Goal: Transaction & Acquisition: Purchase product/service

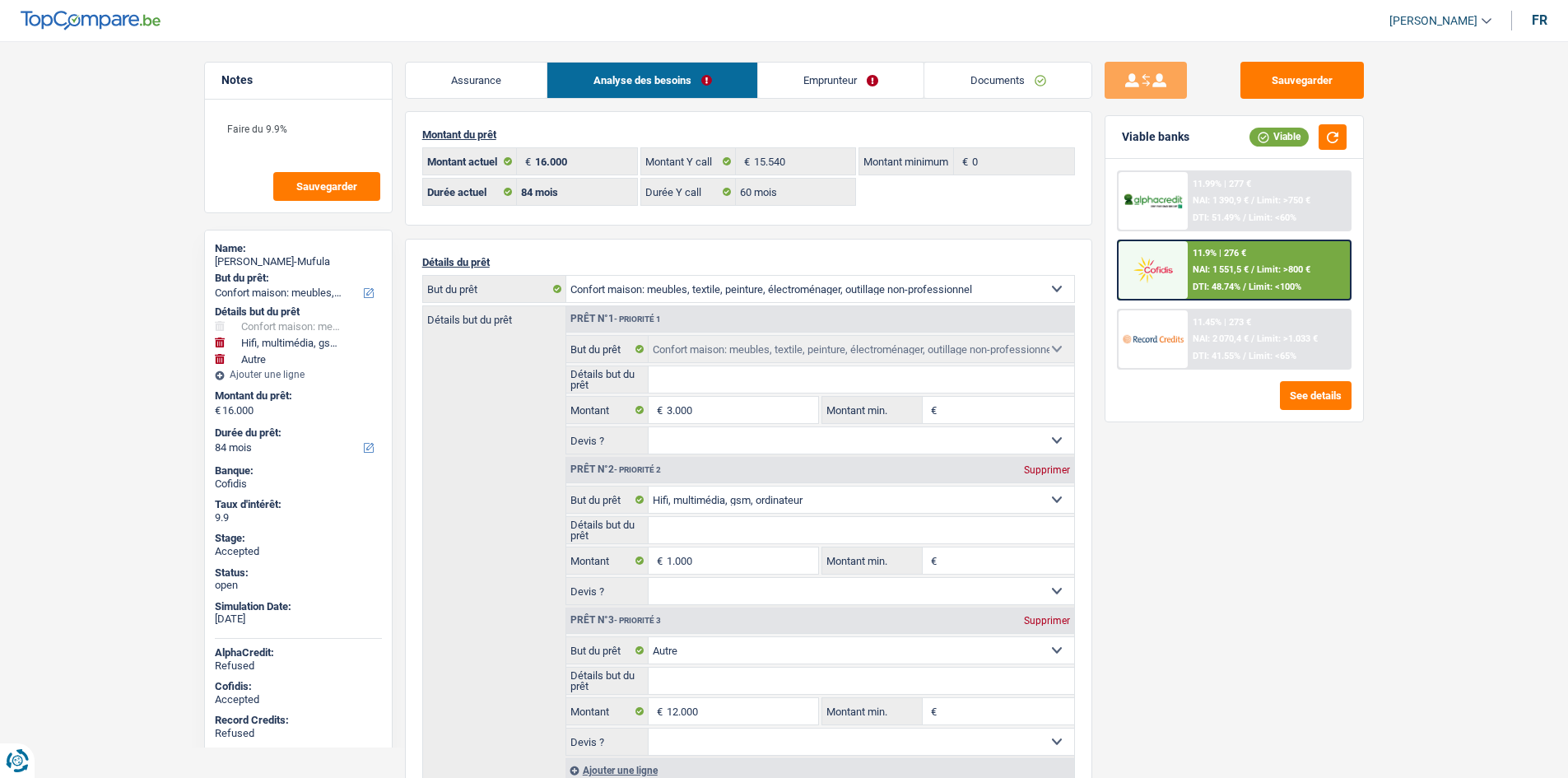
select select "household"
select select "tech"
select select "other"
select select "84"
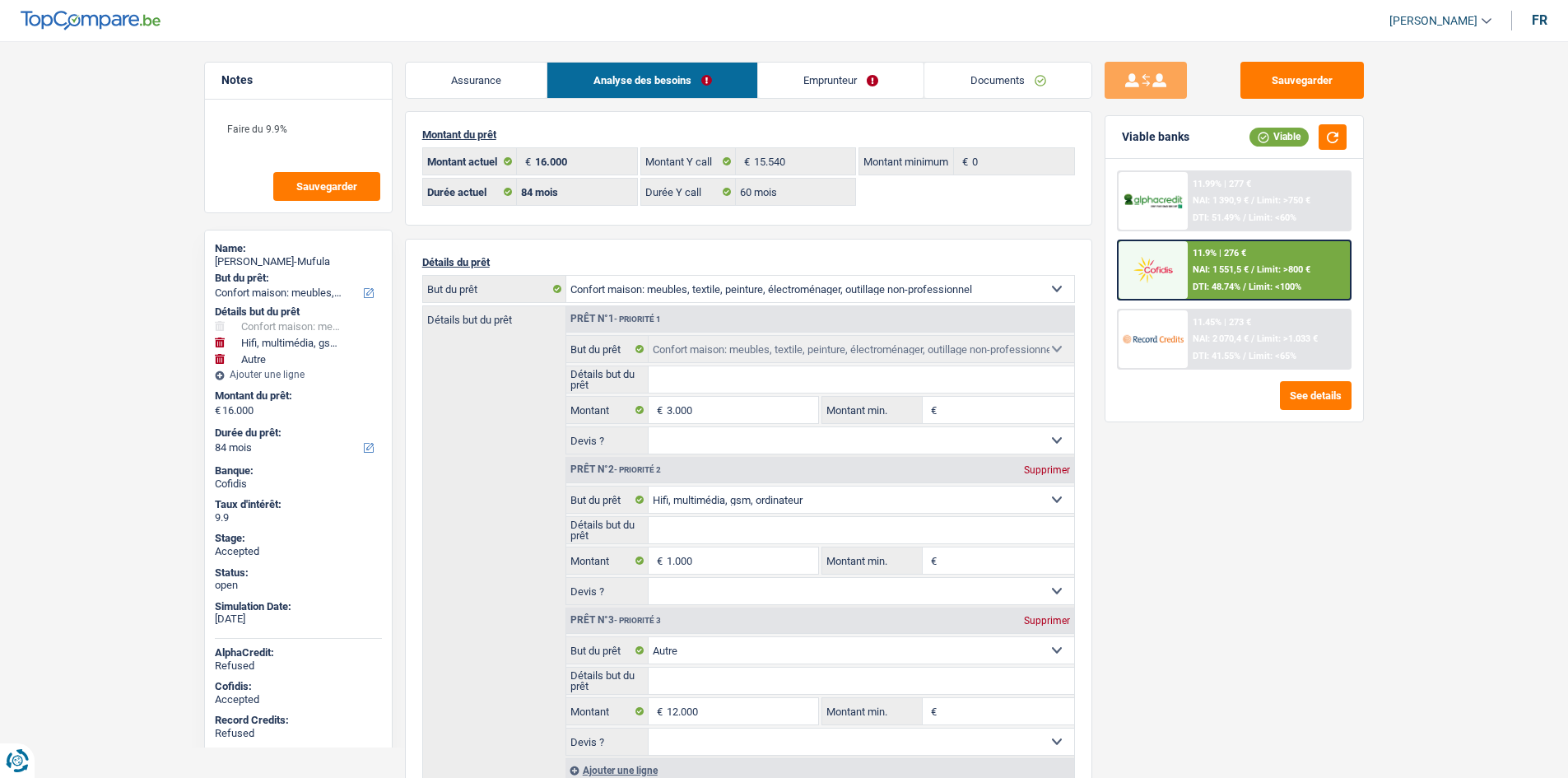
select select "84"
select select "60"
select select "household"
select select "tech"
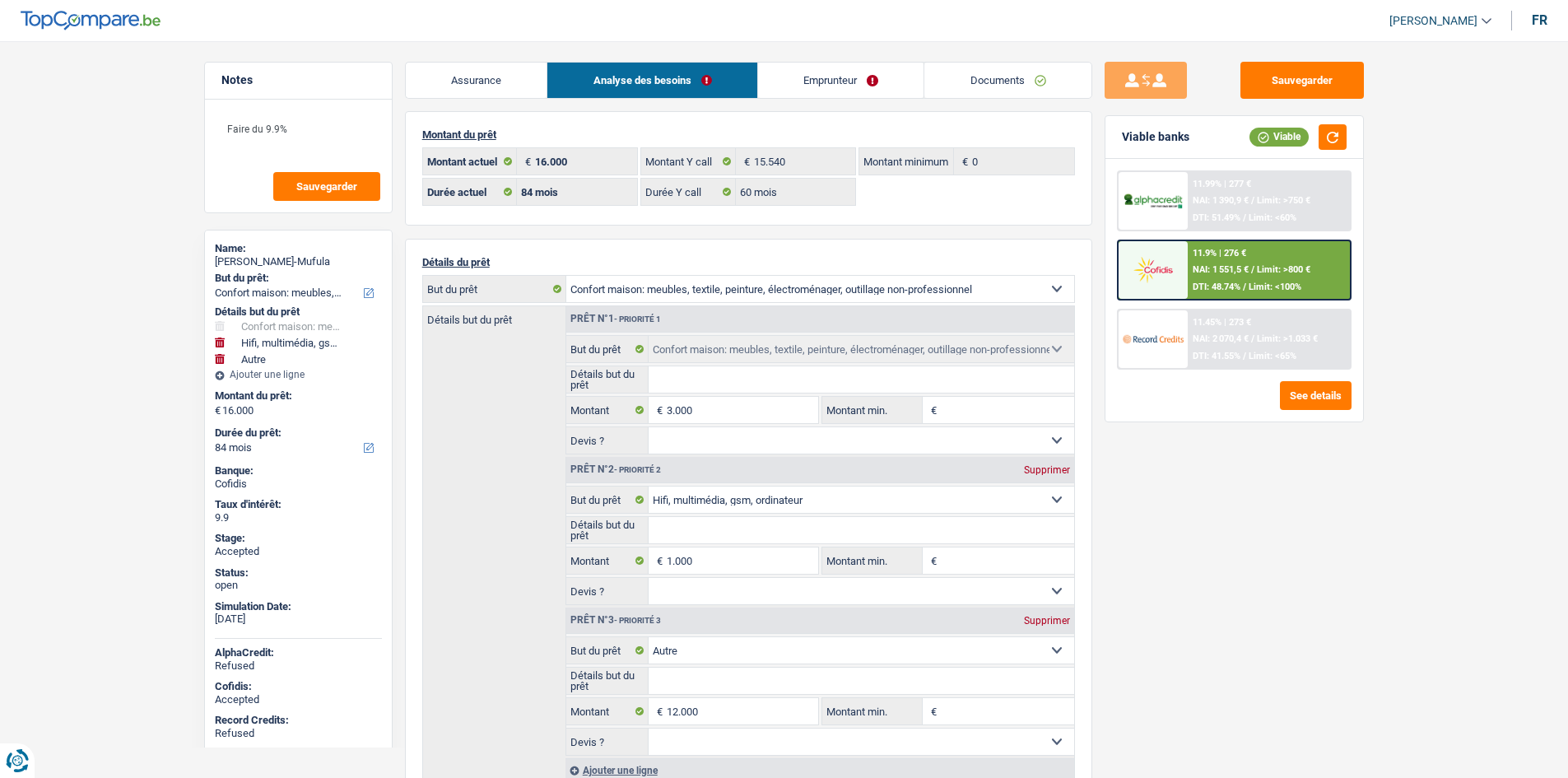
select select "other"
select select "84"
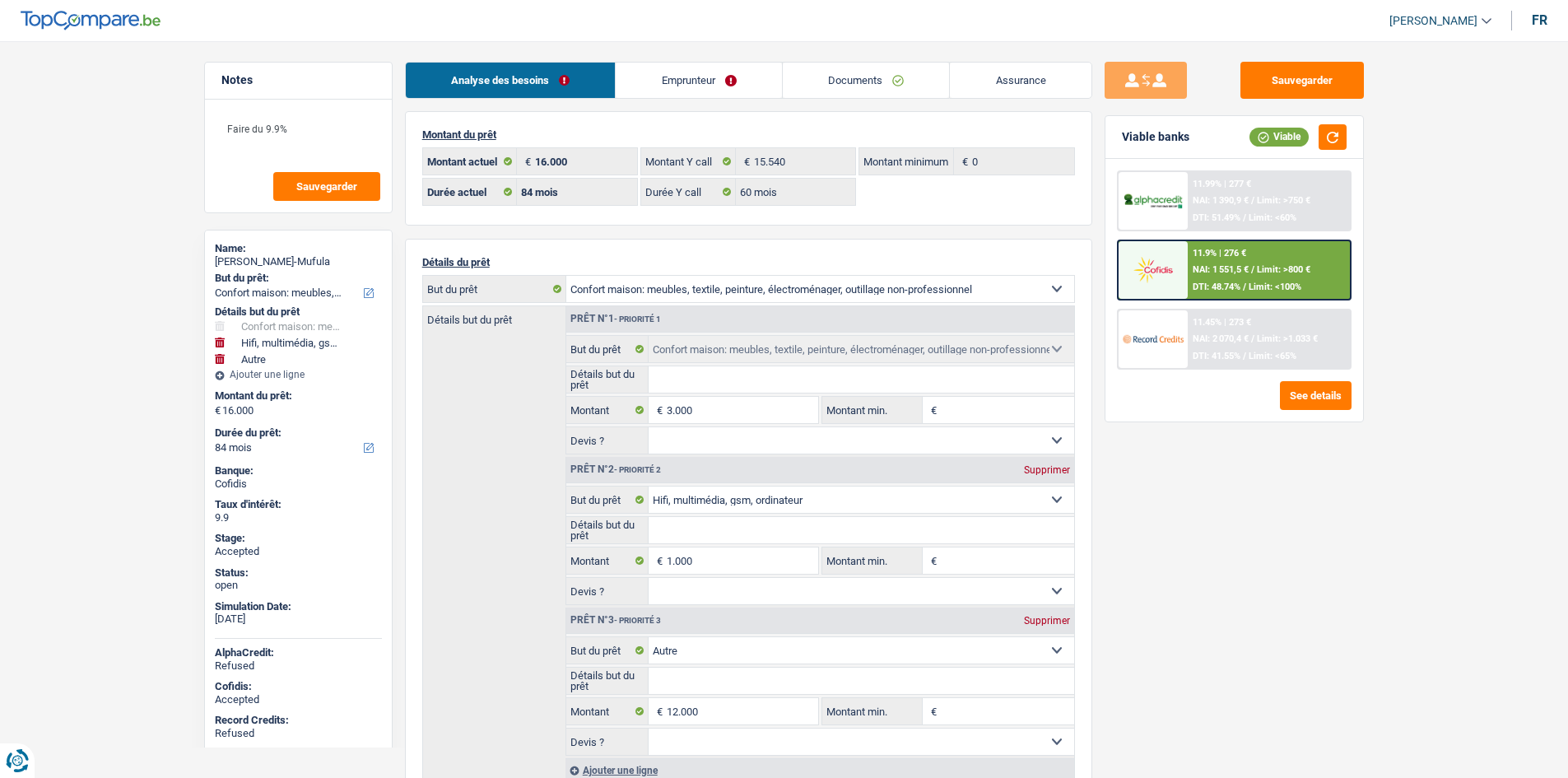
click at [701, 84] on link "Emprunteur" at bounding box center [698, 80] width 166 height 35
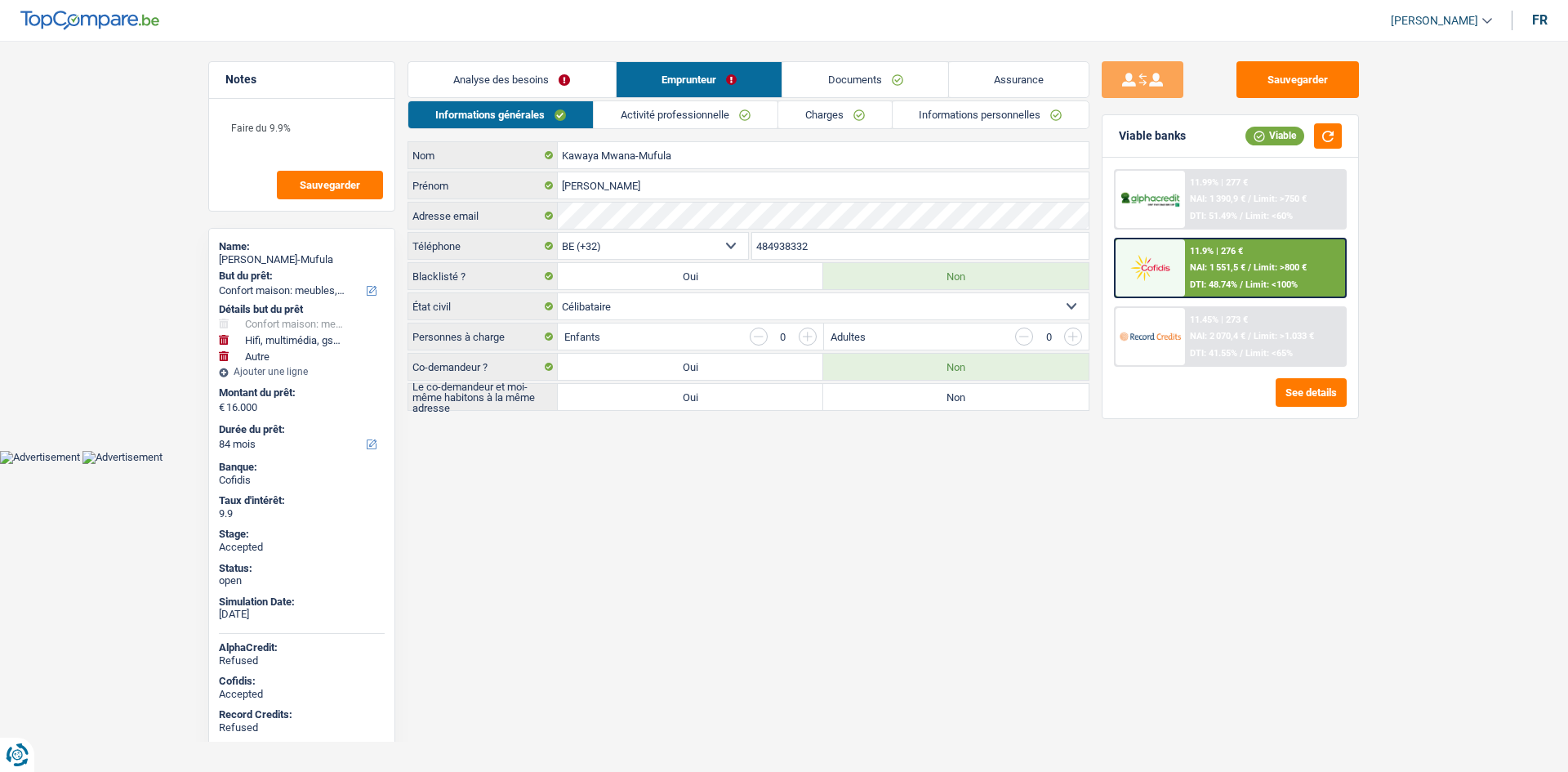
click at [680, 106] on link "Activité professionnelle" at bounding box center [685, 115] width 184 height 27
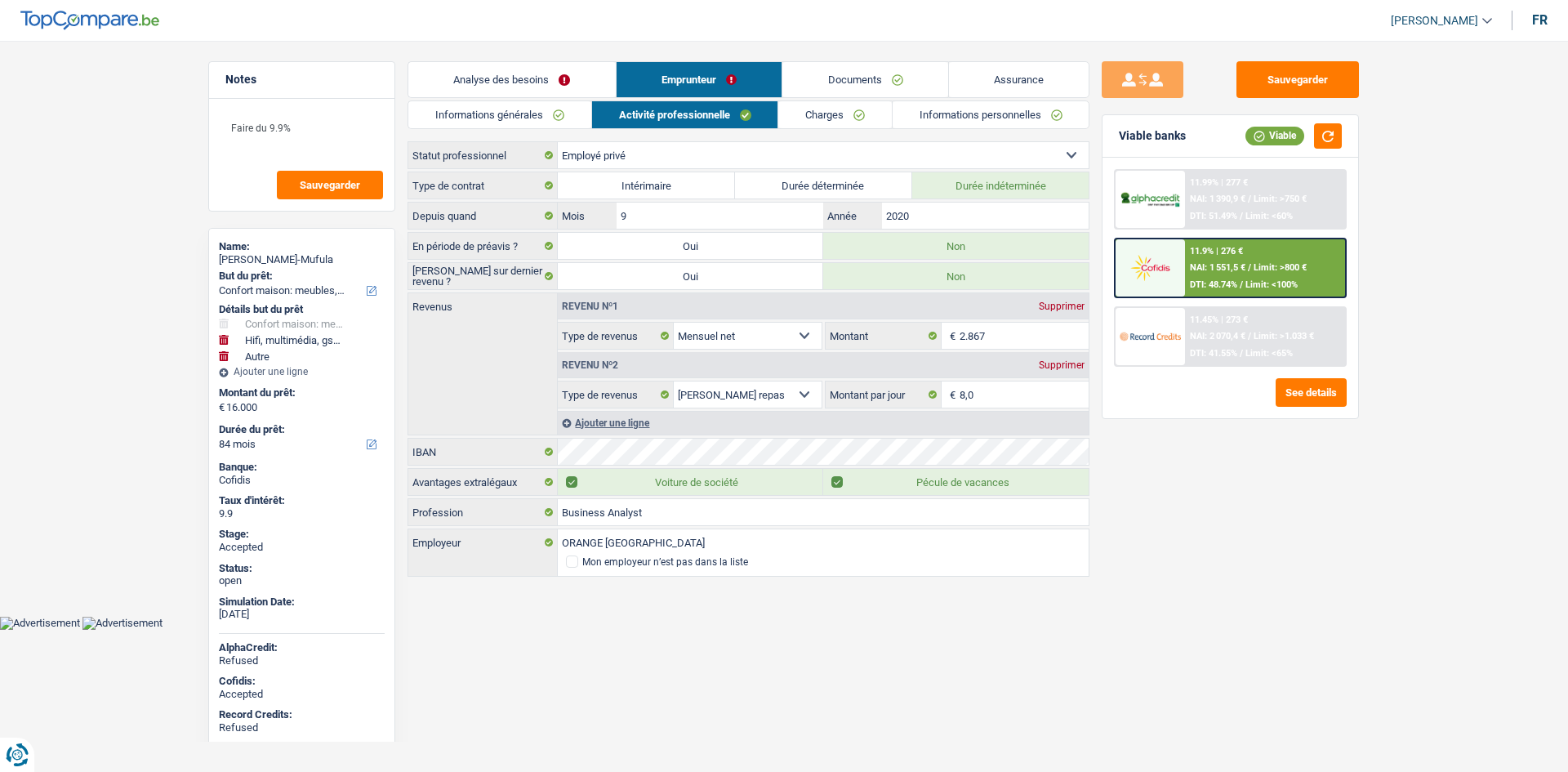
click at [802, 102] on link "Charges" at bounding box center [835, 115] width 113 height 27
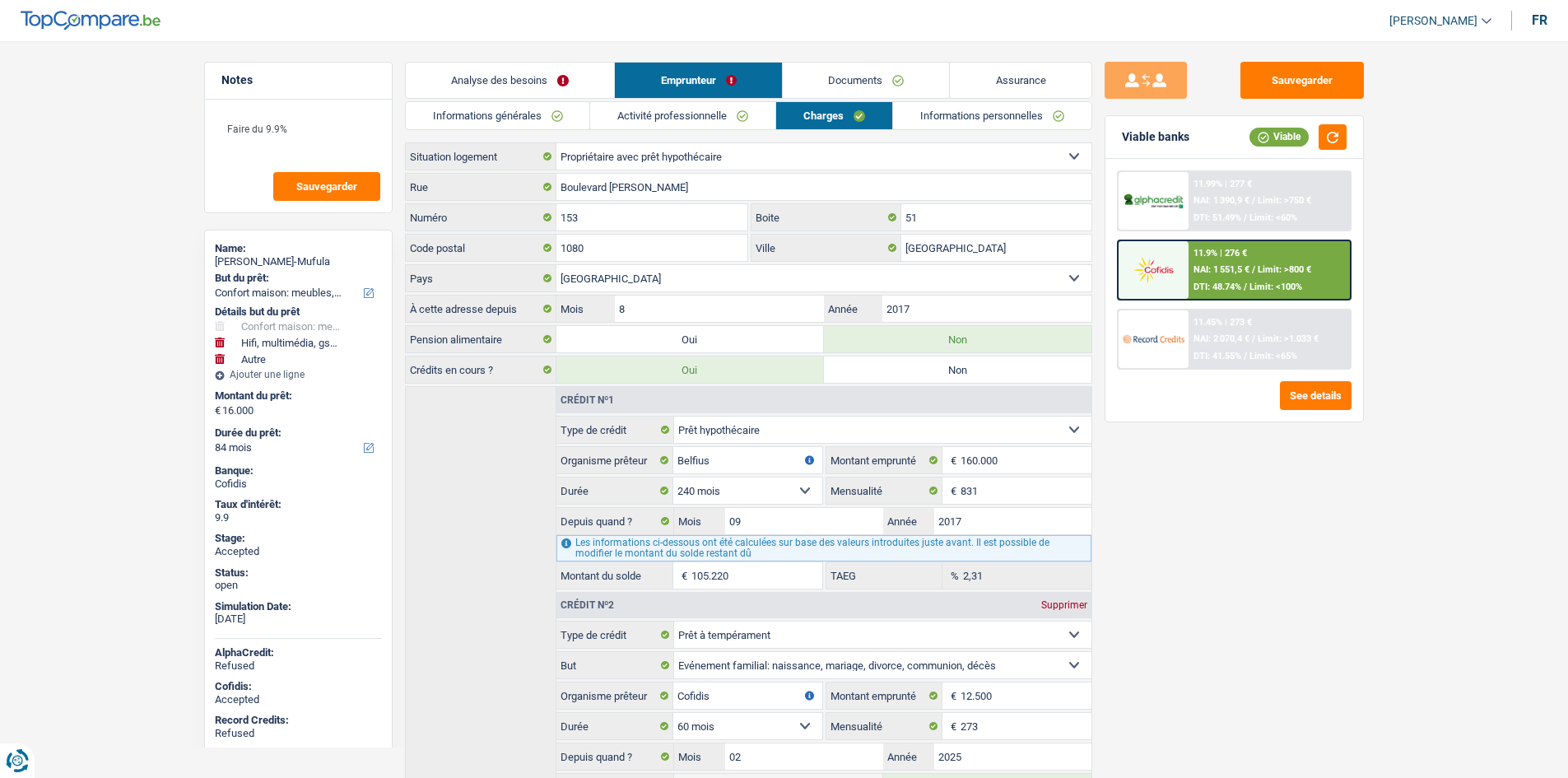
click at [920, 117] on link "Informations personnelles" at bounding box center [992, 116] width 198 height 28
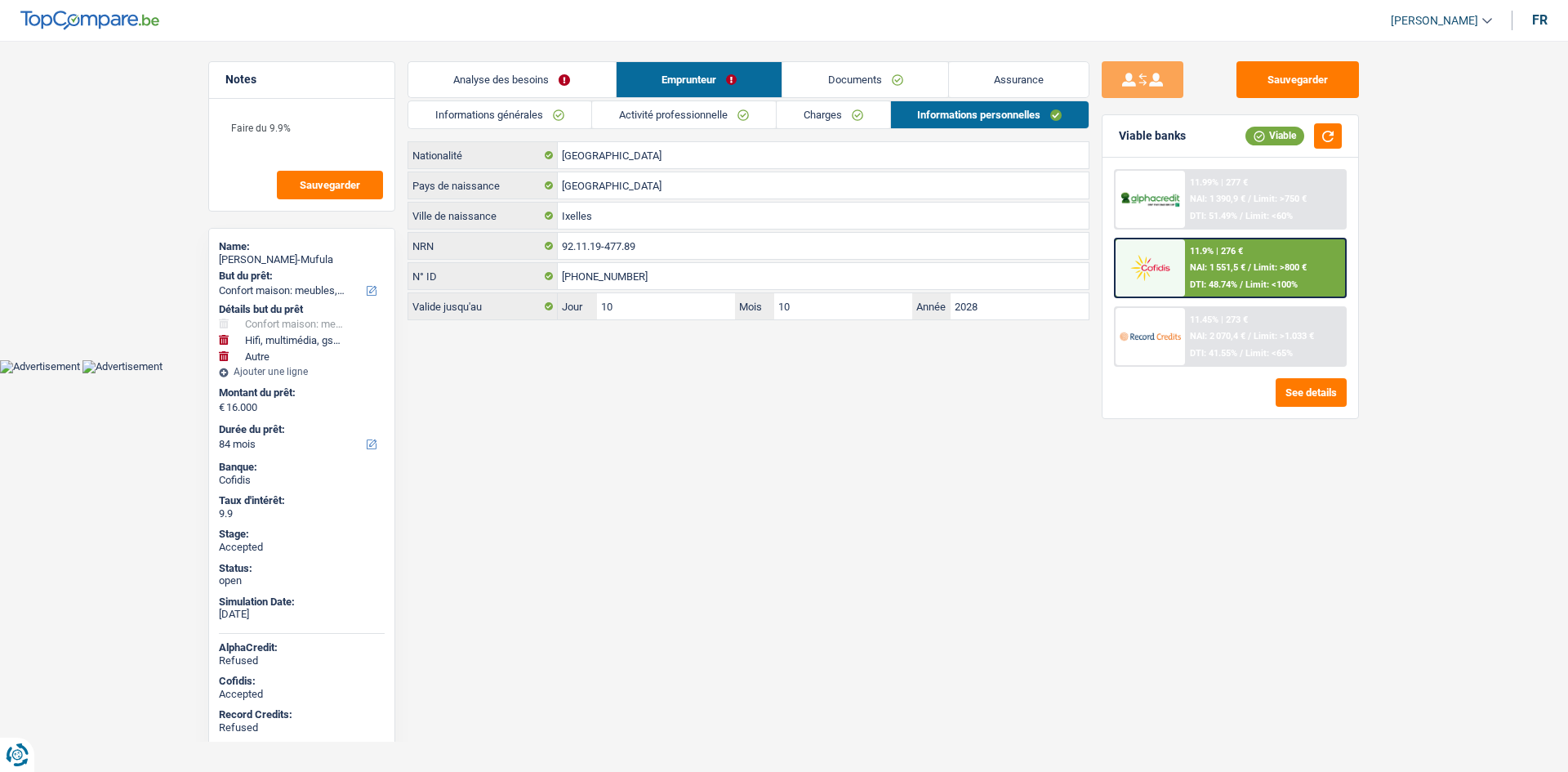
click at [829, 117] on link "Charges" at bounding box center [834, 115] width 113 height 27
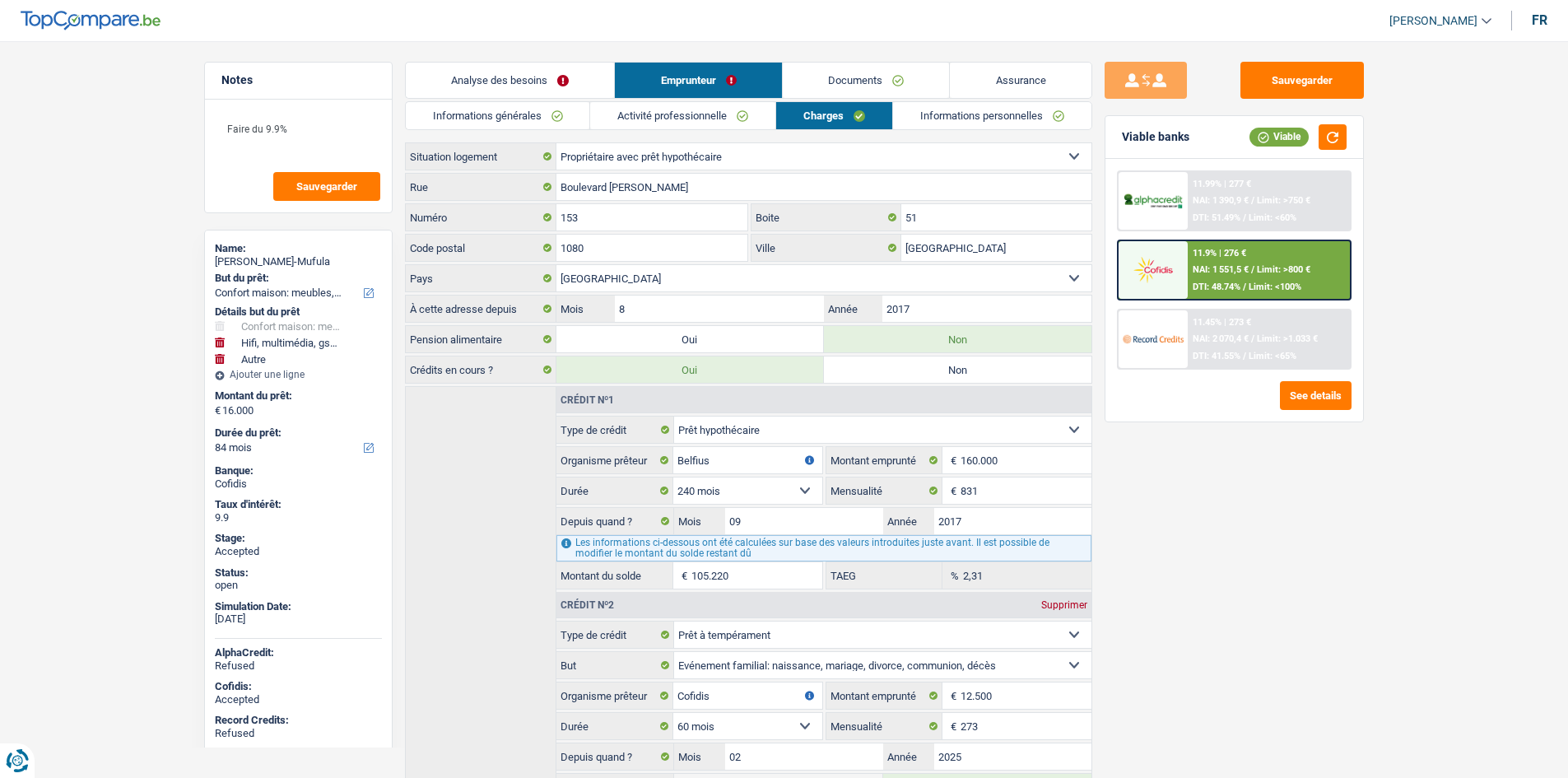
click at [579, 73] on link "Analyse des besoins" at bounding box center [510, 80] width 209 height 35
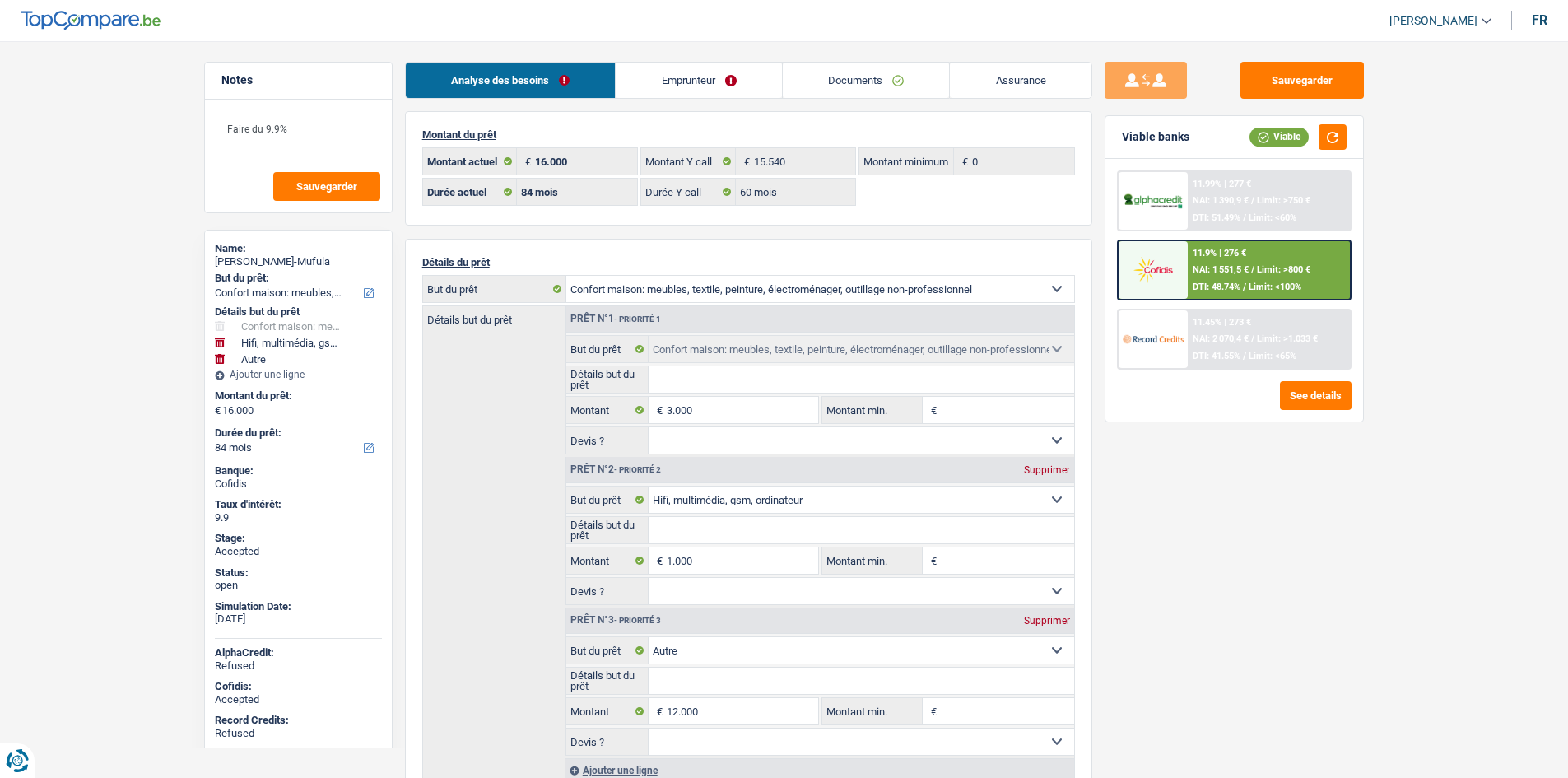
click at [1258, 617] on div "Sauvegarder Viable banks Viable 11.99% | 277 € NAI: 1 390,9 € / Limit: >750 € D…" at bounding box center [1234, 405] width 284 height 685
click at [710, 93] on link "Emprunteur" at bounding box center [698, 80] width 166 height 35
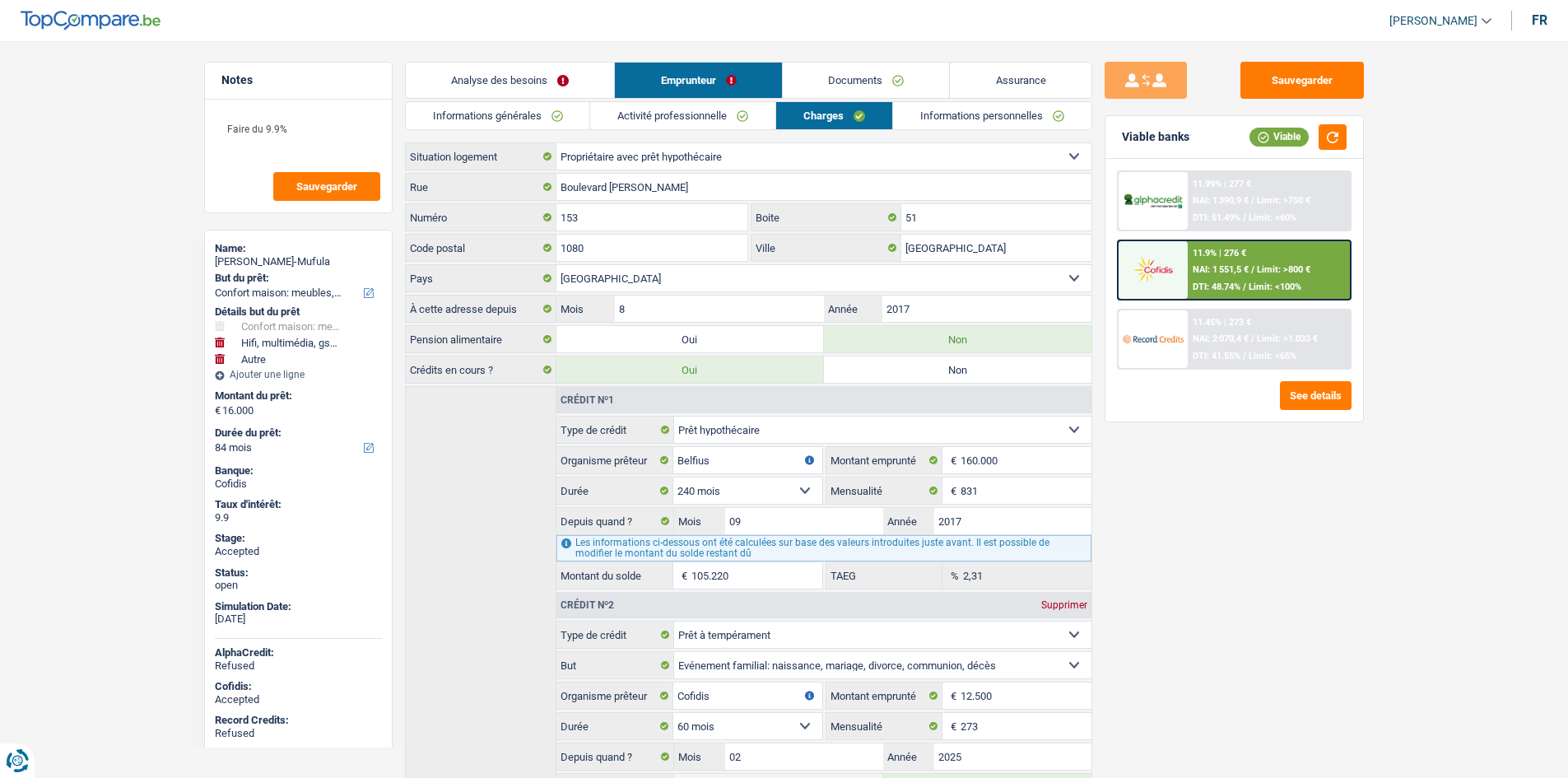
click at [1199, 433] on div "Sauvegarder Viable banks Viable 11.99% | 277 € NAI: 1 390,9 € / Limit: >750 € D…" at bounding box center [1234, 405] width 284 height 685
click at [1221, 475] on div "Sauvegarder Viable banks Viable 11.99% | 277 € NAI: 1 390,9 € / Limit: >750 € D…" at bounding box center [1234, 405] width 284 height 685
click at [495, 71] on link "Analyse des besoins" at bounding box center [510, 80] width 209 height 35
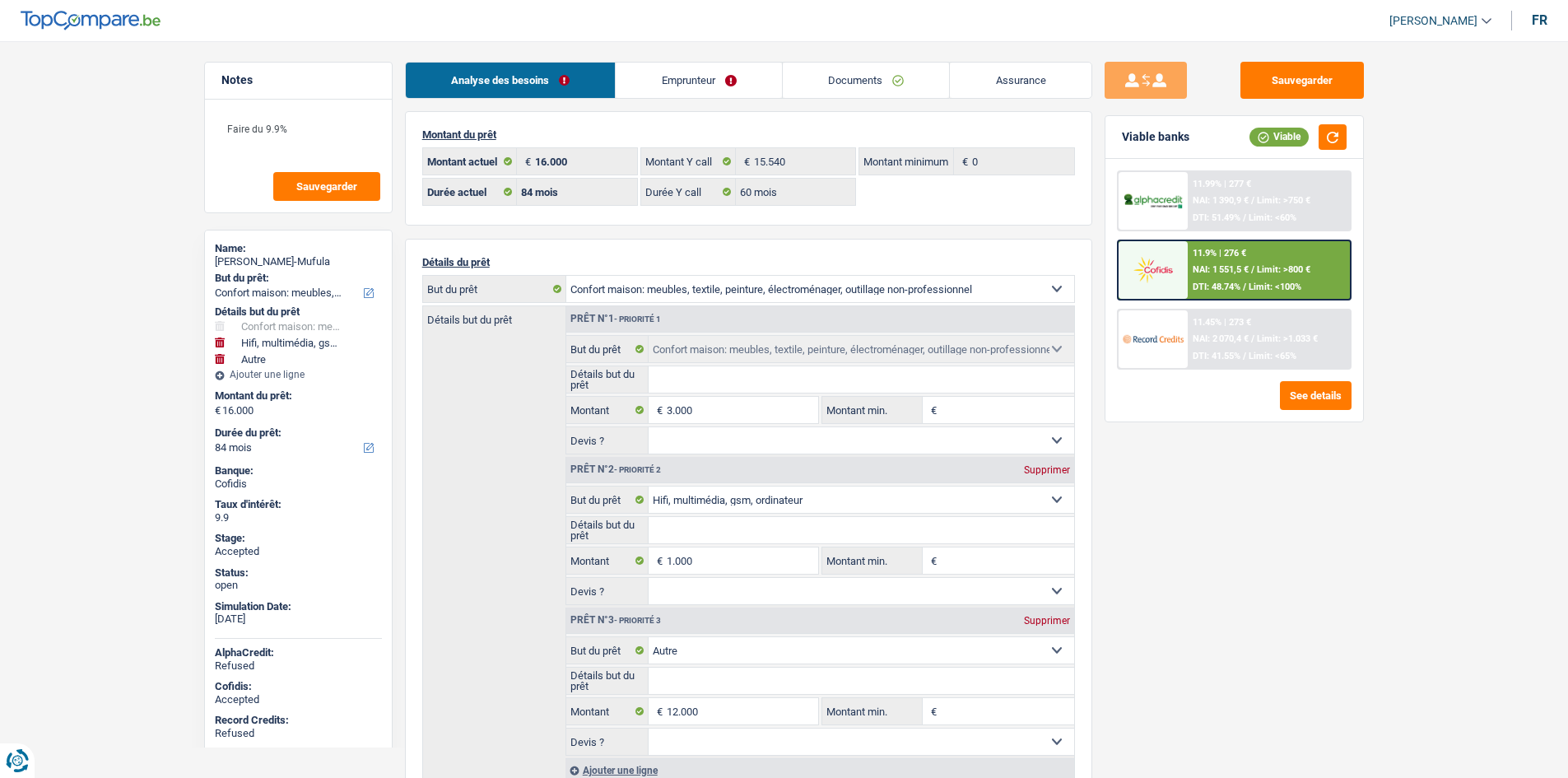
click at [1269, 503] on div "Sauvegarder Viable banks Viable 11.99% | 277 € NAI: 1 390,9 € / Limit: >750 € D…" at bounding box center [1234, 405] width 284 height 685
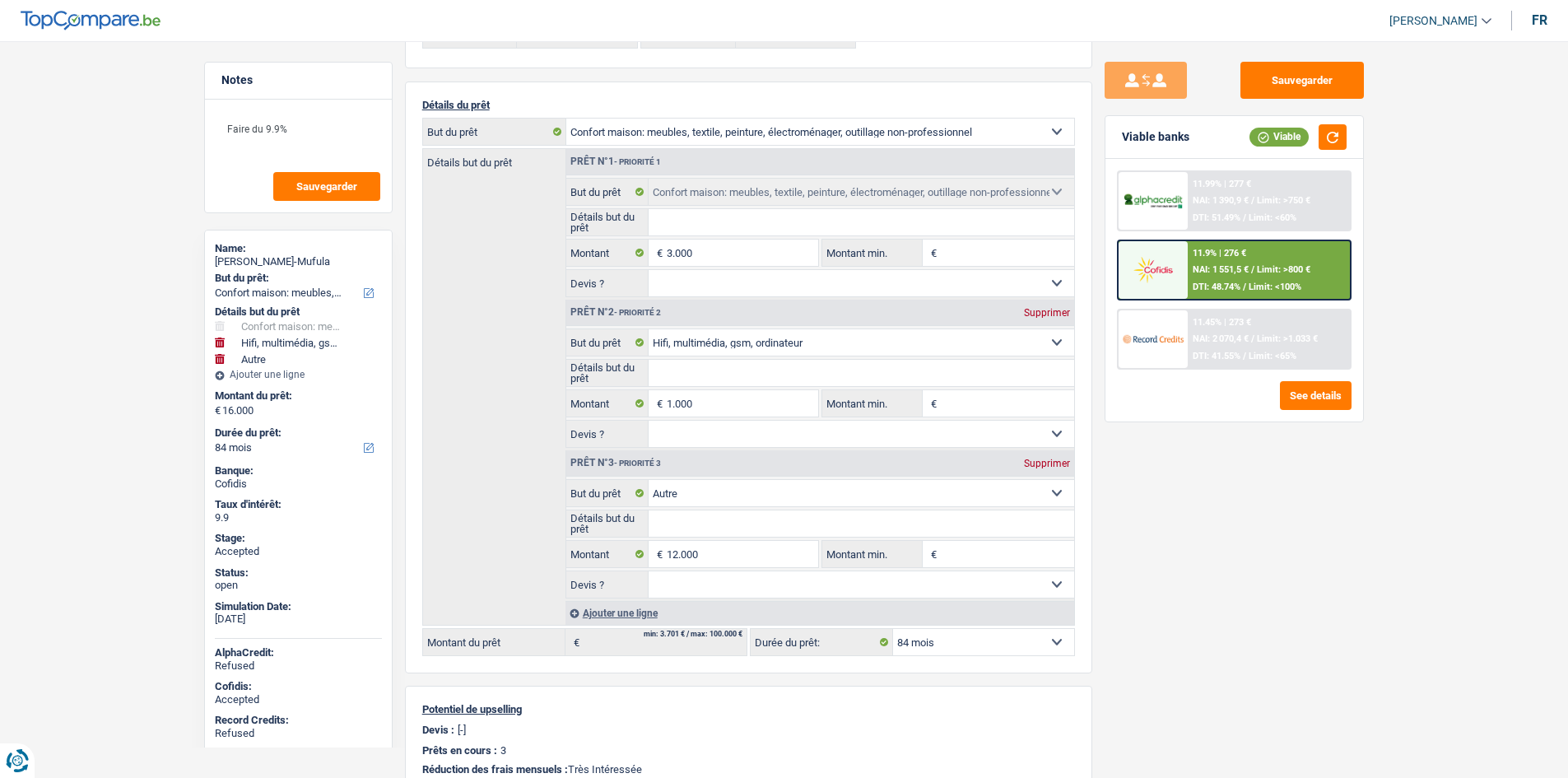
scroll to position [164, 0]
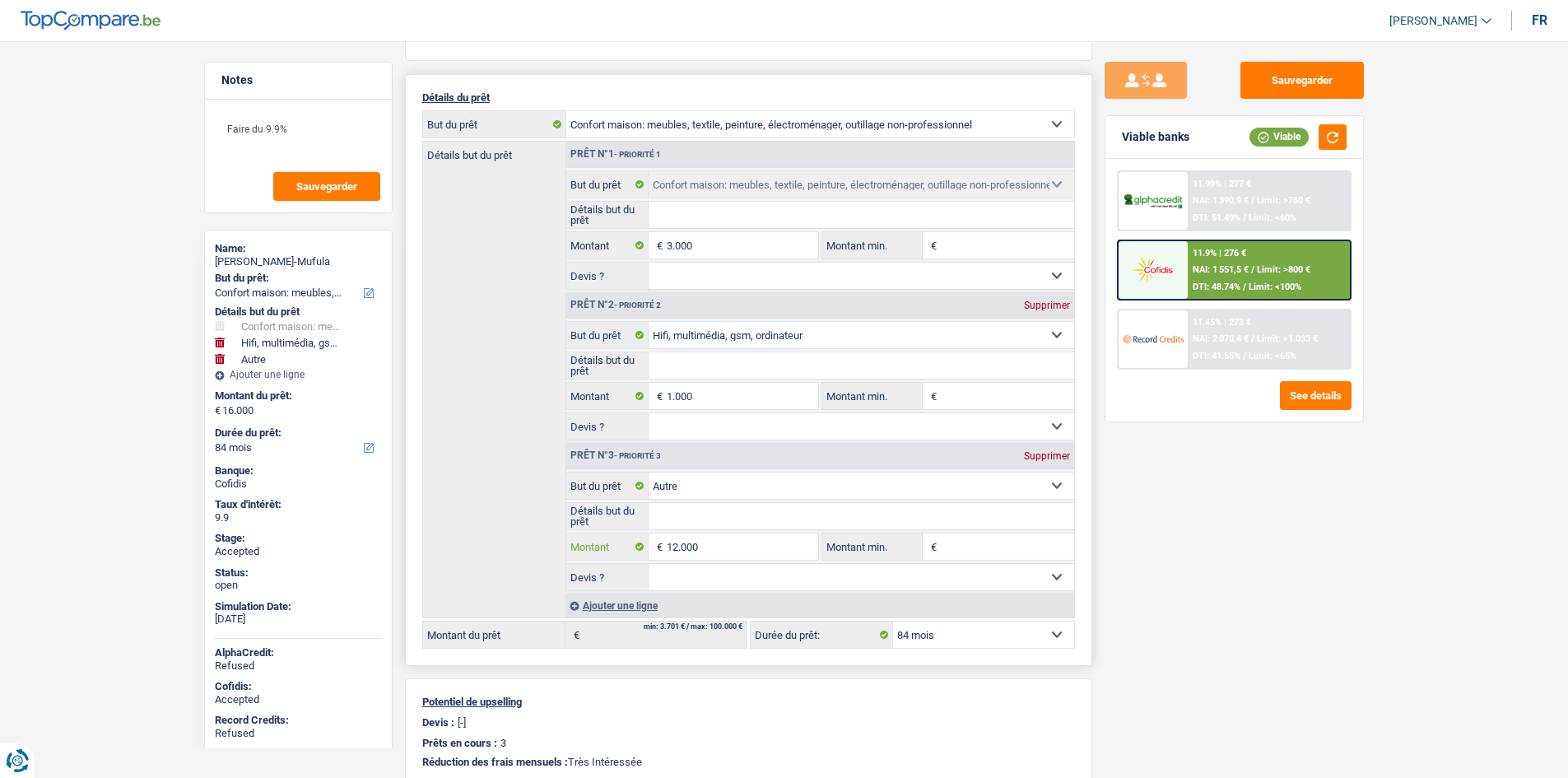
click at [722, 549] on input "12.000" at bounding box center [742, 546] width 151 height 27
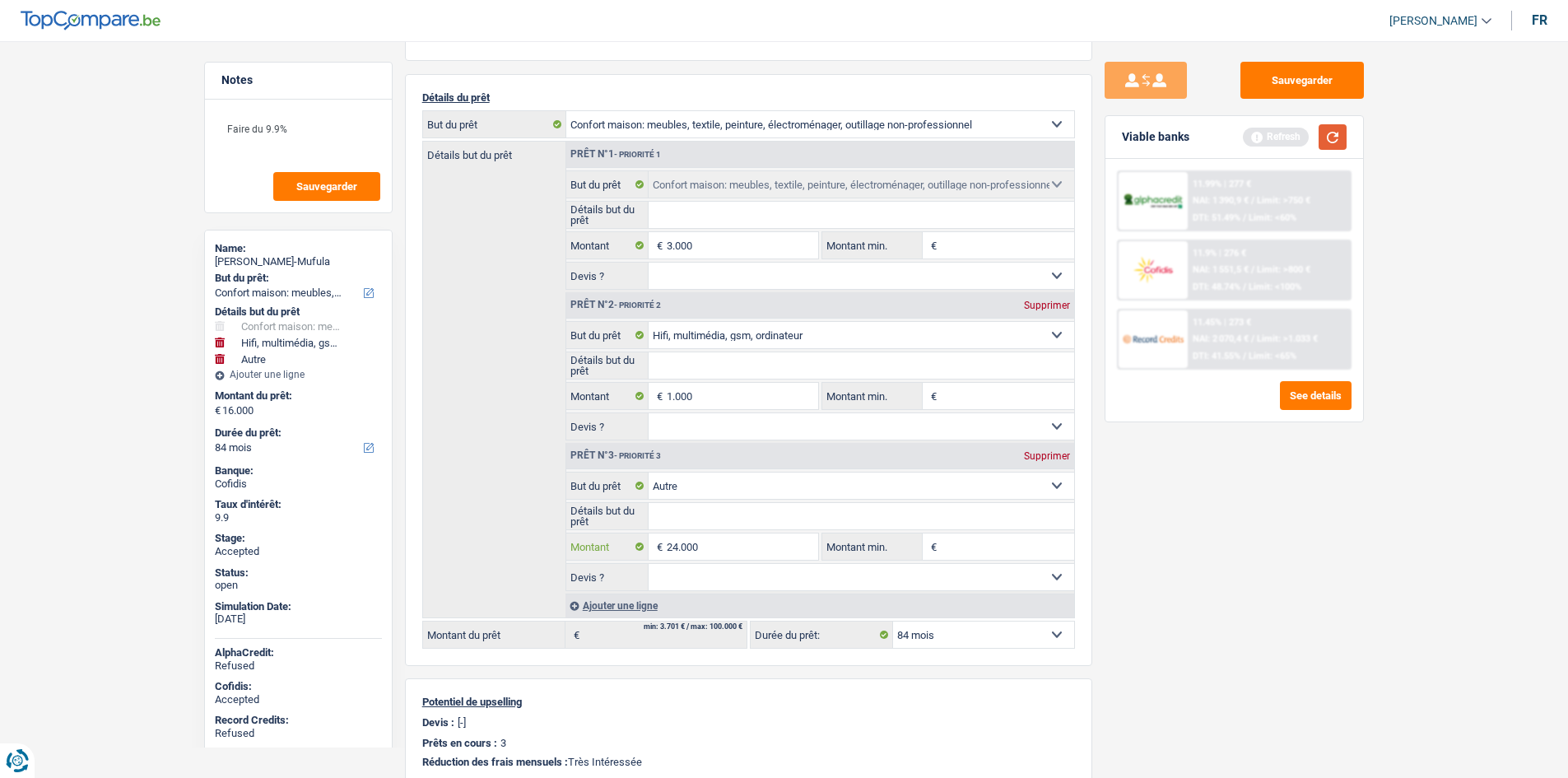
type input "24.000"
type input "28.000"
select select "120"
type input "28.000"
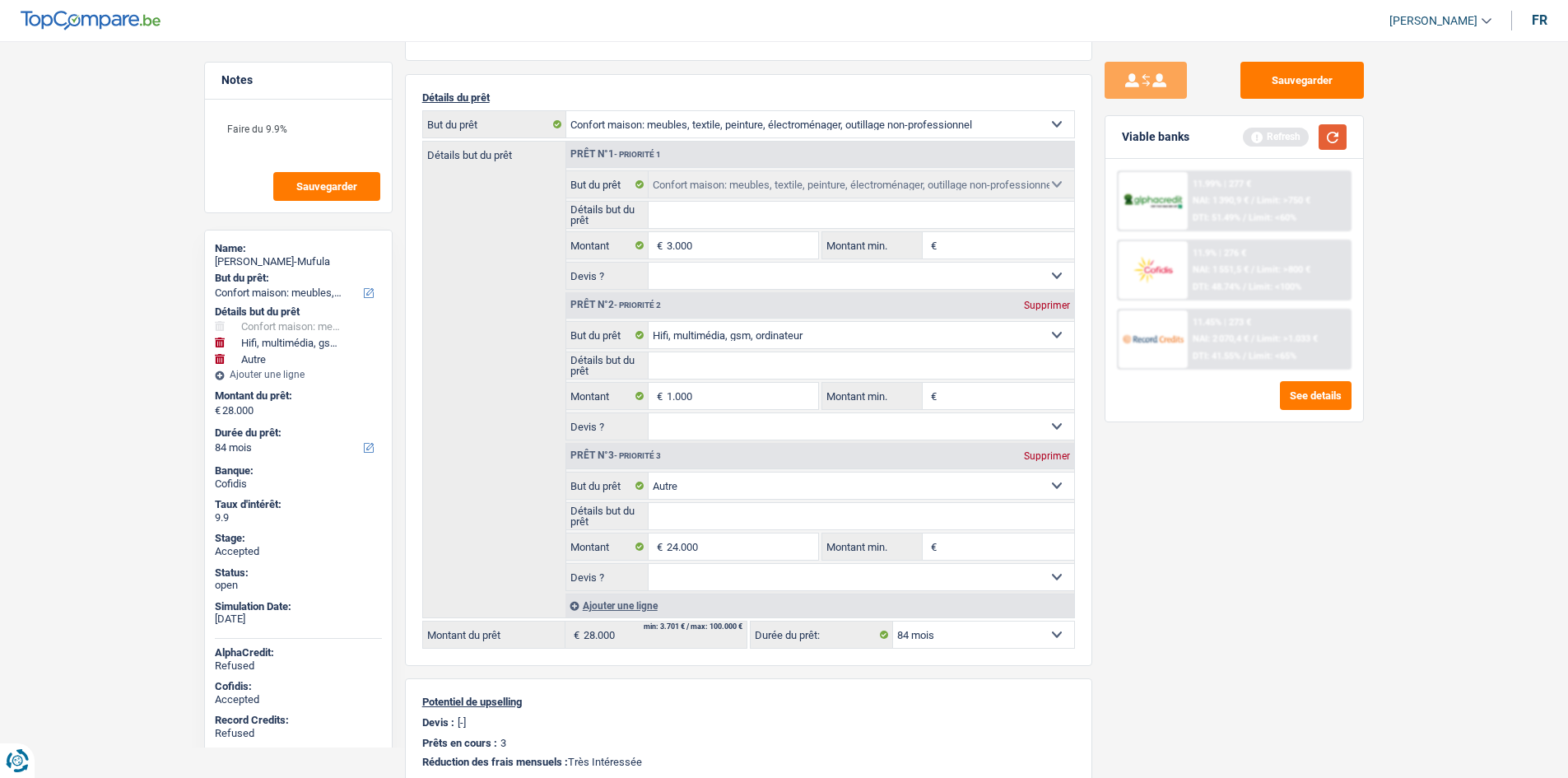
click at [1334, 133] on button "button" at bounding box center [1332, 137] width 28 height 26
select select "120"
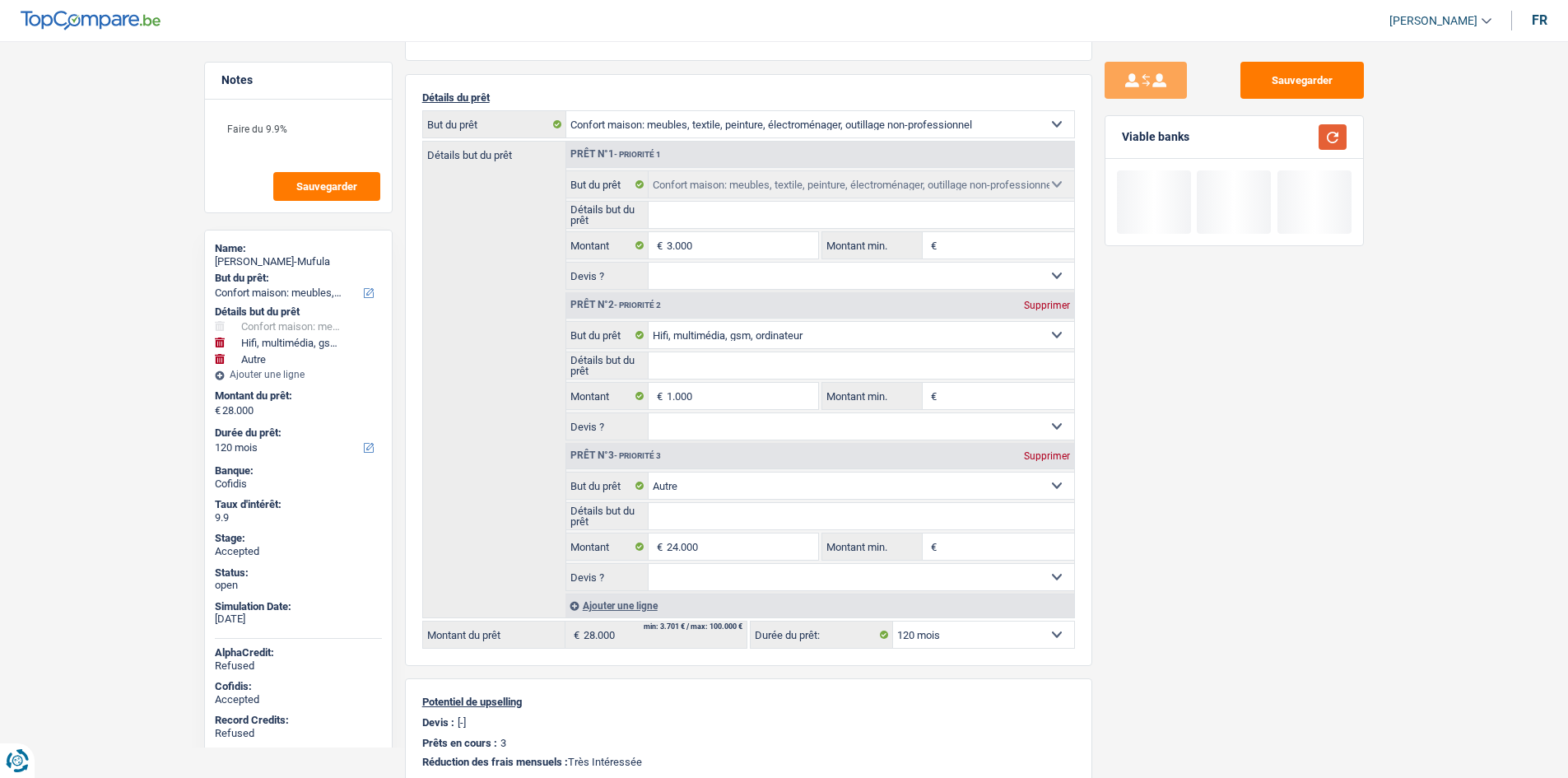
scroll to position [0, 0]
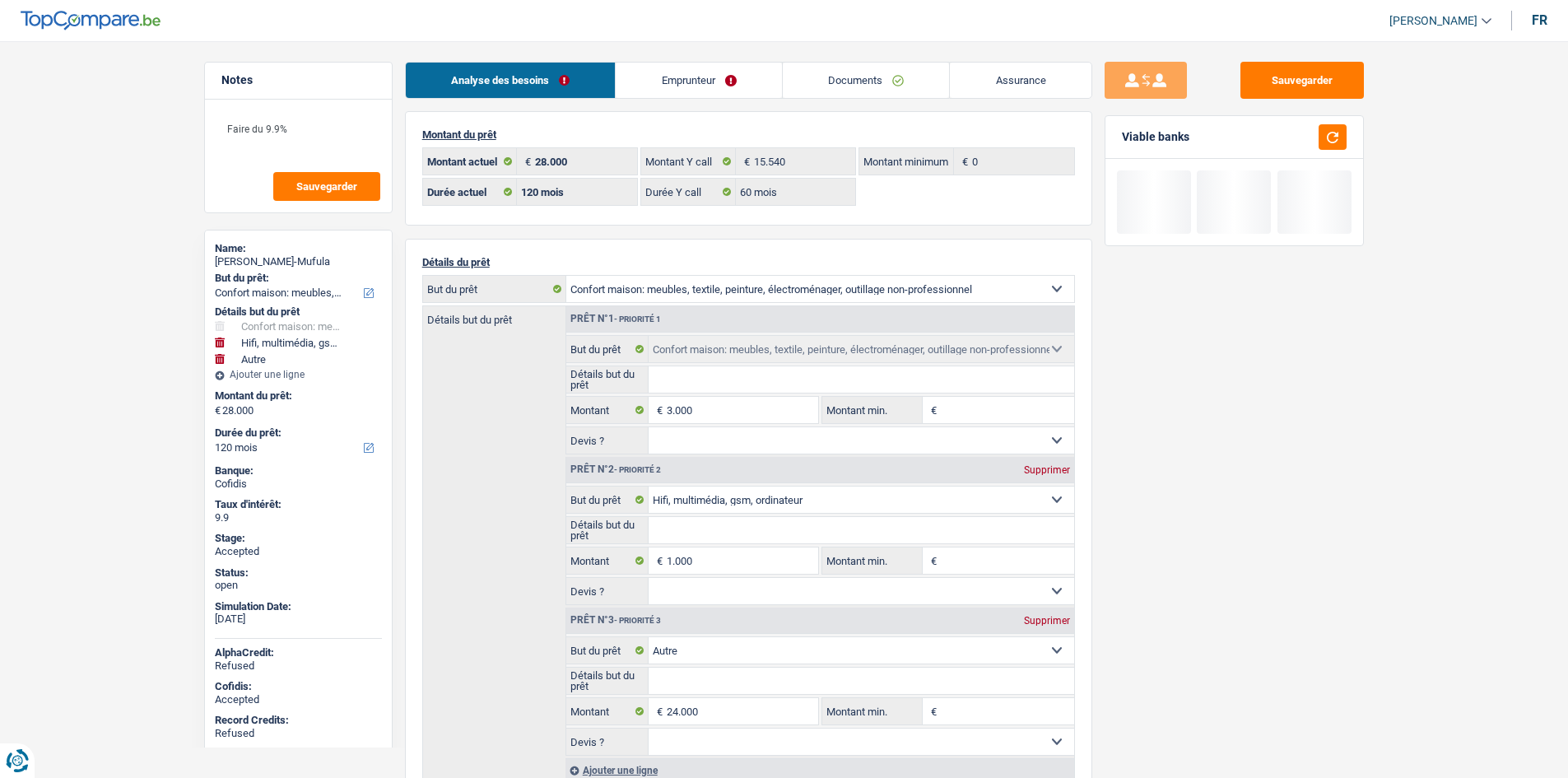
click at [702, 76] on link "Emprunteur" at bounding box center [698, 80] width 166 height 35
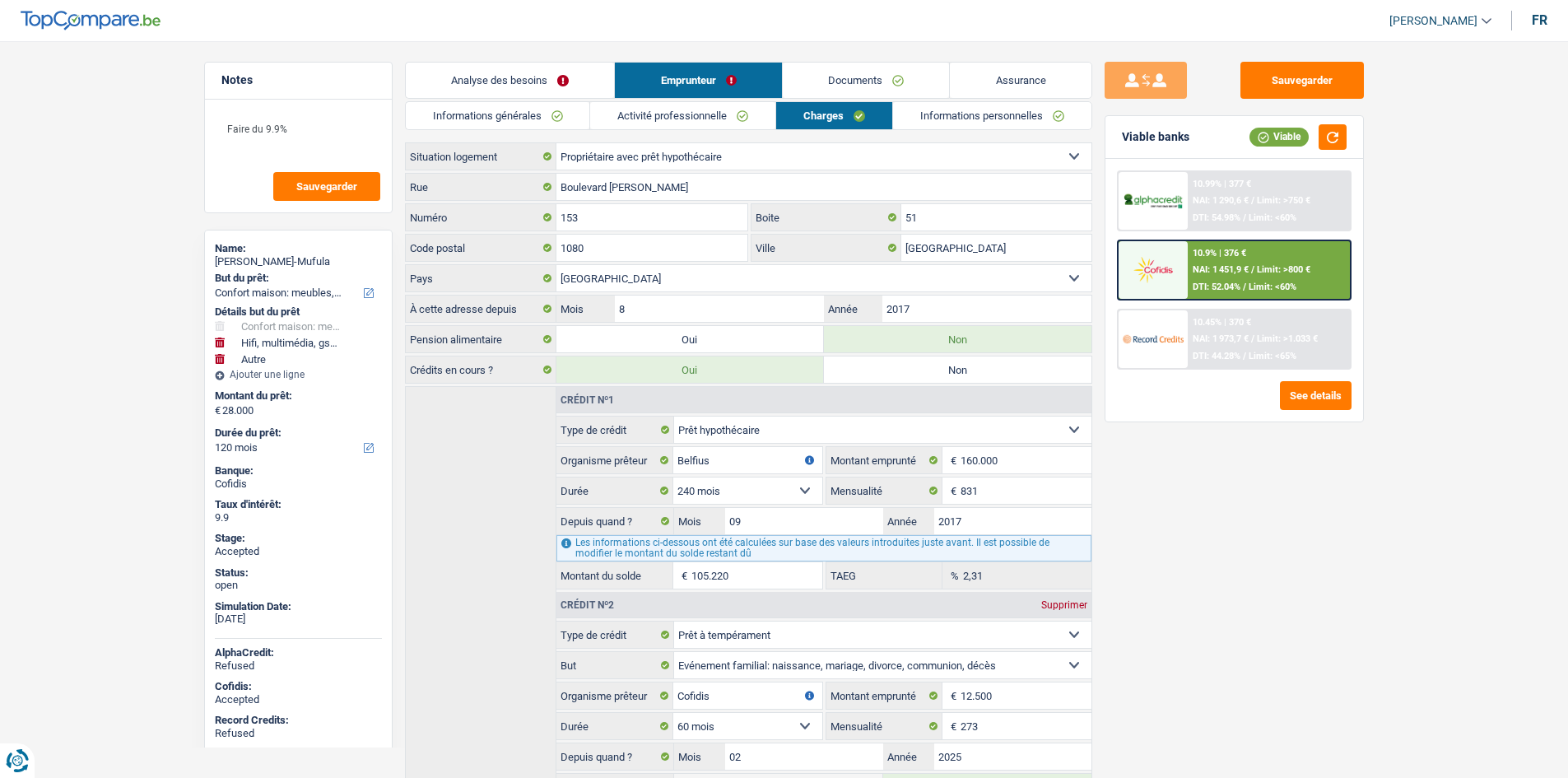
click at [537, 78] on link "Analyse des besoins" at bounding box center [510, 80] width 209 height 35
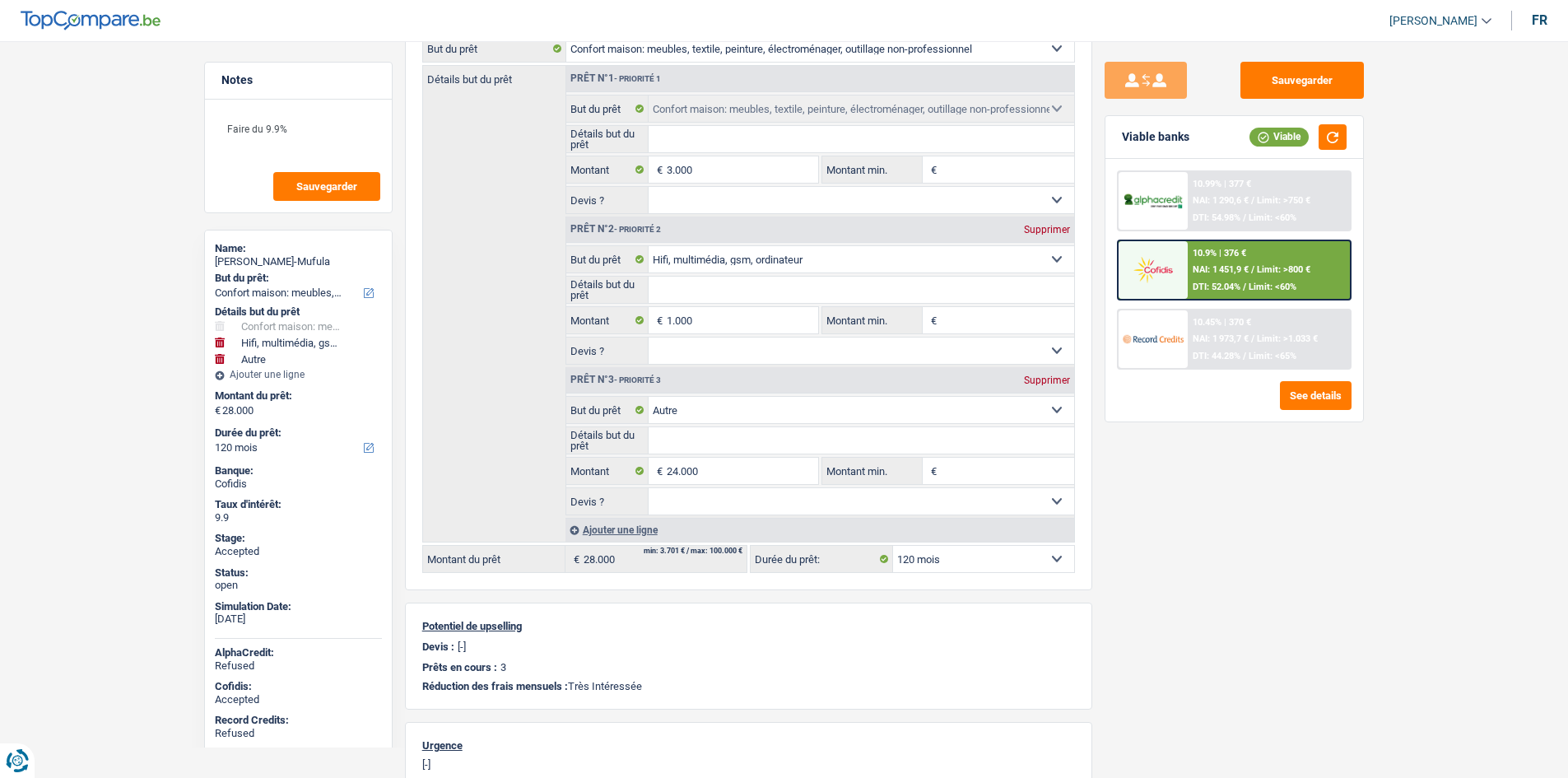
scroll to position [247, 0]
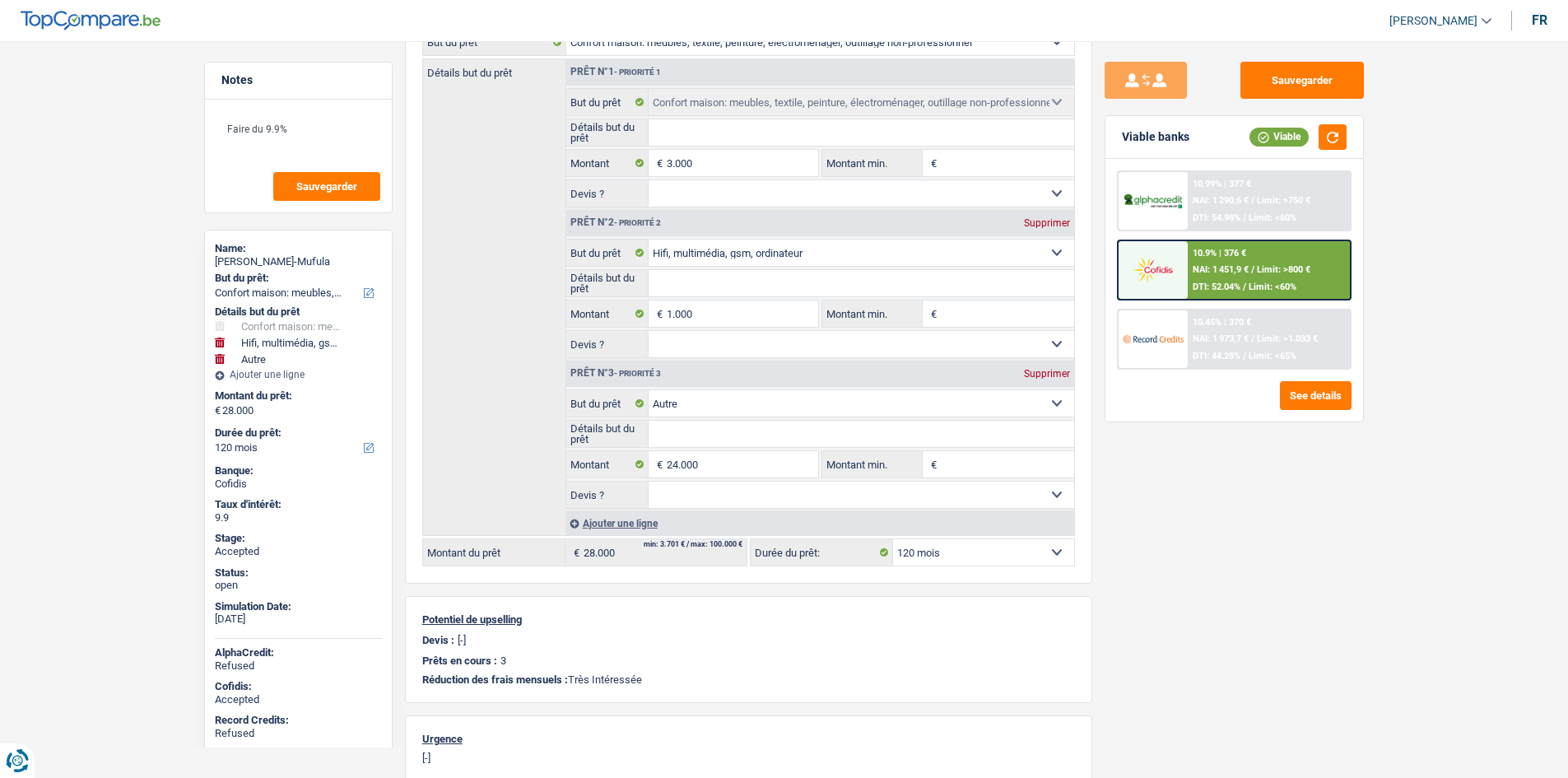
click at [1429, 364] on main "Notes Faire du 9.9% Sauvegarder Name: Lorenzo Kawaya Mwana-Mufula But du prêt: …" at bounding box center [784, 421] width 1568 height 1289
click at [1438, 370] on main "Notes Faire du 9.9% Sauvegarder Name: Lorenzo Kawaya Mwana-Mufula But du prêt: …" at bounding box center [784, 421] width 1568 height 1289
click at [1437, 382] on main "Notes Faire du 9.9% Sauvegarder Name: Lorenzo Kawaya Mwana-Mufula But du prêt: …" at bounding box center [784, 421] width 1568 height 1289
click at [1417, 494] on main "Notes Faire du 9.9% Sauvegarder Name: Lorenzo Kawaya Mwana-Mufula But du prêt: …" at bounding box center [784, 421] width 1568 height 1289
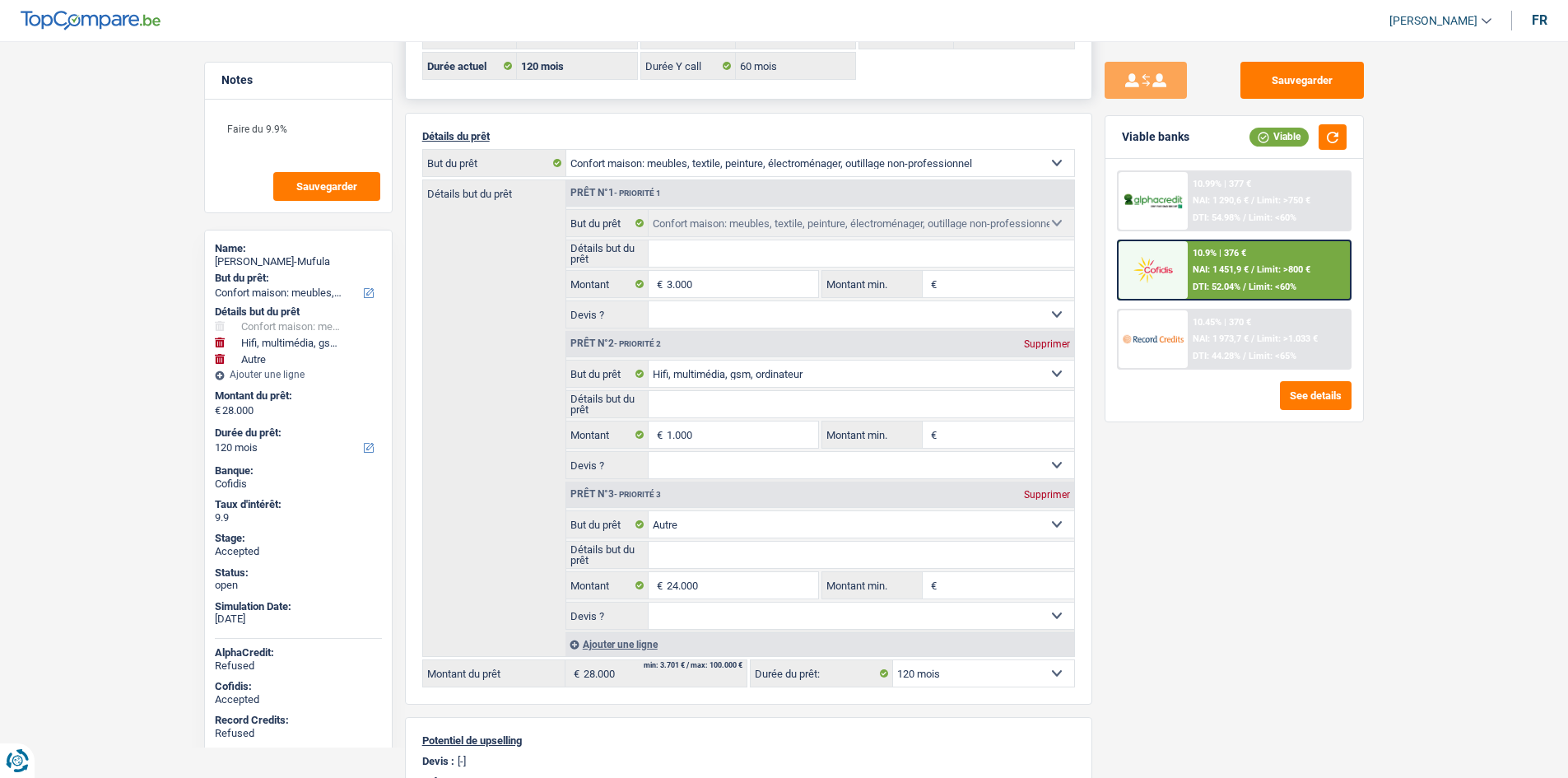
scroll to position [0, 0]
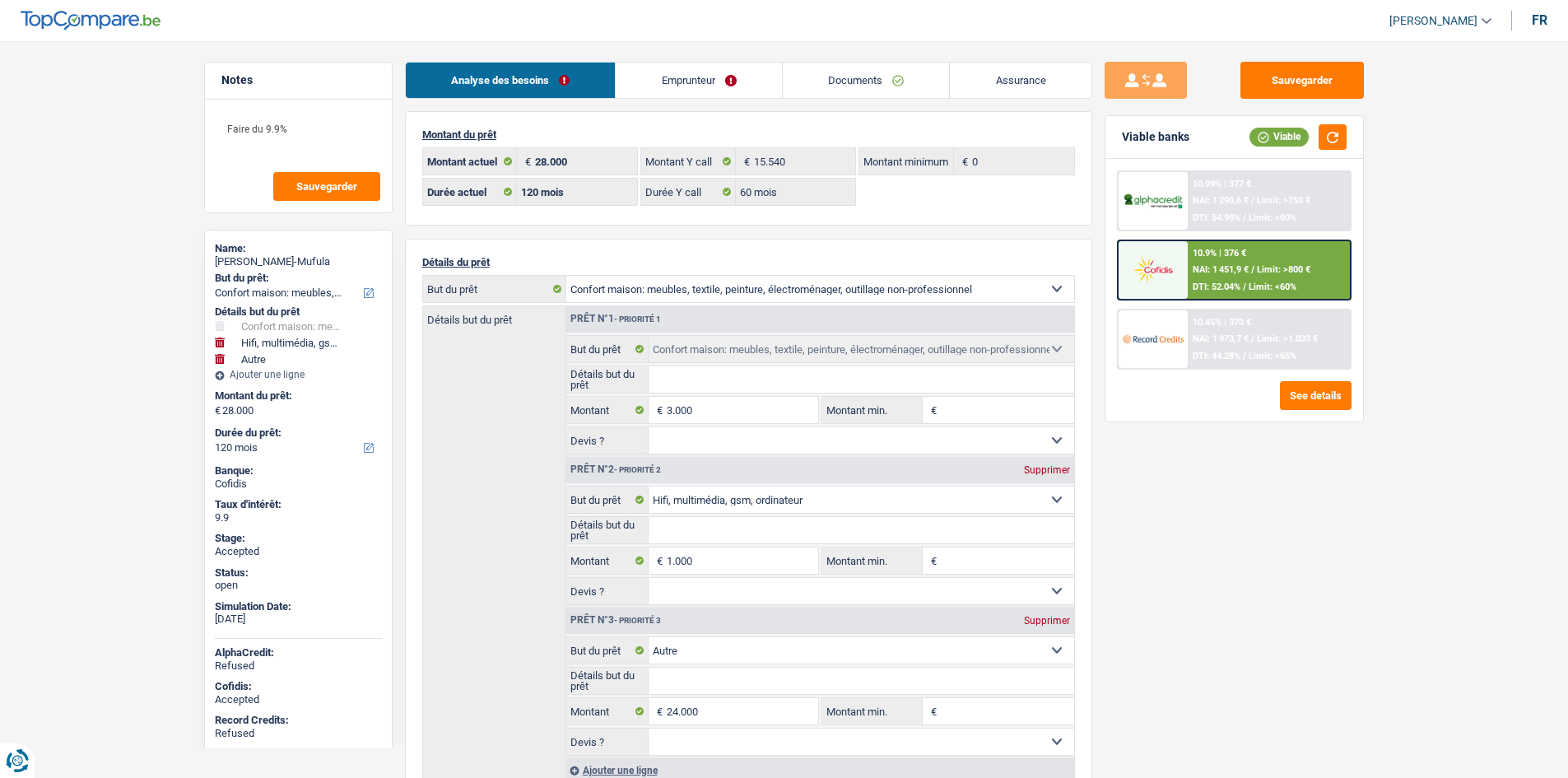
click at [747, 67] on link "Emprunteur" at bounding box center [698, 80] width 166 height 35
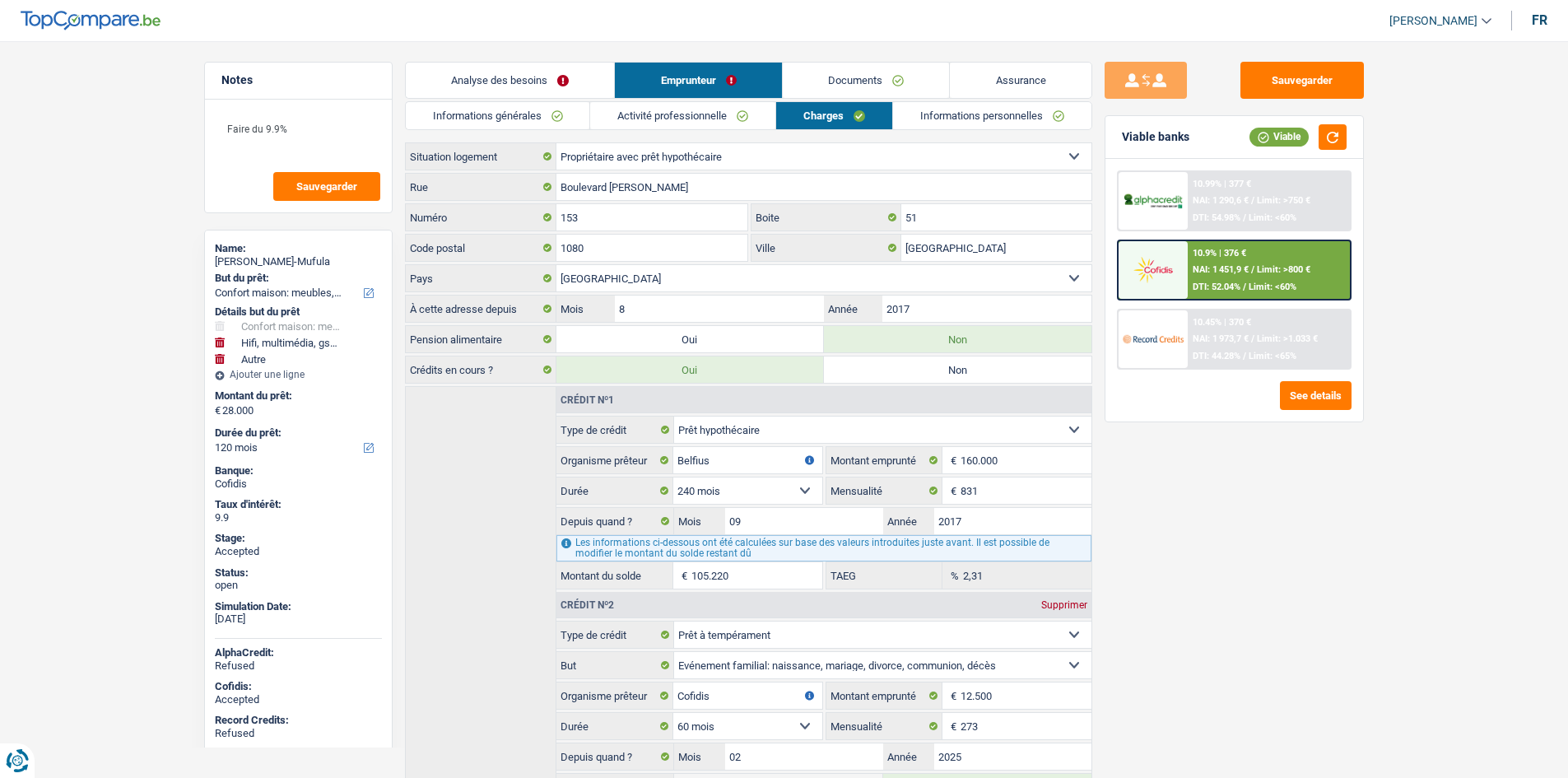
click at [1209, 518] on div "Sauvegarder Viable banks Viable 10.99% | 377 € NAI: 1 290,6 € / Limit: >750 € D…" at bounding box center [1234, 405] width 284 height 685
click at [306, 267] on div "Lorenzo Kawaya Mwana-Mufula" at bounding box center [298, 261] width 167 height 13
click at [307, 267] on div "Lorenzo Kawaya Mwana-Mufula" at bounding box center [298, 261] width 167 height 13
copy div "Lorenzo Kawaya Mwana-Mufula"
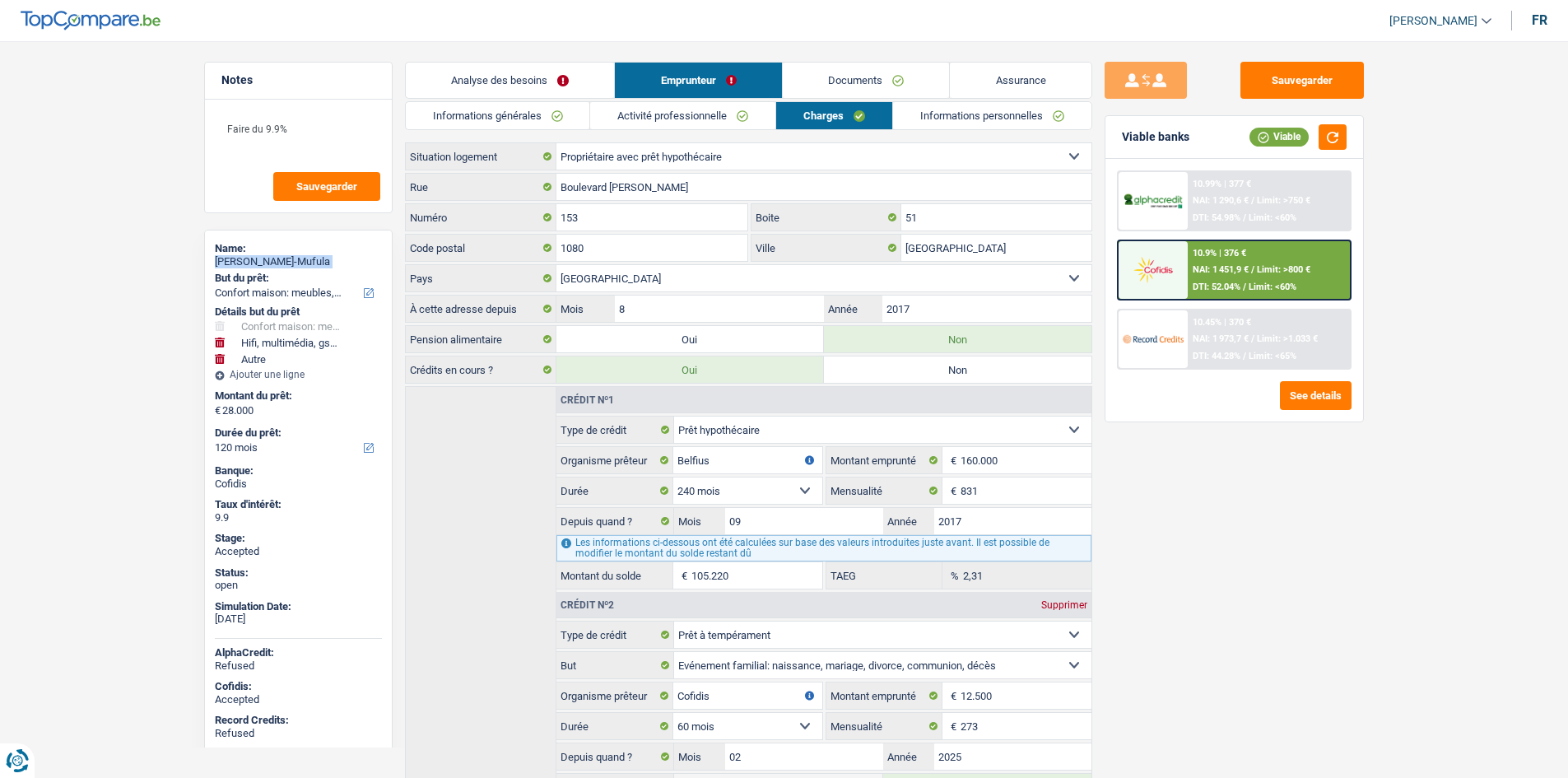
click at [564, 107] on link "Informations générales" at bounding box center [497, 116] width 184 height 28
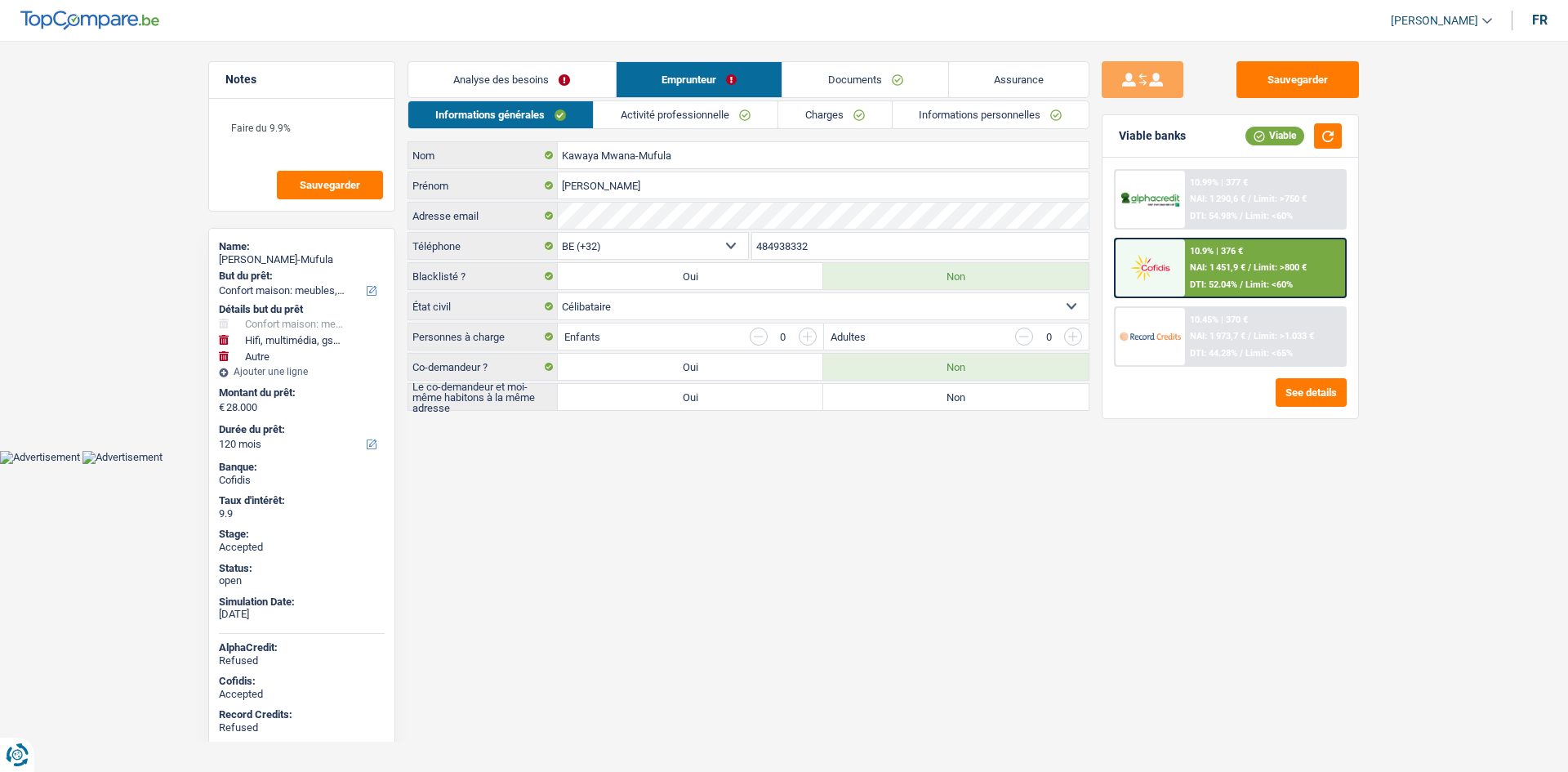
click at [825, 245] on input "484938332" at bounding box center [921, 245] width 337 height 26
click at [827, 245] on input "484938332" at bounding box center [921, 245] width 337 height 26
click at [663, 107] on link "Activité professionnelle" at bounding box center [685, 115] width 184 height 27
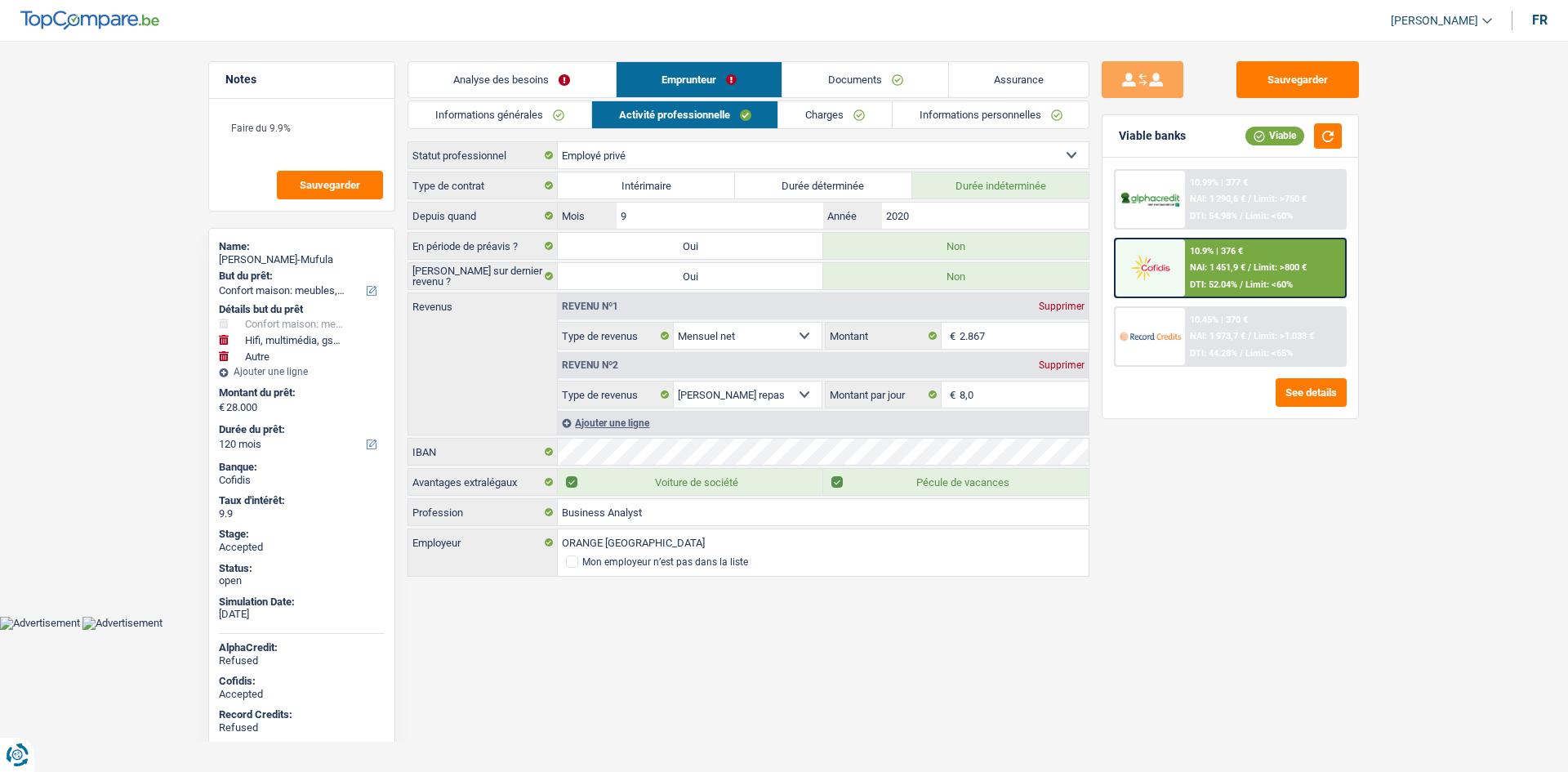
click at [1292, 632] on div "Sauvegarder Viable banks Viable 10.99% | 377 € NAI: 1 290,6 € / Limit: >750 € D…" at bounding box center [1231, 402] width 282 height 680
click at [845, 119] on link "Charges" at bounding box center [835, 115] width 113 height 27
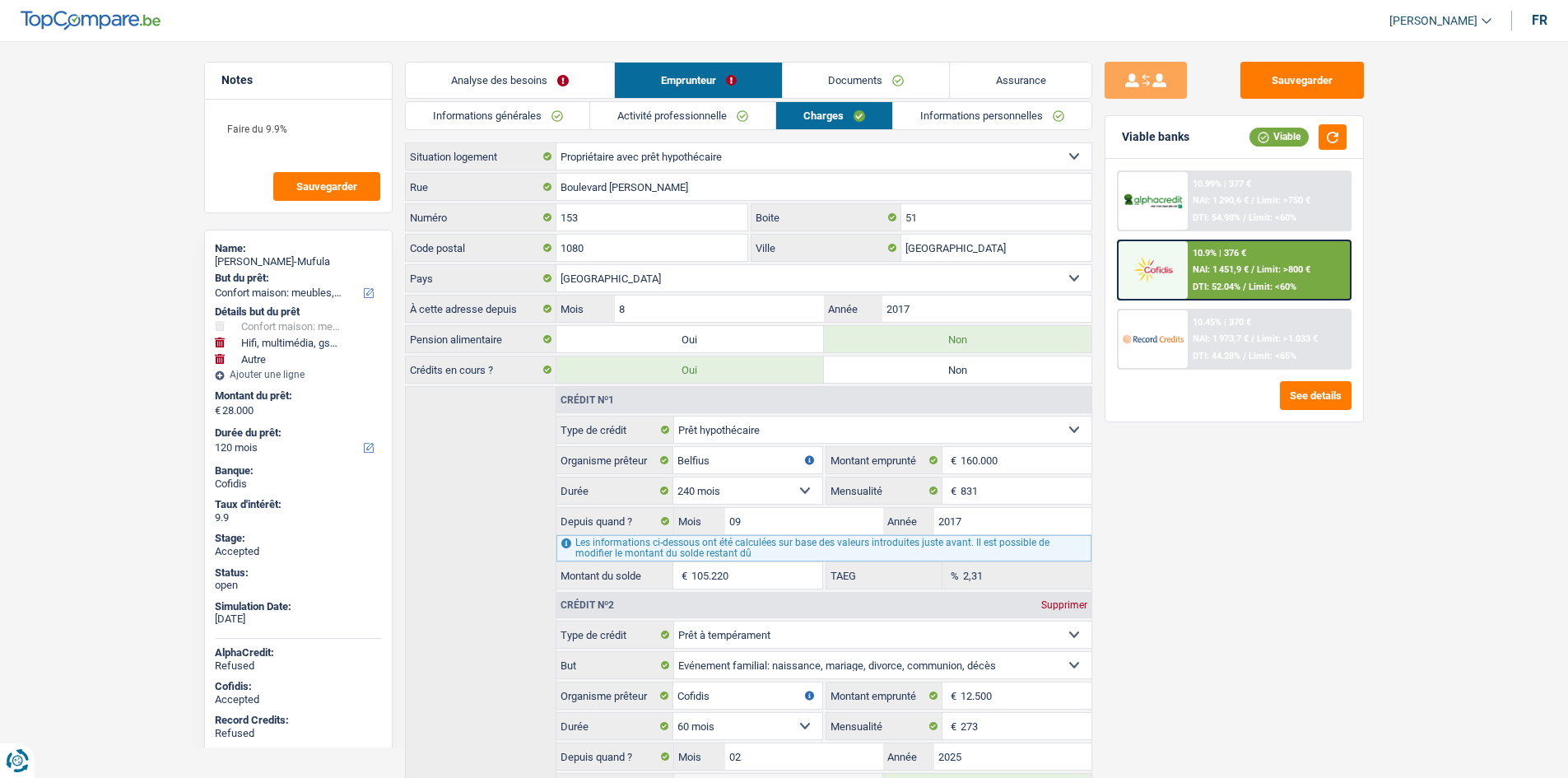
click at [1279, 533] on div "Sauvegarder Viable banks Viable 10.99% | 377 € NAI: 1 290,6 € / Limit: >750 € D…" at bounding box center [1234, 405] width 284 height 685
click at [706, 191] on input "Boulevard Edmond Machte" at bounding box center [823, 186] width 535 height 27
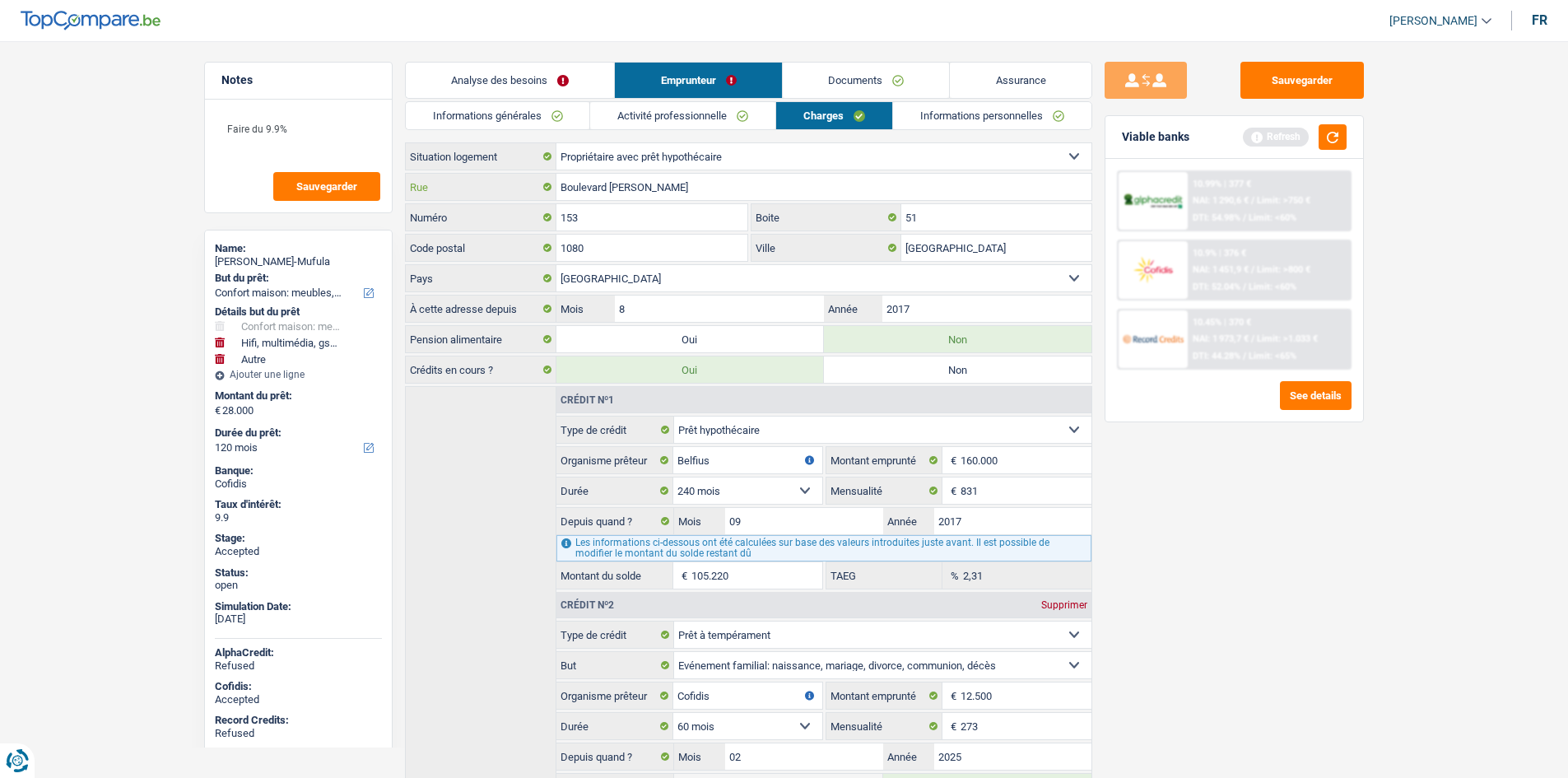
type input "Boulevard Edmond Machtens"
click at [1383, 559] on main "Notes Faire du 9.9% Sauvegarder Name: Lorenzo Kawaya Mwana-Mufula But du prêt: …" at bounding box center [784, 591] width 1568 height 1134
click at [769, 121] on link "Activité professionnelle" at bounding box center [683, 116] width 185 height 28
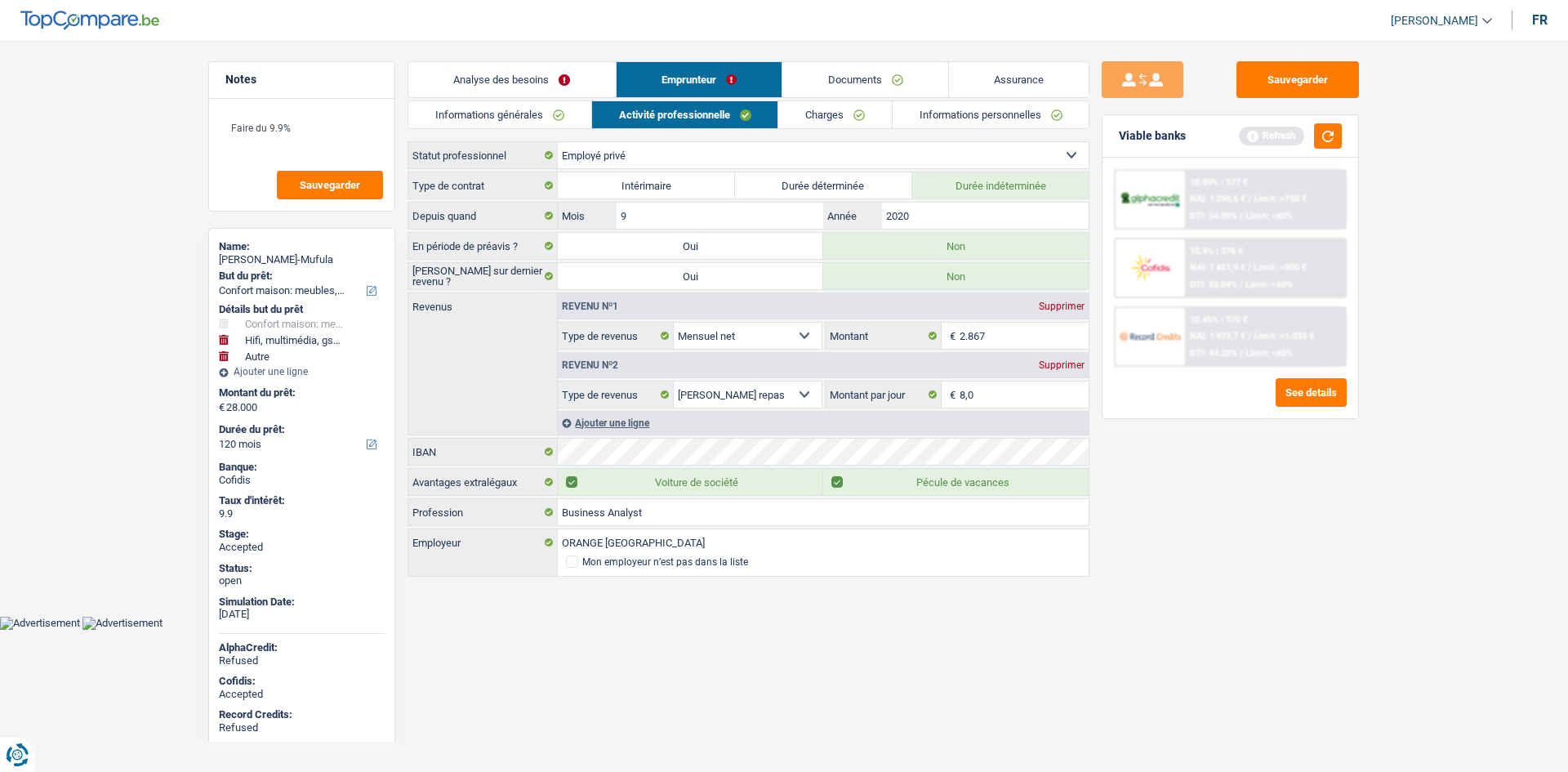
click at [897, 116] on link "Informations personnelles" at bounding box center [990, 115] width 196 height 27
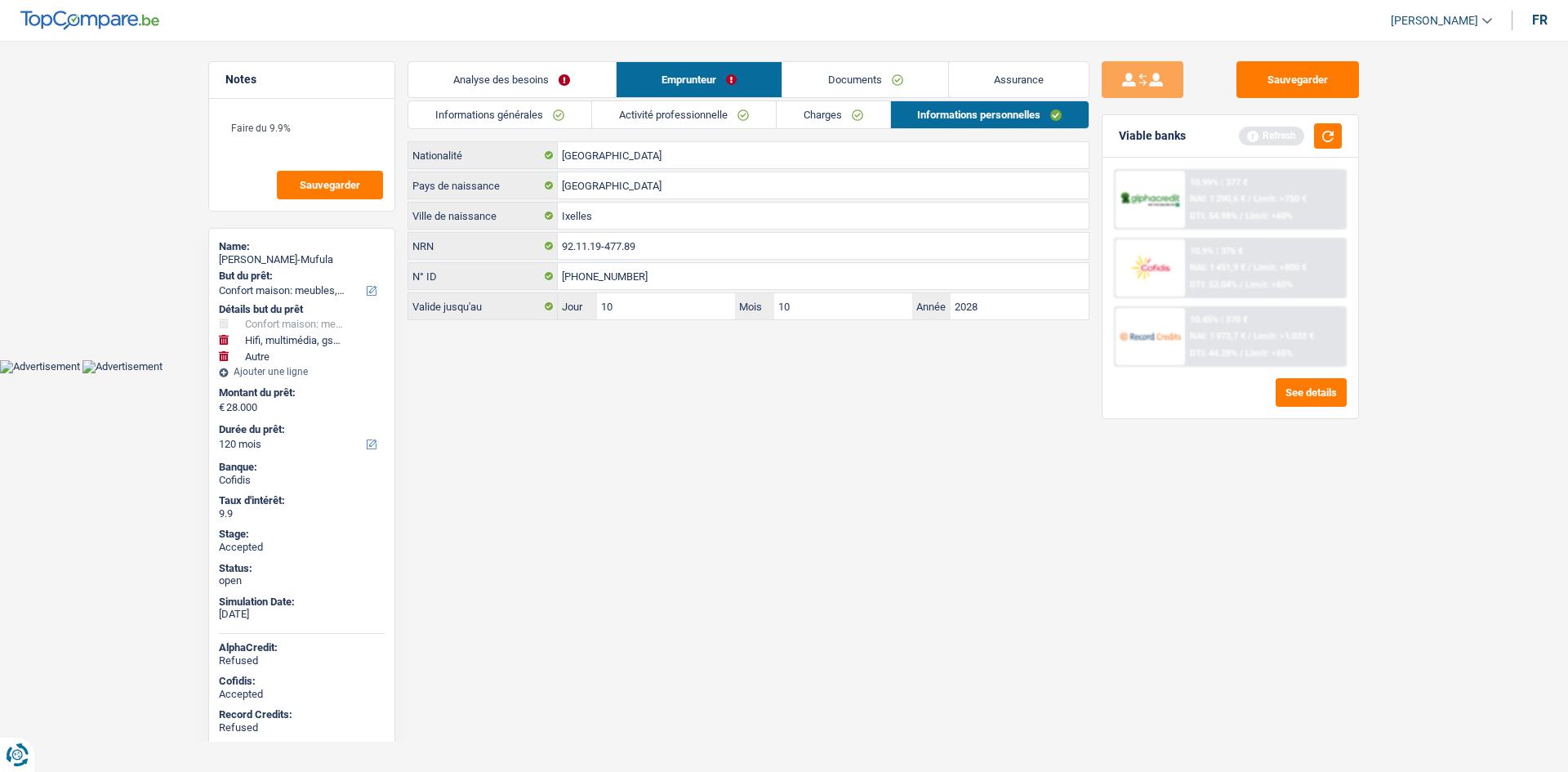
click at [1078, 373] on html "Vous avez le contrôle de vos données Nous utilisons des cookies, tout comme nos…" at bounding box center [784, 187] width 1568 height 373
click at [152, 288] on main "Notes Faire du 9.9% Sauvegarder Name: Lorenzo Kawaya Mwana-Mufula But du prêt: …" at bounding box center [784, 192] width 1568 height 335
click at [1035, 84] on link "Assurance" at bounding box center [1020, 79] width 141 height 35
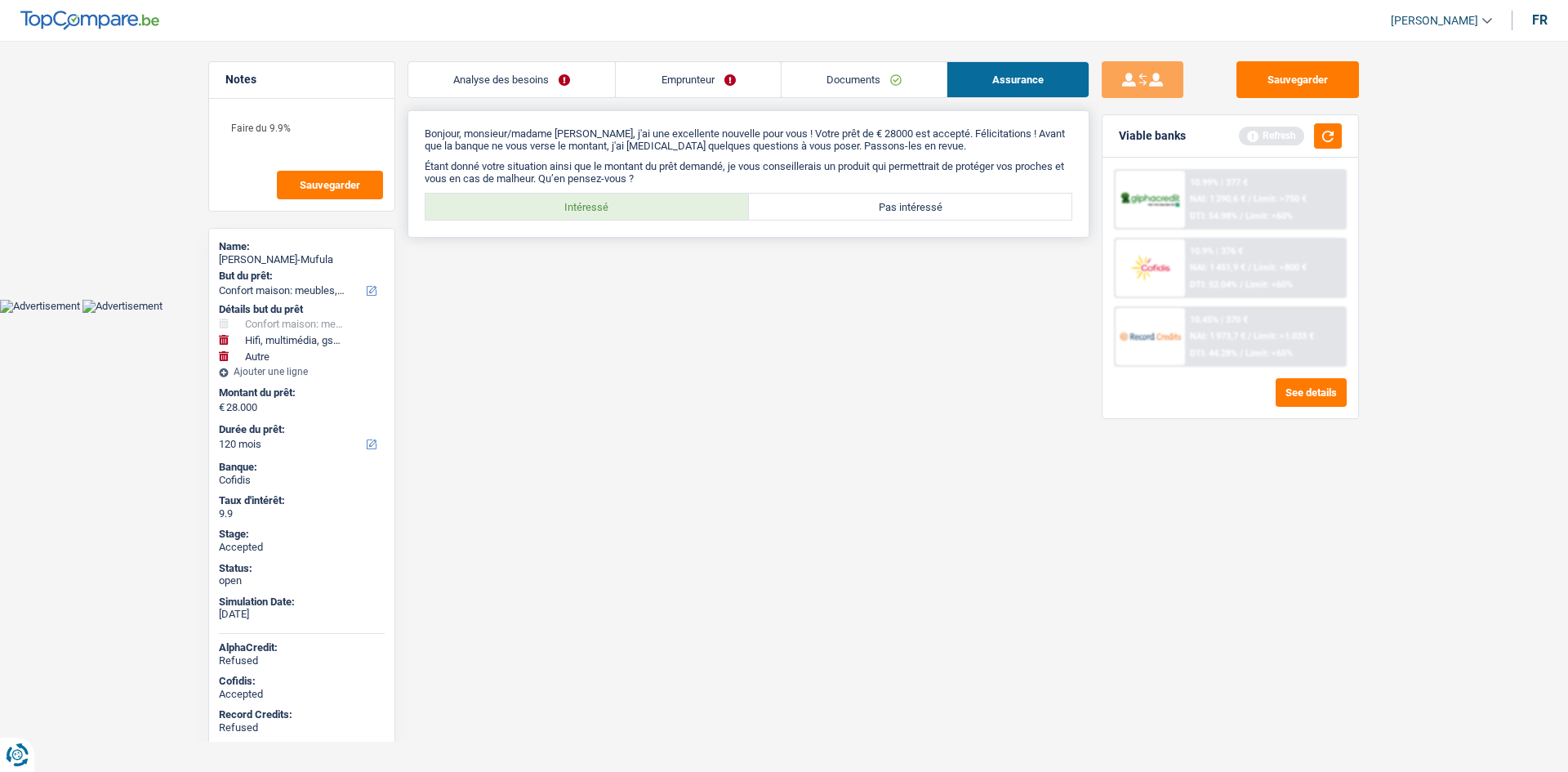
click at [629, 217] on label "Intéressé" at bounding box center [587, 206] width 324 height 26
click at [629, 217] on input "Intéressé" at bounding box center [587, 206] width 324 height 26
radio input "true"
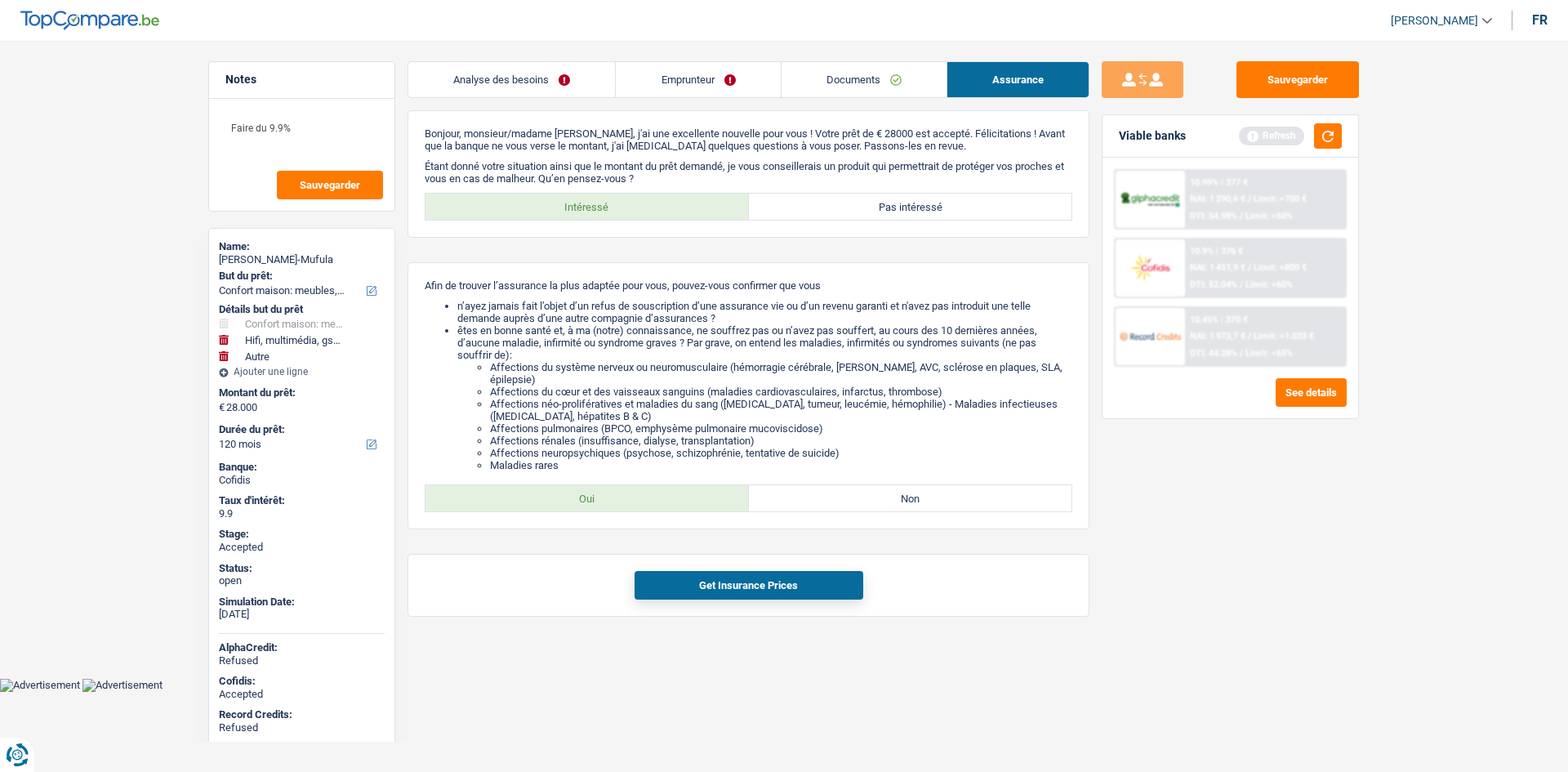
click at [693, 529] on div "Bonjour, monsieur/madame Lorenzo Kawaya Mwana-Mufula, j'ai une excellente nouve…" at bounding box center [749, 364] width 682 height 506
click at [706, 499] on label "Oui" at bounding box center [587, 497] width 324 height 26
click at [706, 499] on input "Oui" at bounding box center [587, 497] width 324 height 26
radio input "true"
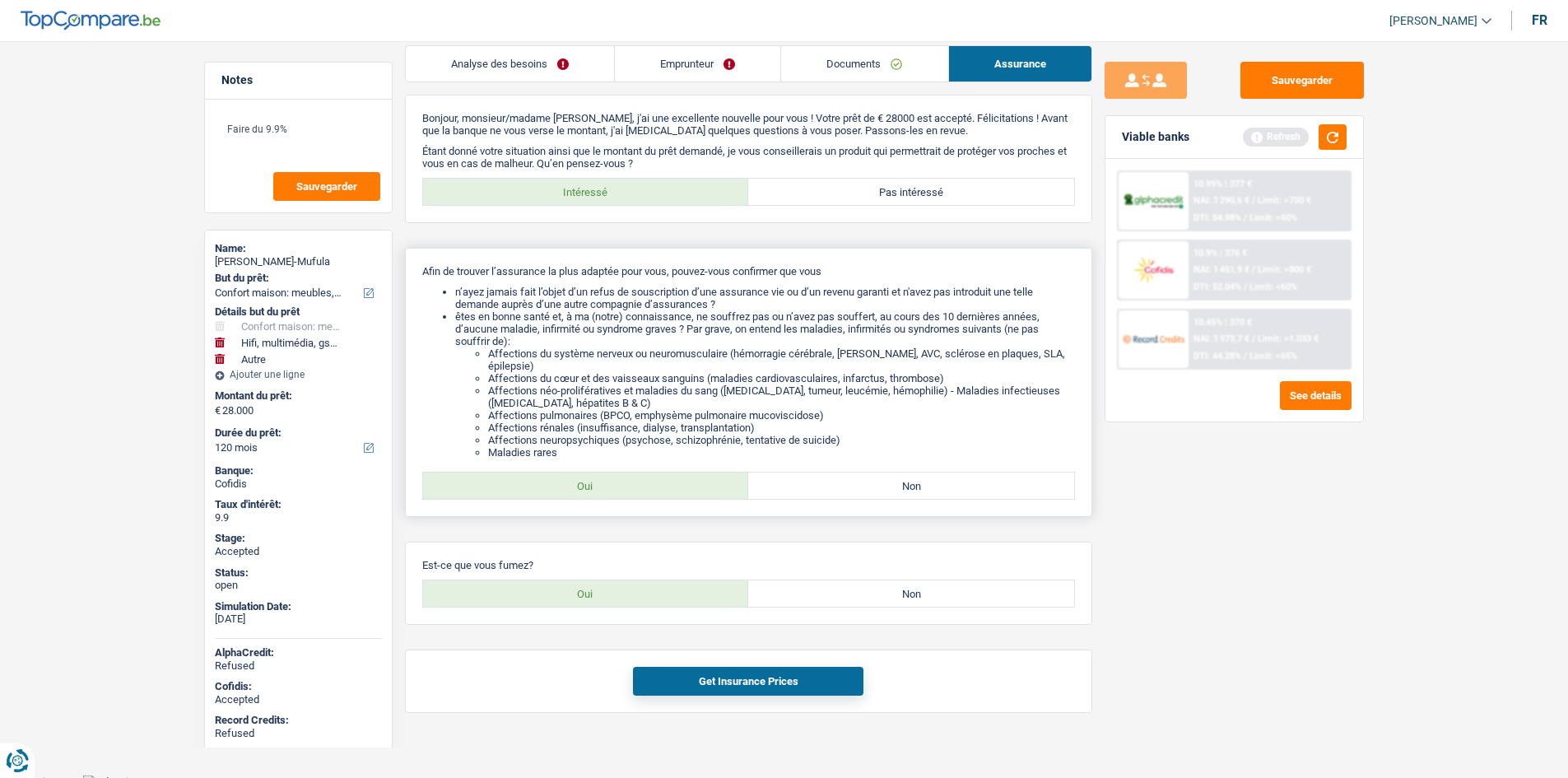
scroll to position [26, 0]
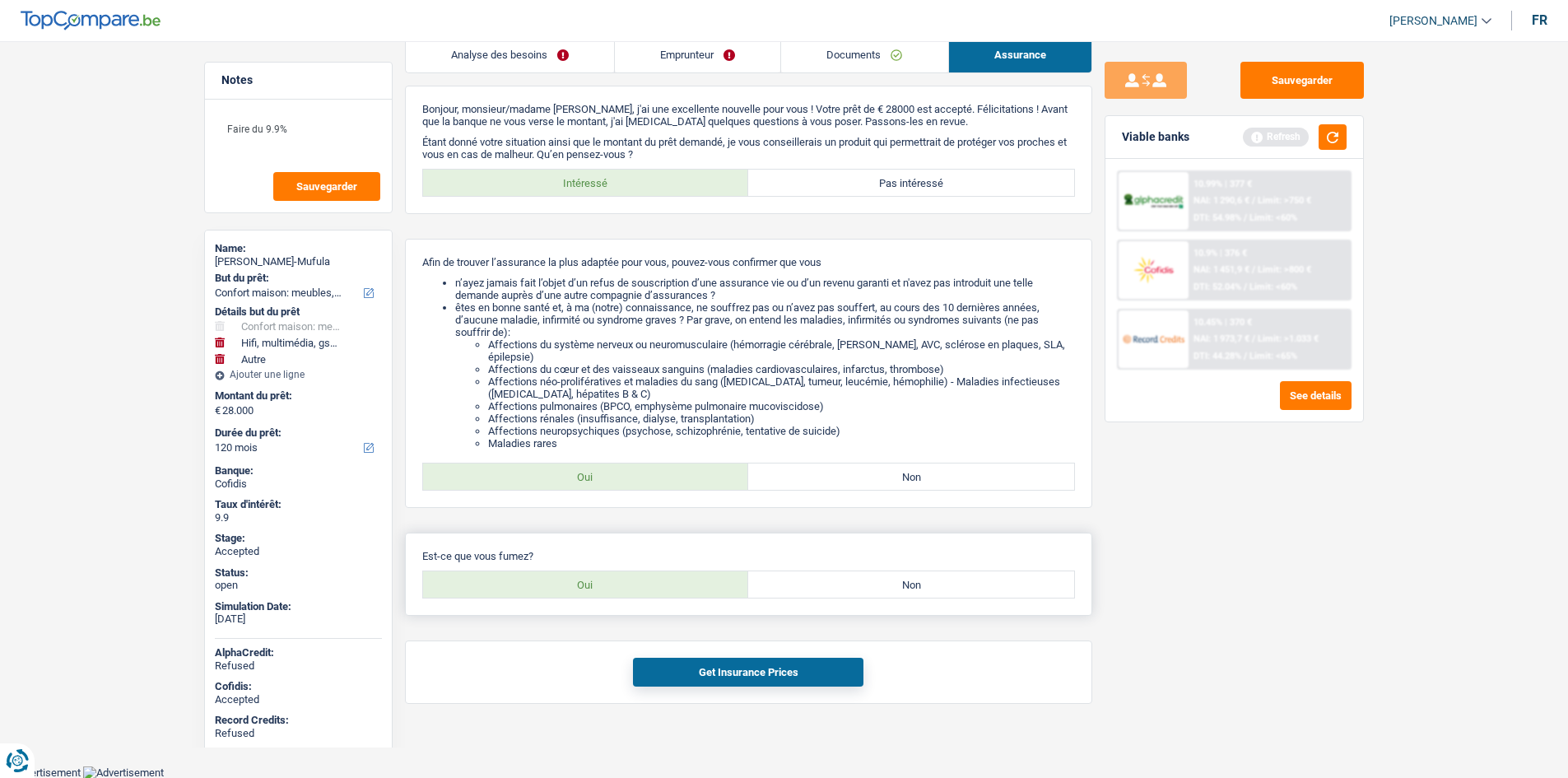
click at [825, 575] on label "Non" at bounding box center [910, 584] width 326 height 27
click at [825, 575] on input "Non" at bounding box center [910, 584] width 326 height 27
radio input "true"
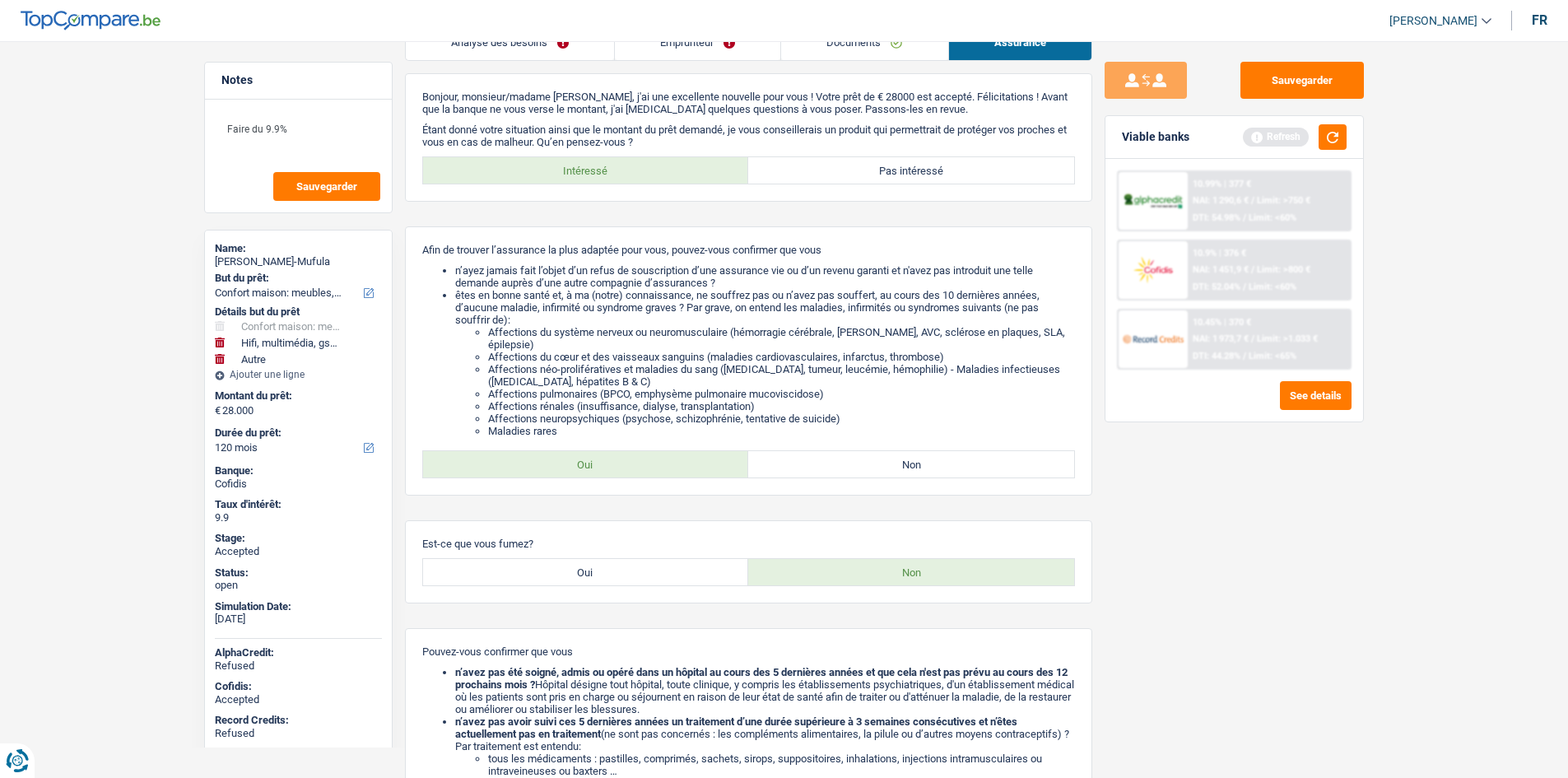
scroll to position [270, 0]
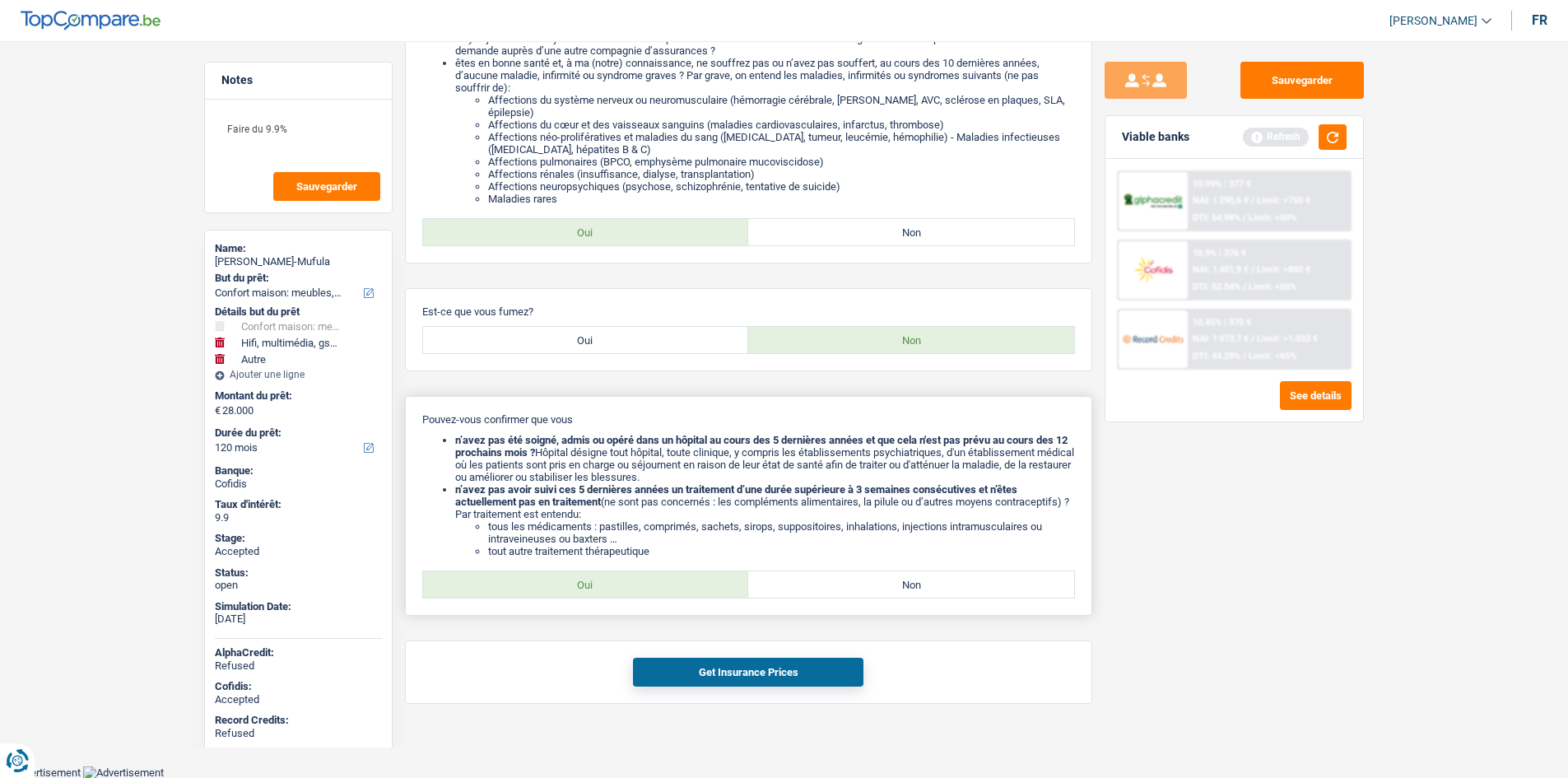
click at [678, 583] on label "Oui" at bounding box center [585, 584] width 326 height 27
click at [678, 583] on input "Oui" at bounding box center [585, 584] width 326 height 27
radio input "true"
click at [788, 681] on button "Get Insurance Prices" at bounding box center [749, 672] width 230 height 29
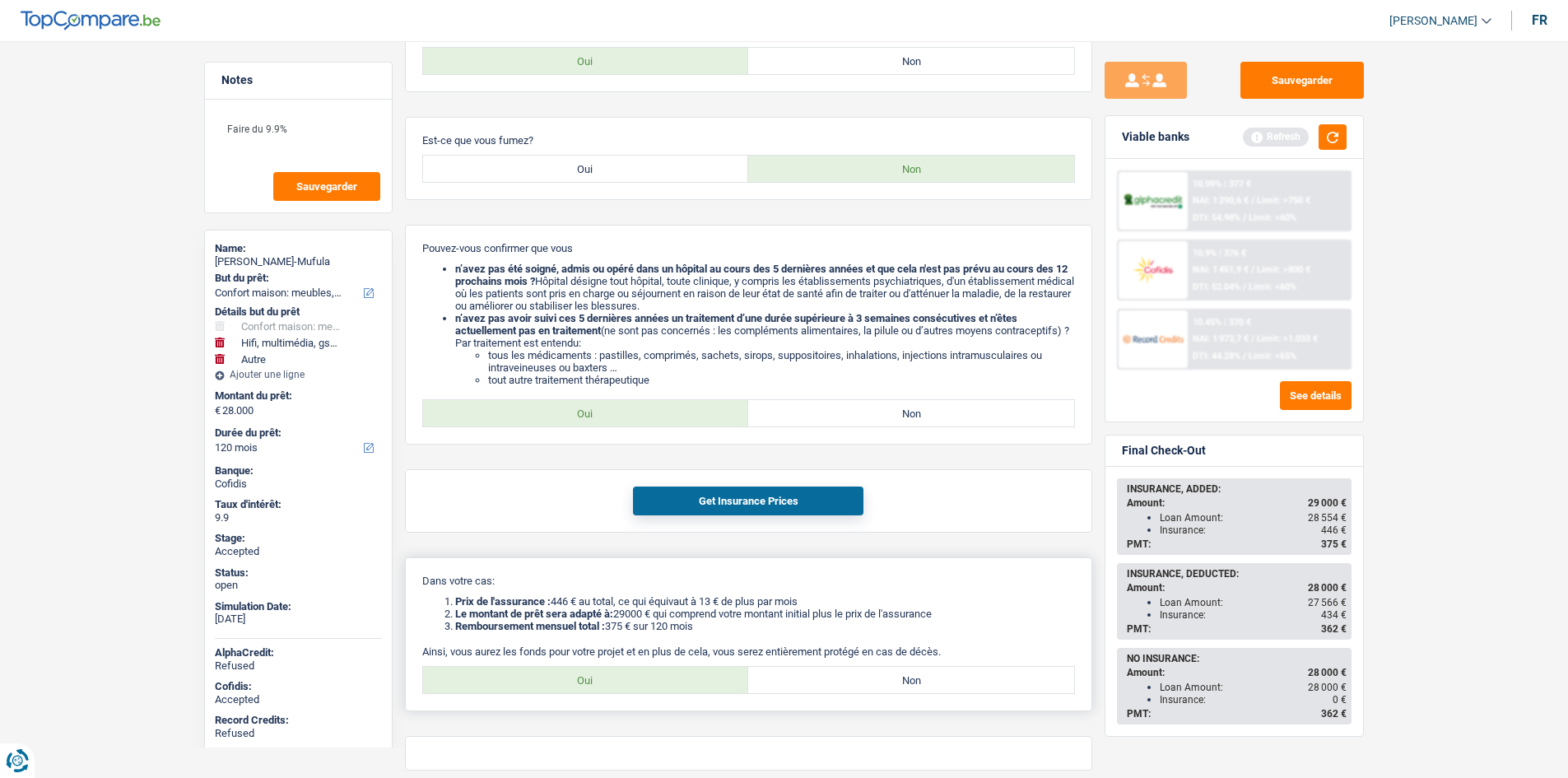
scroll to position [508, 0]
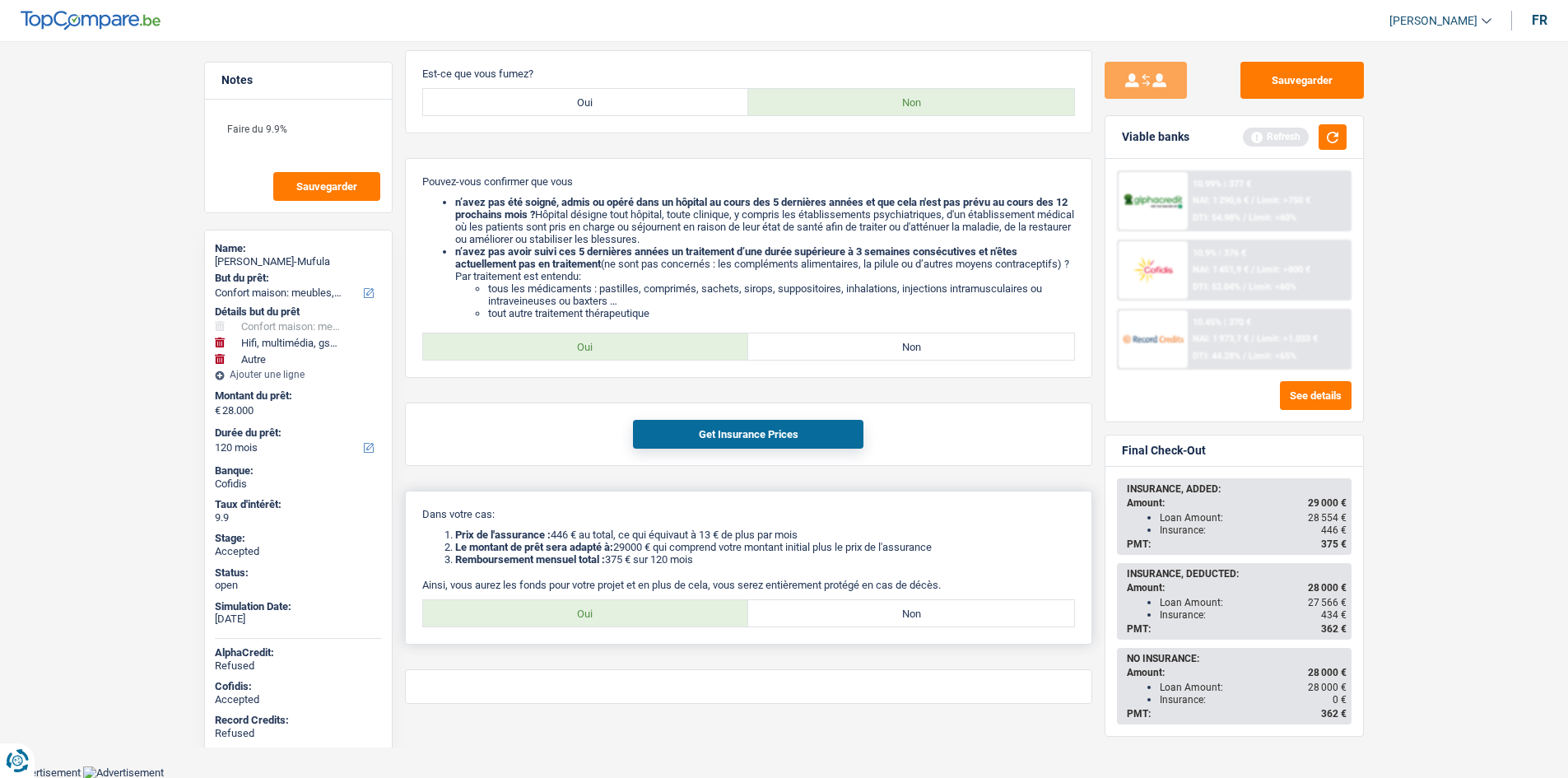
click at [655, 609] on label "Oui" at bounding box center [585, 613] width 326 height 27
click at [655, 609] on input "Oui" at bounding box center [585, 613] width 326 height 27
radio input "true"
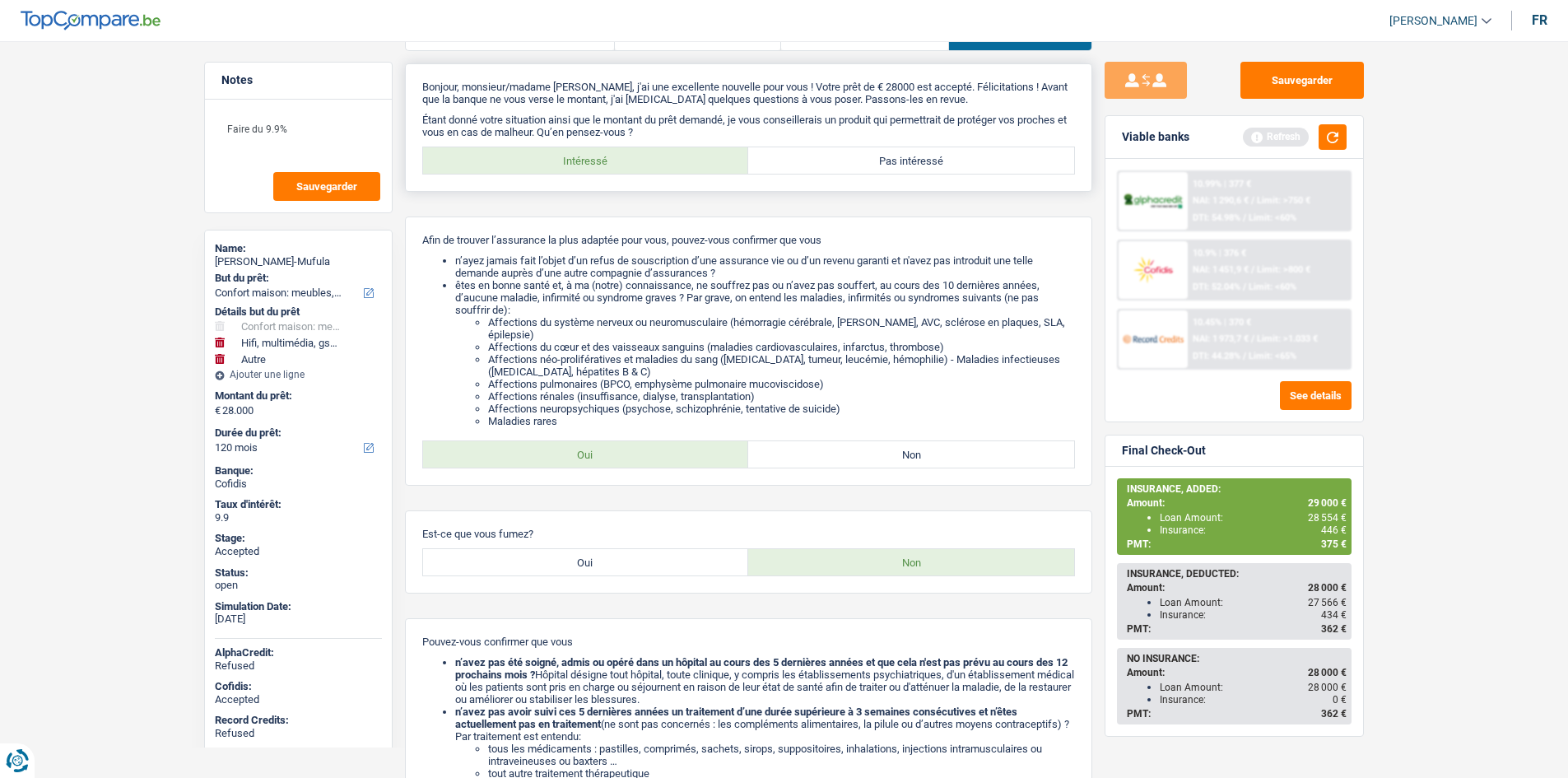
scroll to position [0, 0]
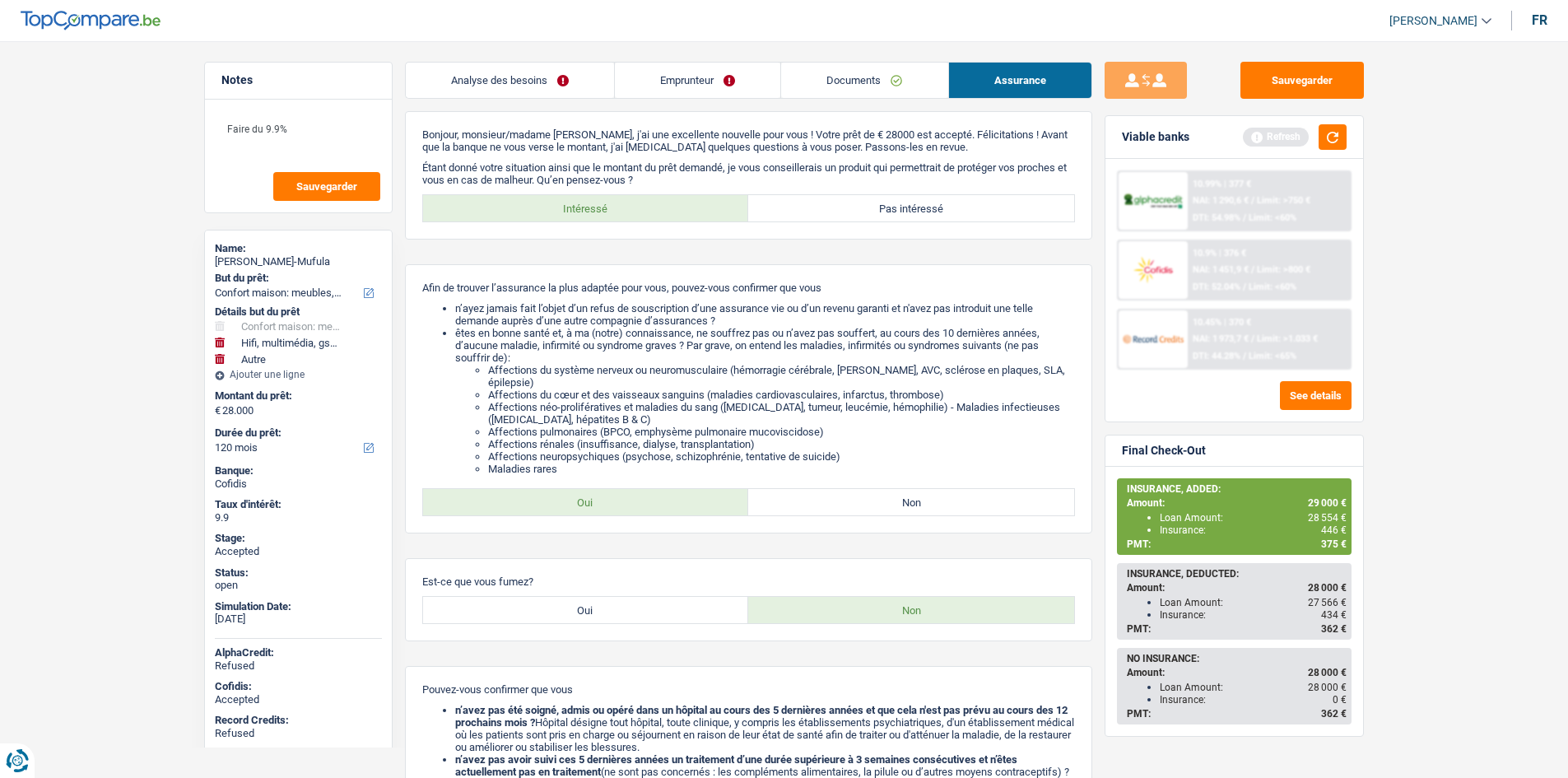
click at [518, 68] on link "Analyse des besoins" at bounding box center [509, 80] width 208 height 35
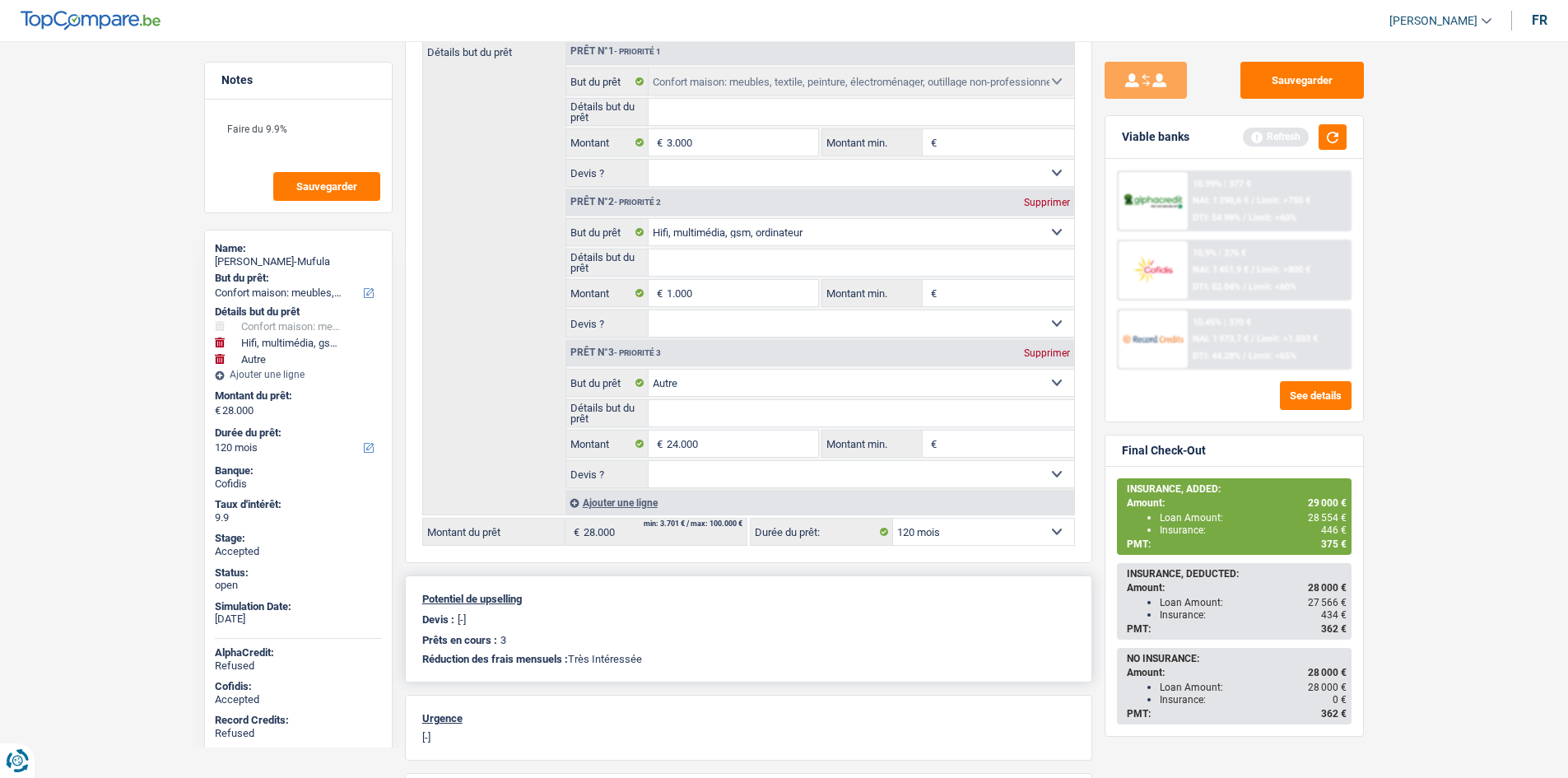
scroll to position [329, 0]
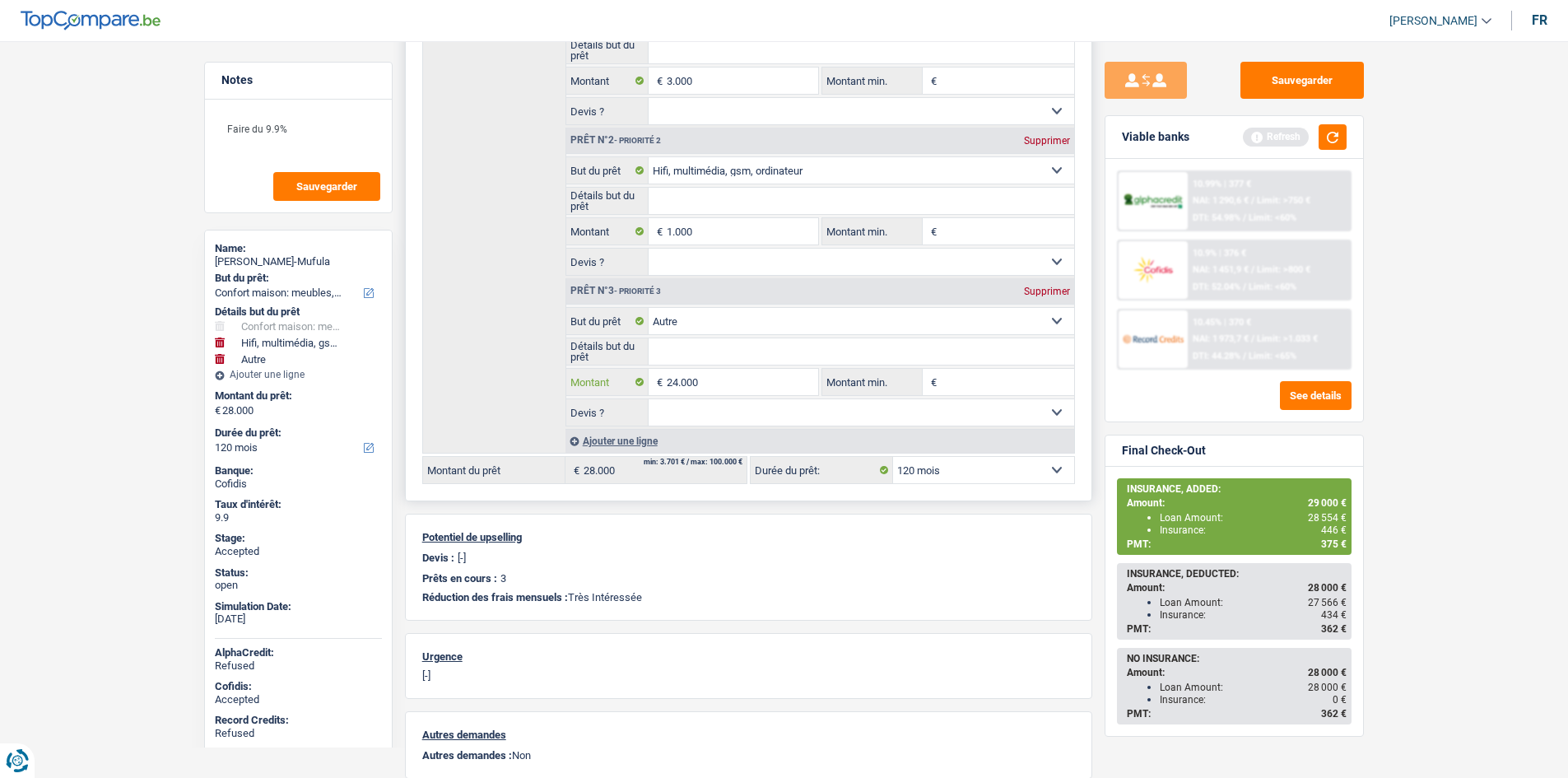
click at [730, 388] on input "24.000" at bounding box center [742, 381] width 151 height 27
type input "12.000"
type input "16.000"
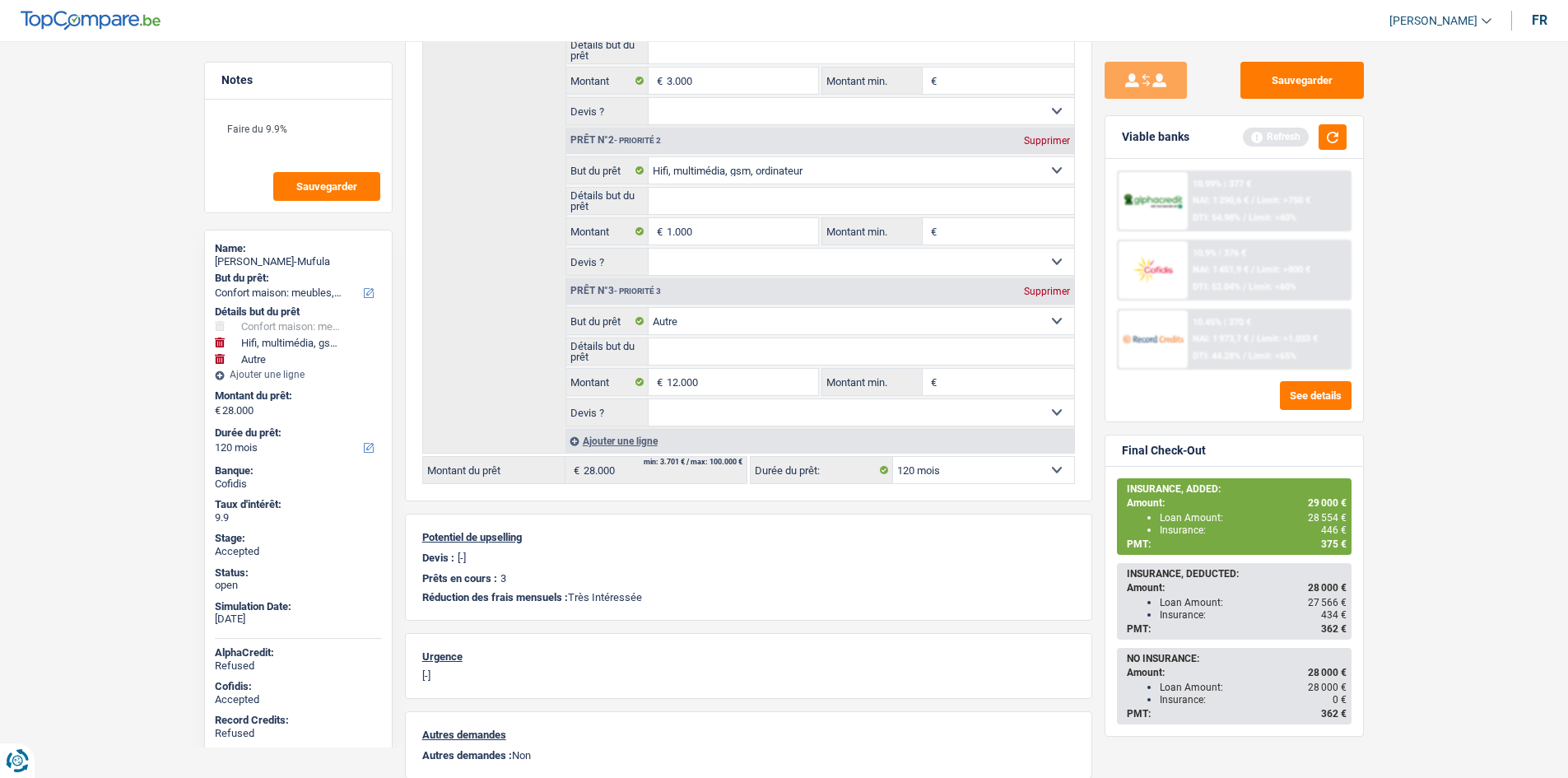
select select "84"
type input "16.000"
select select "84"
type input "16.000"
select select "84"
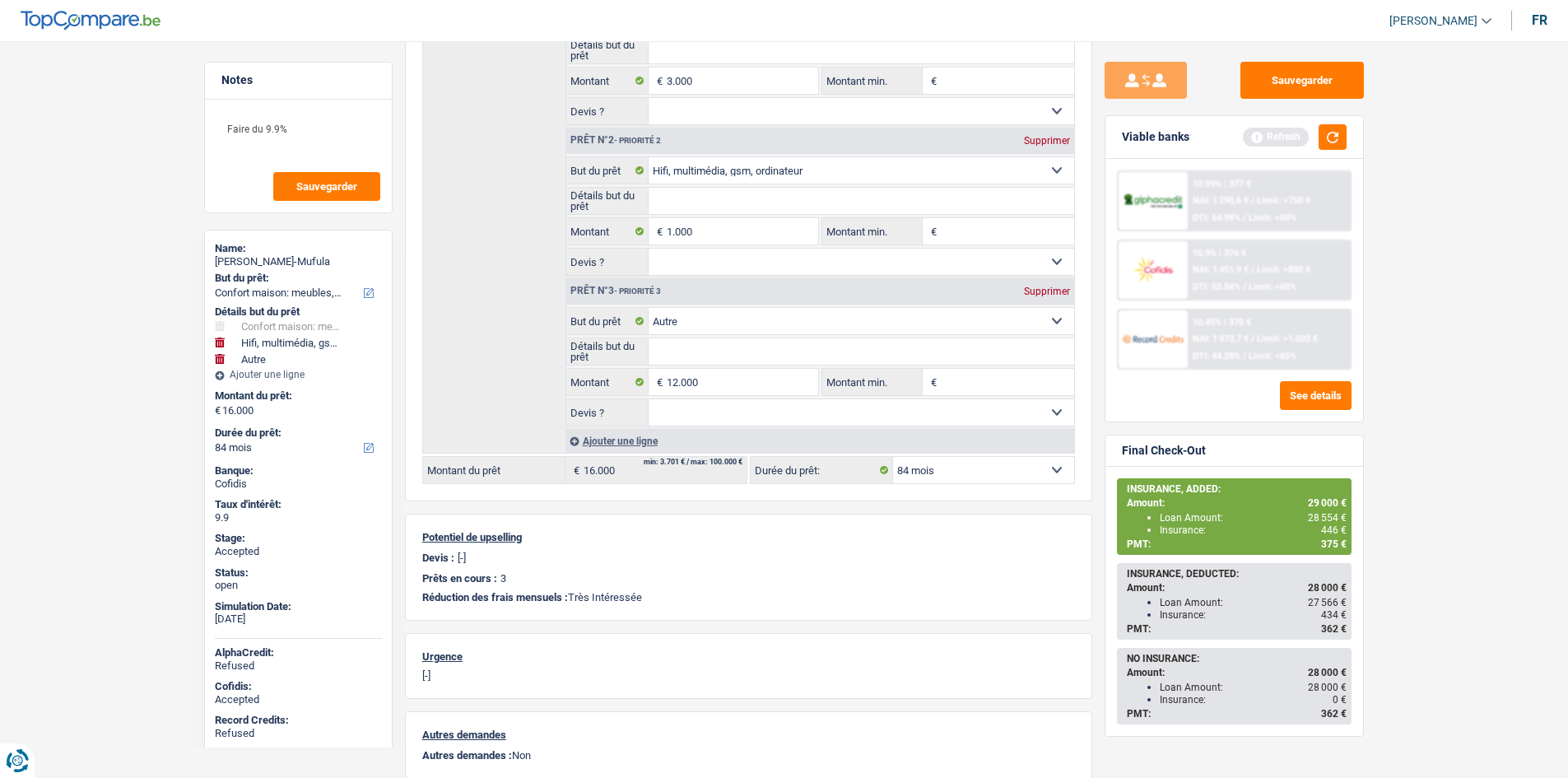
click at [1403, 409] on main "Notes Faire du 9.9% Sauvegarder Name: Lorenzo Kawaya Mwana-Mufula But du prêt: …" at bounding box center [784, 340] width 1568 height 1289
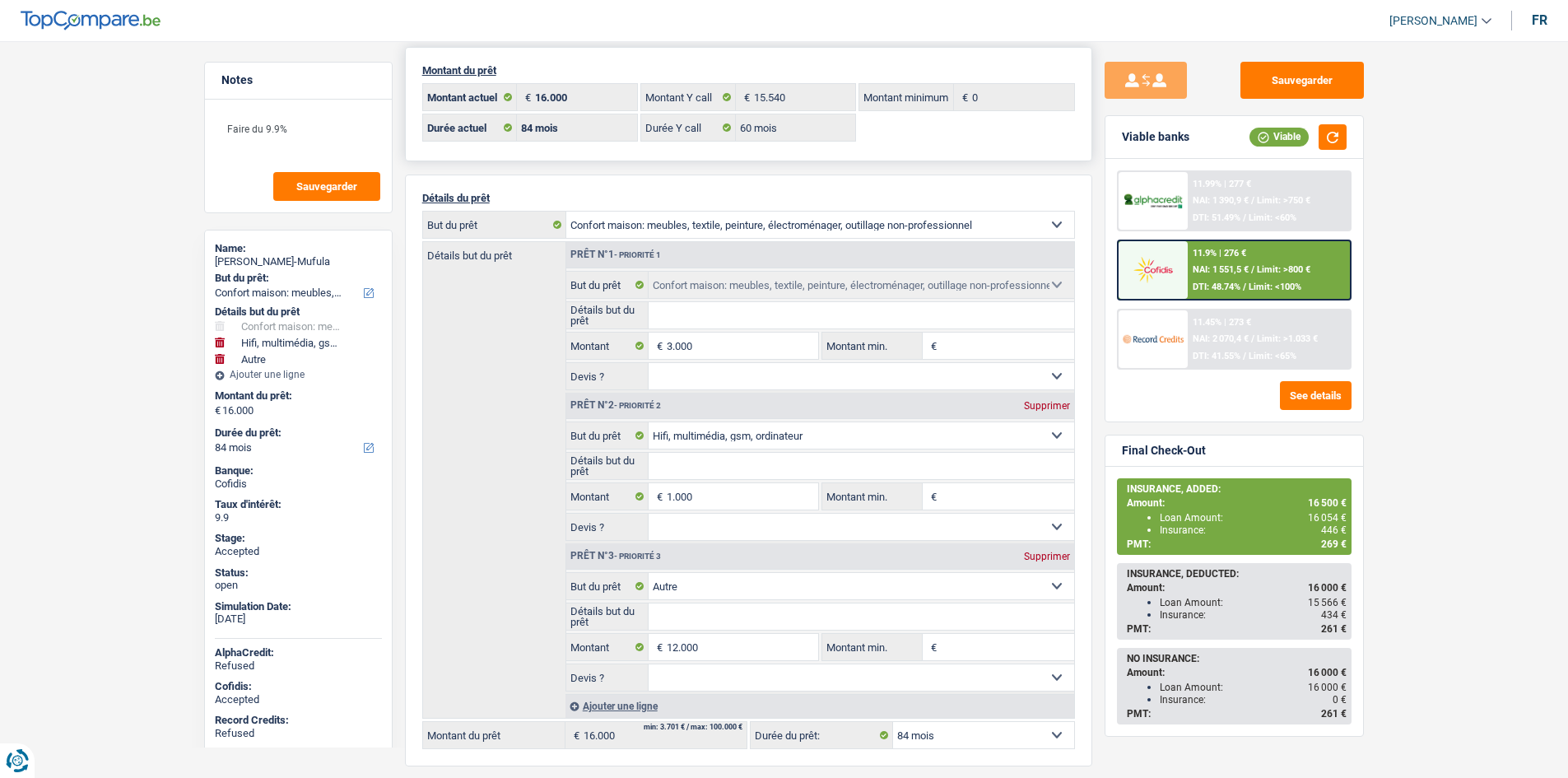
scroll to position [0, 0]
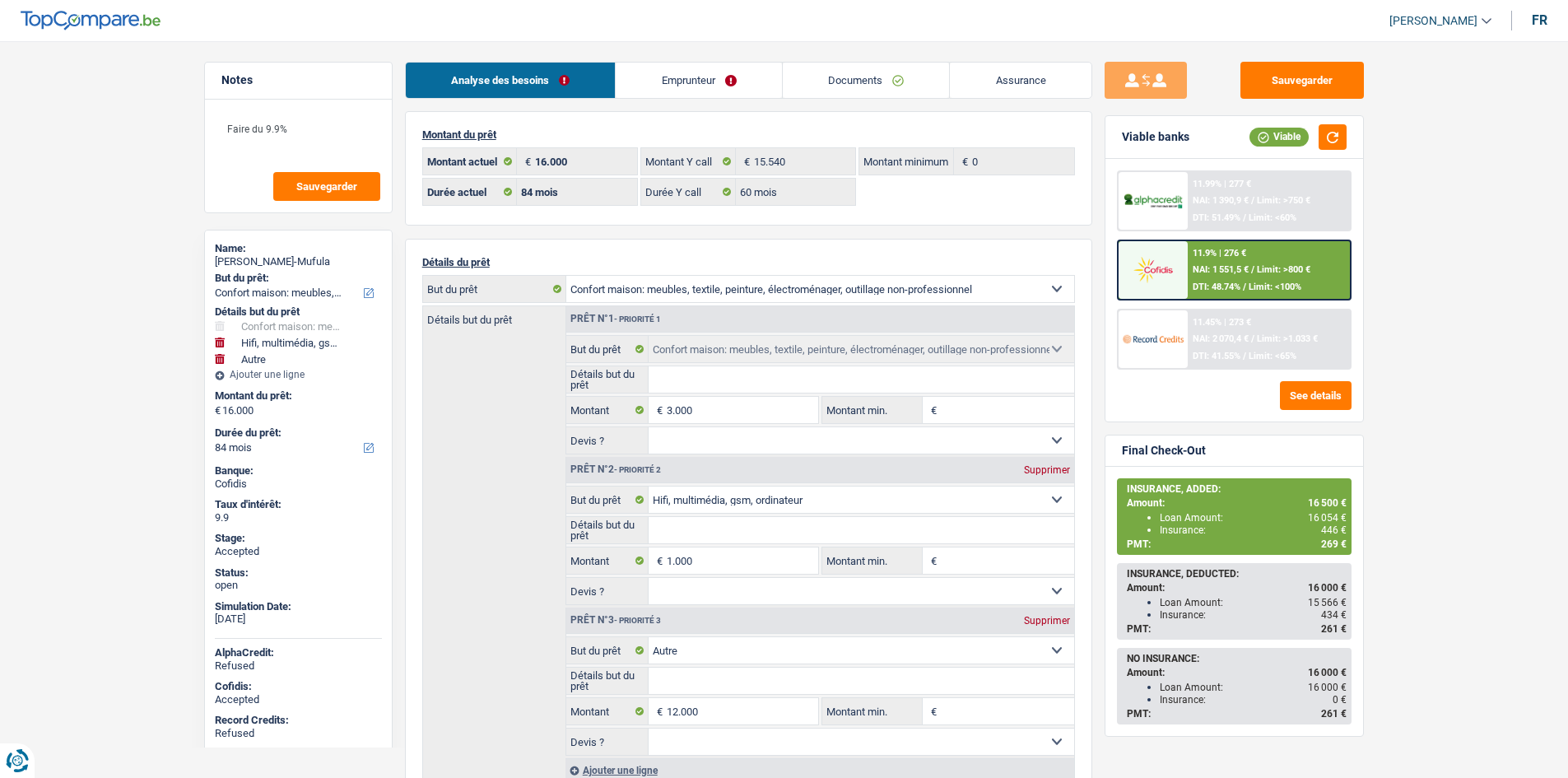
click at [1295, 323] on div "11.45% | 273 € NAI: 2 070,4 € / Limit: >1.033 € DTI: 41.55% / Limit: <65%" at bounding box center [1269, 339] width 163 height 57
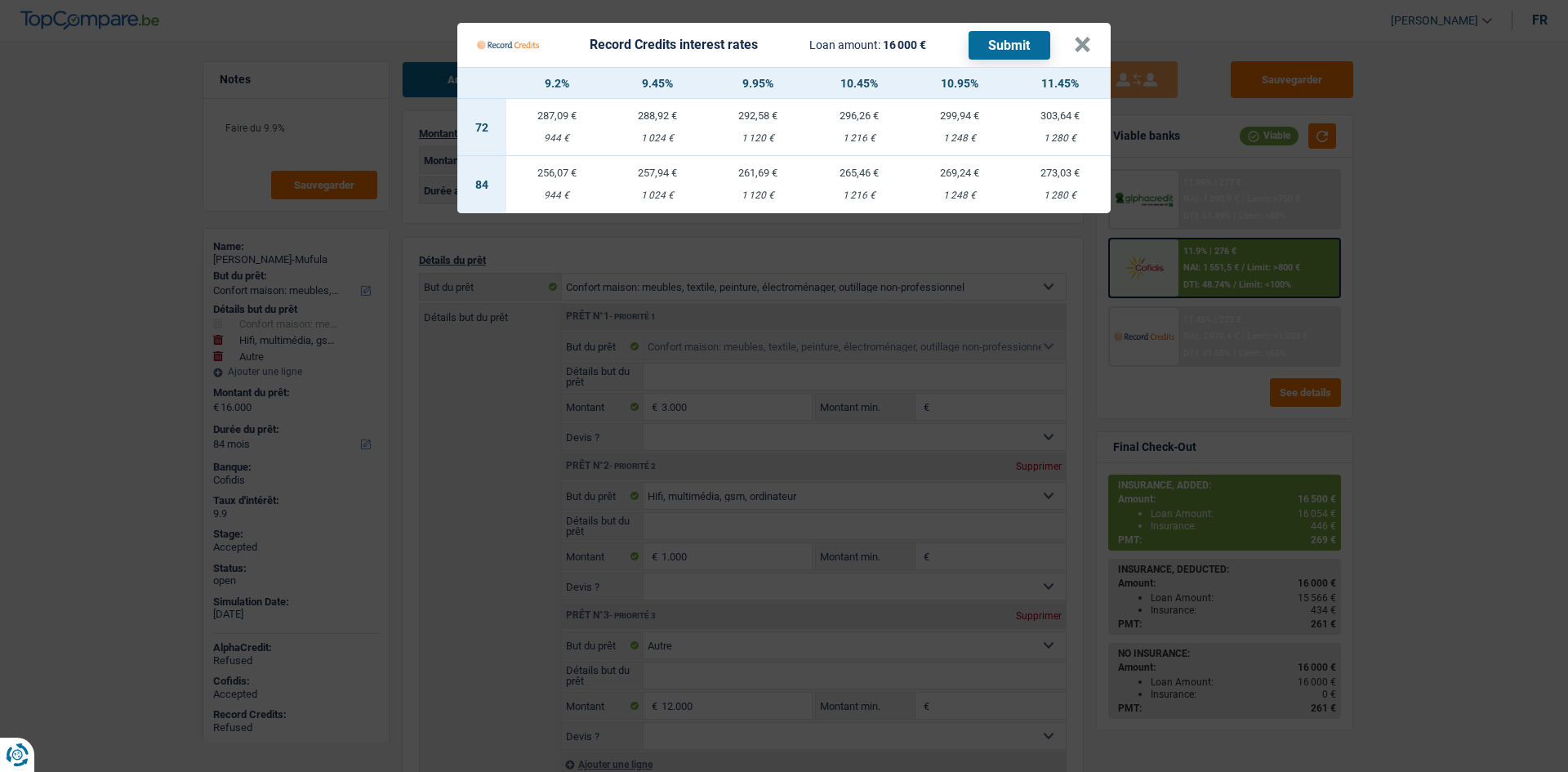
click at [853, 193] on div "1 216 €" at bounding box center [858, 195] width 101 height 11
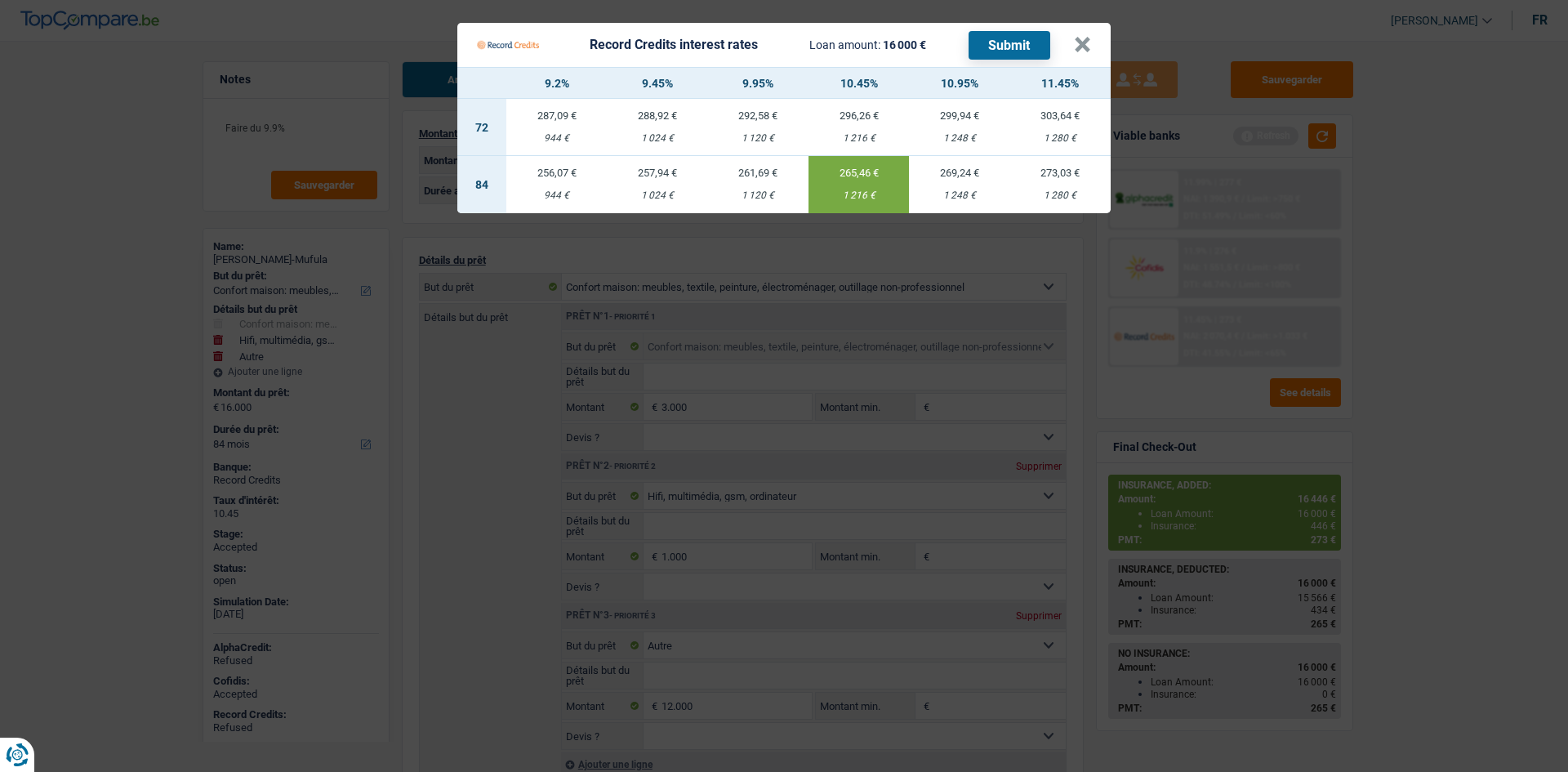
click at [1433, 366] on Credits "Record Credits interest rates Loan amount: 16 000 € Submit × 9.2% 9.45% 9.95% 1…" at bounding box center [784, 386] width 1568 height 772
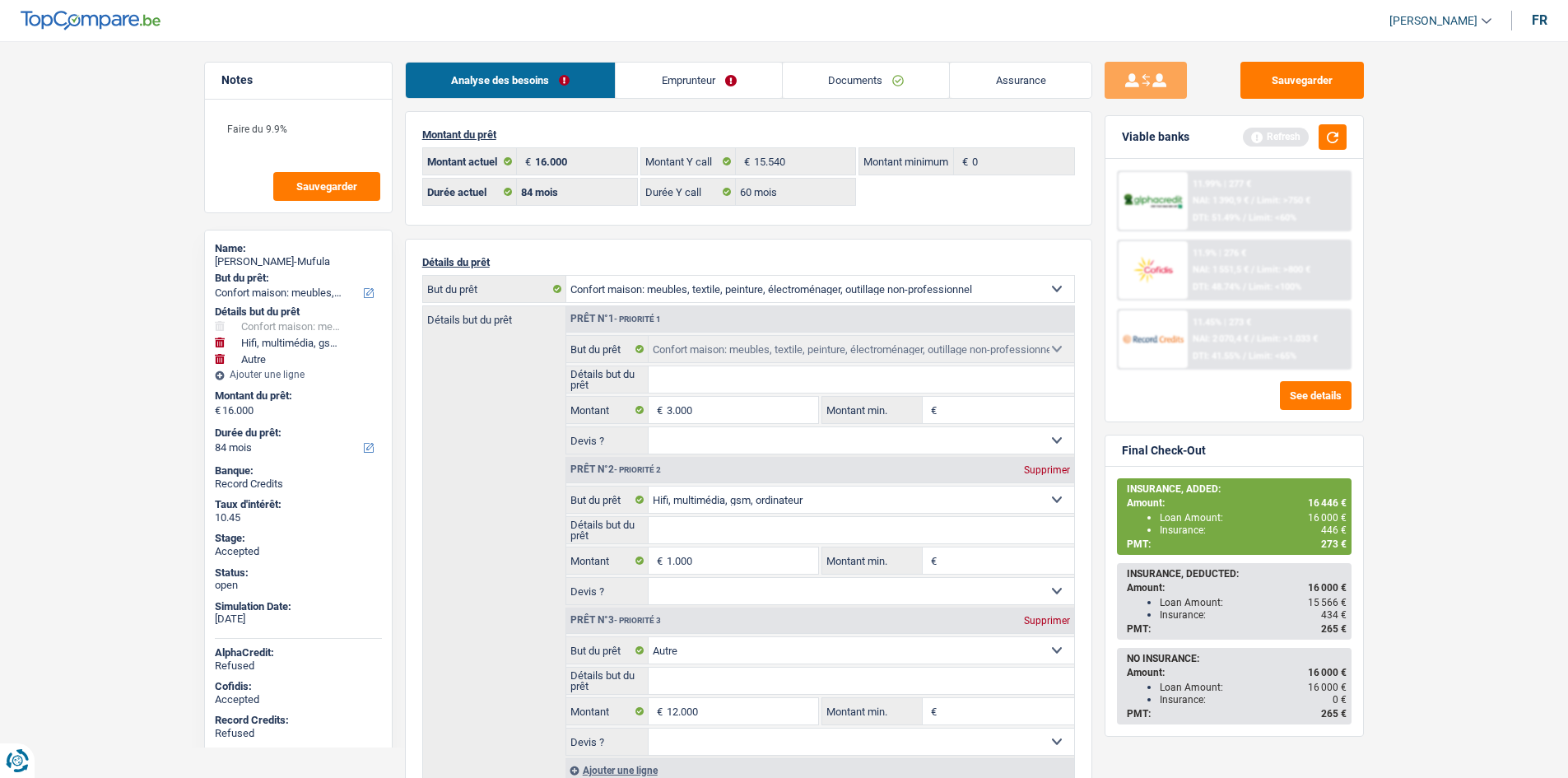
click at [1406, 461] on main "Notes Faire du 9.9% Sauvegarder Name: Lorenzo Kawaya Mwana-Mufula But du prêt: …" at bounding box center [784, 669] width 1568 height 1289
click at [994, 82] on link "Assurance" at bounding box center [1020, 80] width 142 height 35
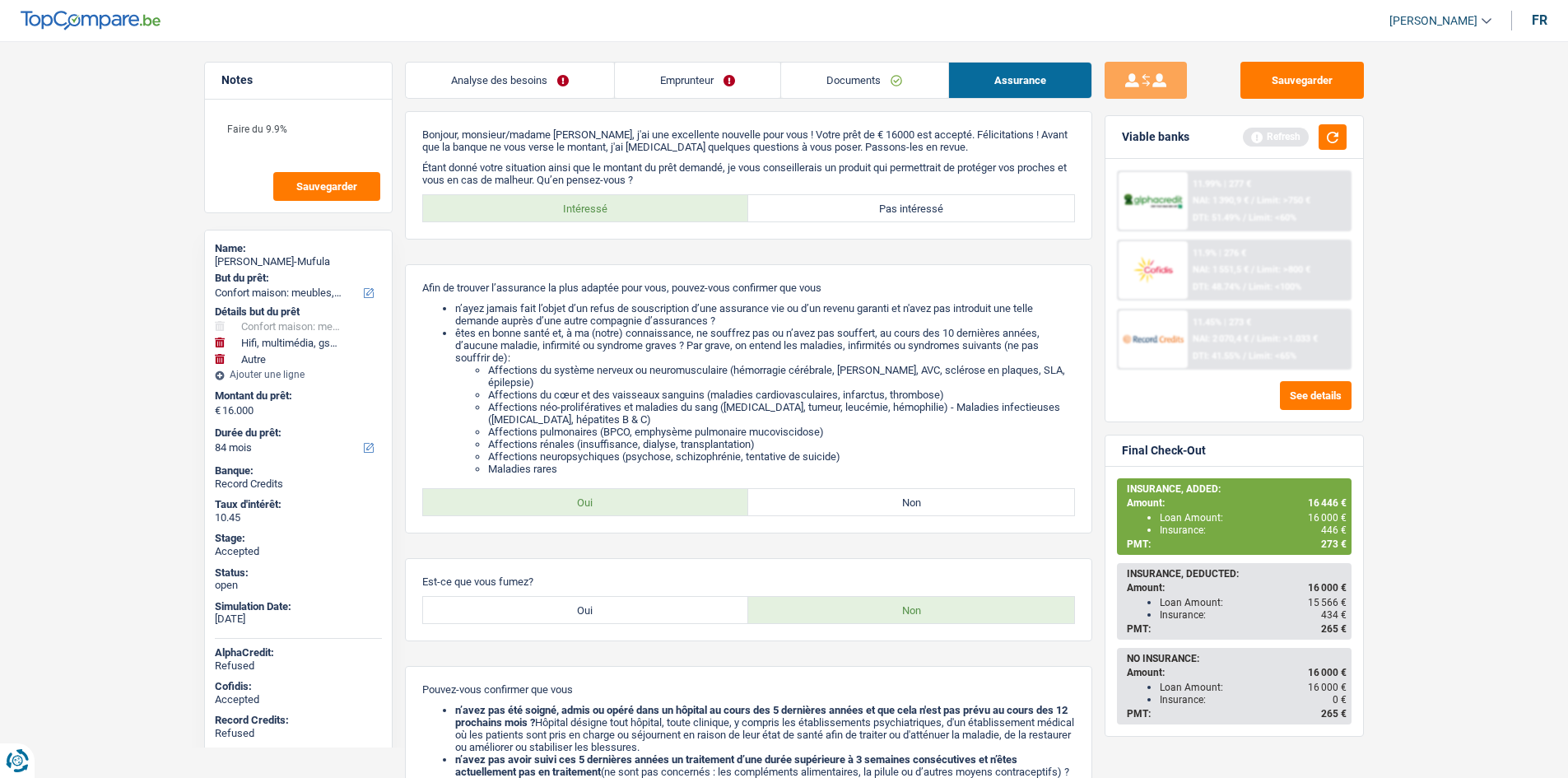
click at [148, 306] on main "Notes Faire du 9.9% Sauvegarder Name: Lorenzo Kawaya Mwana-Mufula But du prêt: …" at bounding box center [784, 671] width 1568 height 1293
click at [660, 67] on link "Emprunteur" at bounding box center [697, 80] width 165 height 35
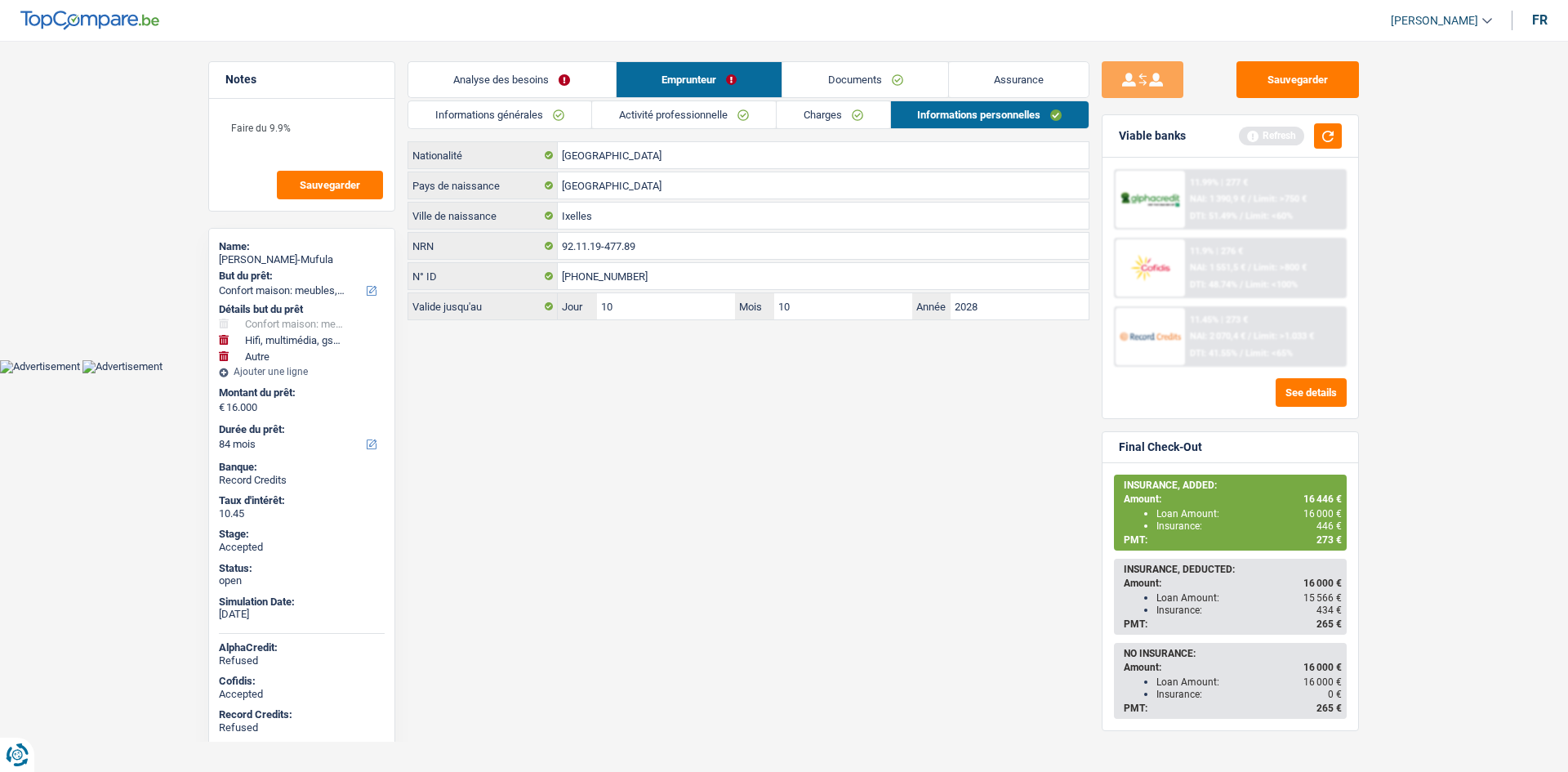
click at [569, 107] on link "Informations générales" at bounding box center [500, 115] width 183 height 27
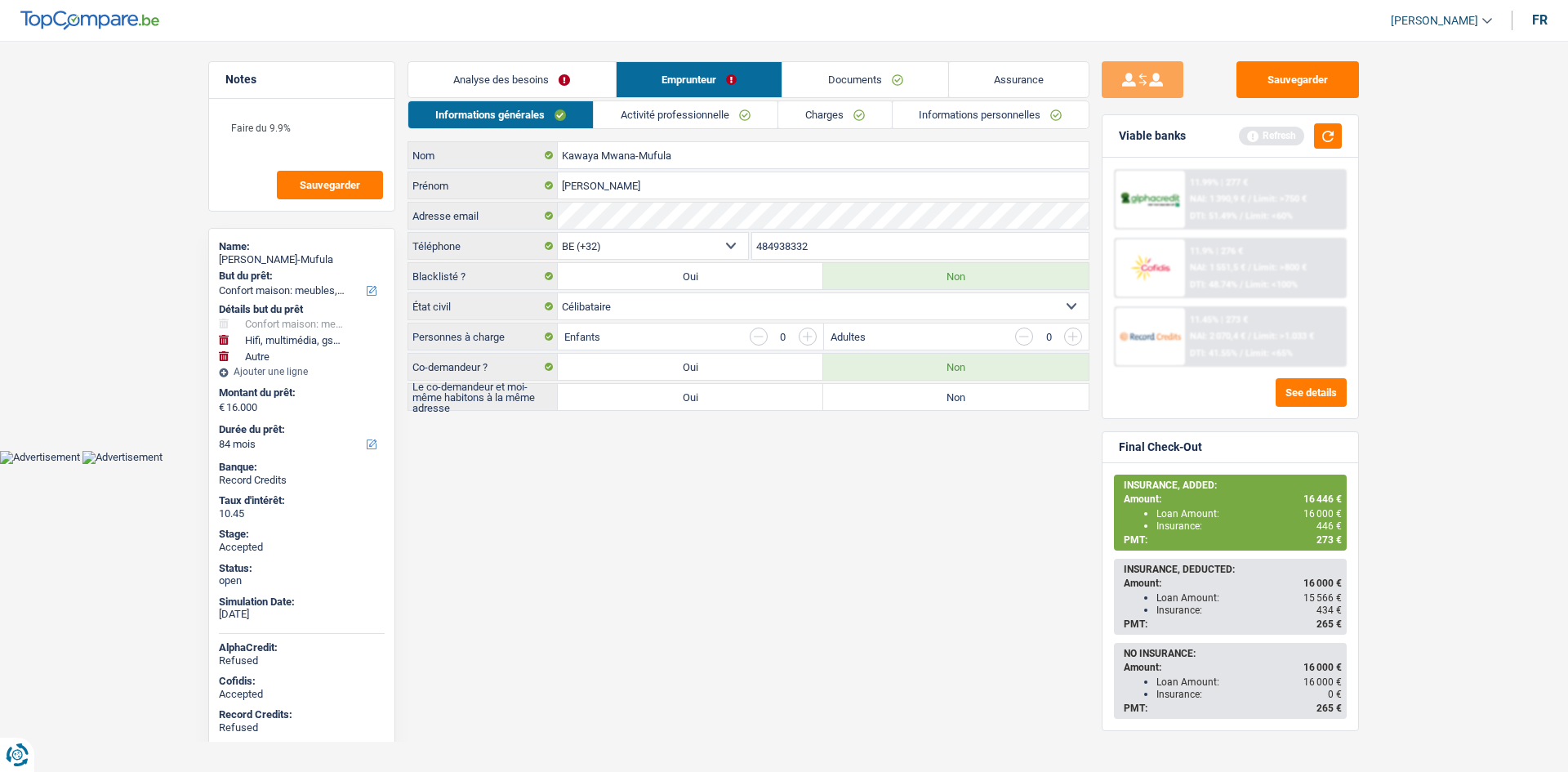
click at [753, 100] on div "Analyse des besoins Emprunteur Documents Assurance Montant du prêt 16.000 € Mon…" at bounding box center [749, 236] width 682 height 350
click at [829, 111] on link "Charges" at bounding box center [835, 115] width 113 height 27
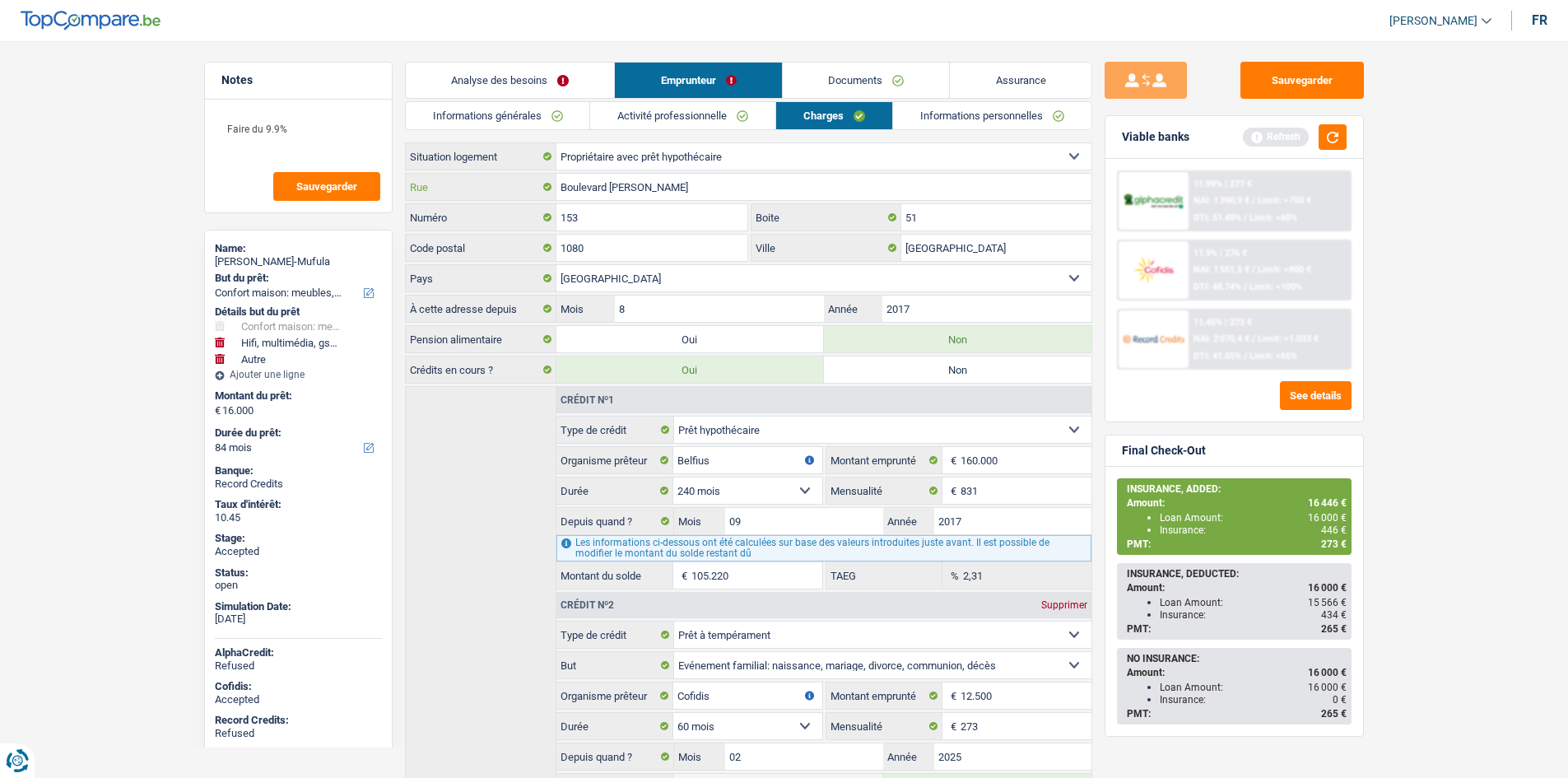
click at [676, 173] on input "Boulevard Edmond Machtens" at bounding box center [823, 186] width 535 height 27
click at [938, 216] on input "51" at bounding box center [996, 217] width 190 height 27
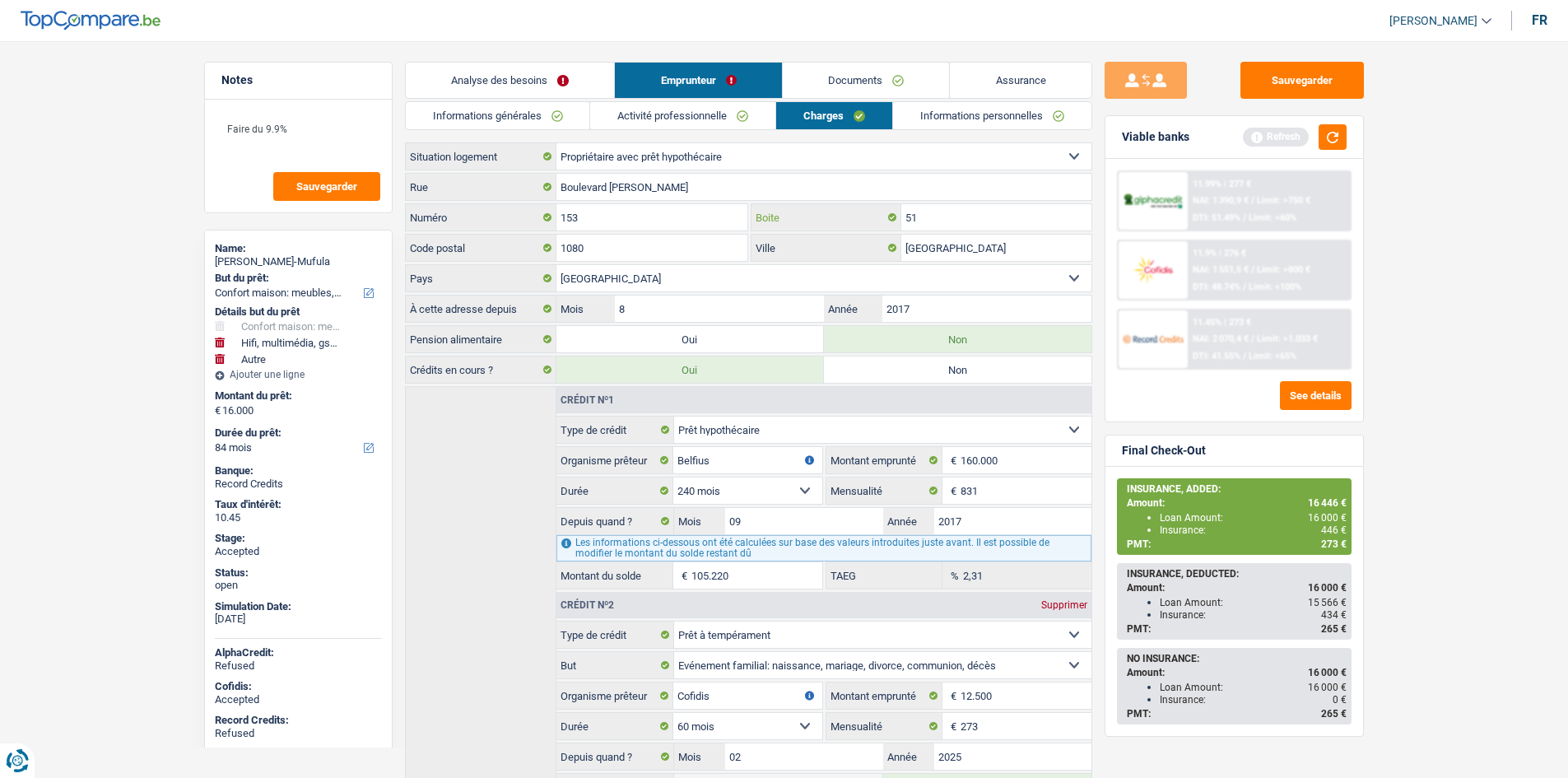
click at [938, 216] on input "51" at bounding box center [996, 217] width 190 height 27
click at [676, 253] on input "1080" at bounding box center [652, 247] width 192 height 27
click at [940, 107] on link "Informations personnelles" at bounding box center [992, 116] width 198 height 28
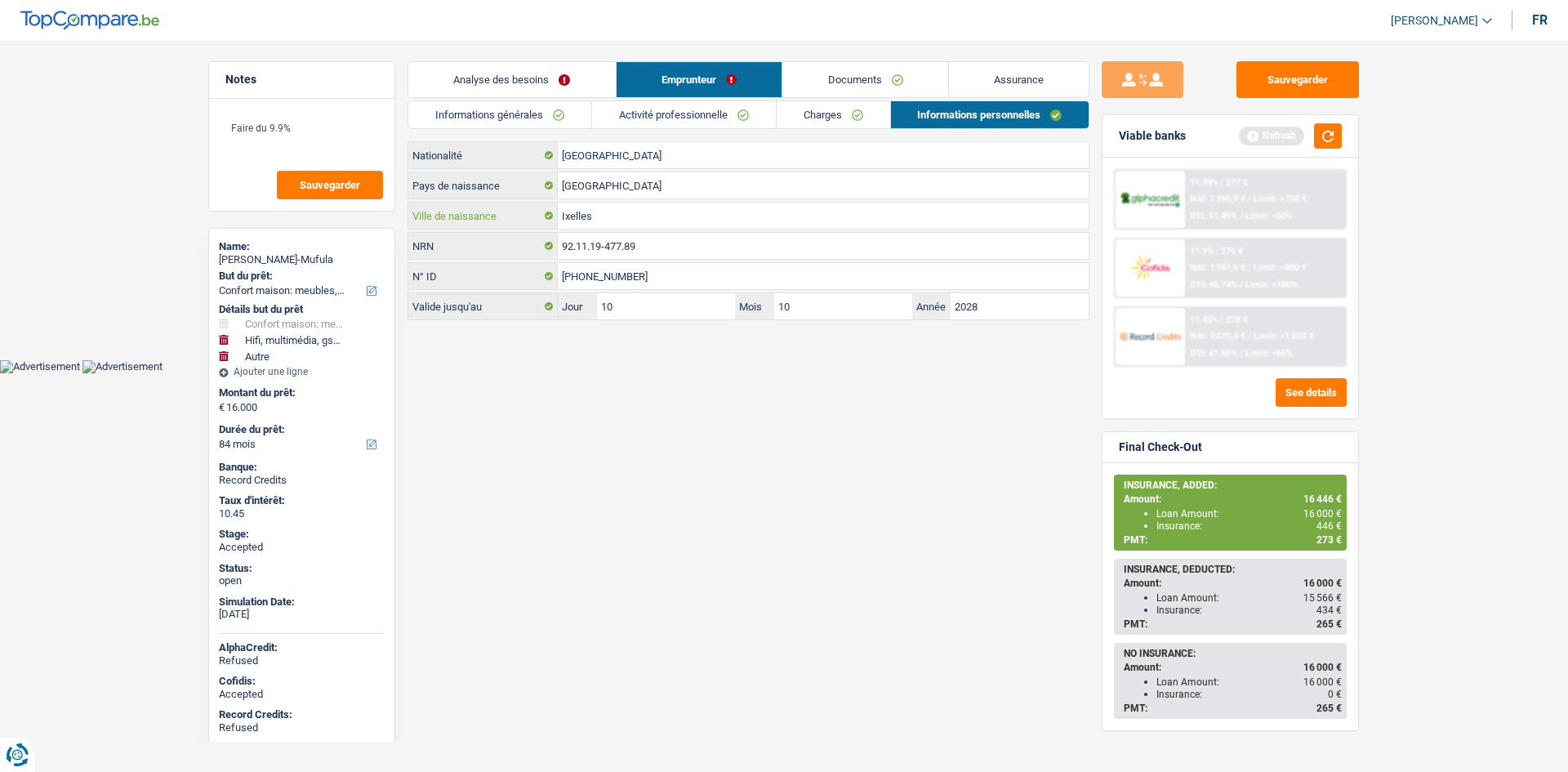
click at [762, 216] on input "Ixelles" at bounding box center [823, 215] width 531 height 26
click at [763, 217] on input "Ixelles" at bounding box center [823, 215] width 531 height 26
click at [1325, 526] on span "446 €" at bounding box center [1329, 526] width 25 height 12
copy span "446"
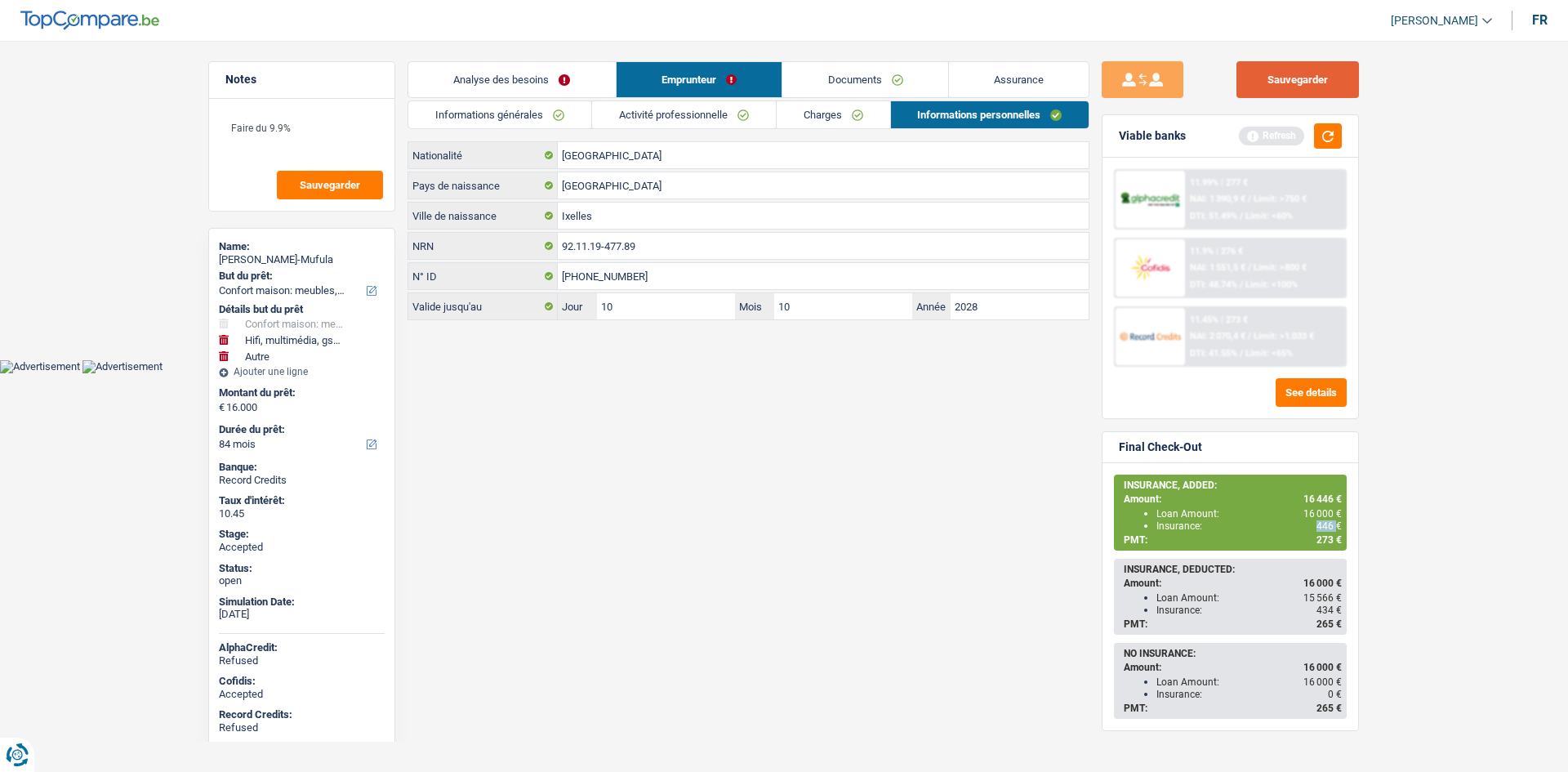
drag, startPoint x: 1359, startPoint y: 82, endPoint x: 1336, endPoint y: 87, distance: 23.5
click at [1358, 82] on button "Sauvegarder" at bounding box center [1297, 80] width 122 height 37
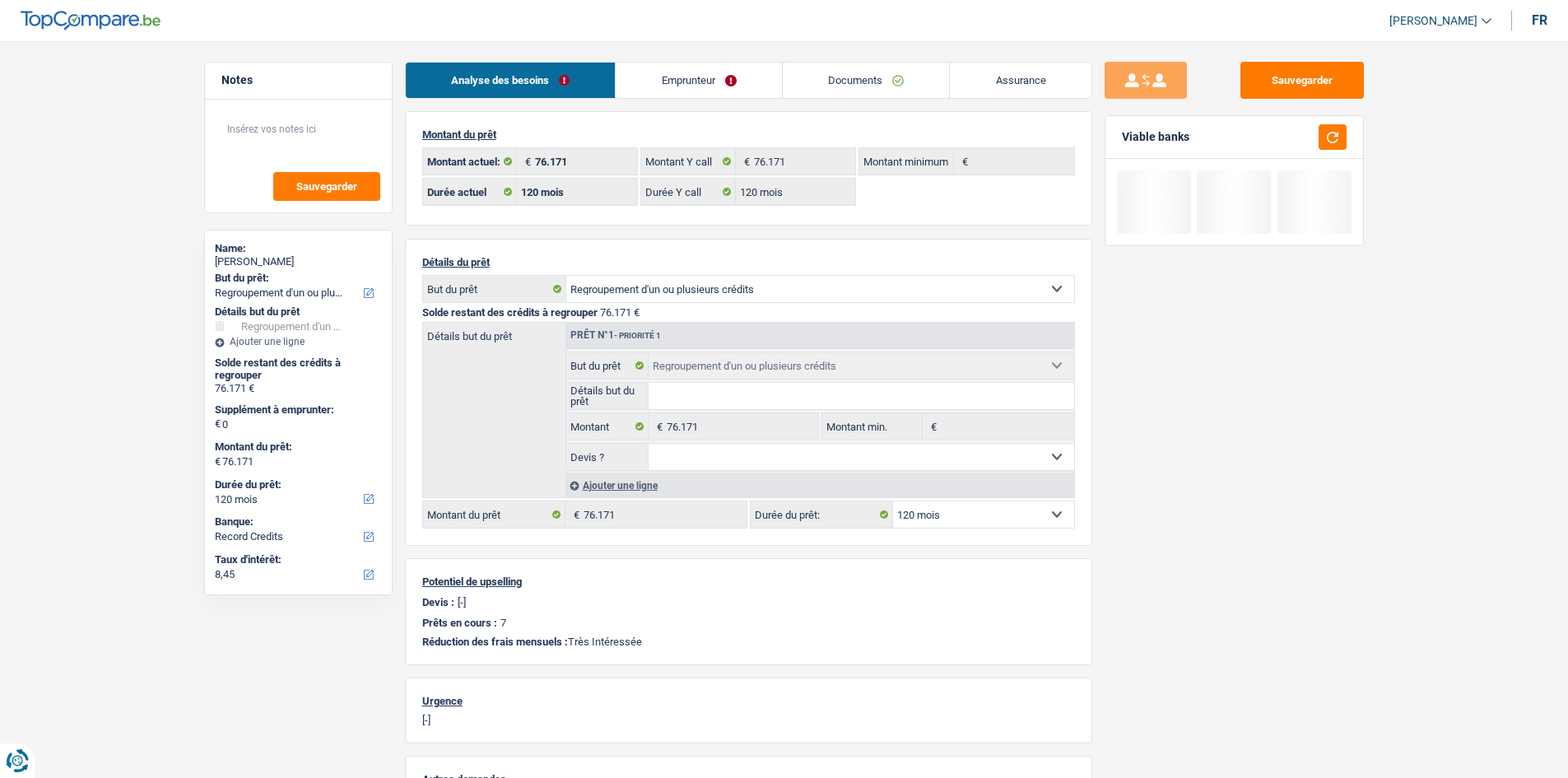
select select "refinancing"
select select "120"
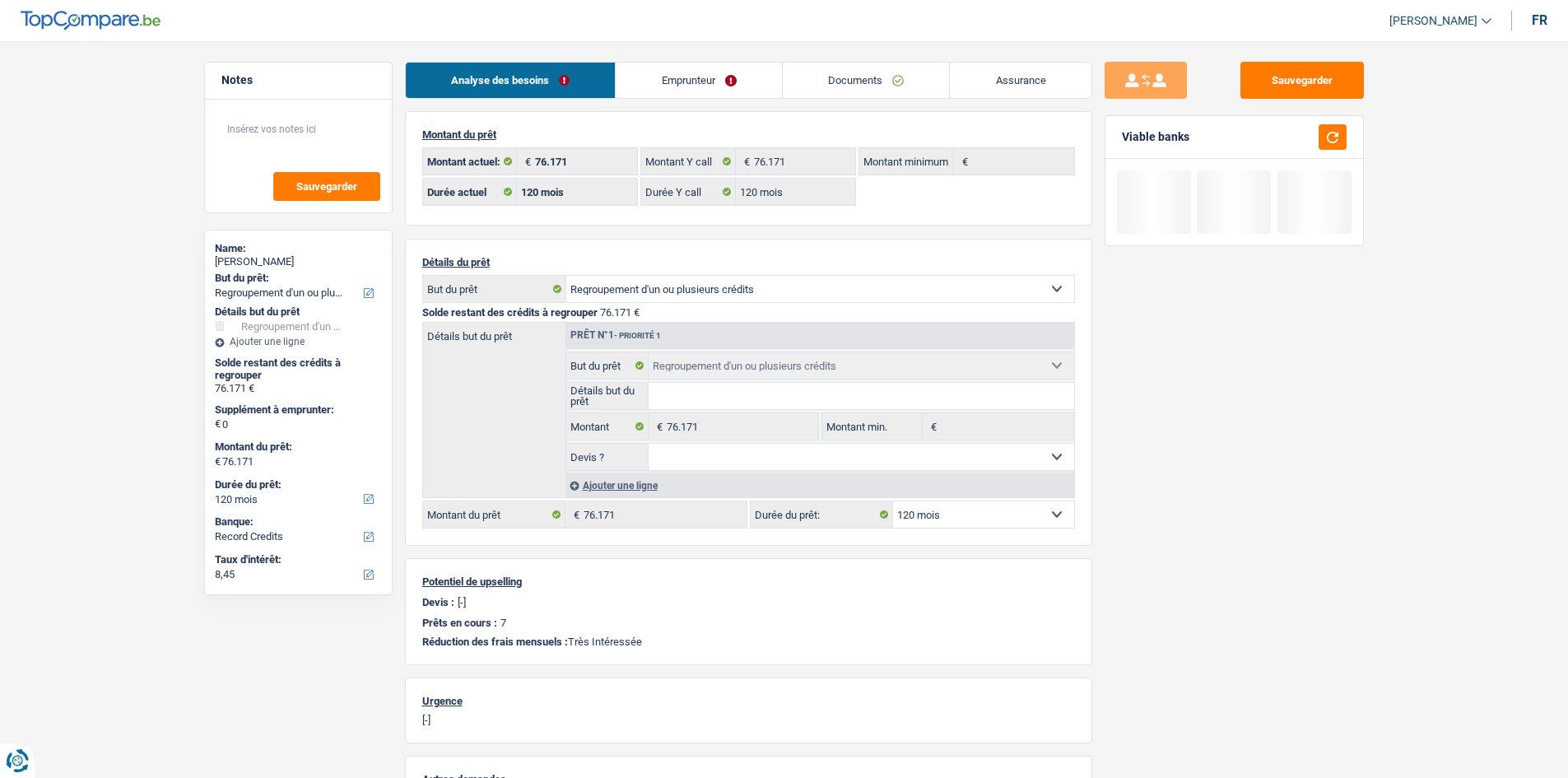
select select "refinancing"
select select "120"
select select "liberal"
select select "rentalIncome"
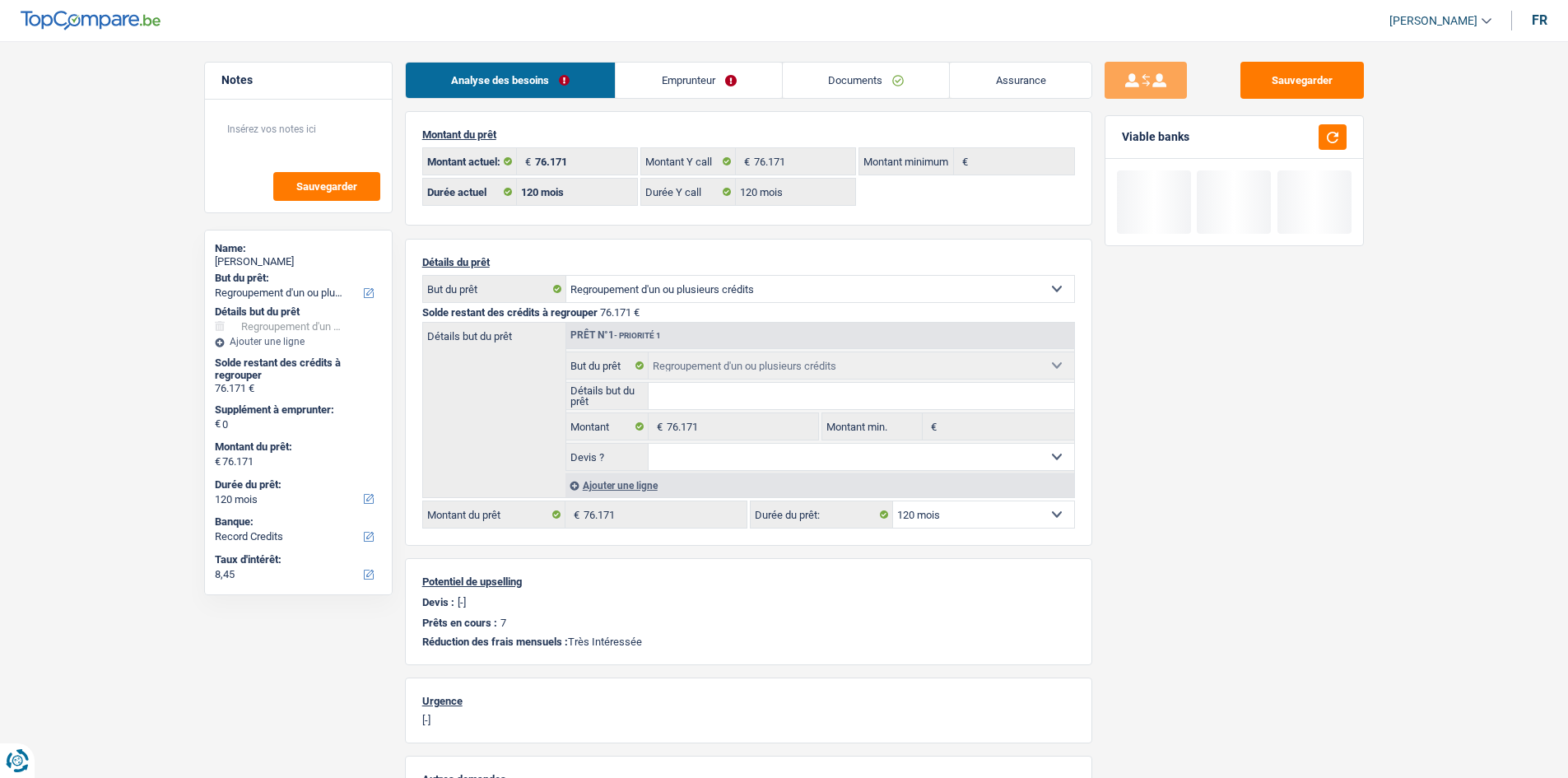
select select "netSalary"
select select "other"
select select "BE"
select select "smallCompanies"
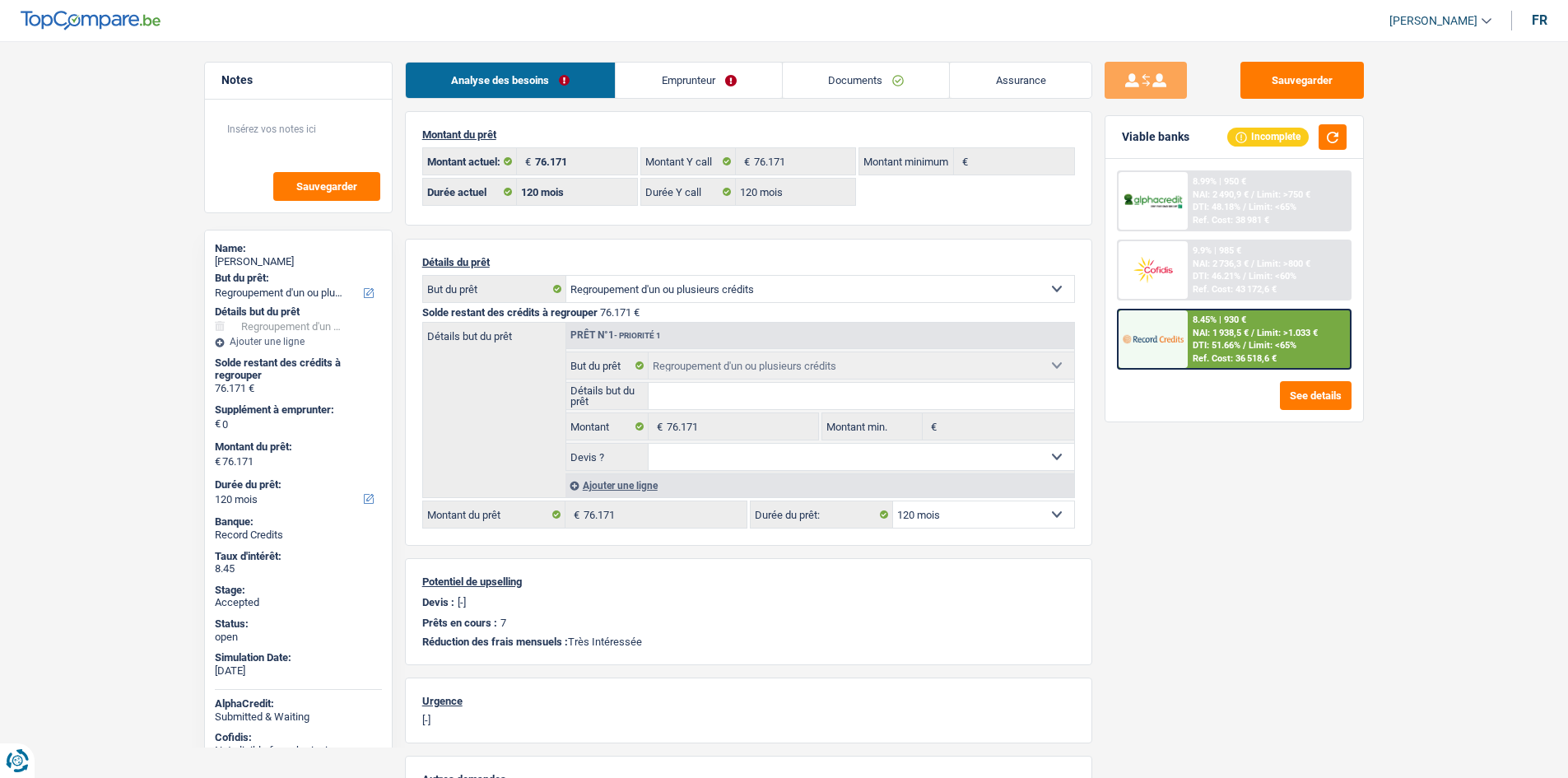
click at [654, 81] on link "Emprunteur" at bounding box center [698, 80] width 166 height 35
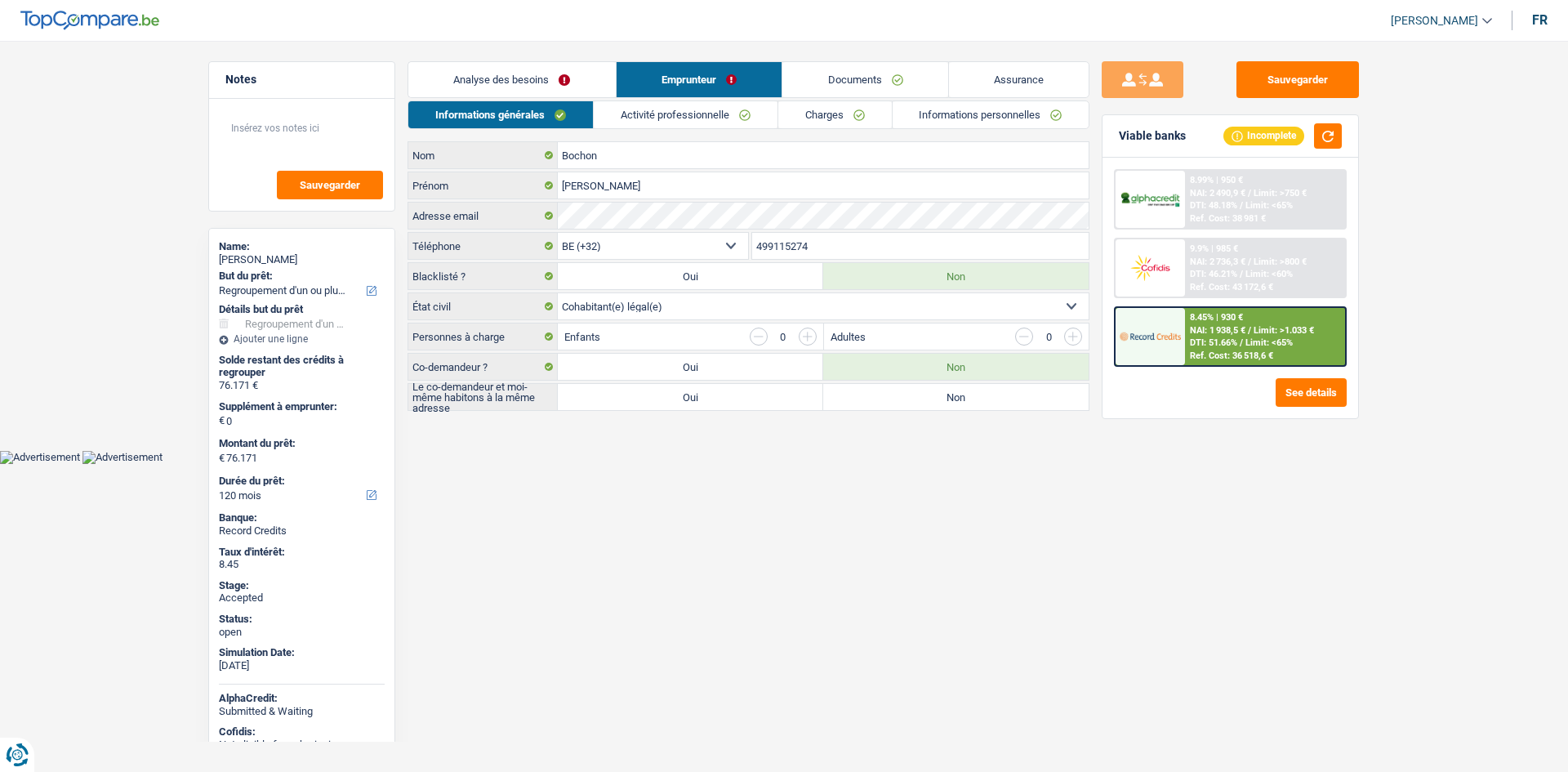
click at [651, 119] on link "Activité professionnelle" at bounding box center [685, 115] width 184 height 27
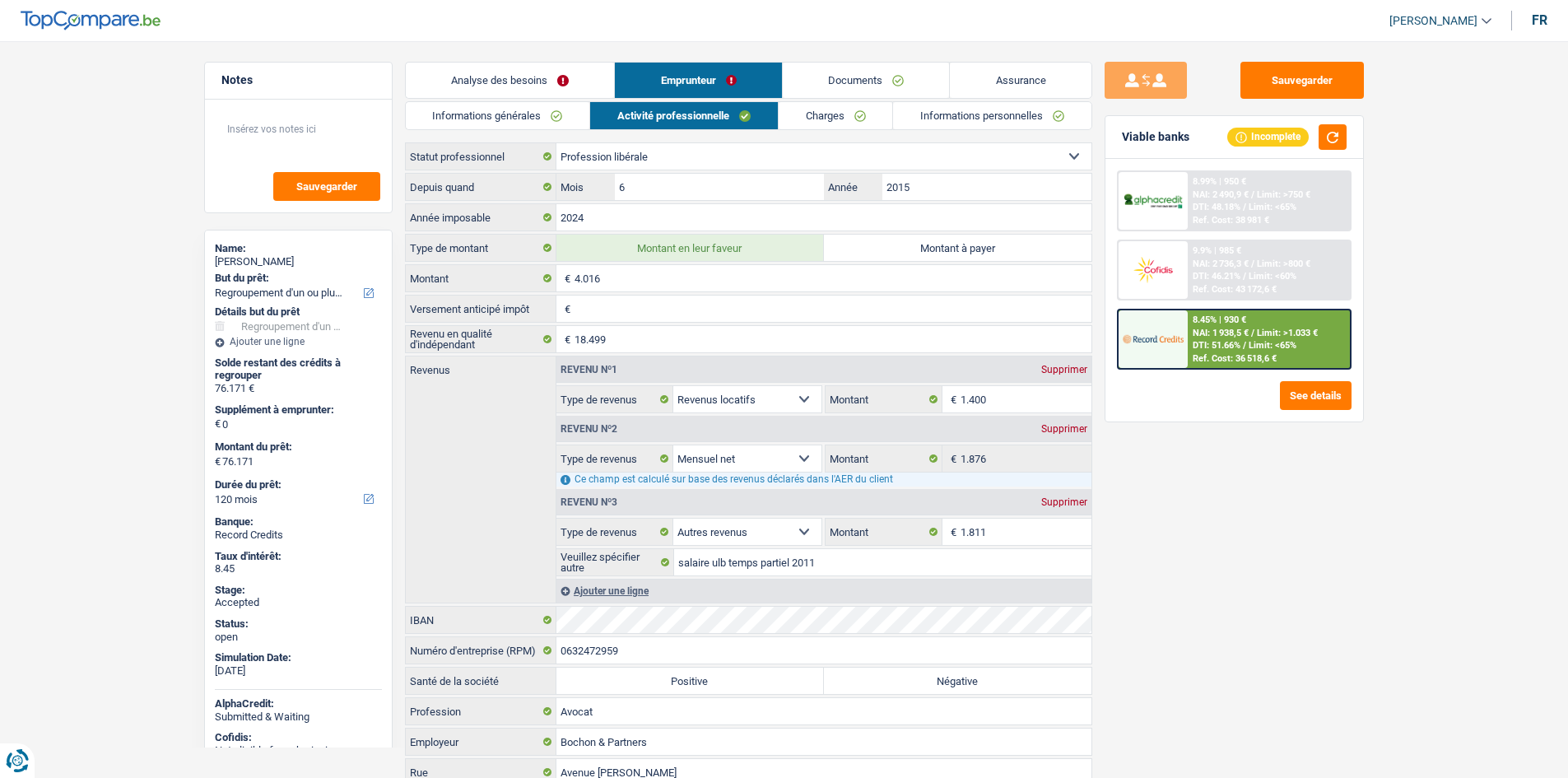
click at [1226, 324] on div "8.45% | 930 €" at bounding box center [1219, 319] width 53 height 11
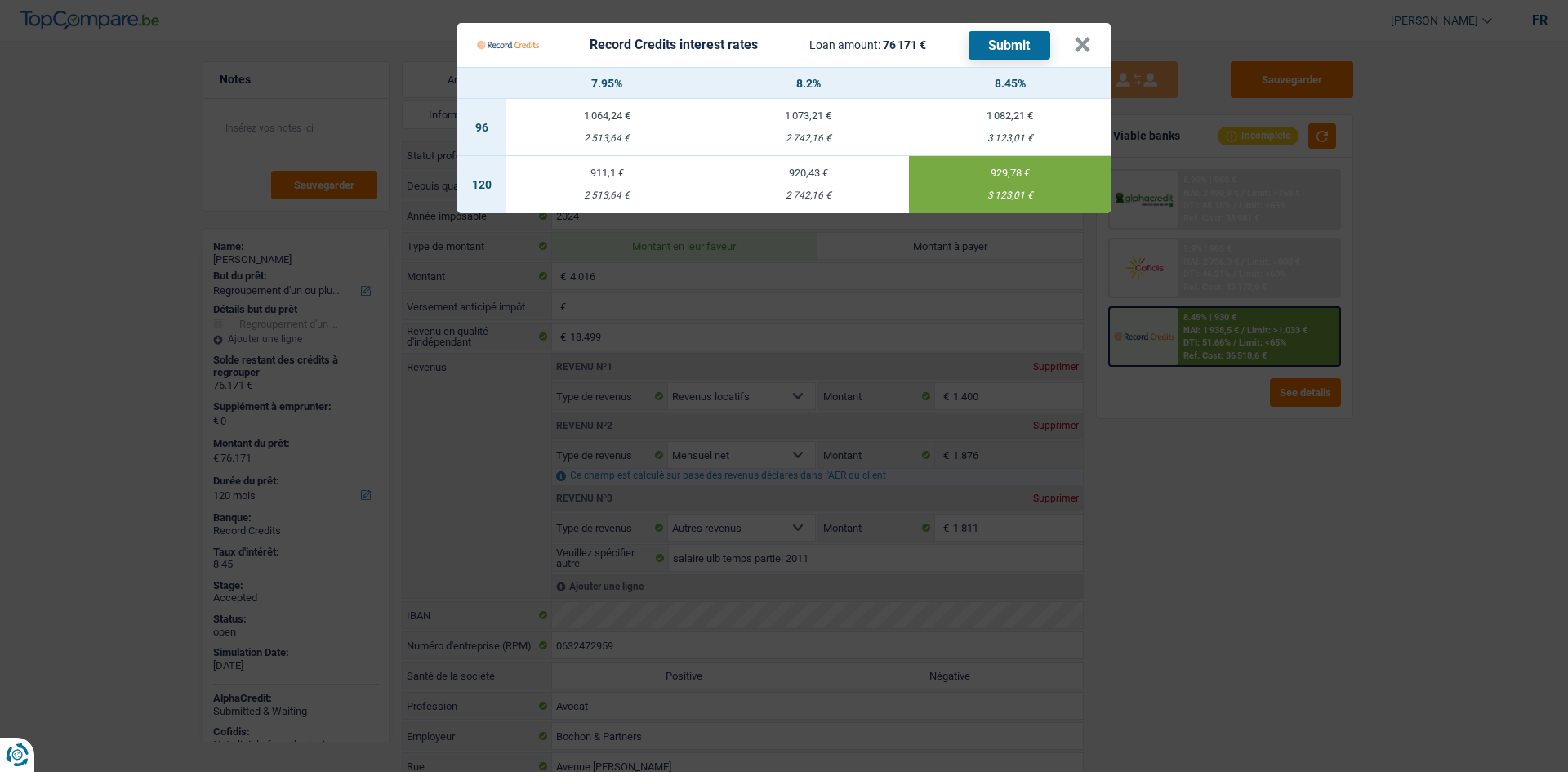
click at [1266, 491] on Credits "Record Credits interest rates Loan amount: 76 171 € Submit × 7.95% 8.2% 8.45% 9…" at bounding box center [784, 386] width 1568 height 772
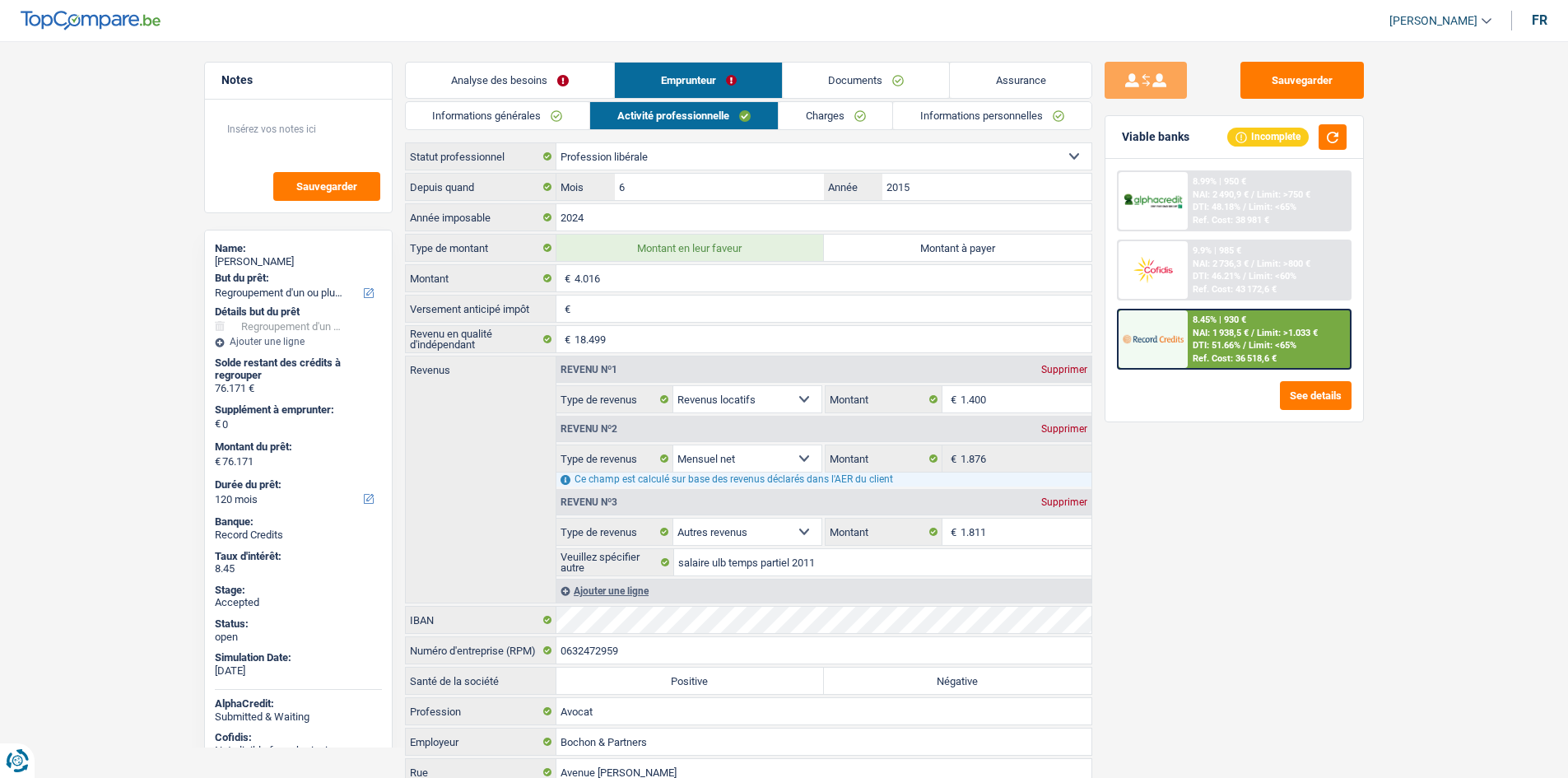
click at [1224, 328] on span "NAI: 1 938,5 €" at bounding box center [1220, 333] width 56 height 11
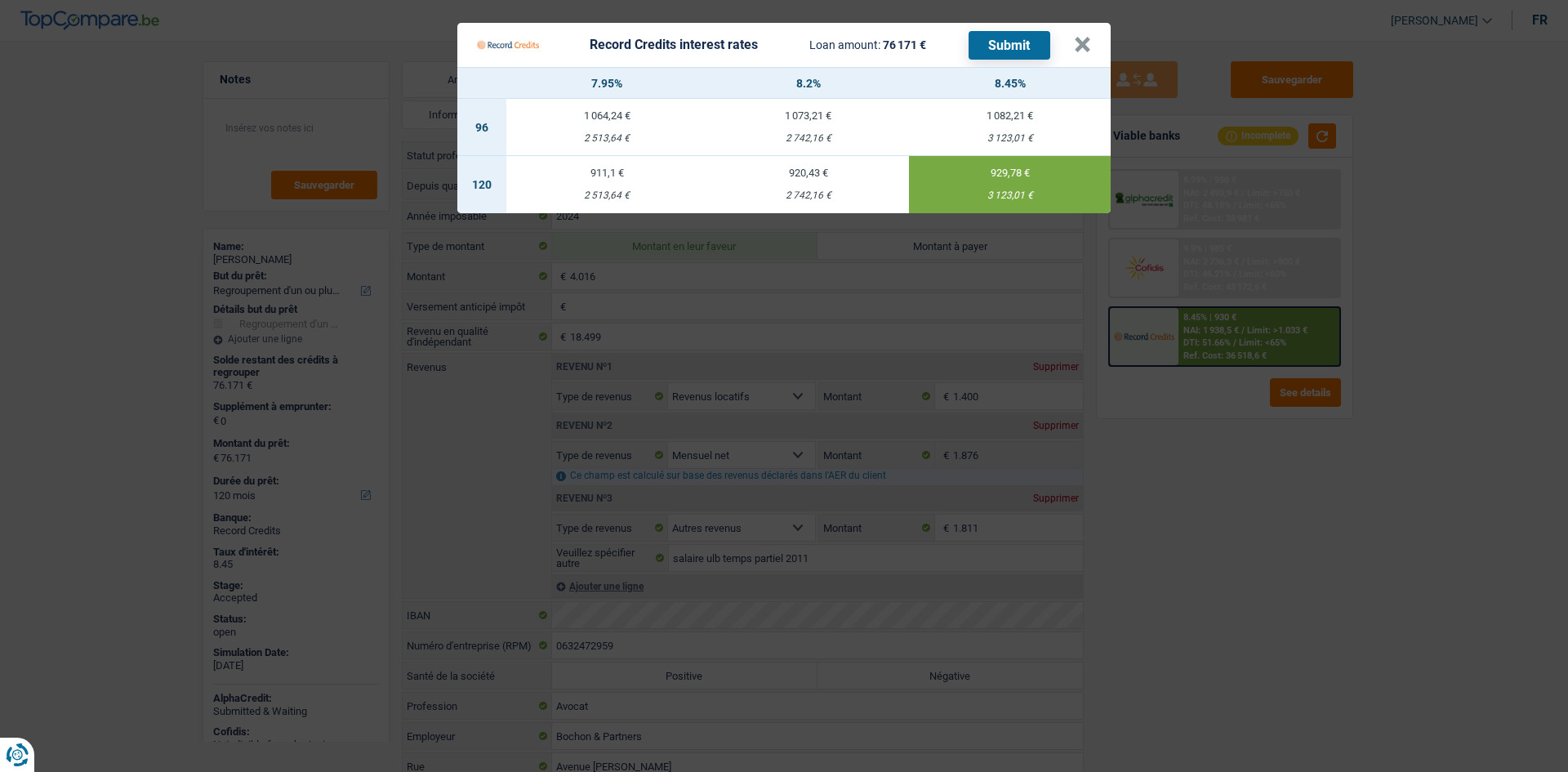
click at [1324, 622] on Credits "Record Credits interest rates Loan amount: 76 171 € Submit × 7.95% 8.2% 8.45% 9…" at bounding box center [784, 386] width 1568 height 772
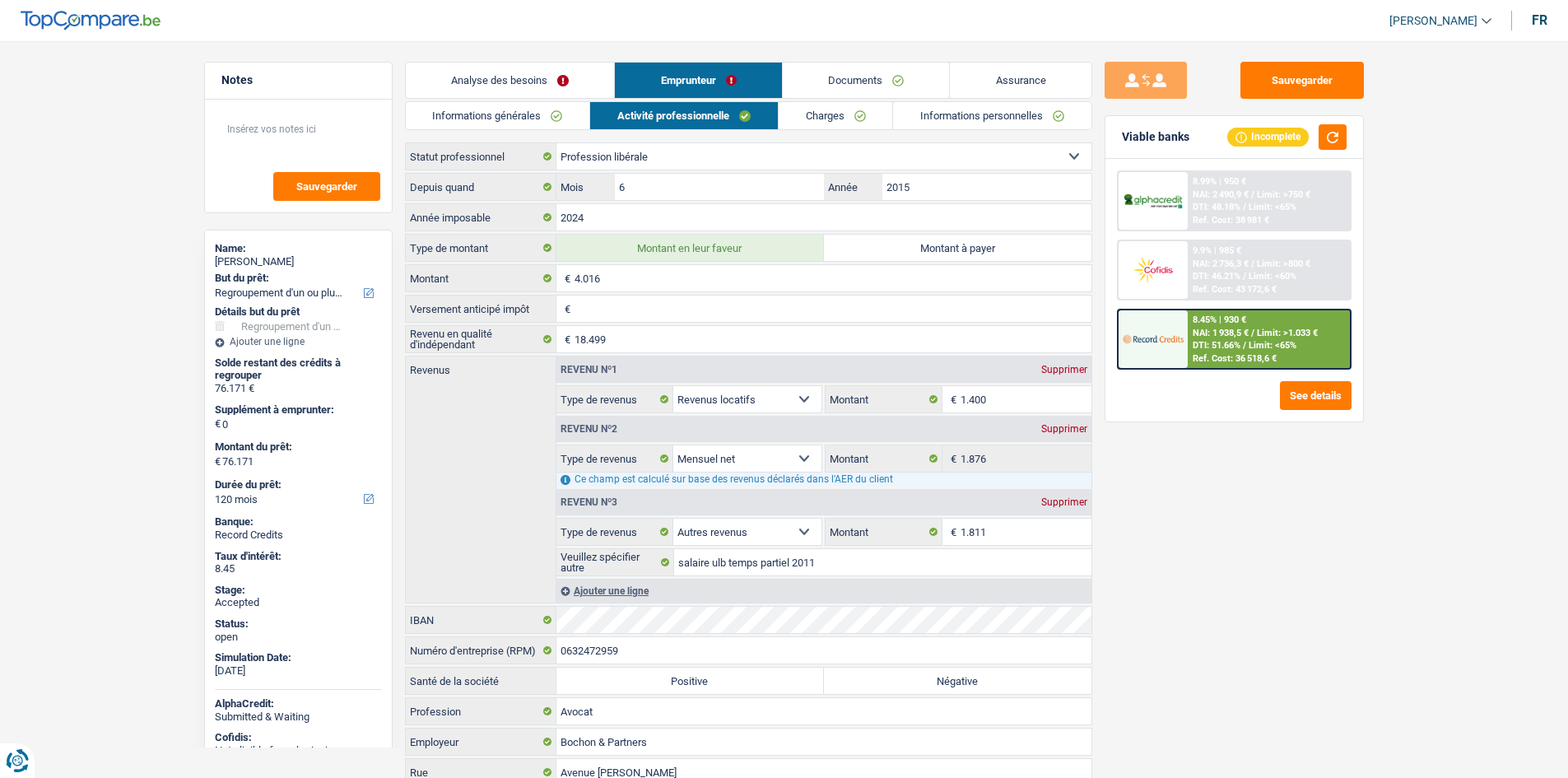
click at [1349, 557] on div "Sauvegarder Viable banks Incomplete 8.99% | 950 € NAI: 2 490,9 € / Limit: >750 …" at bounding box center [1234, 405] width 284 height 685
drag, startPoint x: 1329, startPoint y: 88, endPoint x: 1285, endPoint y: 136, distance: 65.1
click at [1329, 86] on button "Sauvegarder" at bounding box center [1301, 81] width 123 height 37
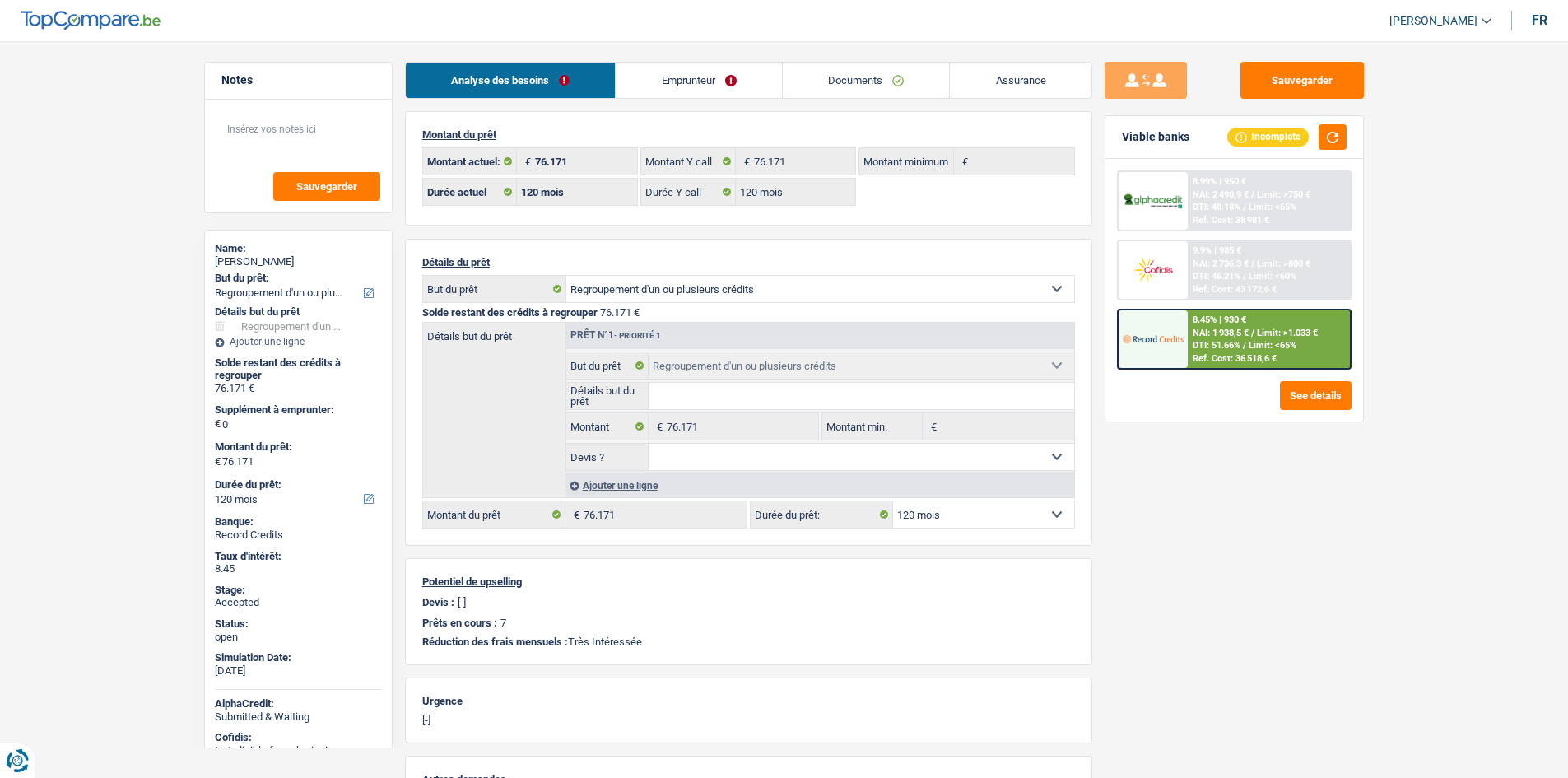
select select "refinancing"
select select "120"
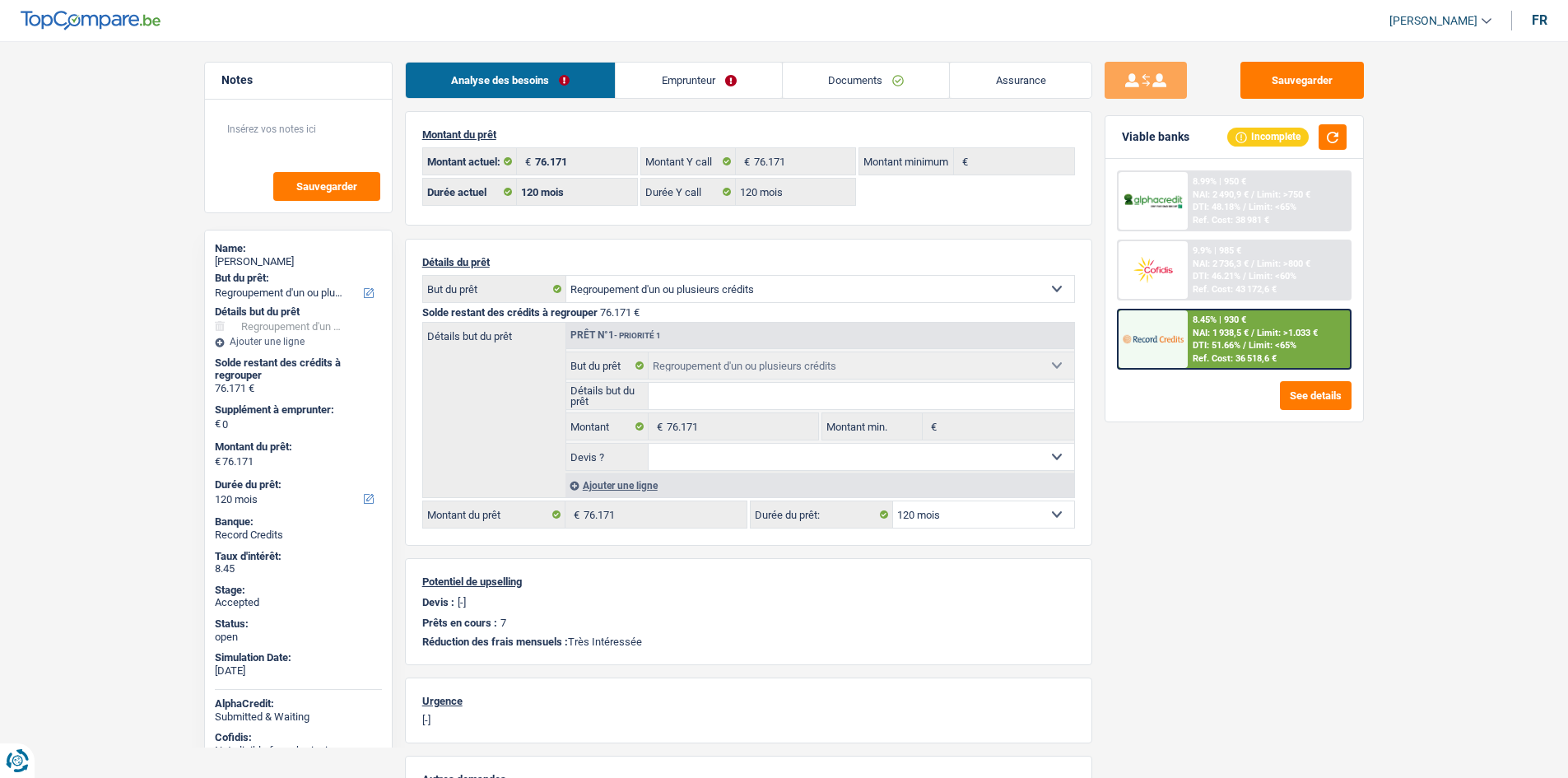
select select "refinancing"
select select "120"
select select "liberal"
select select "rentalIncome"
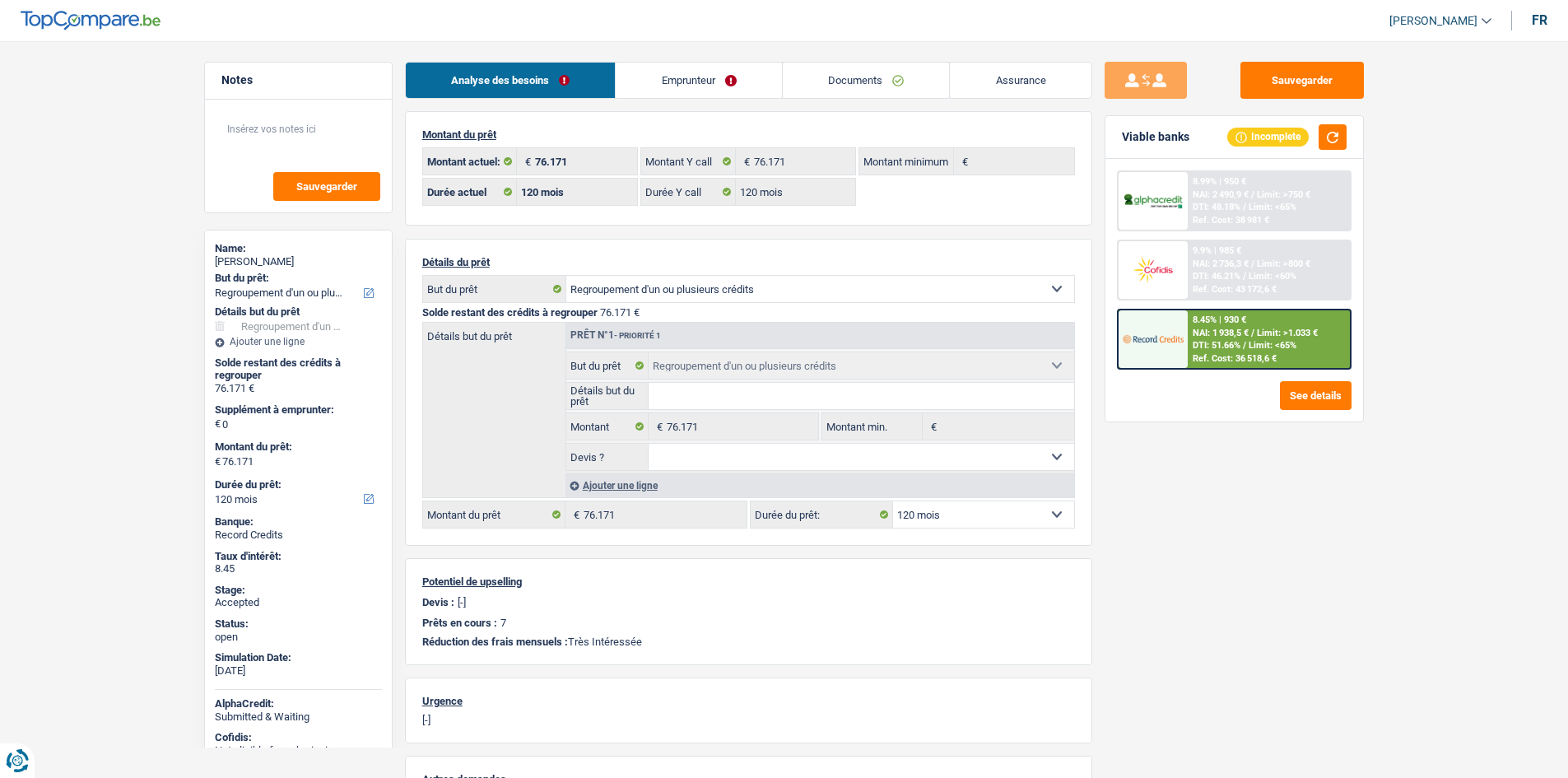
select select "netSalary"
select select "other"
select select "BE"
select select "smallCompanies"
click at [1319, 551] on div "Sauvegarder Viable banks Incomplete 8.99% | 950 € NAI: 2 490,9 € / Limit: >750 …" at bounding box center [1234, 405] width 284 height 685
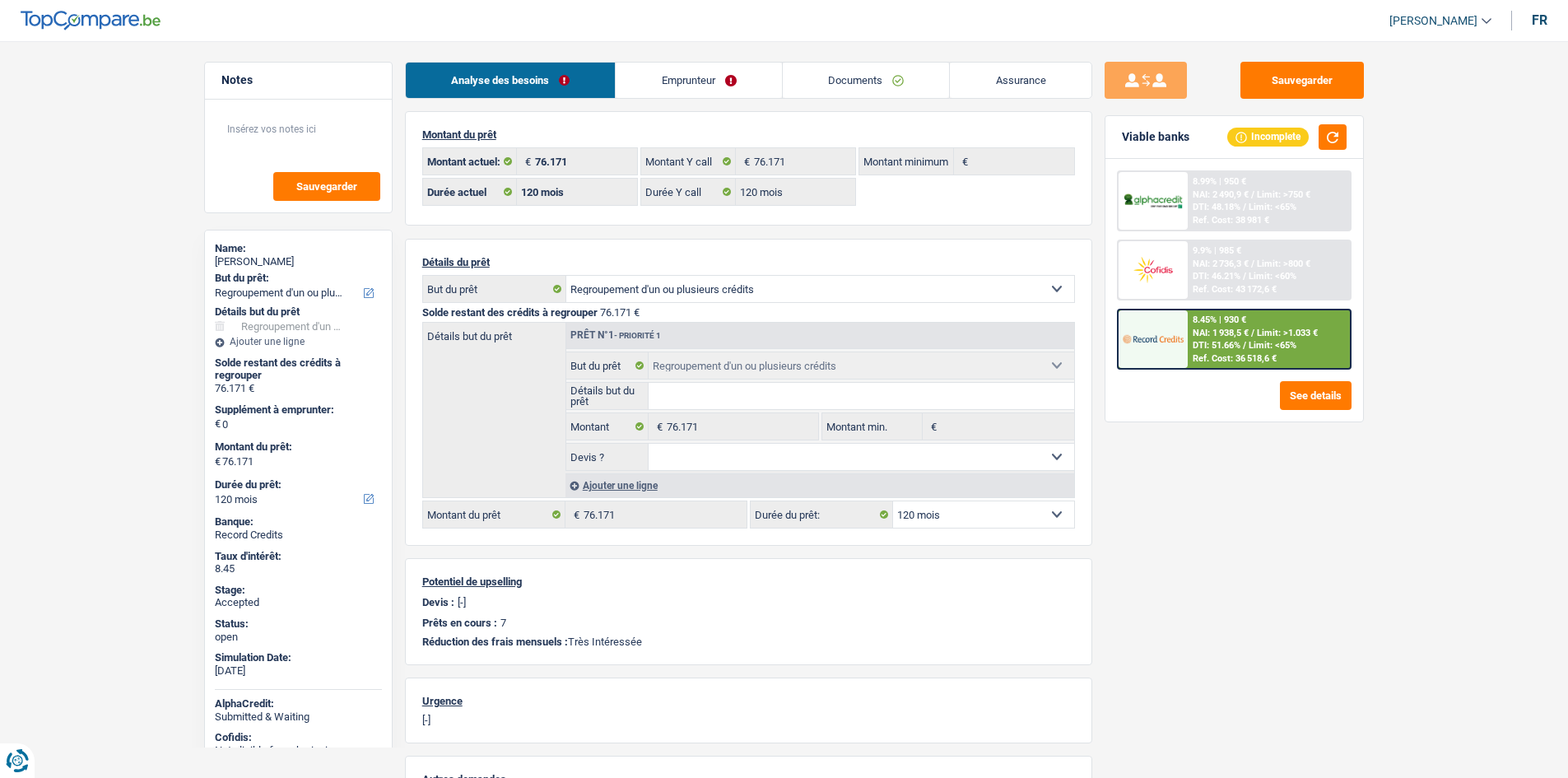
click at [712, 69] on link "Emprunteur" at bounding box center [698, 80] width 166 height 35
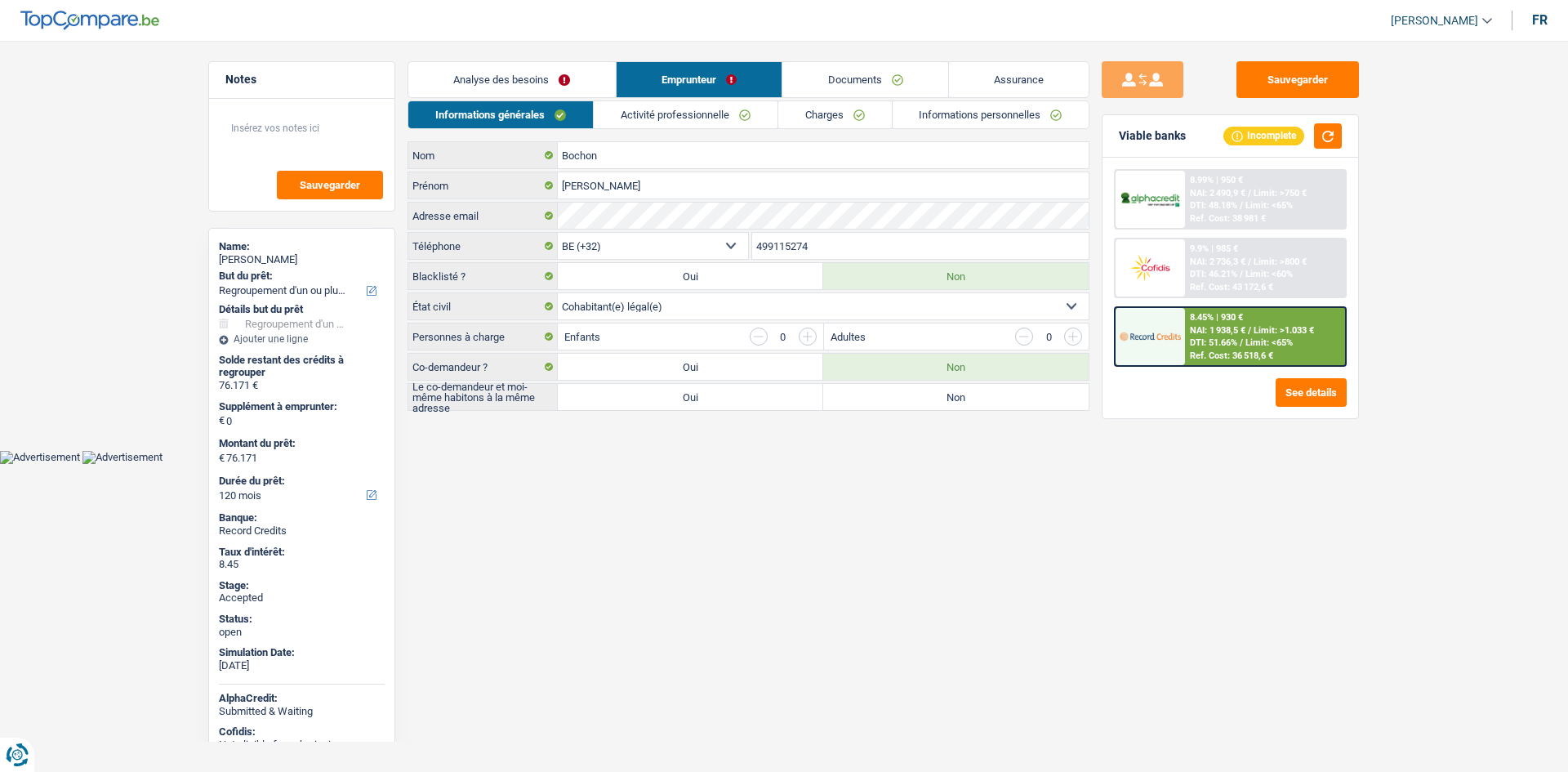
click at [676, 110] on link "Activité professionnelle" at bounding box center [685, 115] width 184 height 27
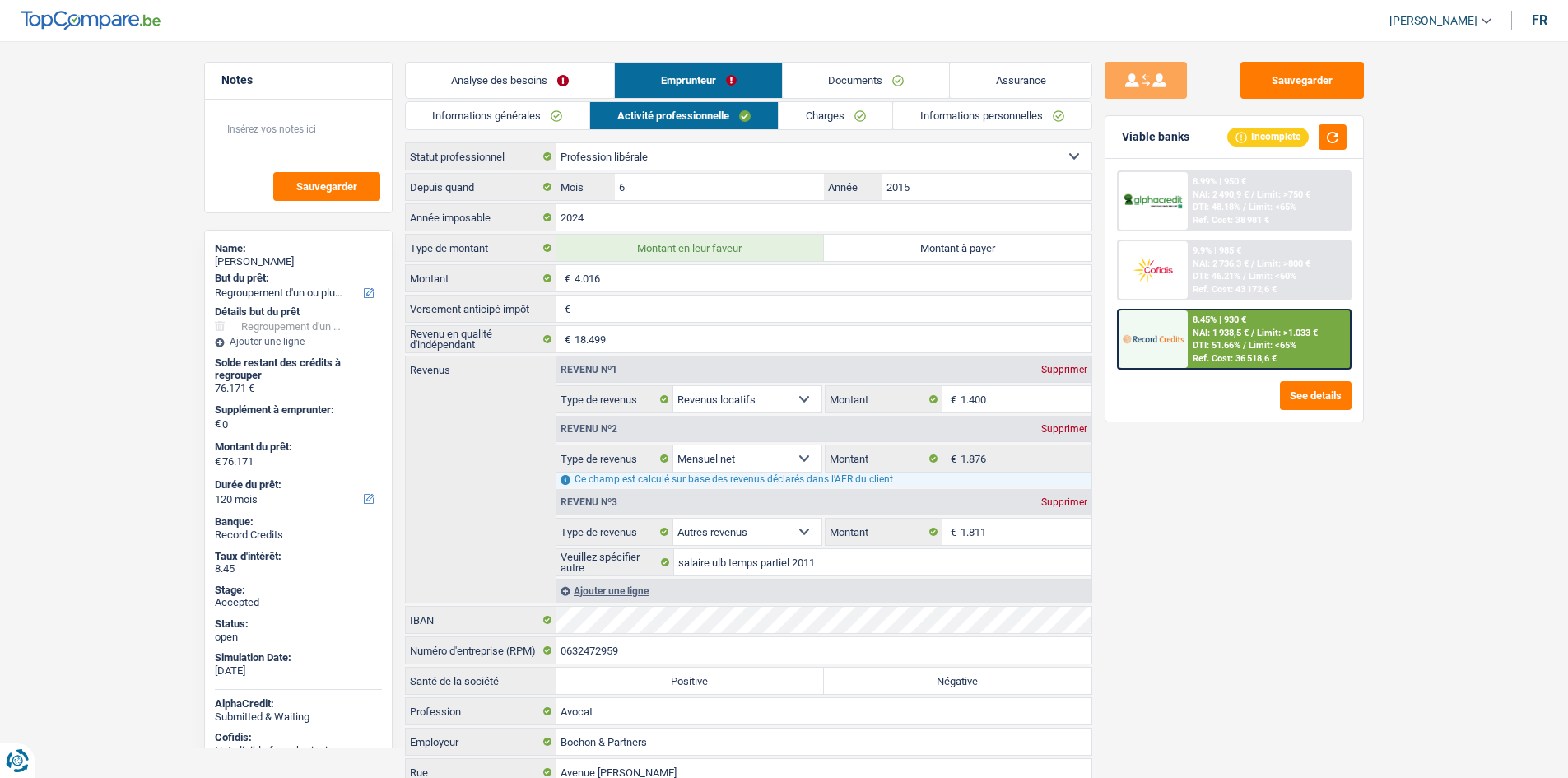
click at [1148, 469] on div "Sauvegarder Viable banks Incomplete 8.99% | 950 € NAI: 2 490,9 € / Limit: >750 …" at bounding box center [1234, 405] width 284 height 685
click at [1256, 356] on div "Ref. Cost: 36 518,6 €" at bounding box center [1234, 357] width 84 height 11
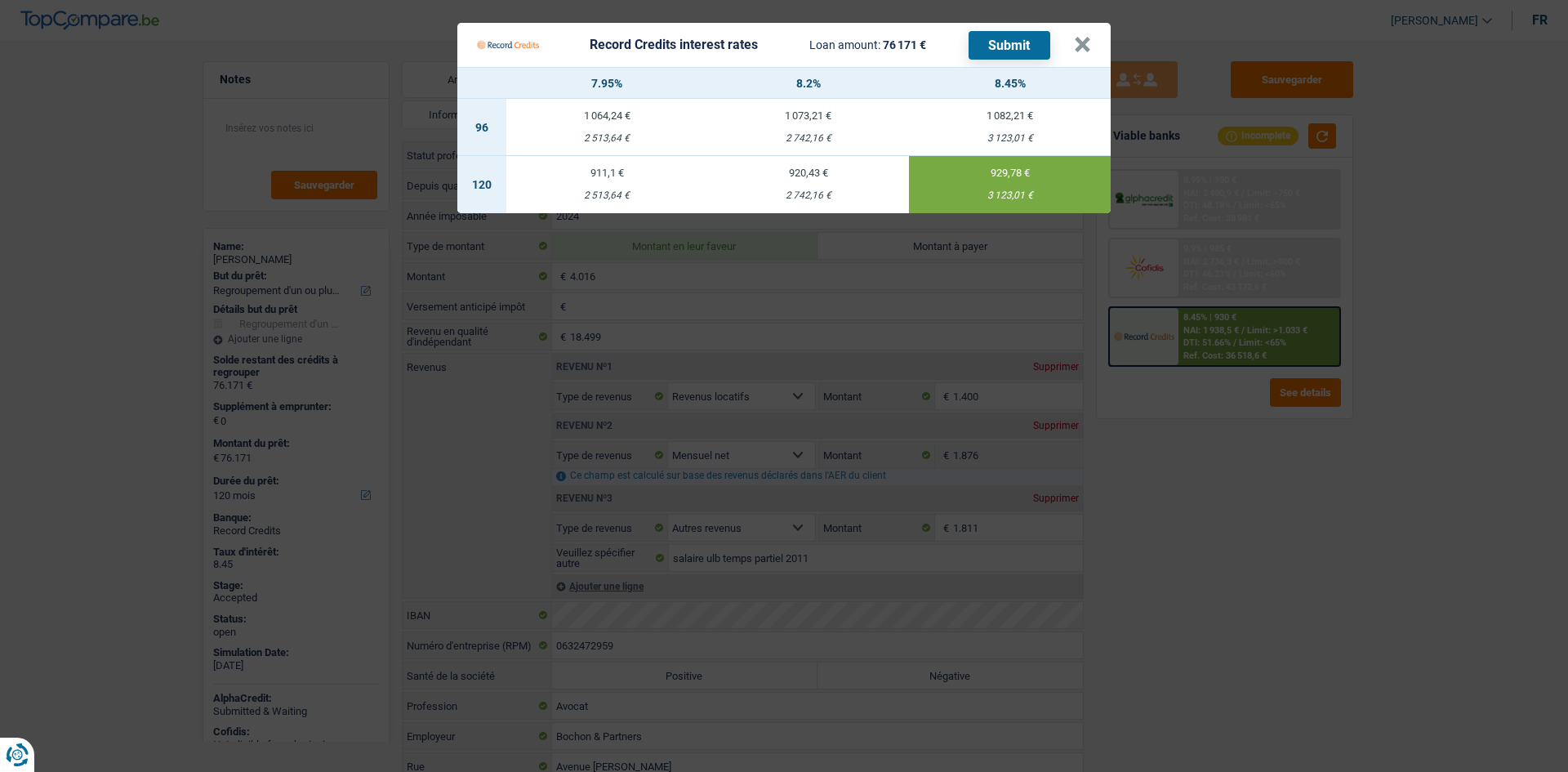
click at [1243, 555] on Credits "Record Credits interest rates Loan amount: 76 171 € Submit × 7.95% 8.2% 8.45% 9…" at bounding box center [784, 386] width 1568 height 772
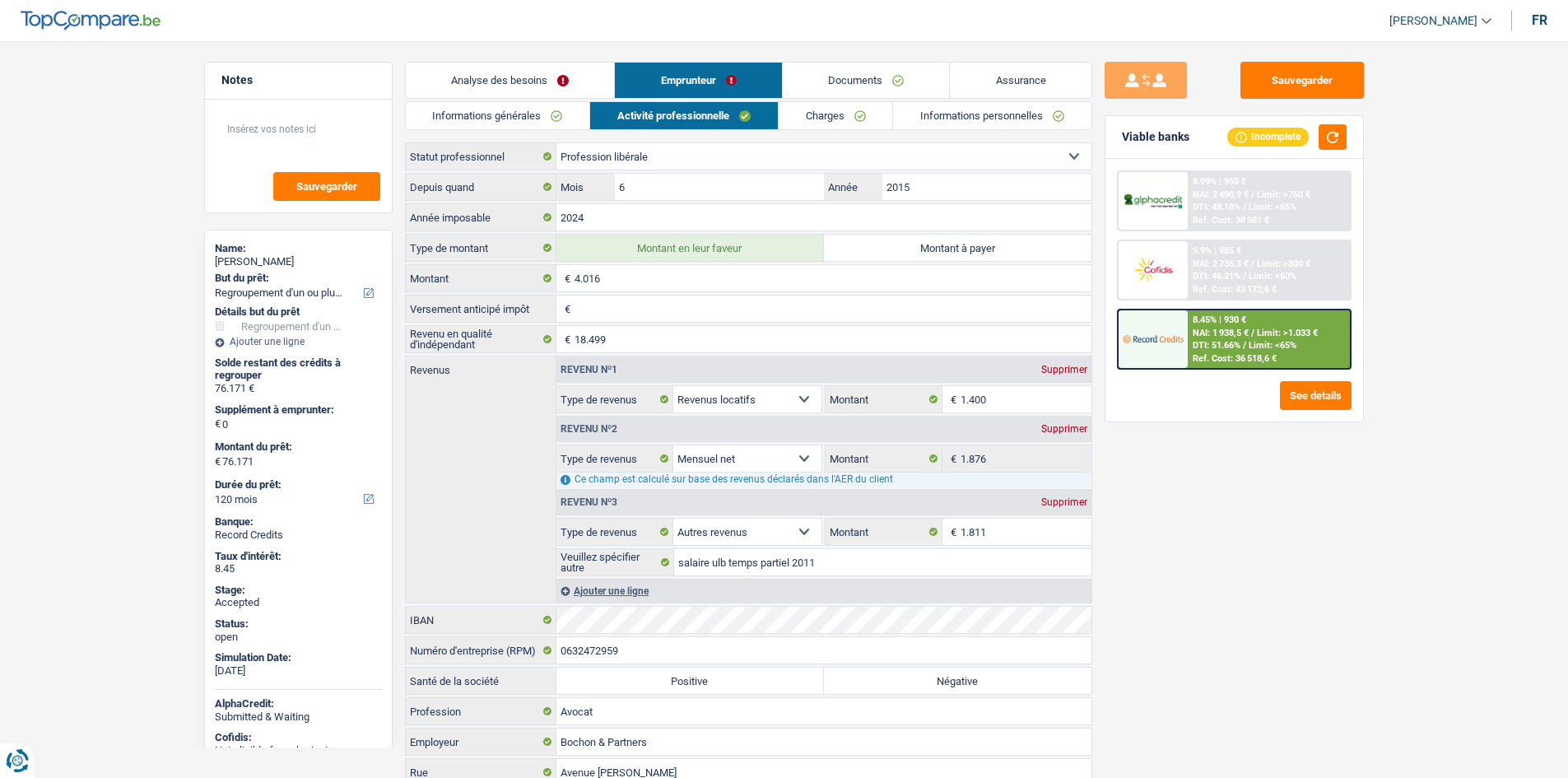
click at [1253, 559] on div "Sauvegarder Viable banks Incomplete 8.99% | 950 € NAI: 2 490,9 € / Limit: >750 …" at bounding box center [1234, 405] width 284 height 685
click at [1244, 340] on span "/" at bounding box center [1244, 345] width 3 height 11
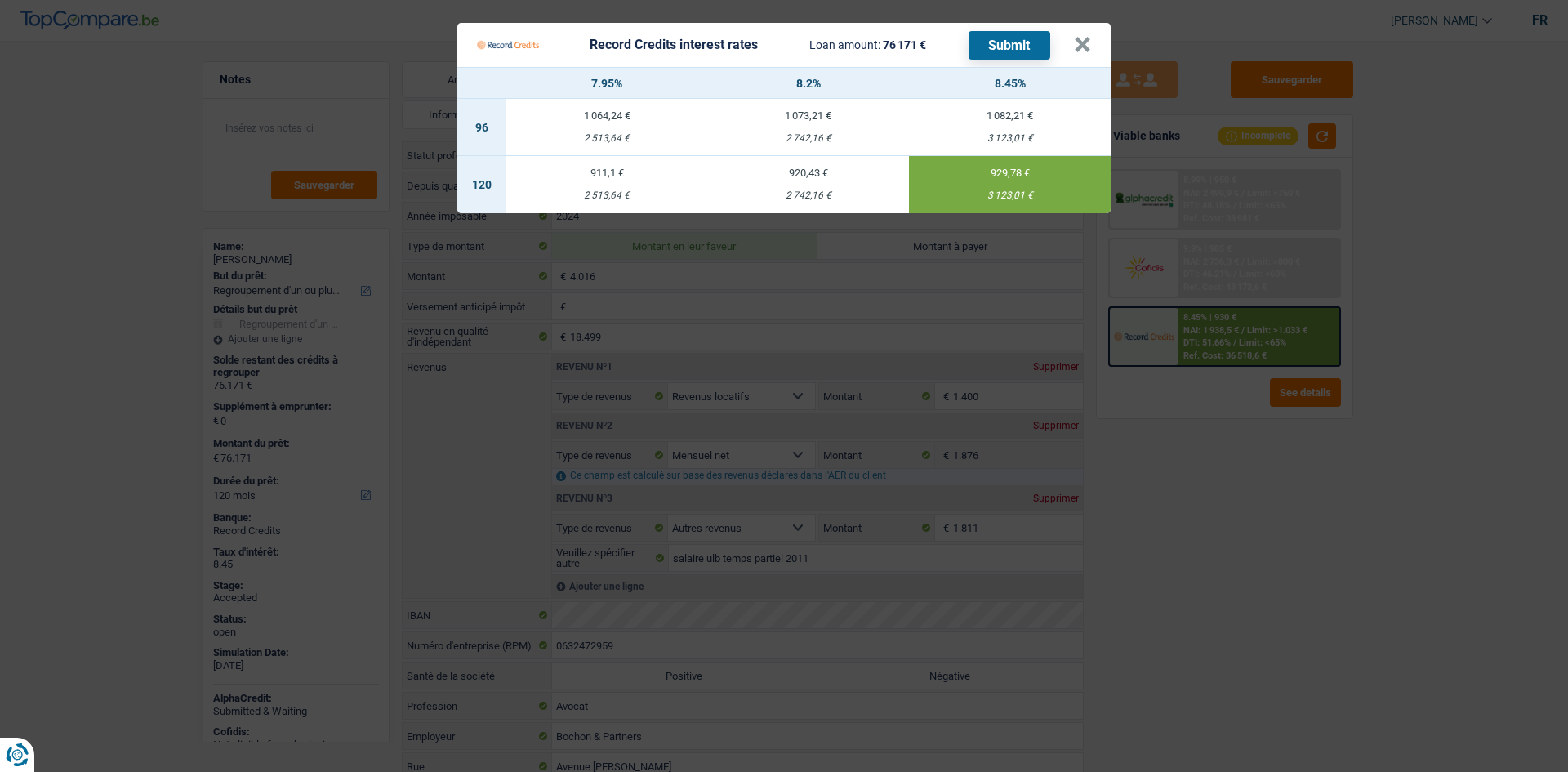
click at [1243, 450] on Credits "Record Credits interest rates Loan amount: 76 171 € Submit × 7.95% 8.2% 8.45% 9…" at bounding box center [784, 386] width 1568 height 772
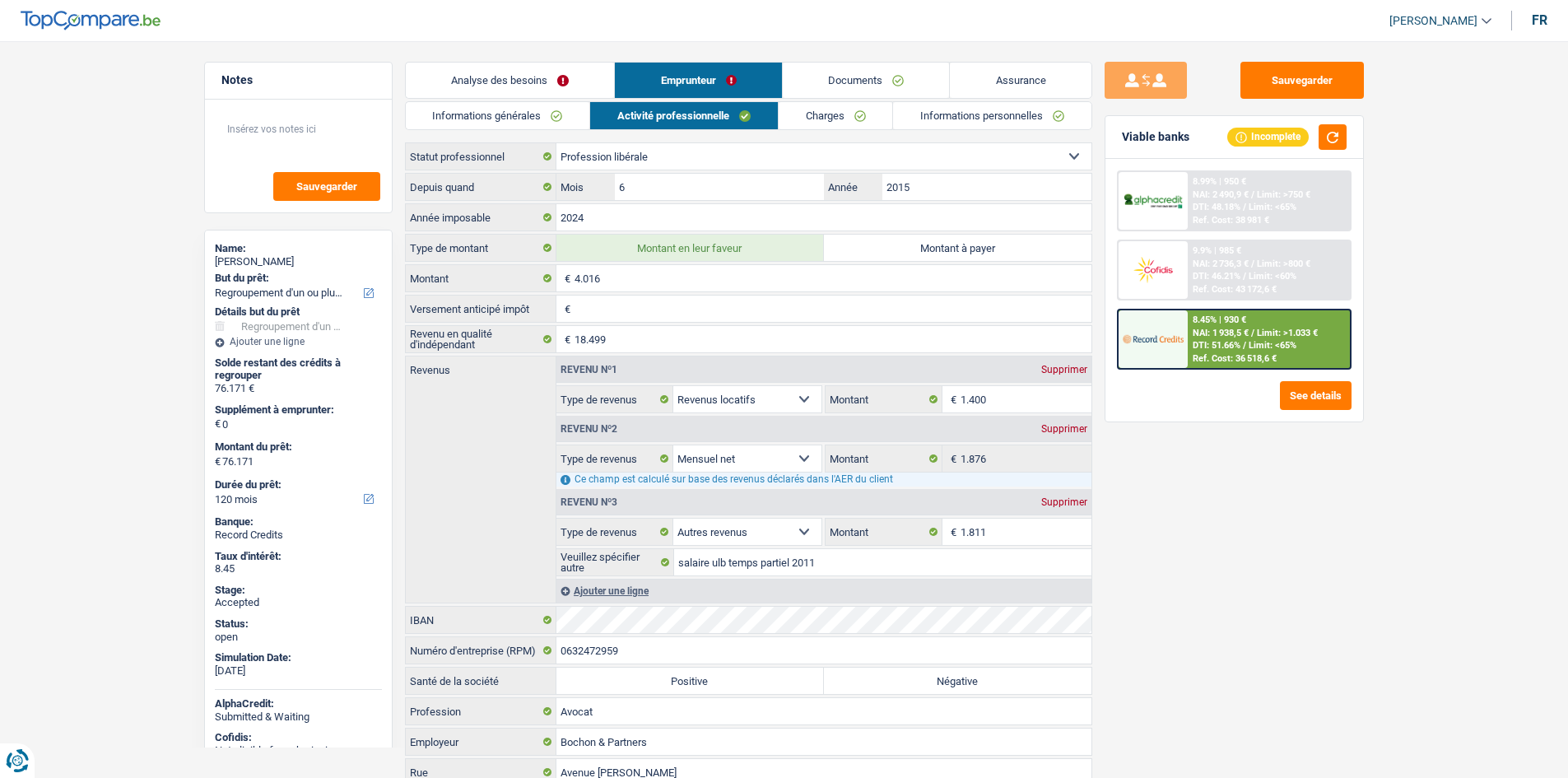
drag, startPoint x: 1003, startPoint y: 73, endPoint x: 1000, endPoint y: 84, distance: 11.4
click at [1004, 73] on link "Assurance" at bounding box center [1020, 80] width 142 height 35
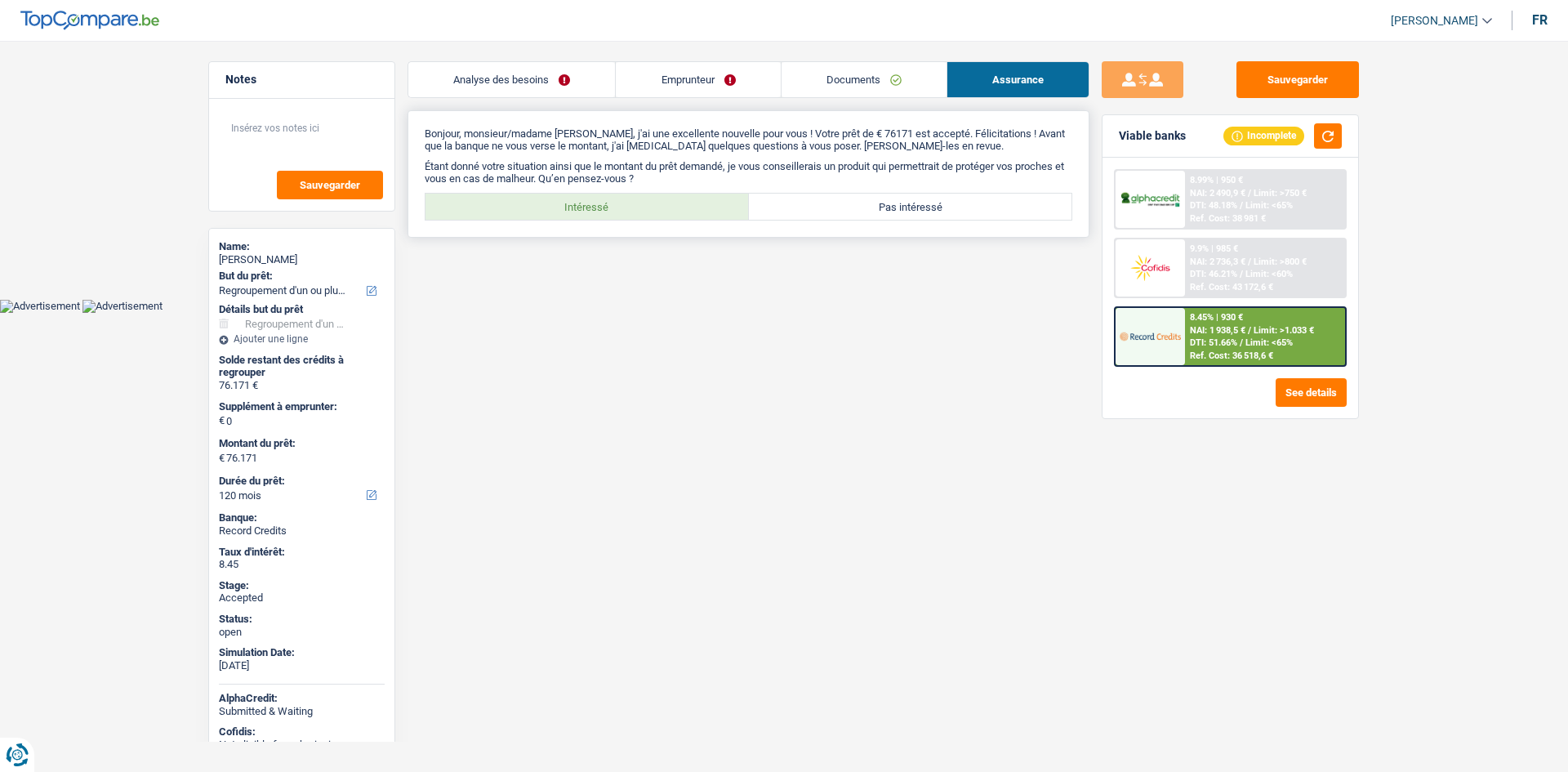
click at [682, 213] on label "Intéressé" at bounding box center [587, 206] width 324 height 26
click at [682, 213] on input "Intéressé" at bounding box center [587, 206] width 324 height 26
radio input "true"
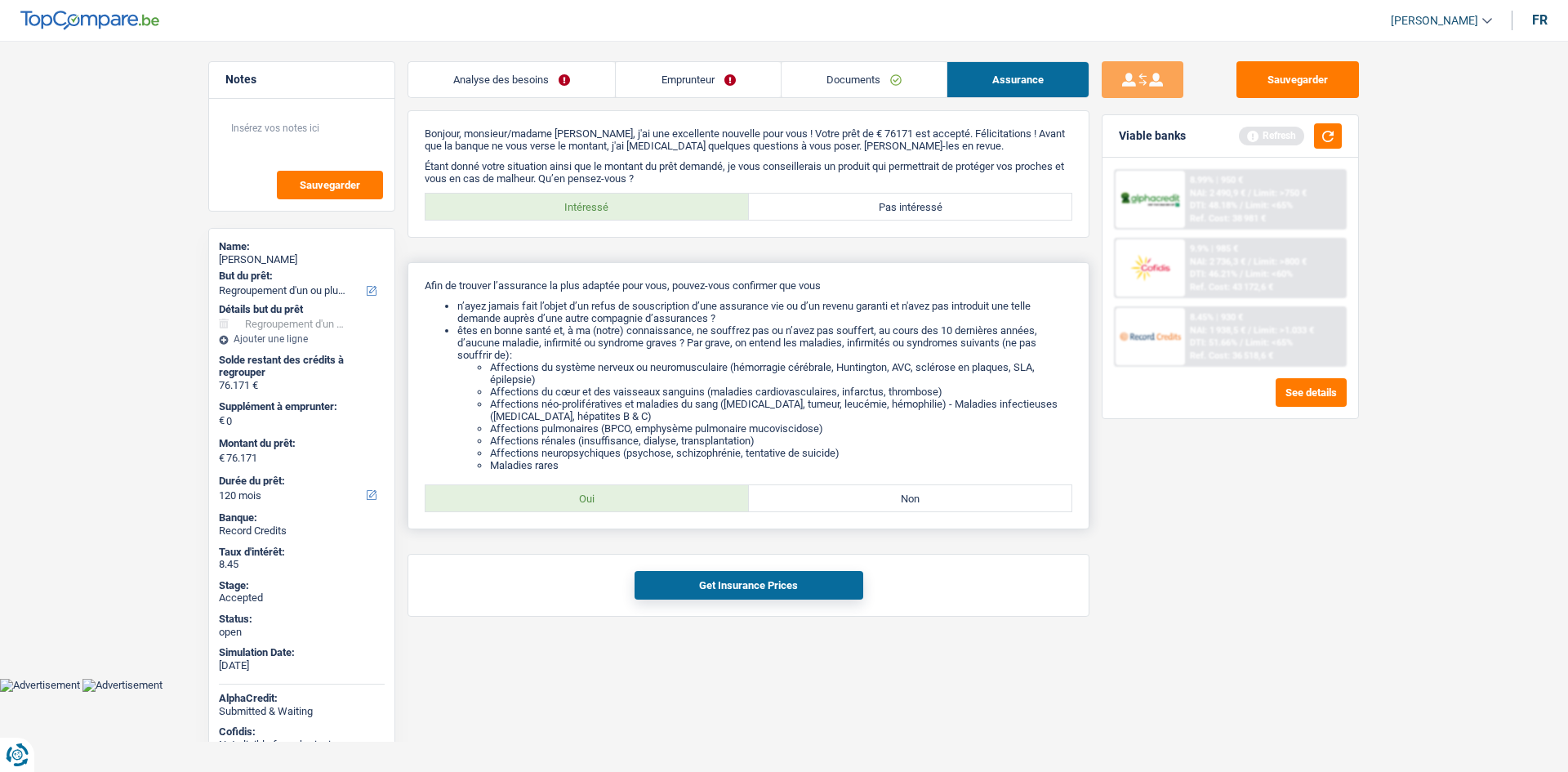
click at [708, 495] on label "Oui" at bounding box center [587, 497] width 324 height 26
click at [708, 495] on input "Oui" at bounding box center [587, 497] width 324 height 26
radio input "true"
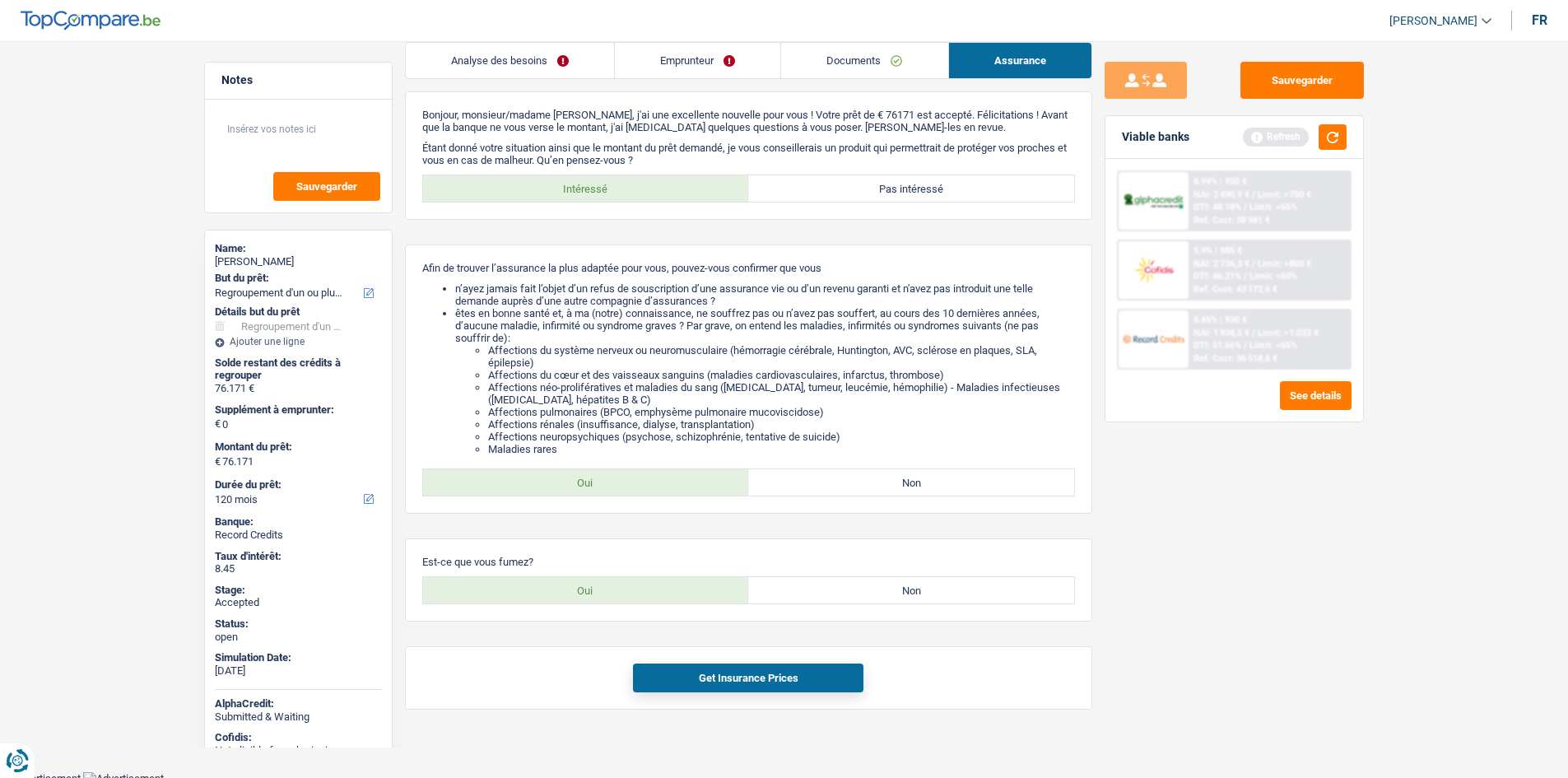
scroll to position [26, 0]
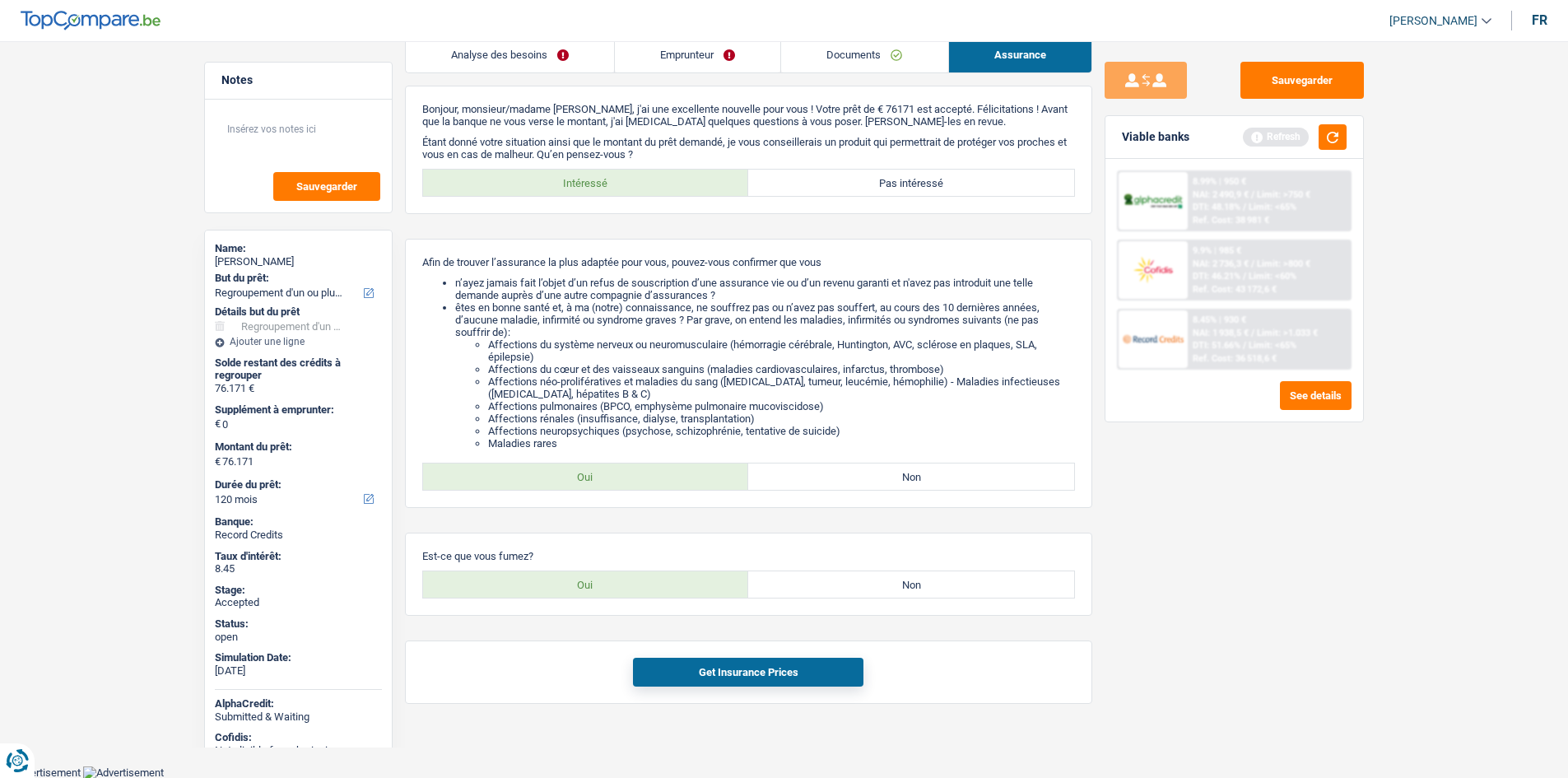
click at [678, 53] on link "Emprunteur" at bounding box center [697, 55] width 165 height 35
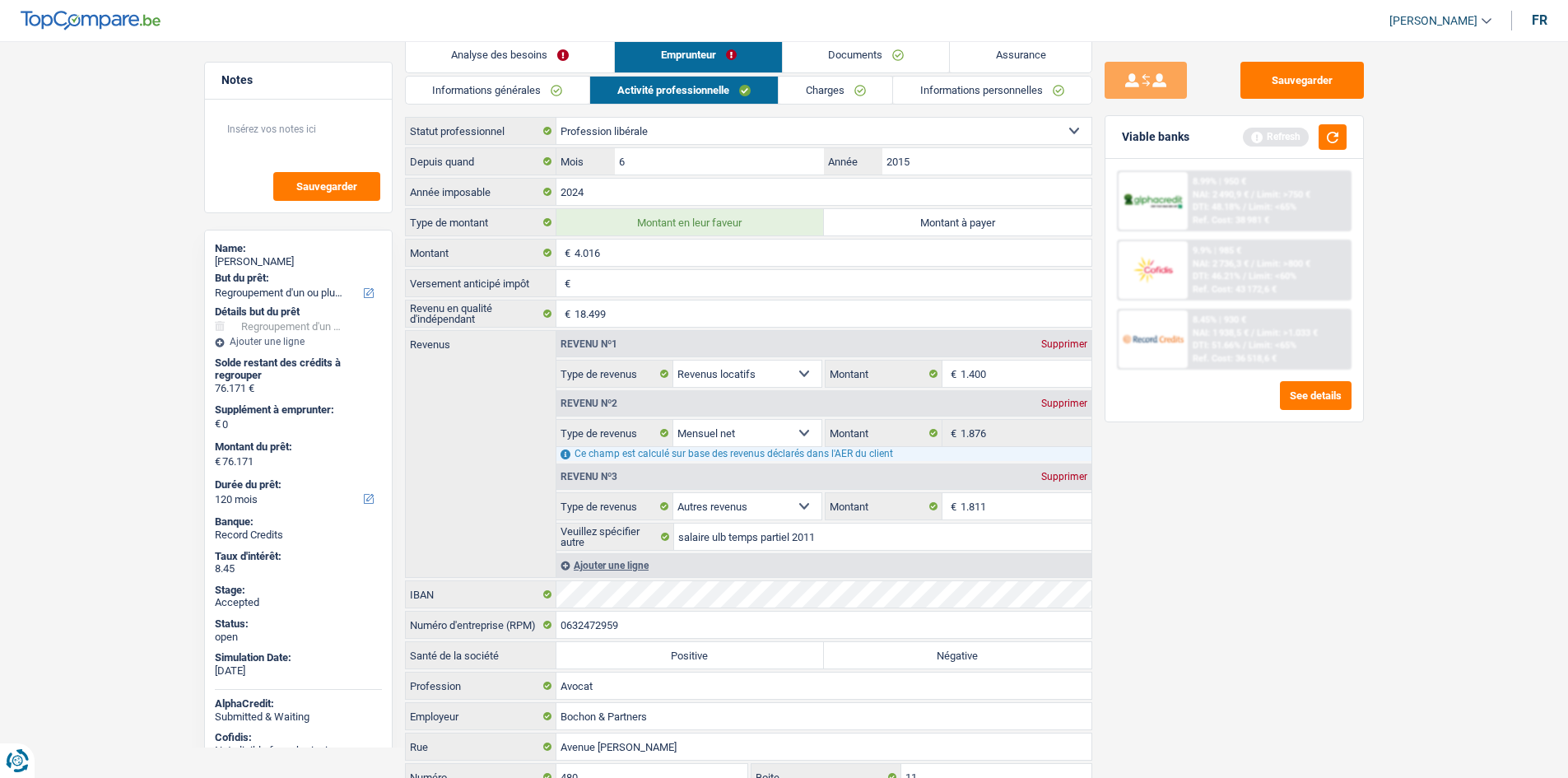
click at [573, 95] on link "Informations générales" at bounding box center [497, 91] width 184 height 28
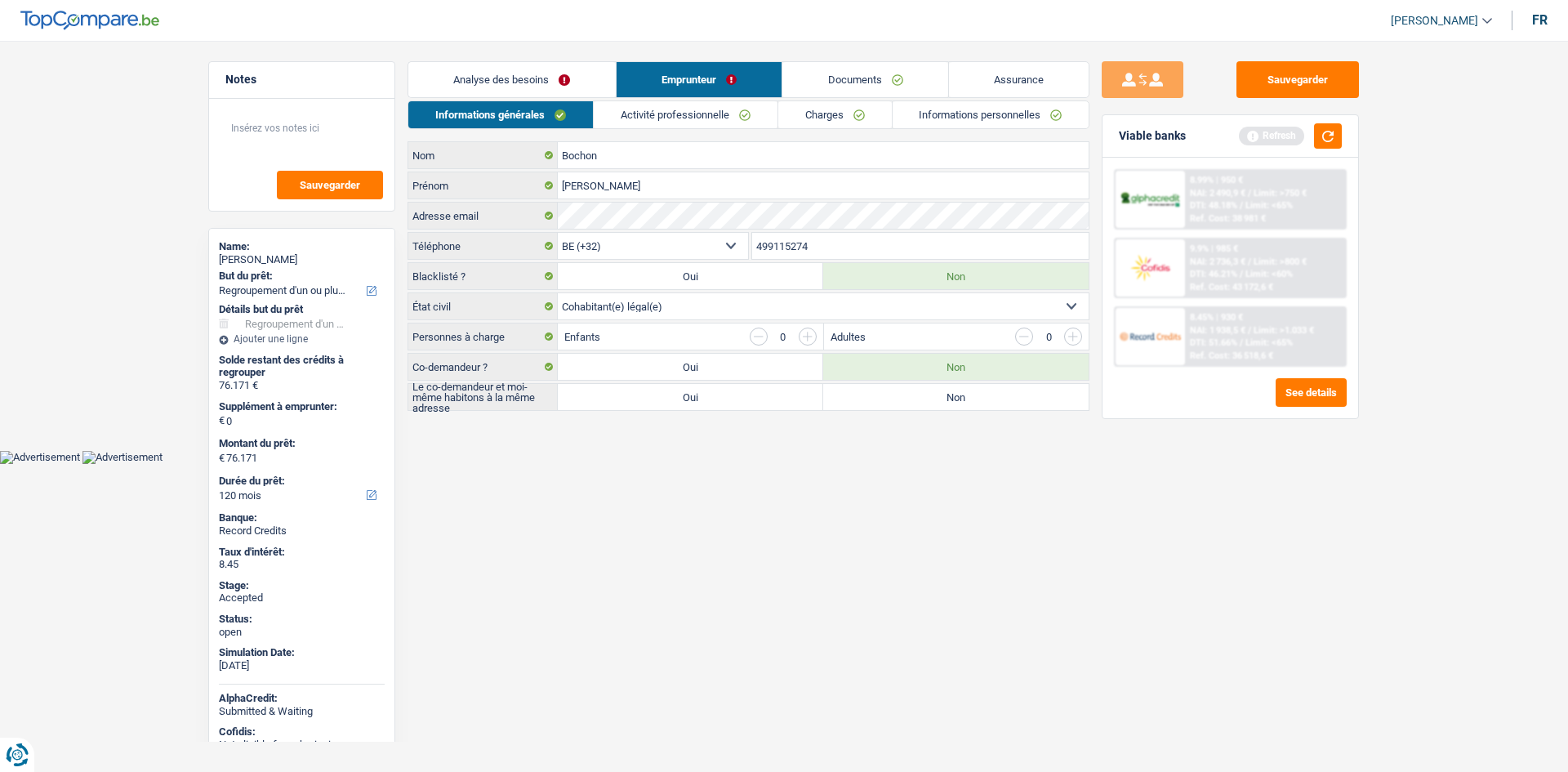
click at [1216, 524] on div "Sauvegarder Viable banks Refresh 8.99% | 950 € NAI: 2 490,9 € / Limit: >750 € D…" at bounding box center [1231, 402] width 282 height 680
click at [1030, 77] on link "Assurance" at bounding box center [1020, 79] width 141 height 35
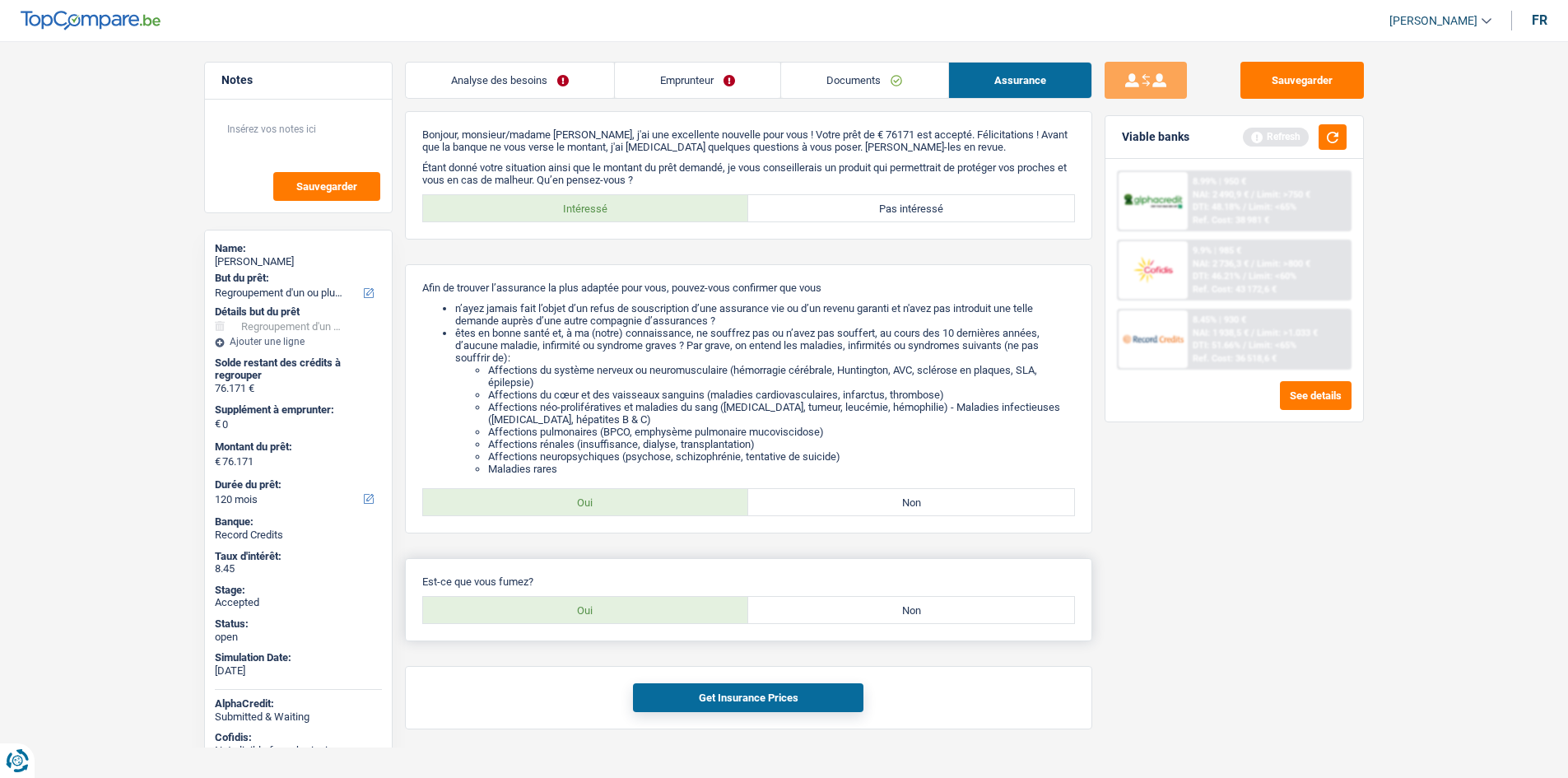
click at [792, 613] on label "Non" at bounding box center [910, 610] width 326 height 27
click at [792, 613] on input "Non" at bounding box center [910, 610] width 326 height 27
radio input "true"
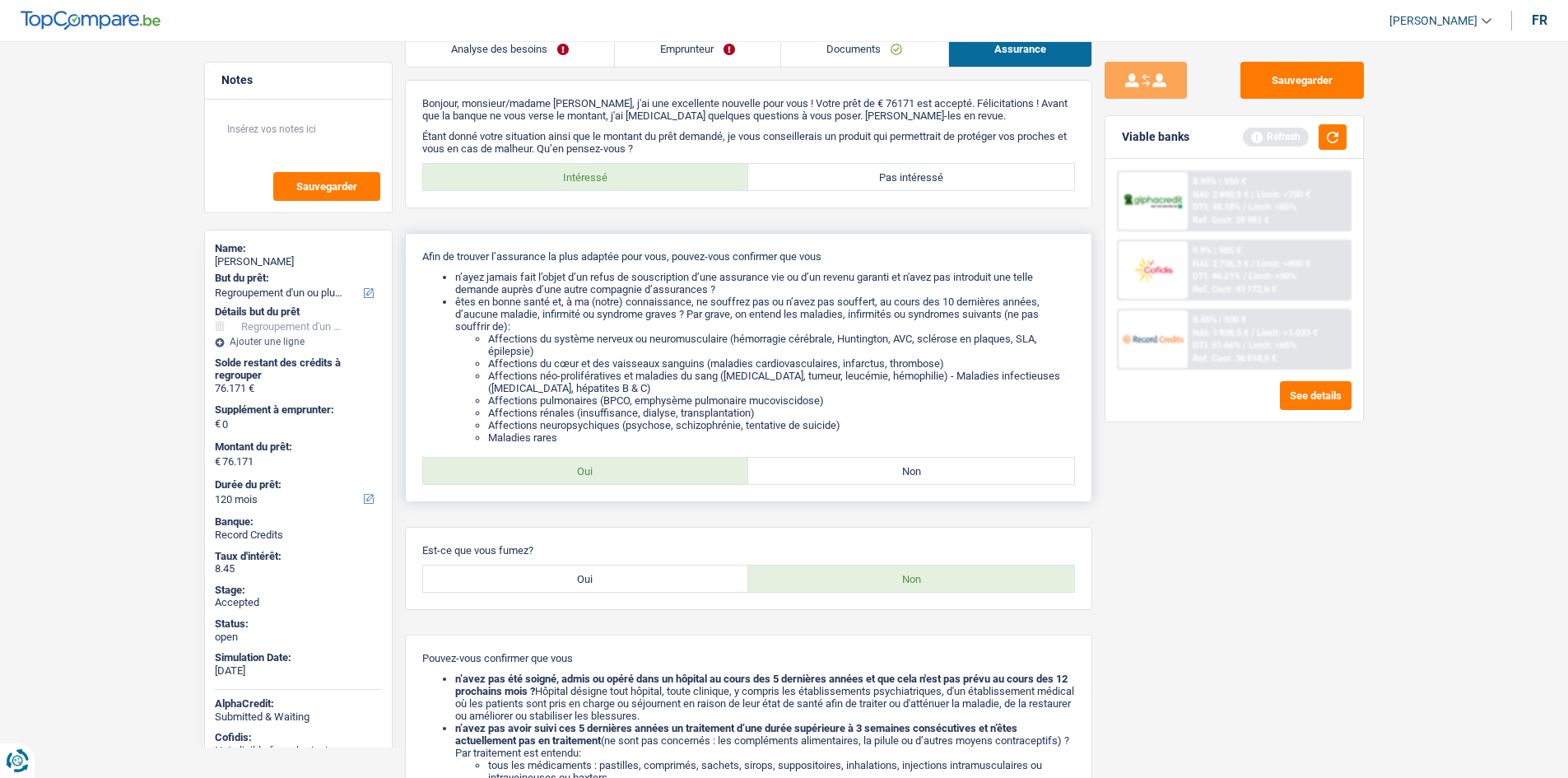
scroll to position [270, 0]
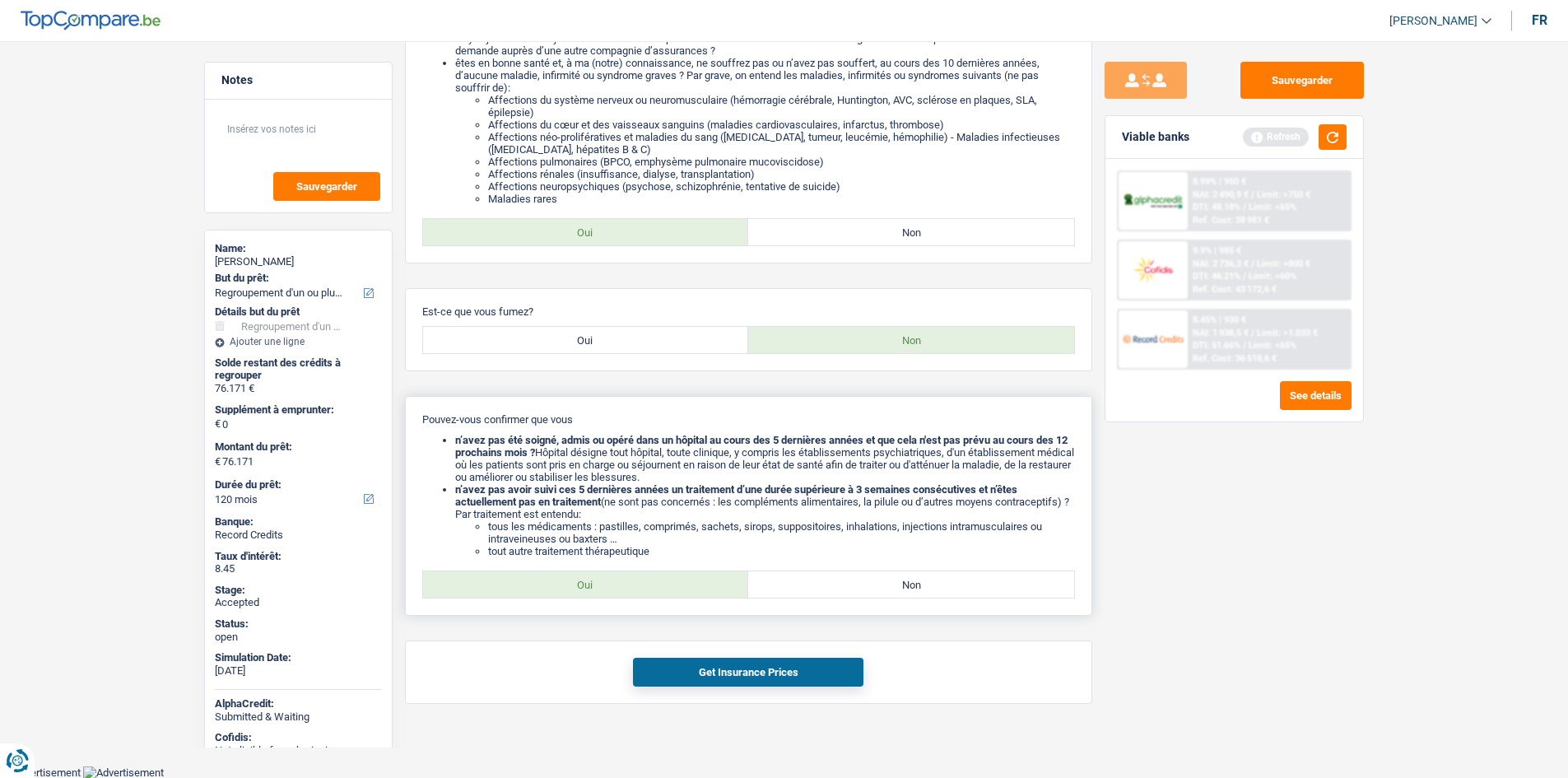
click at [683, 573] on label "Oui" at bounding box center [585, 584] width 326 height 27
click at [683, 573] on input "Oui" at bounding box center [585, 584] width 326 height 27
radio input "true"
click at [799, 673] on button "Get Insurance Prices" at bounding box center [749, 672] width 230 height 29
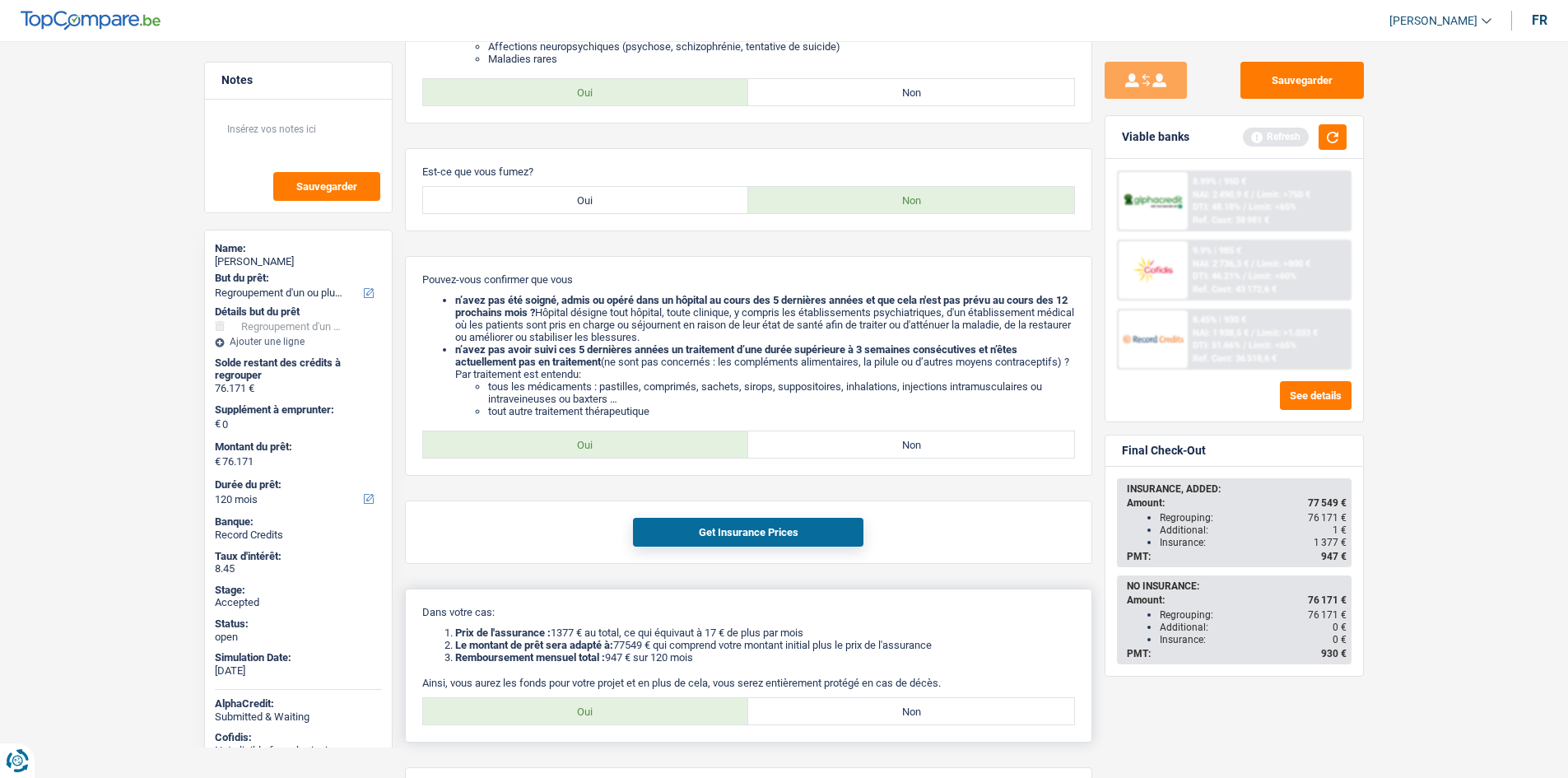
scroll to position [508, 0]
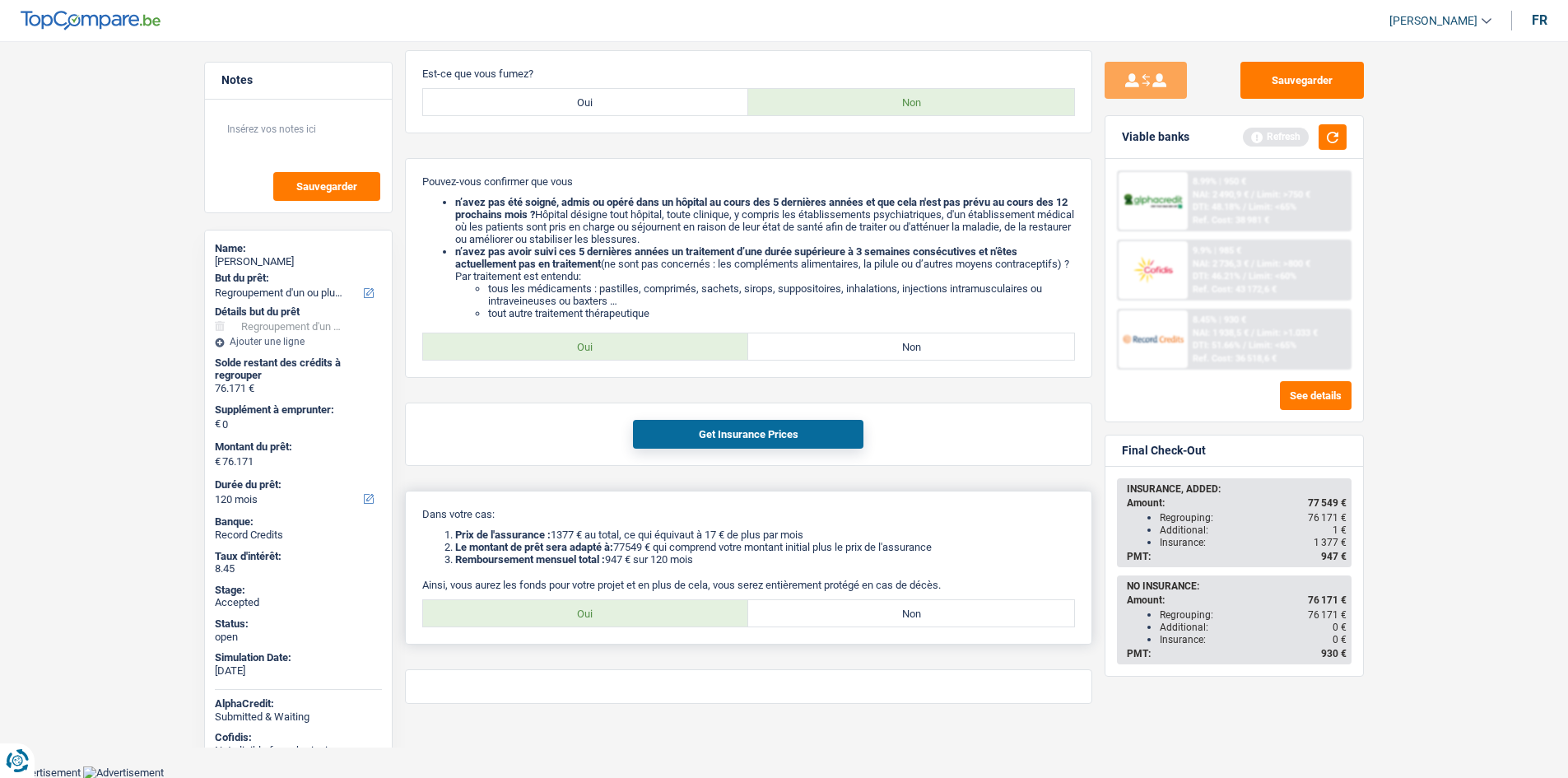
click at [682, 616] on label "Oui" at bounding box center [585, 613] width 326 height 27
click at [682, 616] on input "Oui" at bounding box center [585, 613] width 326 height 27
radio input "true"
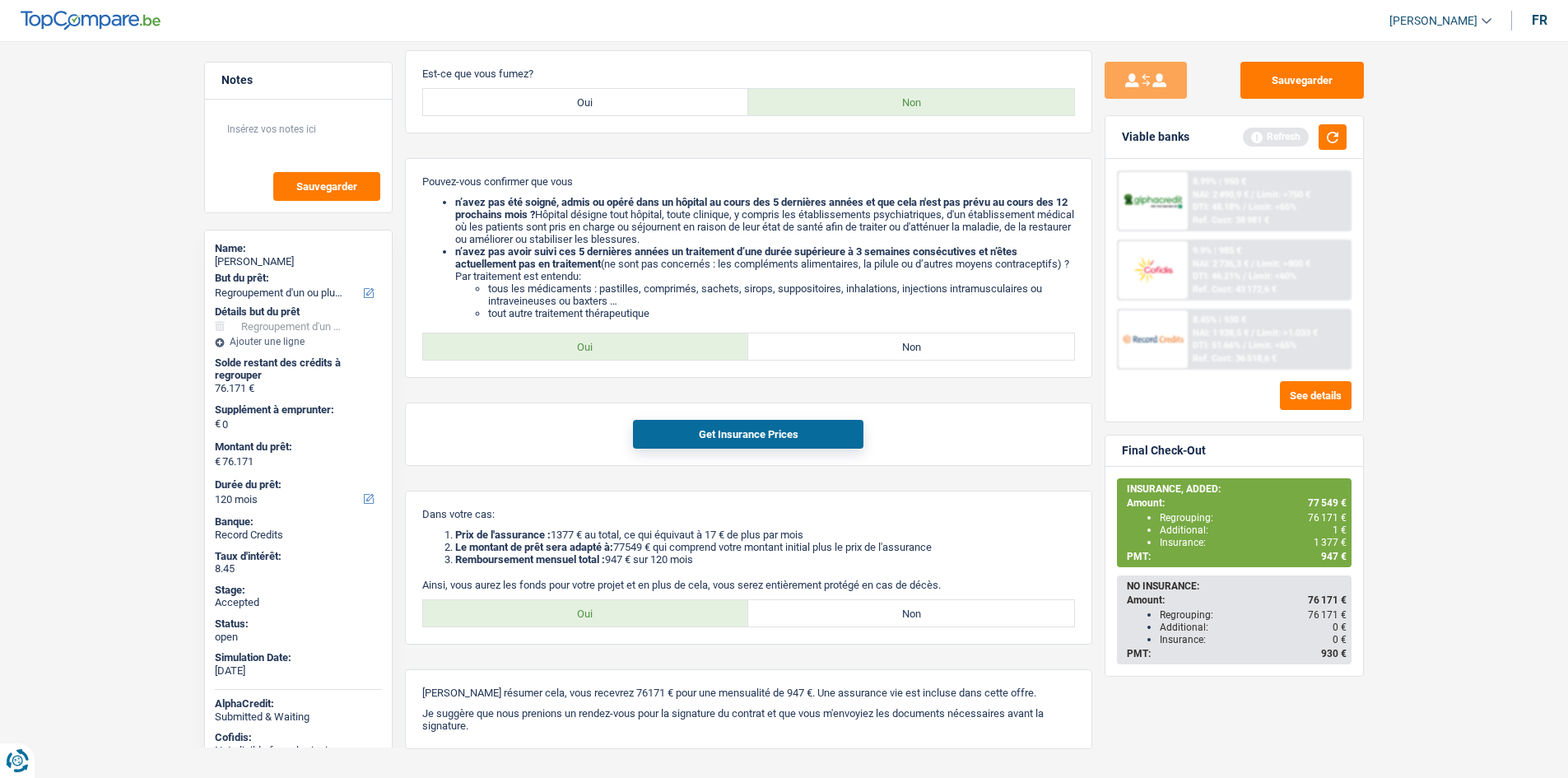
click at [1454, 458] on main "Notes Sauvegarder Name: Anthony Bochon But du prêt: Confort maison: meubles, te…" at bounding box center [784, 163] width 1568 height 1293
click at [1469, 441] on main "Notes Sauvegarder Name: Anthony Bochon But du prêt: Confort maison: meubles, te…" at bounding box center [784, 163] width 1568 height 1293
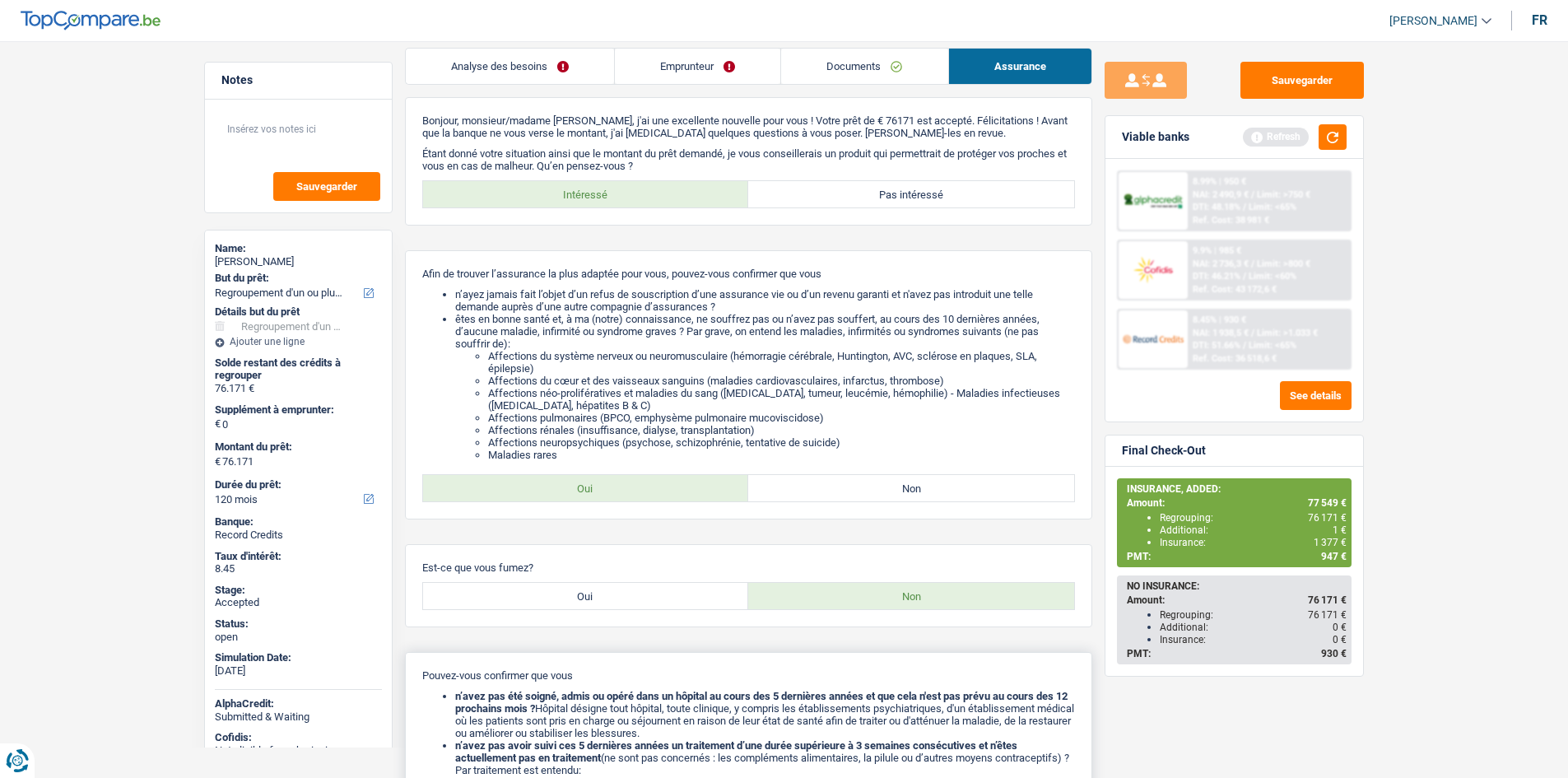
scroll to position [0, 0]
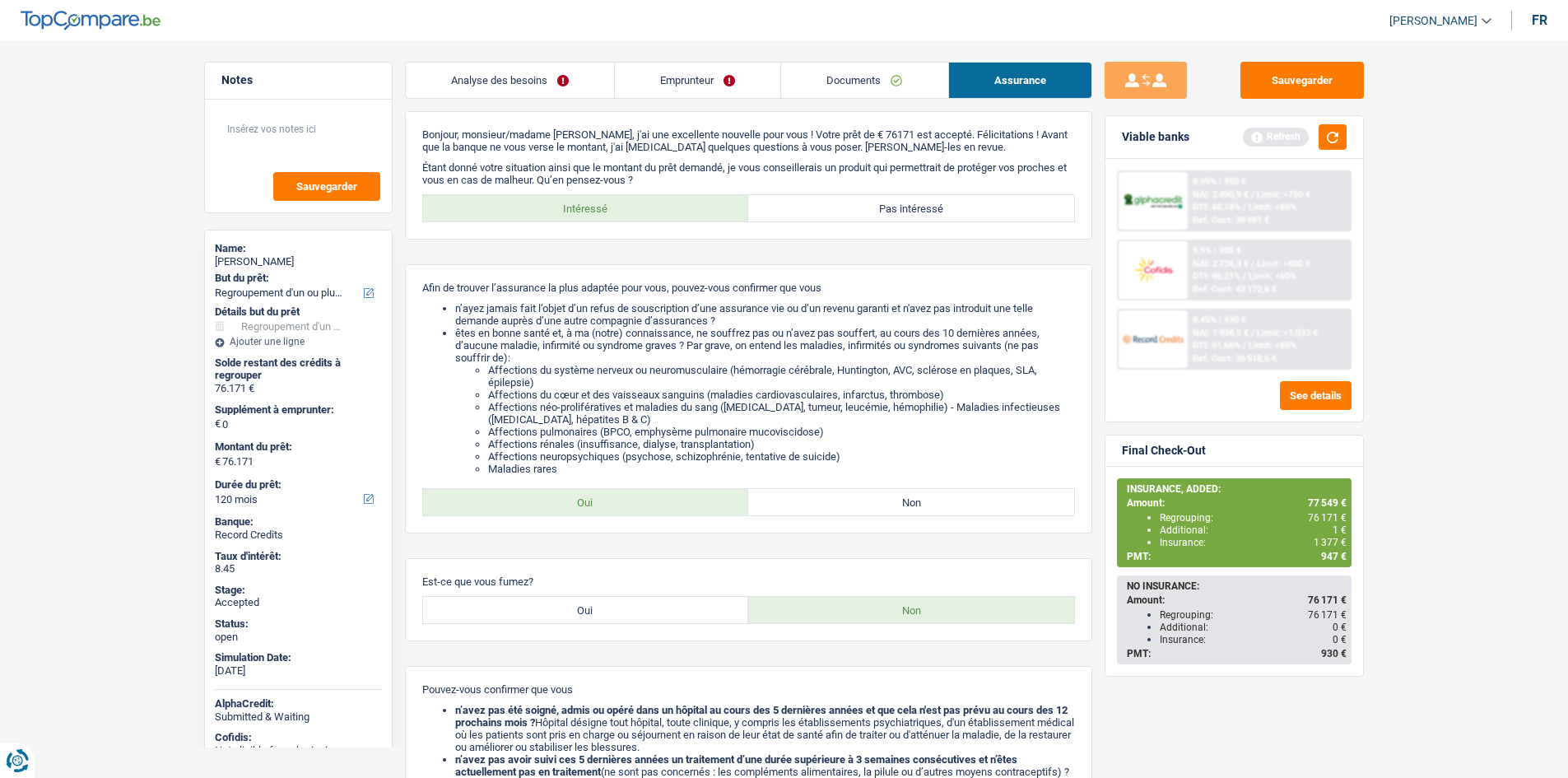
click at [693, 74] on link "Emprunteur" at bounding box center [697, 80] width 165 height 35
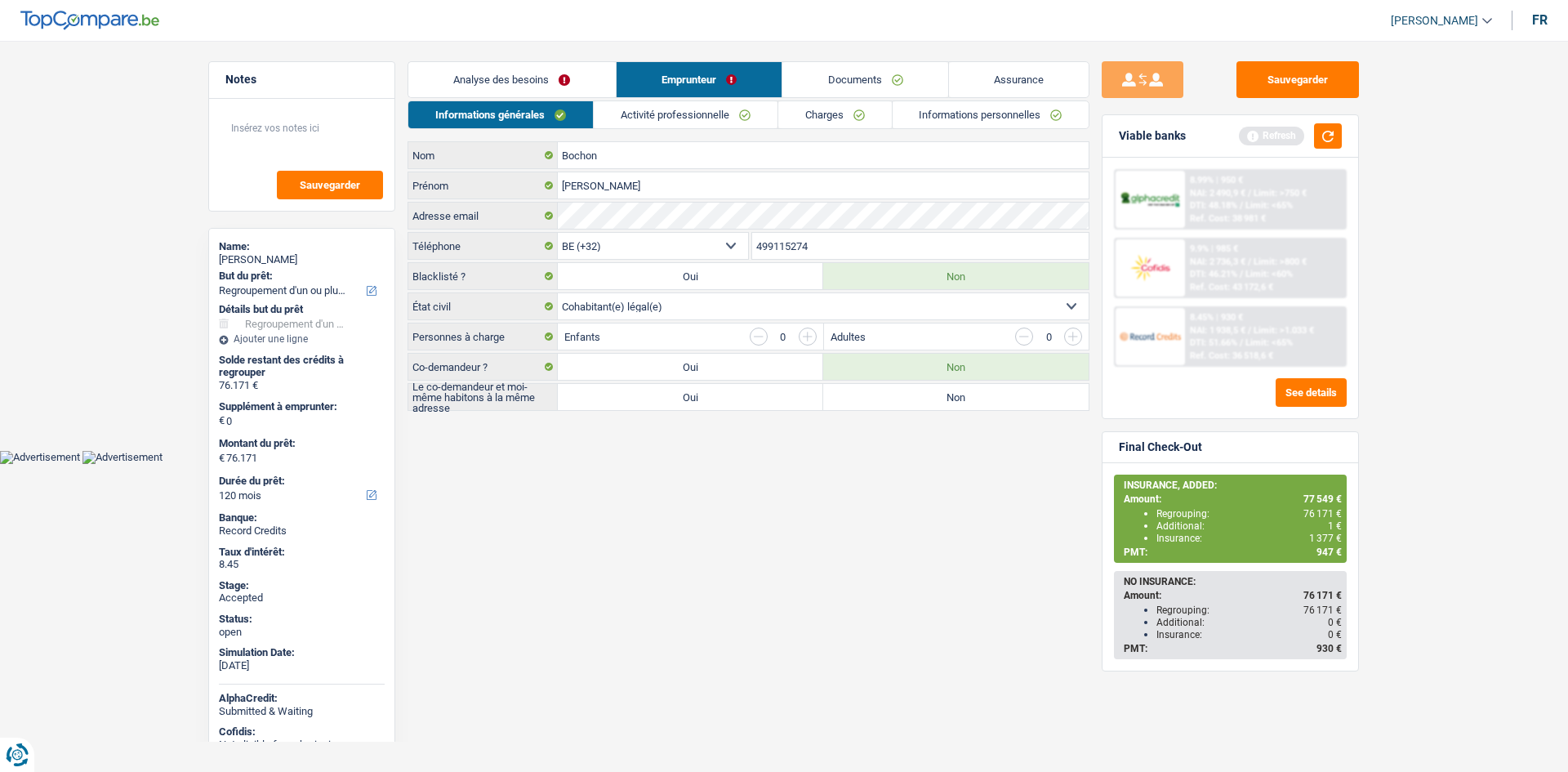
click at [856, 119] on link "Charges" at bounding box center [835, 115] width 113 height 27
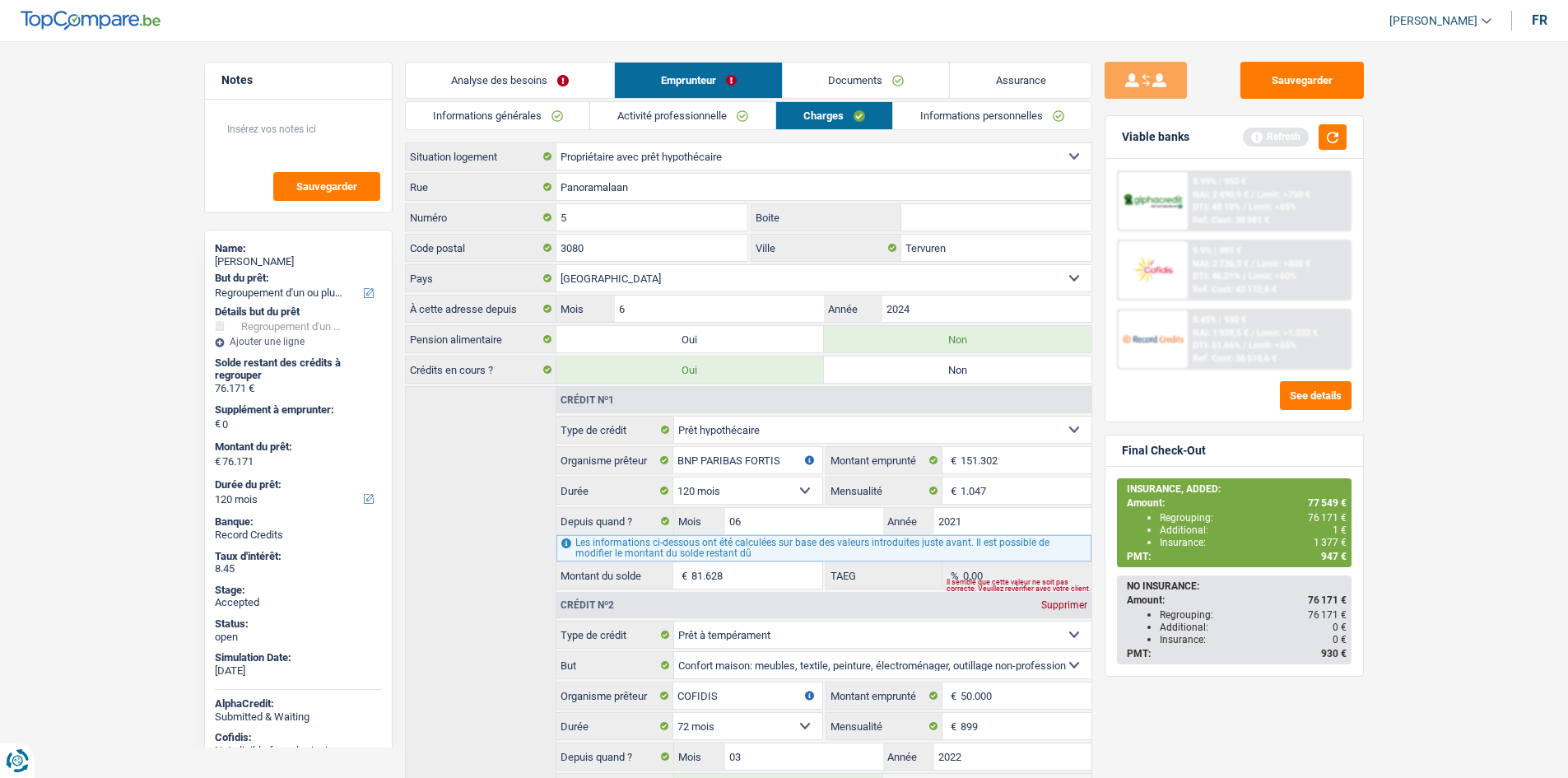
click at [266, 257] on div "Anthony Bochon" at bounding box center [298, 261] width 167 height 13
copy div "Anthony Bochon"
click at [551, 109] on link "Informations générales" at bounding box center [497, 116] width 184 height 28
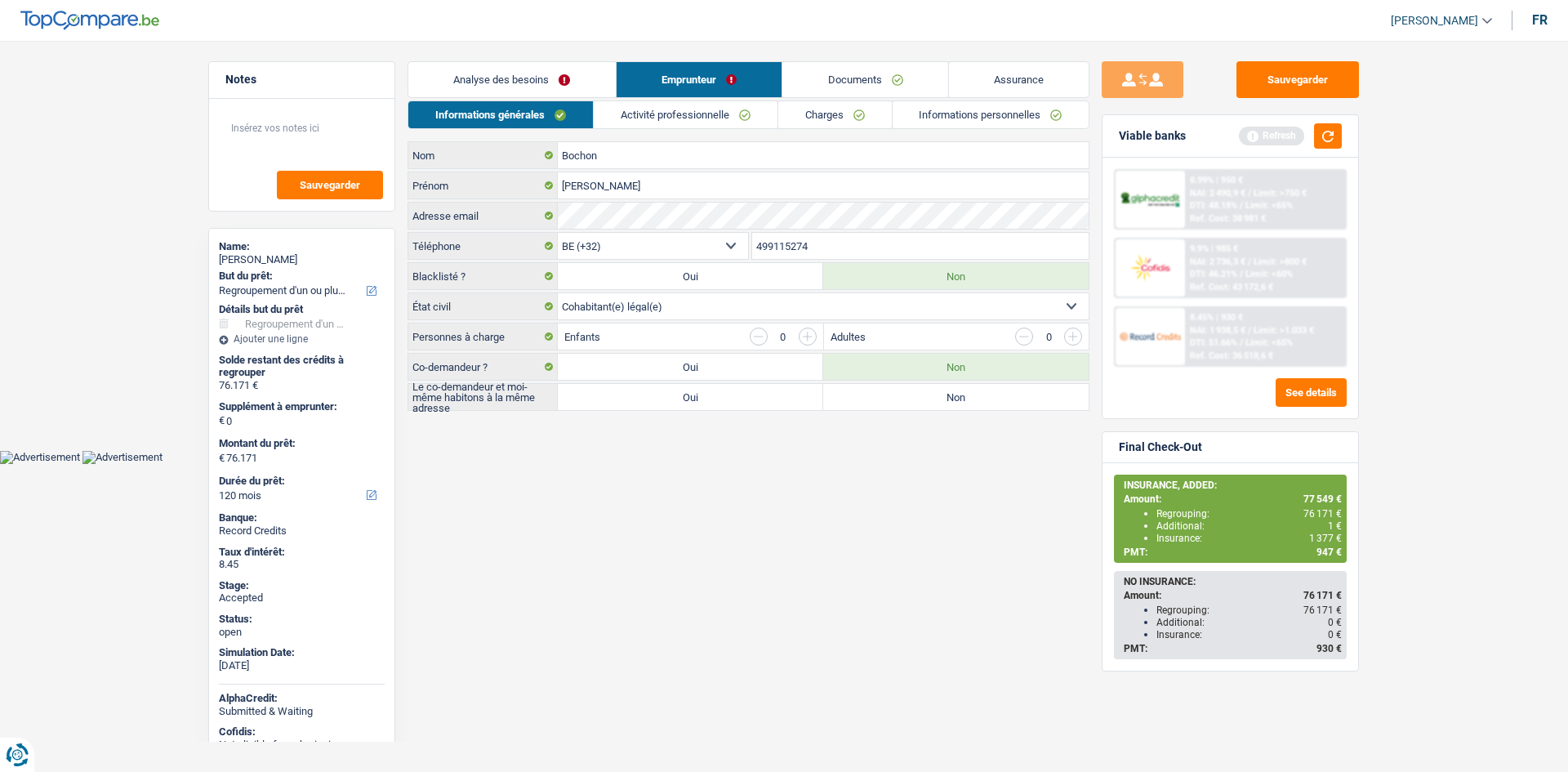
click at [832, 243] on input "499115274" at bounding box center [921, 245] width 337 height 26
click at [672, 121] on link "Activité professionnelle" at bounding box center [685, 115] width 184 height 27
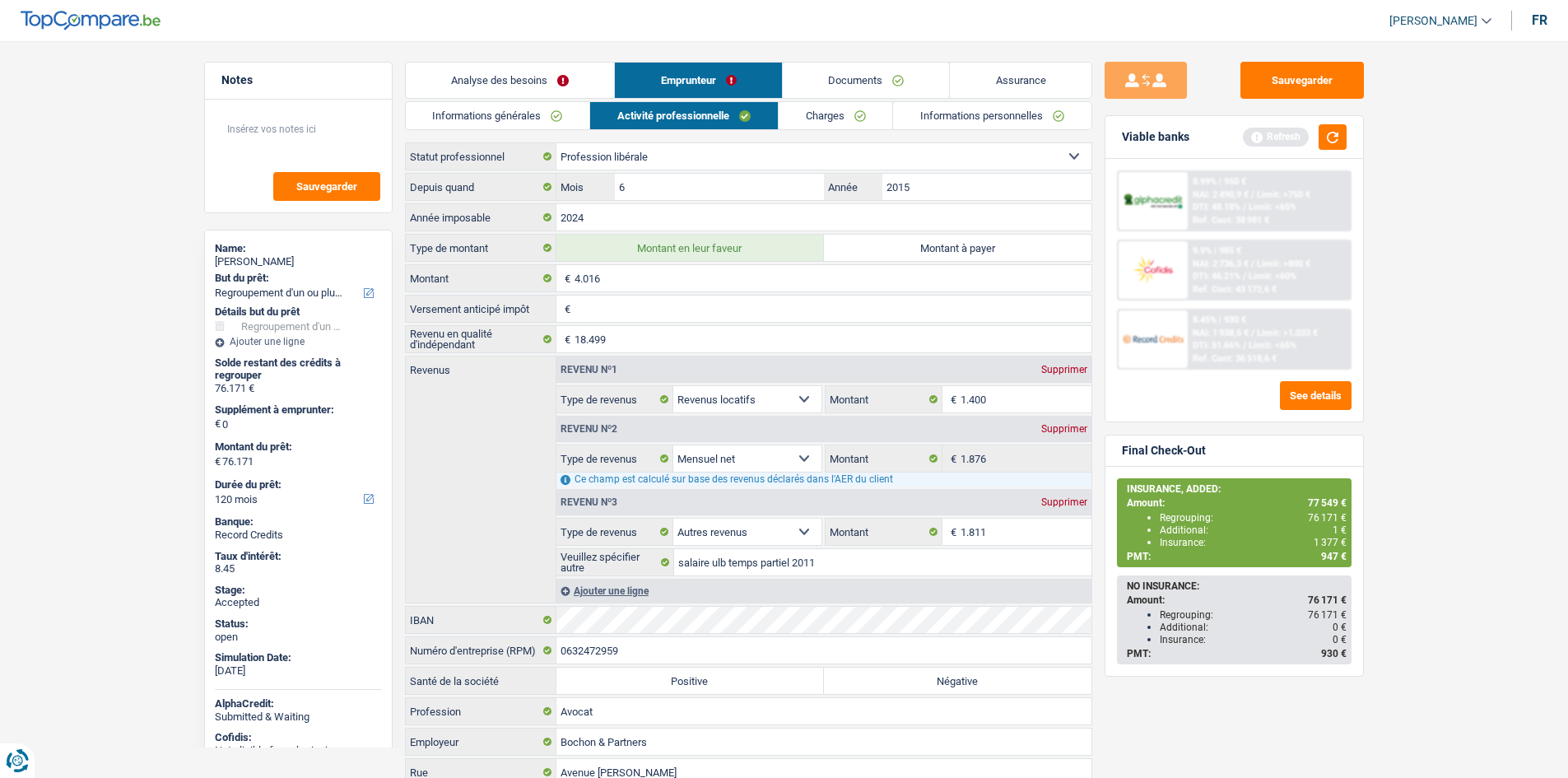
click at [832, 108] on link "Charges" at bounding box center [835, 116] width 114 height 28
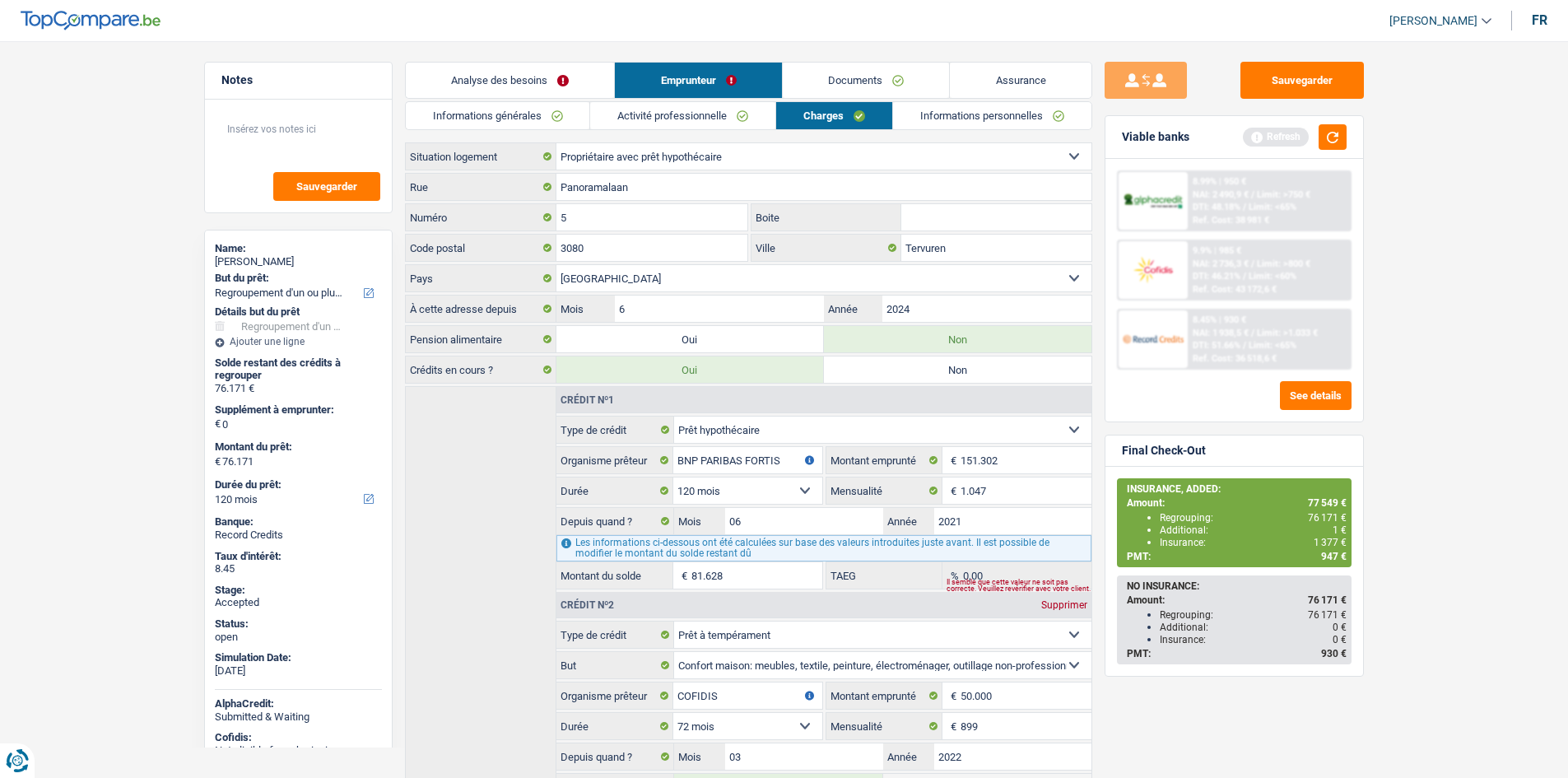
click at [935, 110] on link "Informations personnelles" at bounding box center [992, 116] width 198 height 28
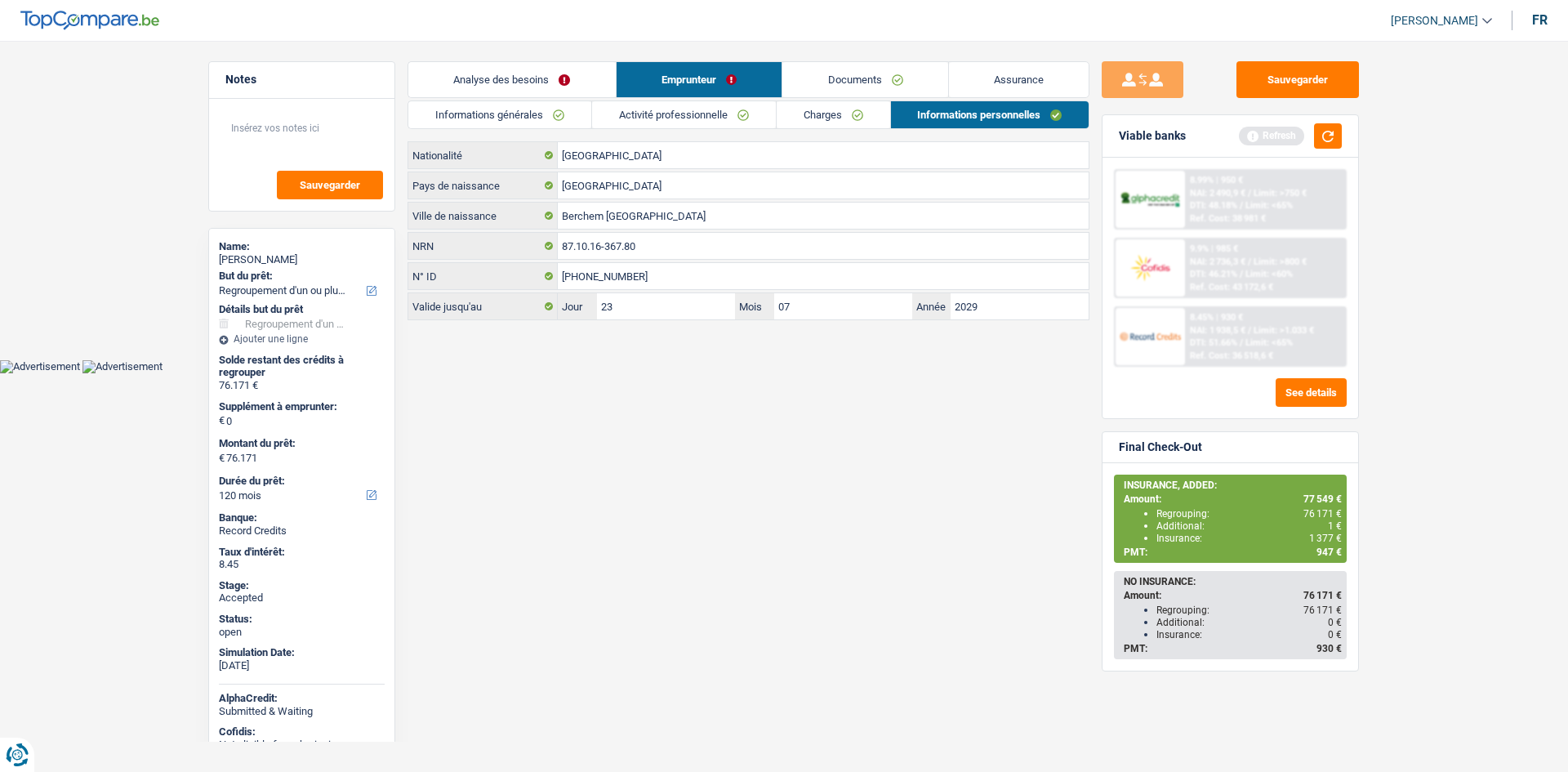
click at [687, 373] on html "Vous avez le contrôle de vos données Nous utilisons des cookies, tout comme nos…" at bounding box center [784, 187] width 1568 height 373
click at [830, 123] on link "Charges" at bounding box center [834, 115] width 113 height 27
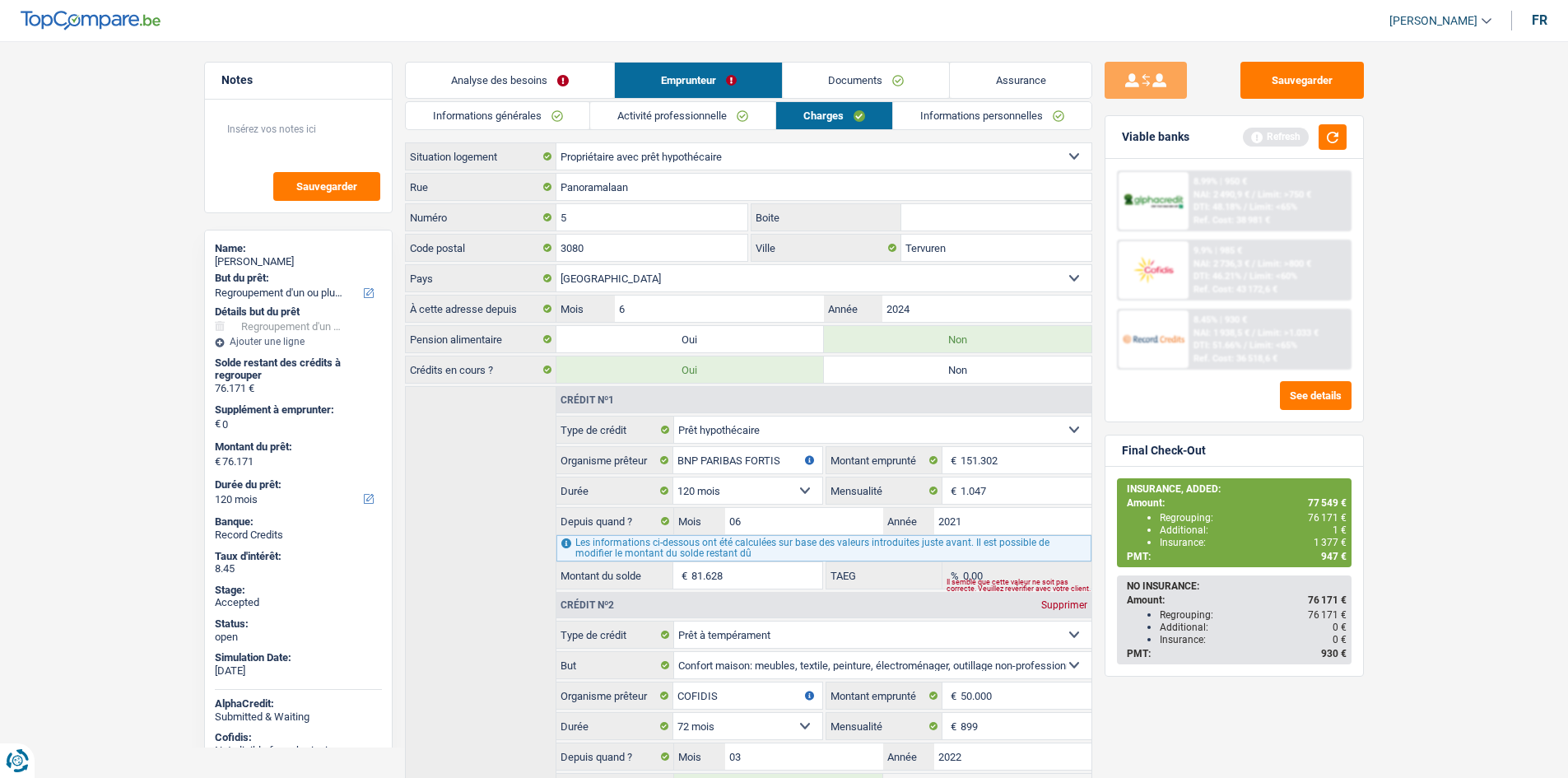
scroll to position [493, 0]
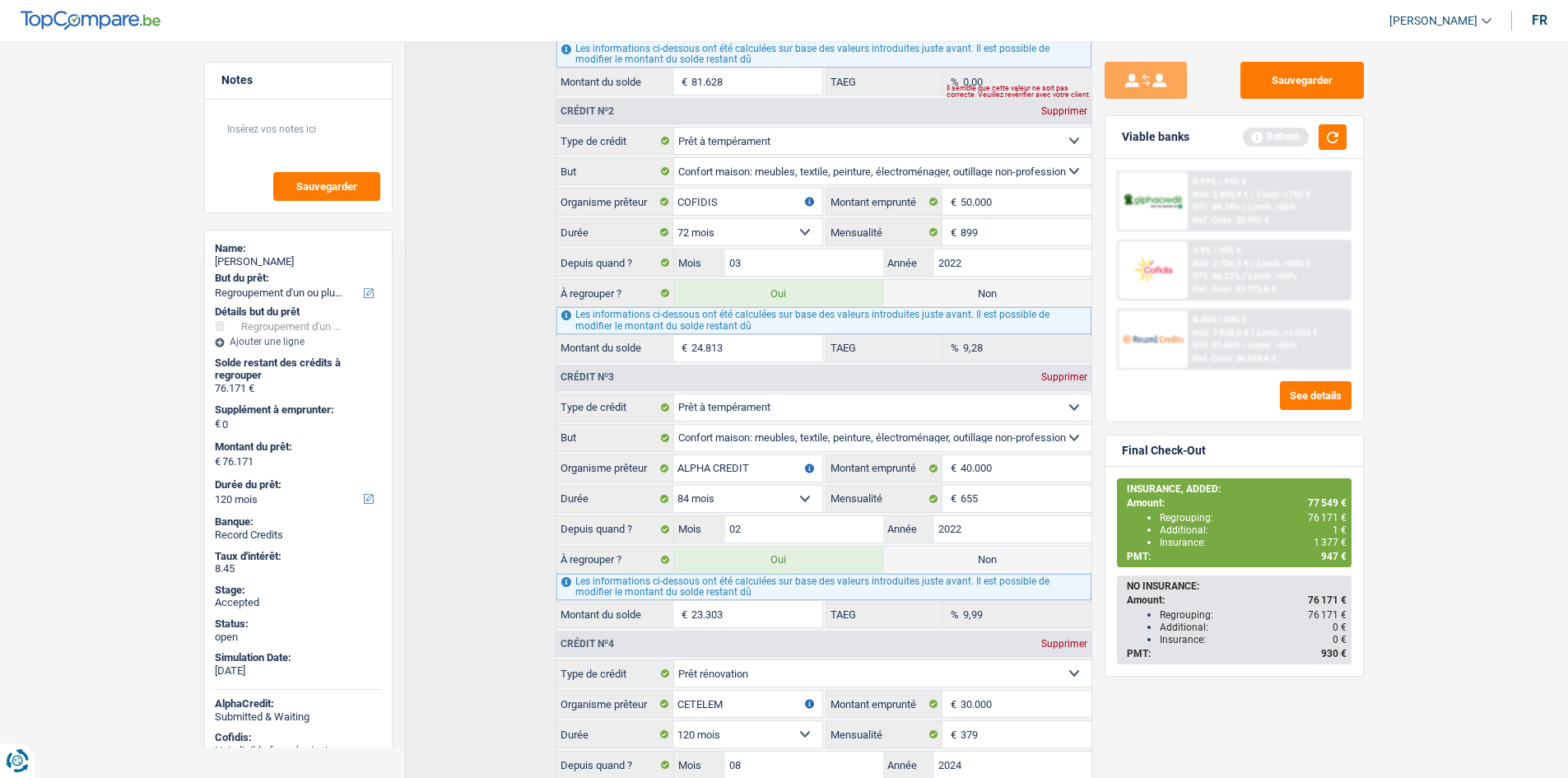
drag, startPoint x: 1417, startPoint y: 389, endPoint x: 1424, endPoint y: 380, distance: 11.4
click at [1422, 388] on main "Notes Sauvegarder Name: Anthony Bochon But du prêt: Confort maison: meubles, te…" at bounding box center [784, 548] width 1568 height 2034
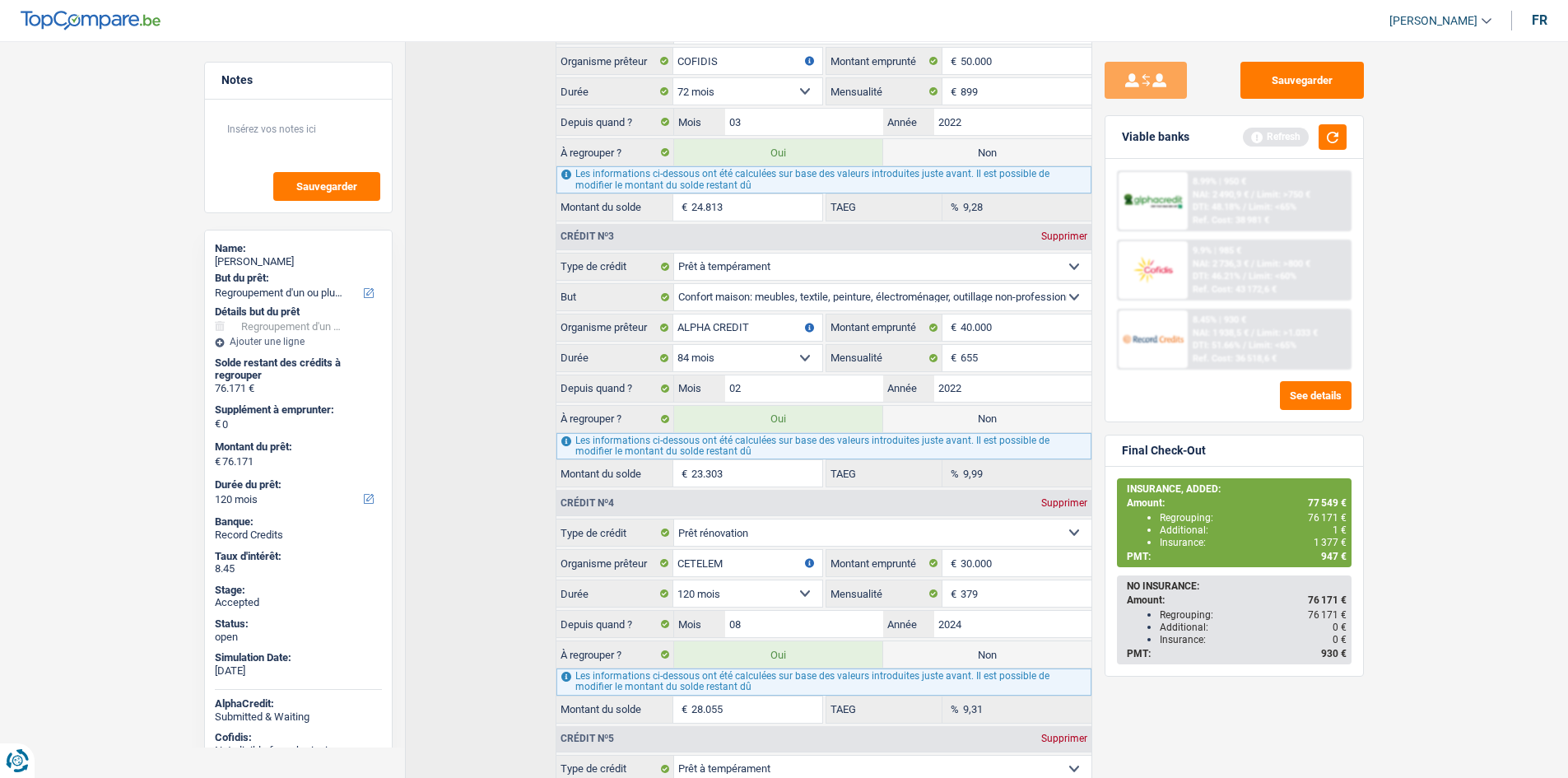
scroll to position [470, 0]
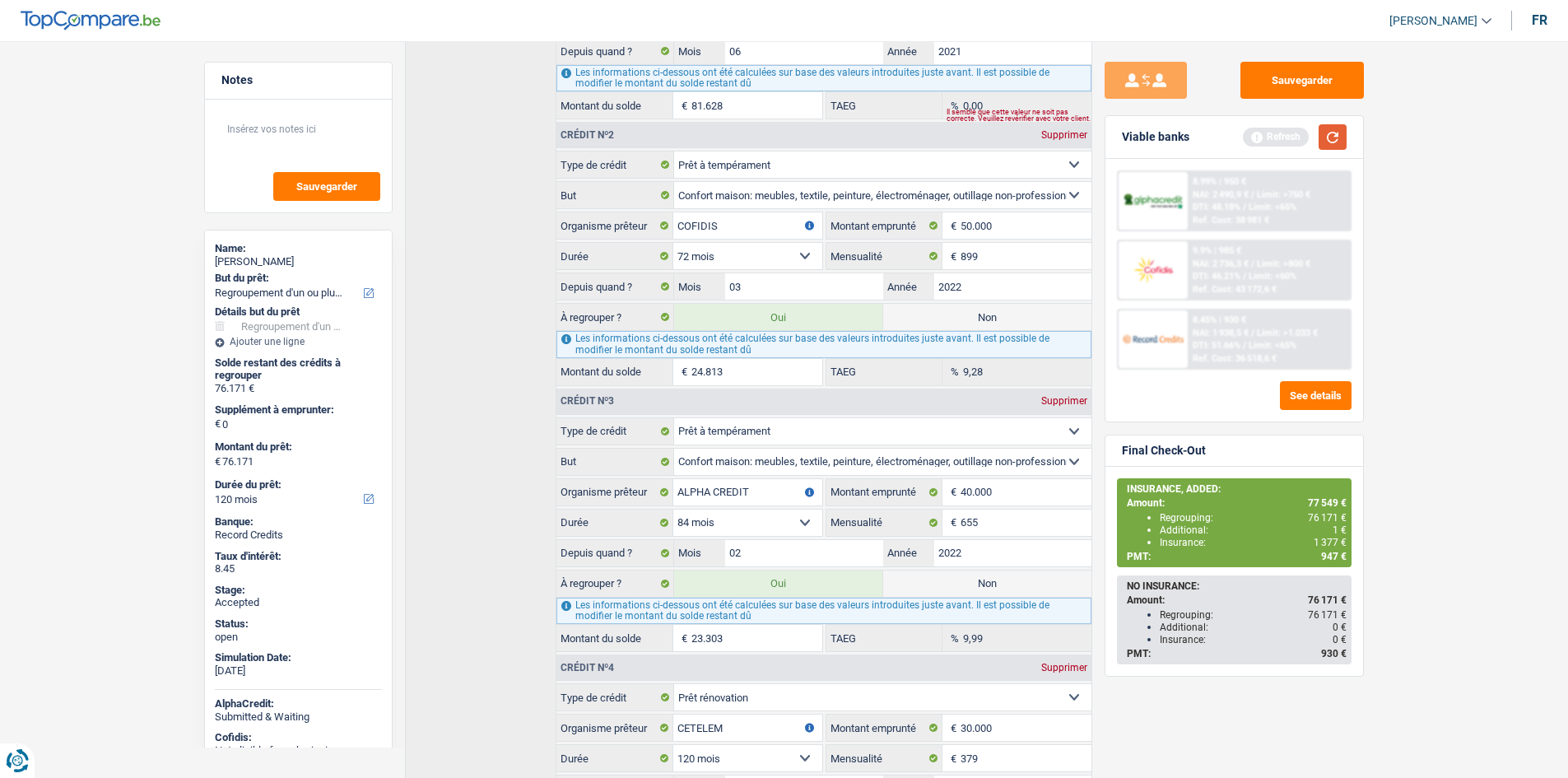
click at [1327, 136] on button "button" at bounding box center [1332, 137] width 28 height 26
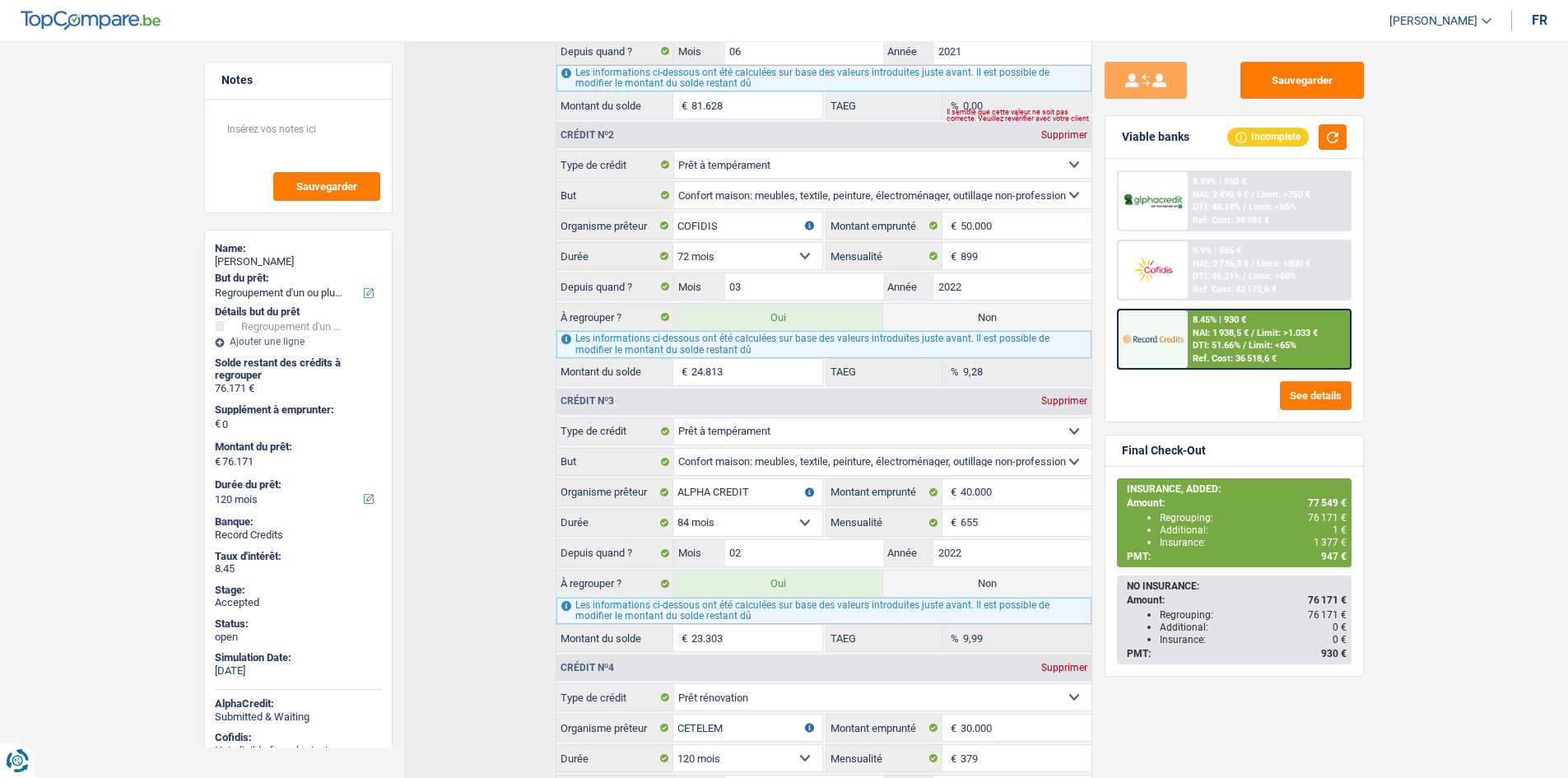
click at [1274, 272] on span "Limit: <60%" at bounding box center [1272, 276] width 47 height 11
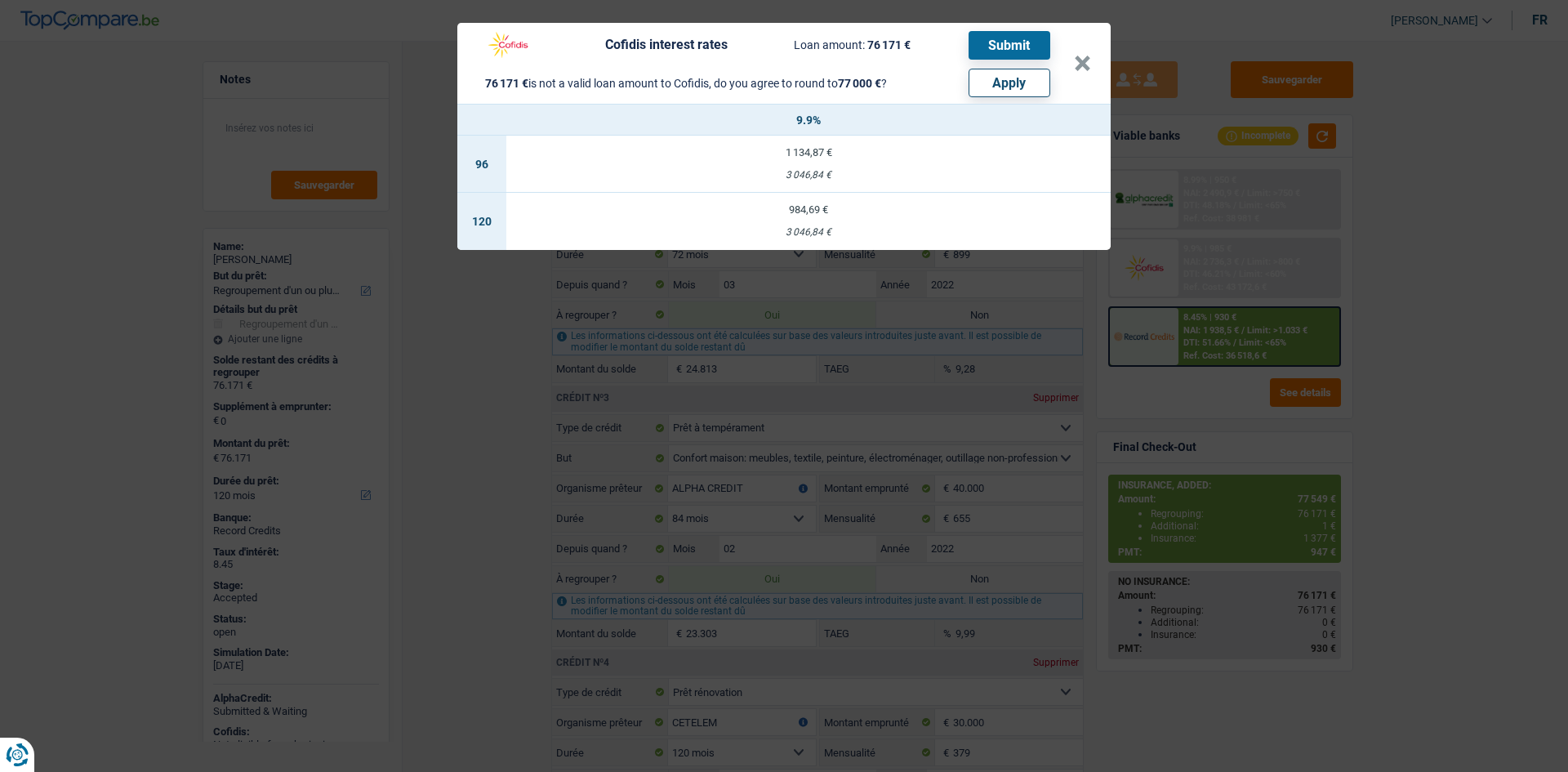
click at [1212, 188] on div "Cofidis interest rates Loan amount: 76 171 € Submit 76 171 € is not a valid loa…" at bounding box center [784, 386] width 1568 height 772
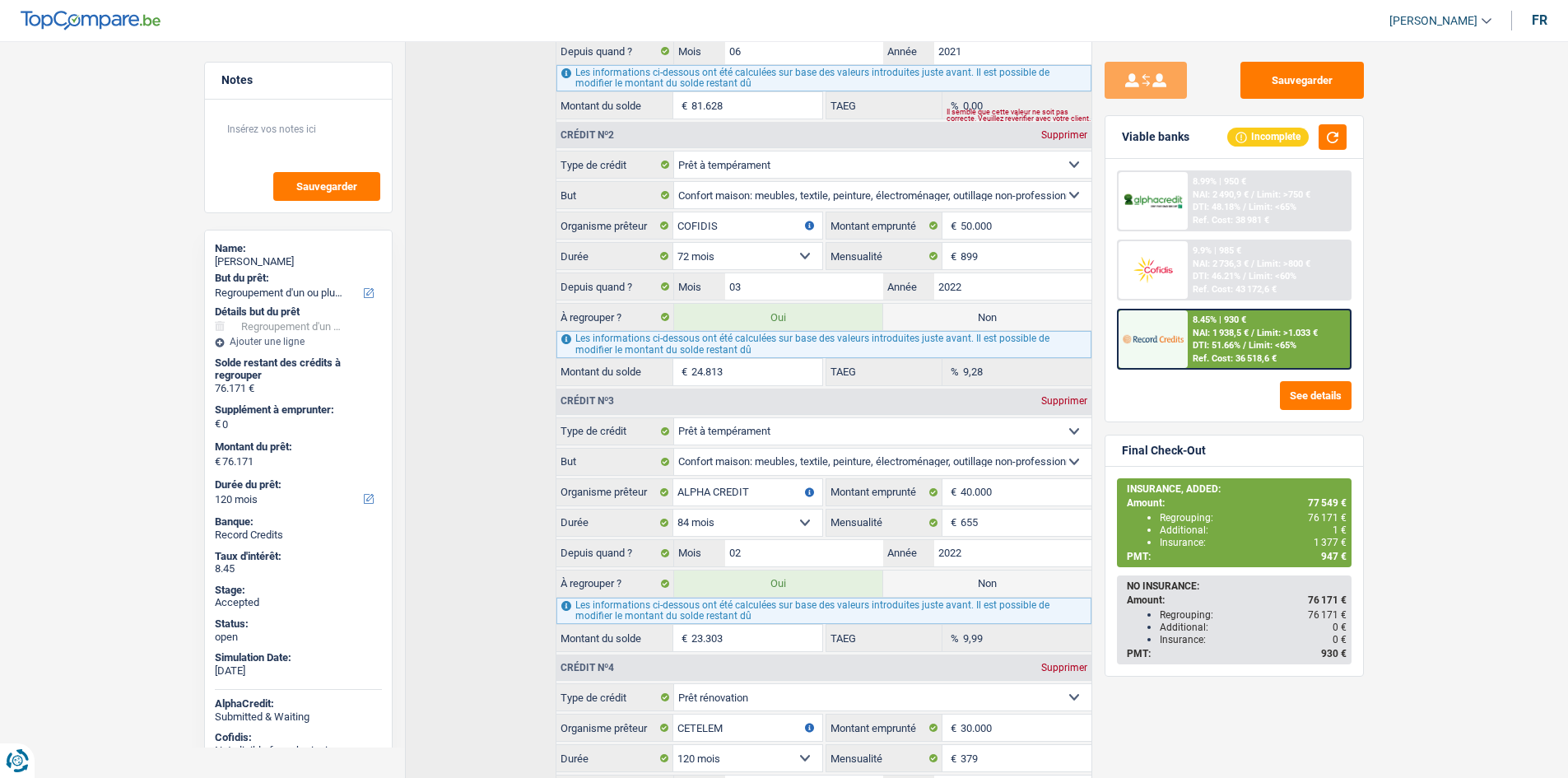
click at [1241, 192] on span "NAI: 2 490,9 €" at bounding box center [1220, 194] width 56 height 11
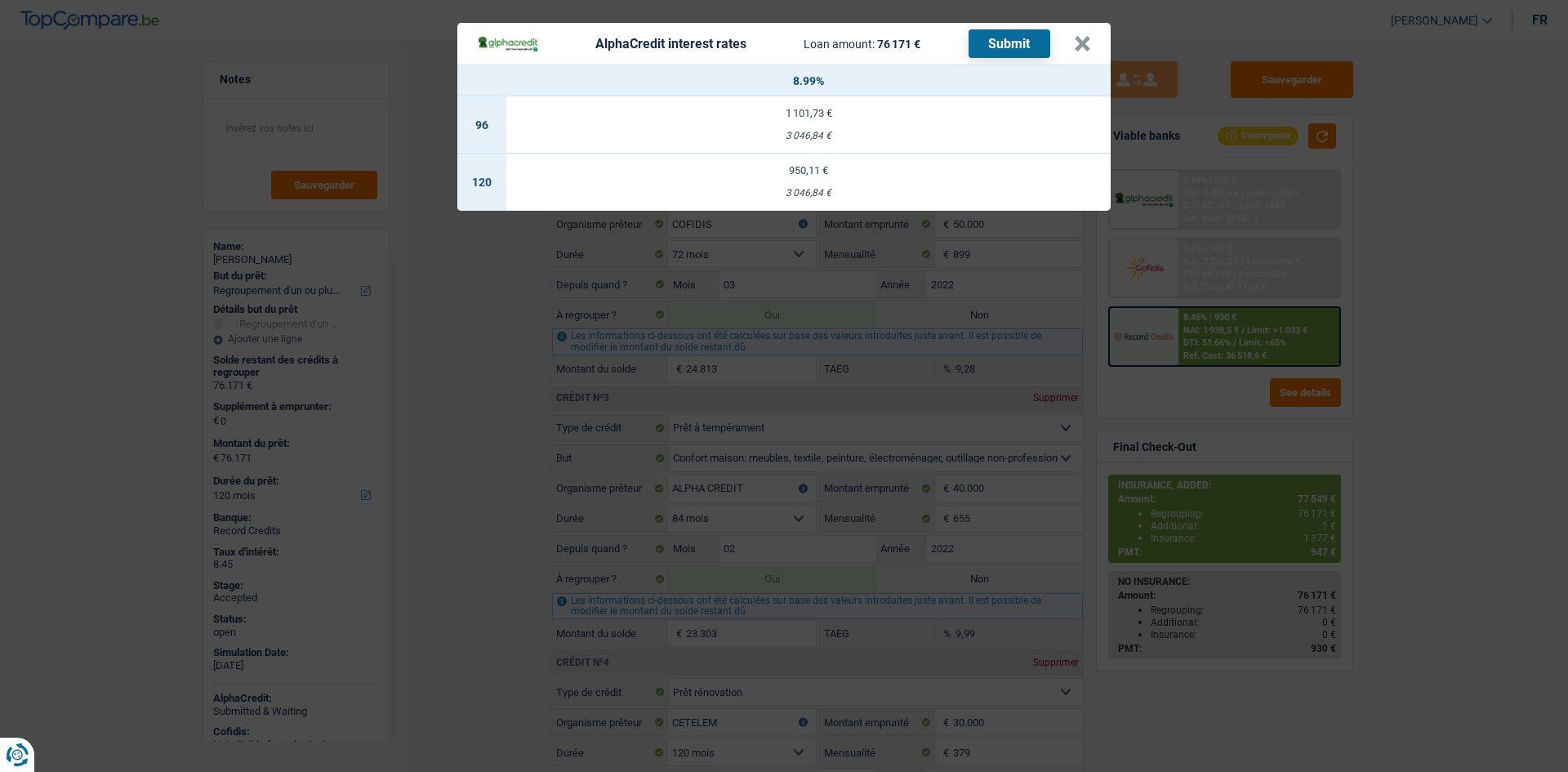
click at [859, 183] on td "950,11 € 3 046,84 €" at bounding box center [808, 182] width 604 height 57
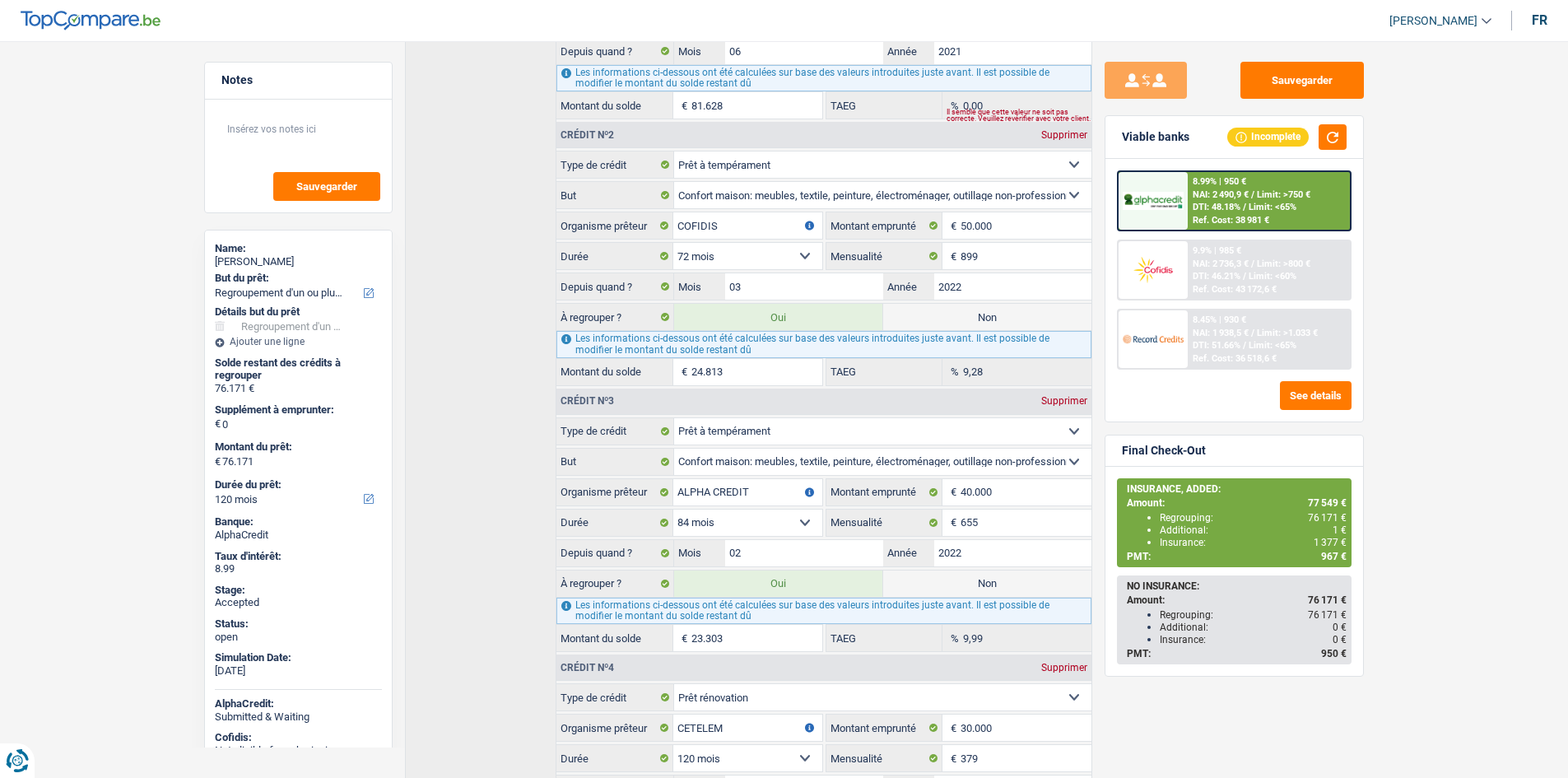
click at [1326, 542] on span "1 377 €" at bounding box center [1329, 543] width 33 height 12
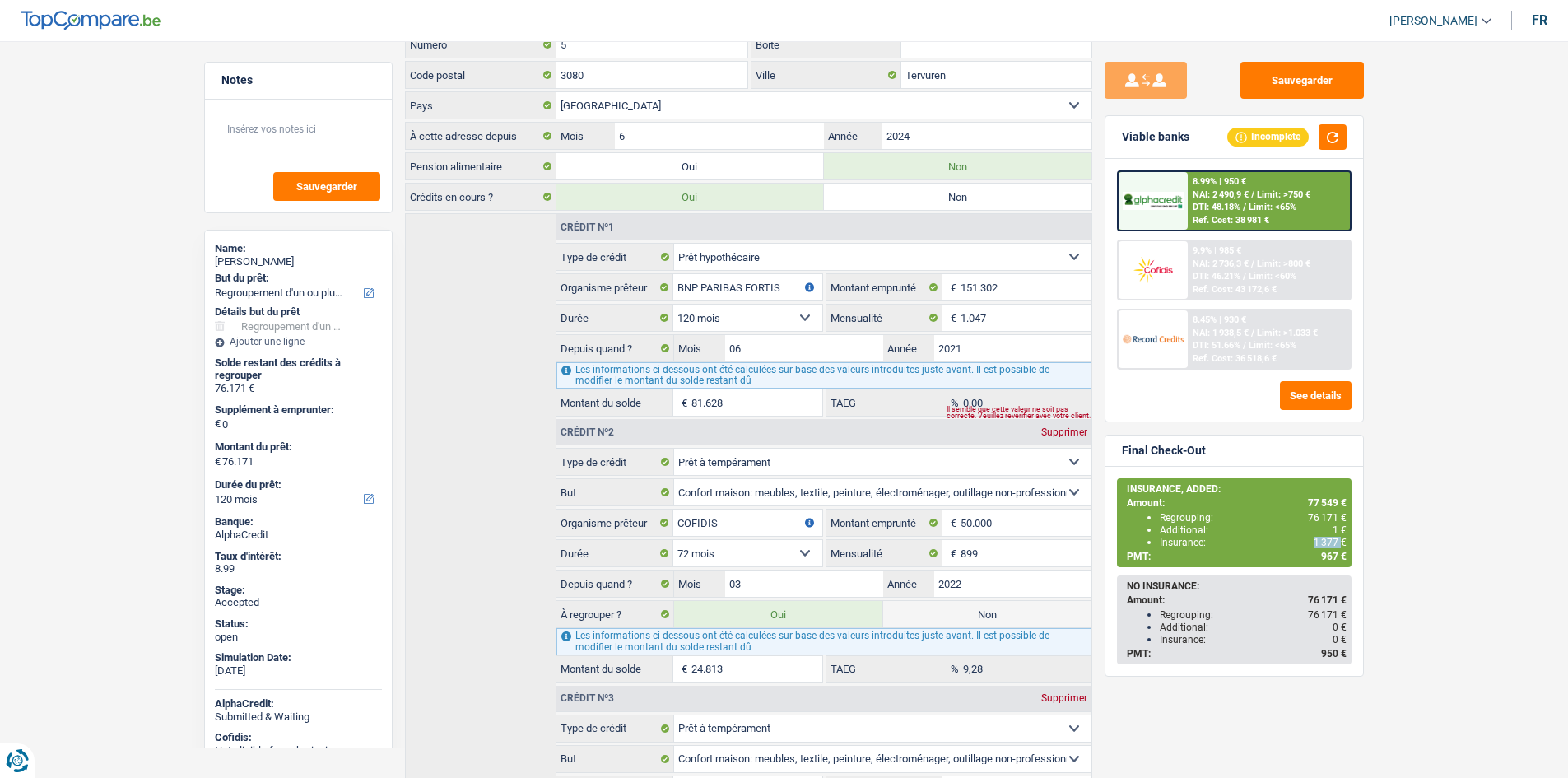
scroll to position [0, 0]
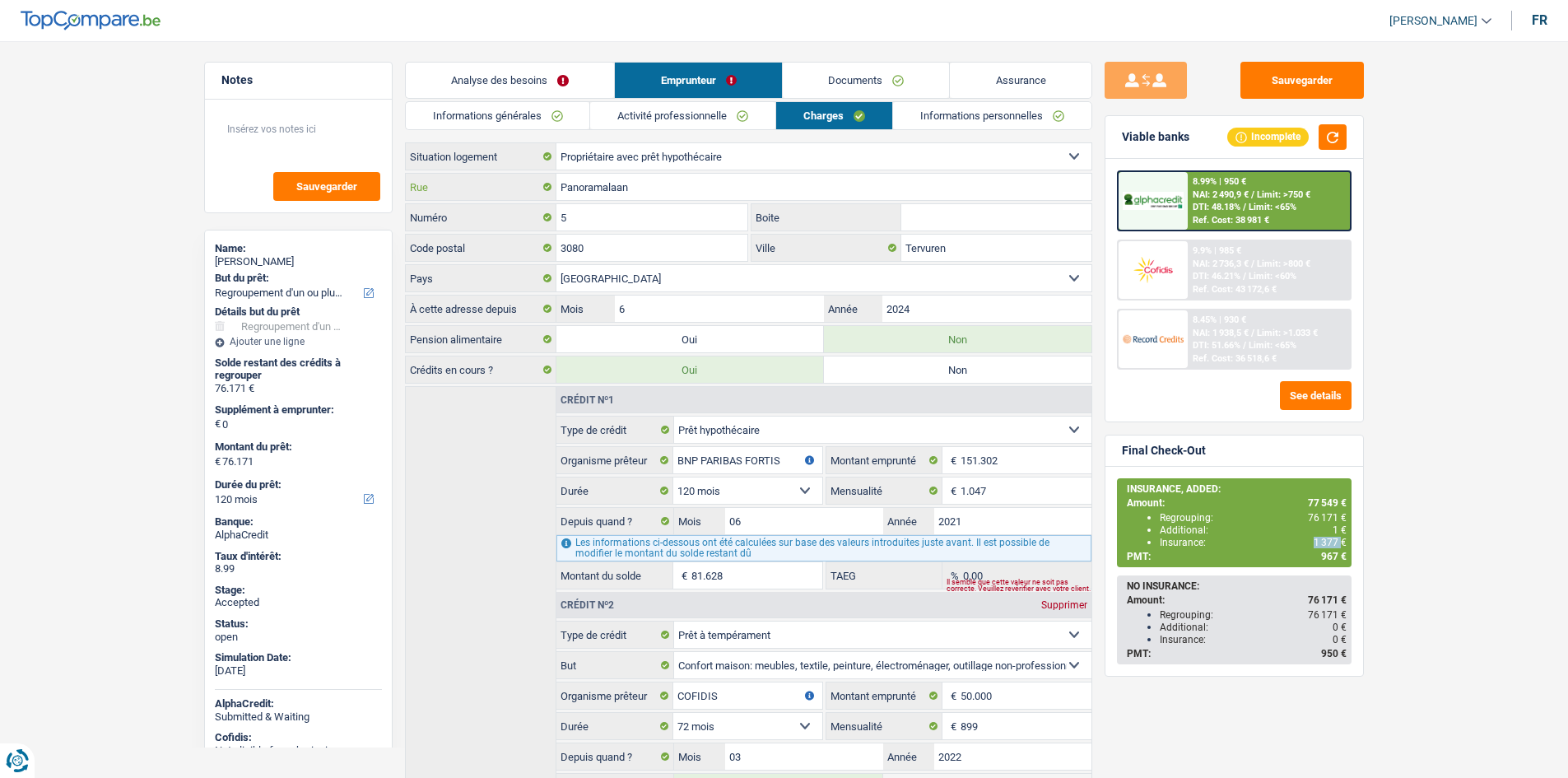
click at [736, 197] on input "Panoramalaan" at bounding box center [823, 186] width 535 height 27
click at [660, 232] on div "5 Numéro" at bounding box center [576, 218] width 344 height 31
click at [660, 212] on input "5" at bounding box center [652, 217] width 192 height 27
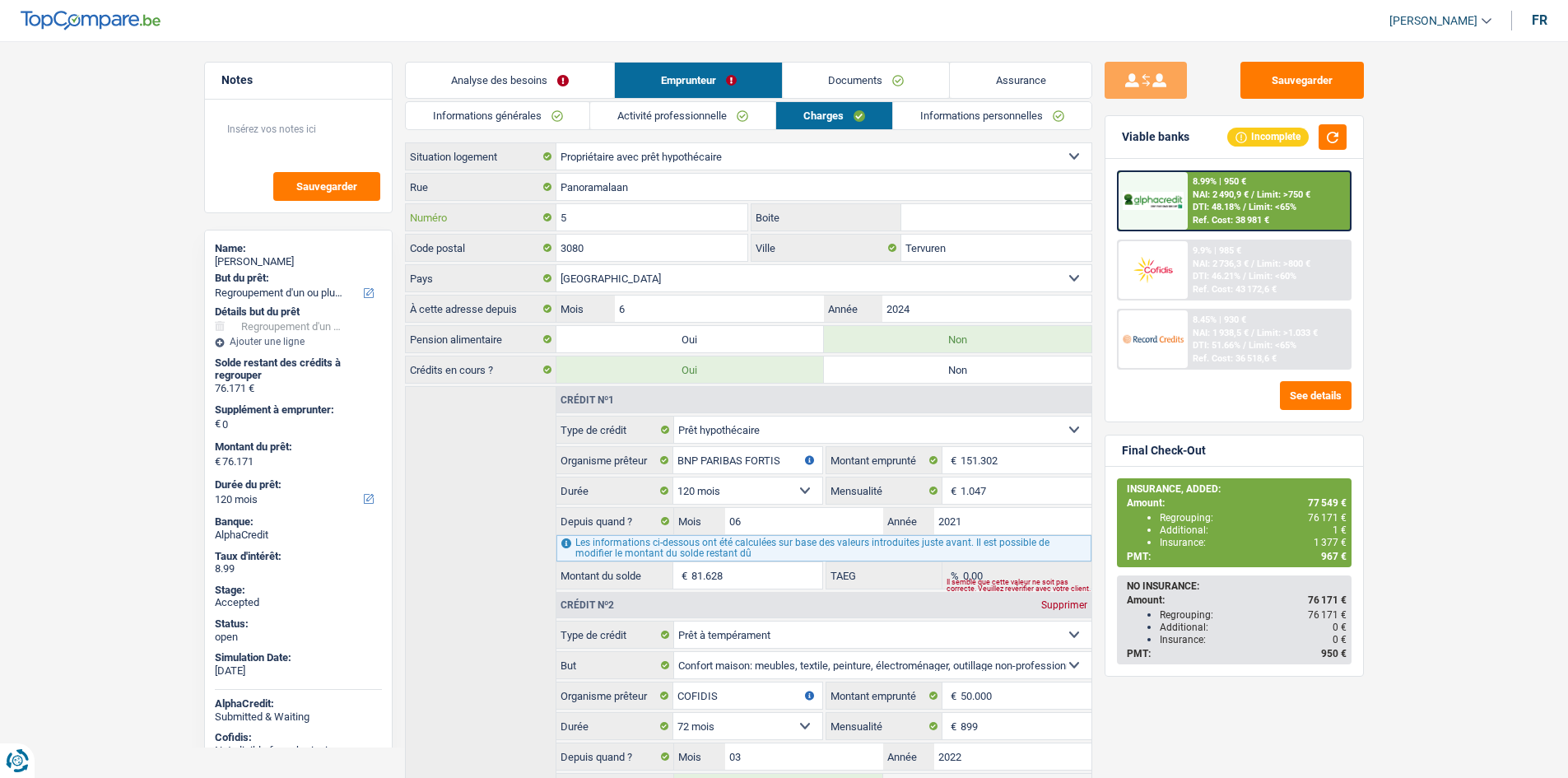
click at [660, 212] on input "5" at bounding box center [652, 217] width 192 height 27
click at [672, 255] on input "3080" at bounding box center [652, 247] width 192 height 27
click at [993, 246] on input "Tervuren" at bounding box center [996, 247] width 190 height 27
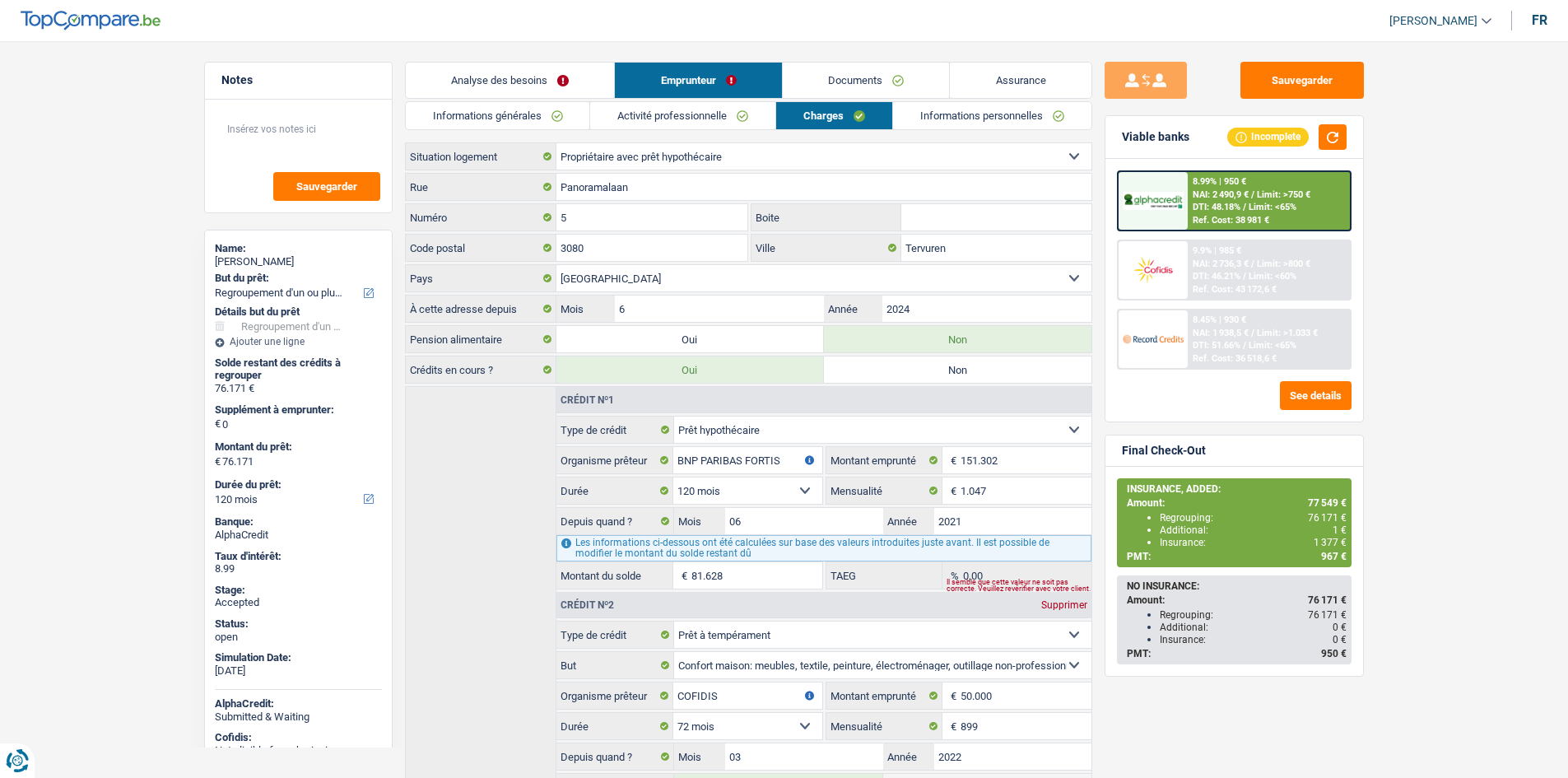
click at [918, 122] on link "Informations personnelles" at bounding box center [992, 116] width 198 height 28
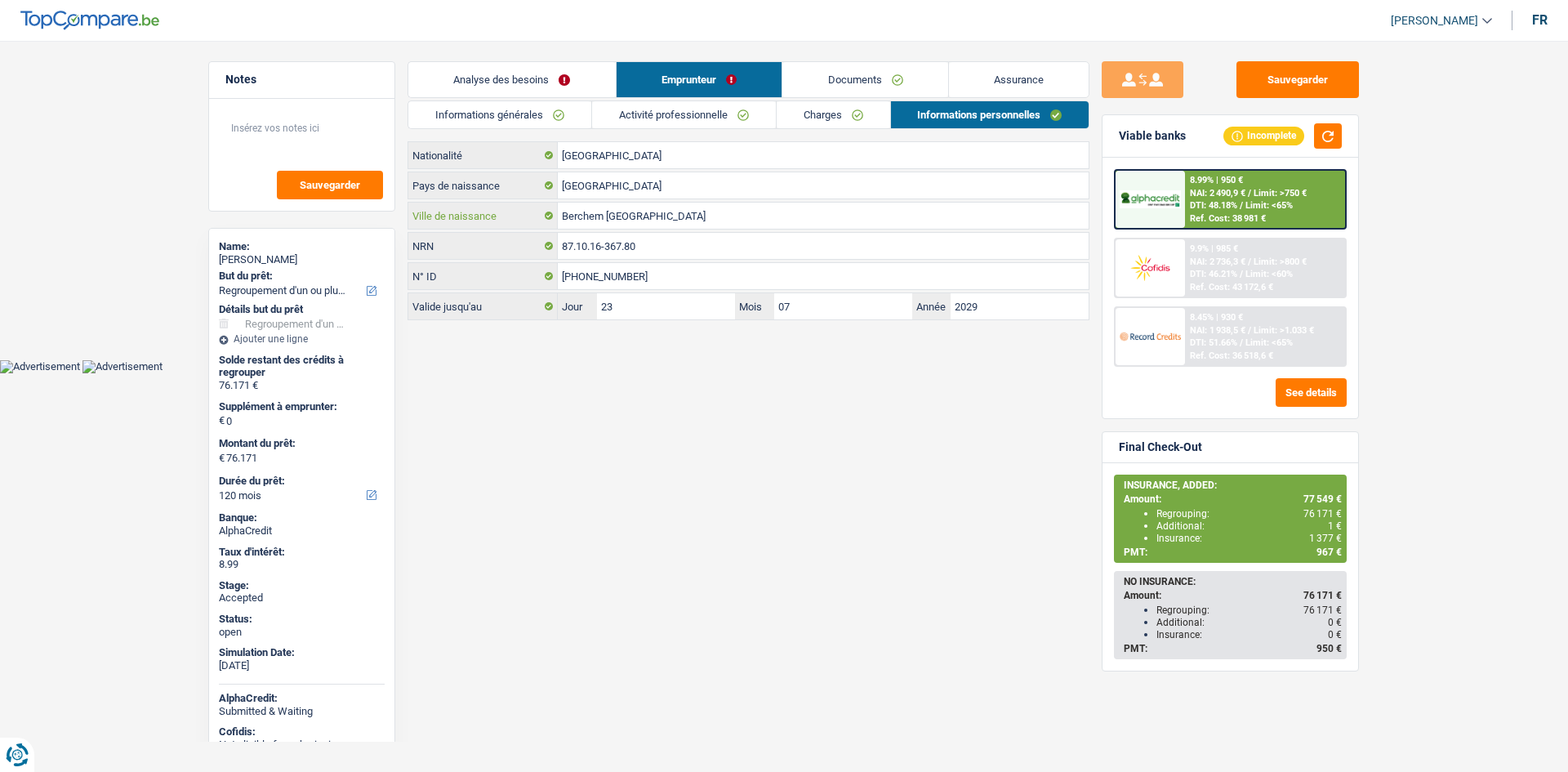
click at [682, 227] on input "Berchem Sainte-Agathe" at bounding box center [823, 215] width 531 height 26
click at [1328, 543] on span "1 377 €" at bounding box center [1325, 538] width 32 height 12
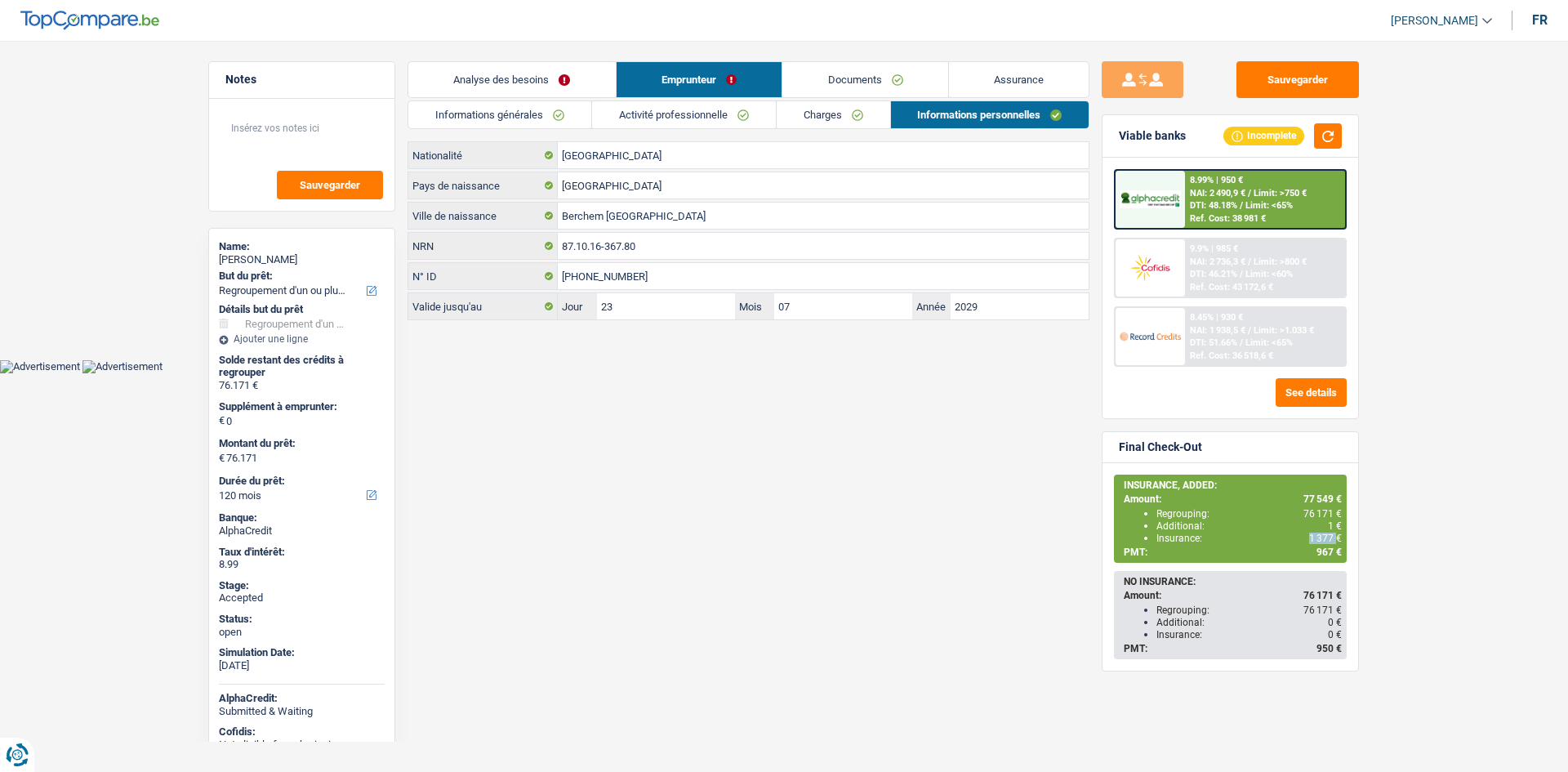
copy span "1 377"
click at [673, 373] on html "Vous avez le contrôle de vos données Nous utilisons des cookies, tout comme nos…" at bounding box center [784, 187] width 1568 height 373
drag, startPoint x: 975, startPoint y: 82, endPoint x: 752, endPoint y: 97, distance: 223.5
click at [974, 82] on link "Assurance" at bounding box center [1020, 79] width 141 height 35
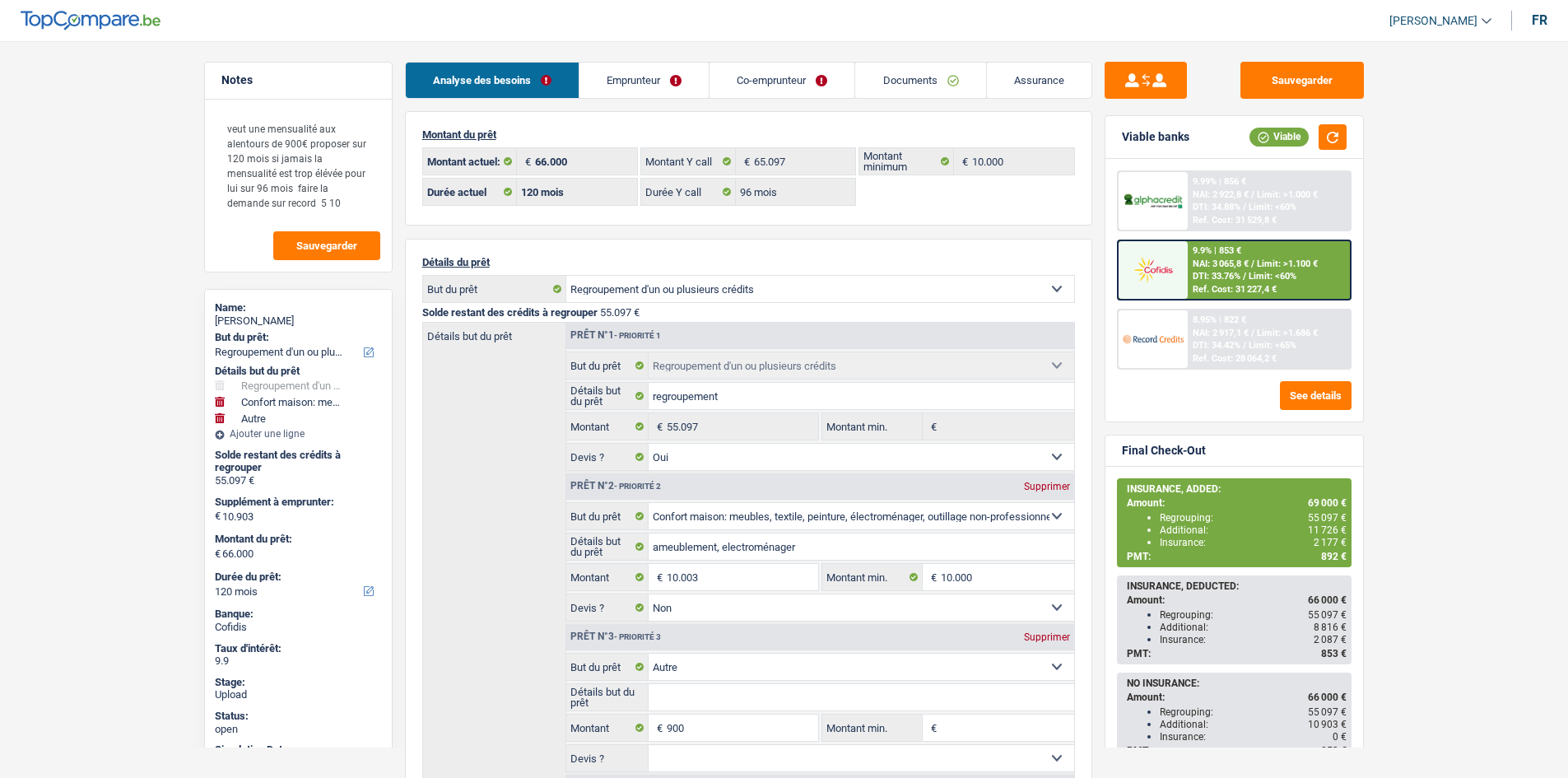
select select "refinancing"
select select "household"
select select "other"
select select "120"
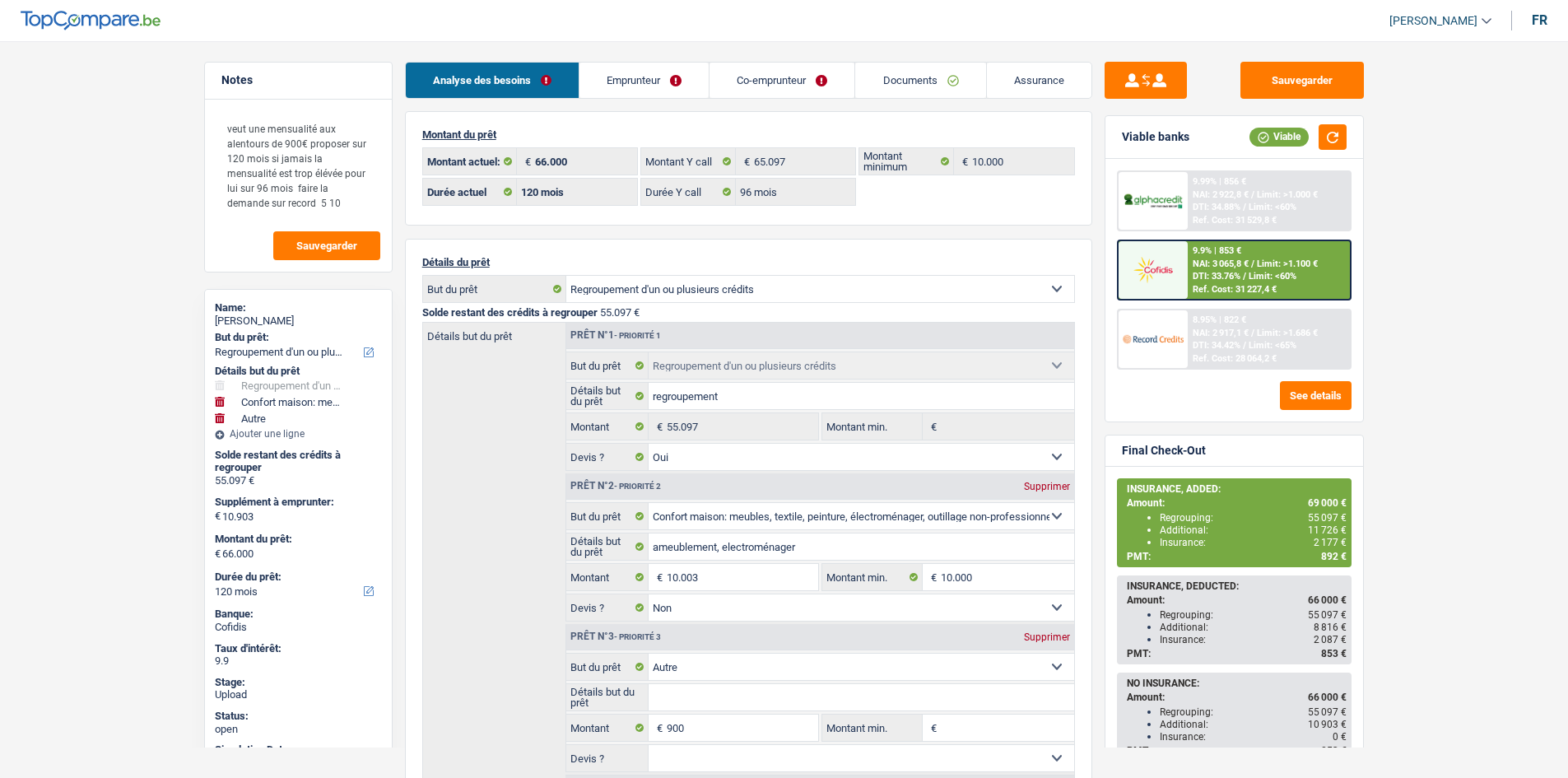
select select "120"
select select "96"
select select "refinancing"
select select "yes"
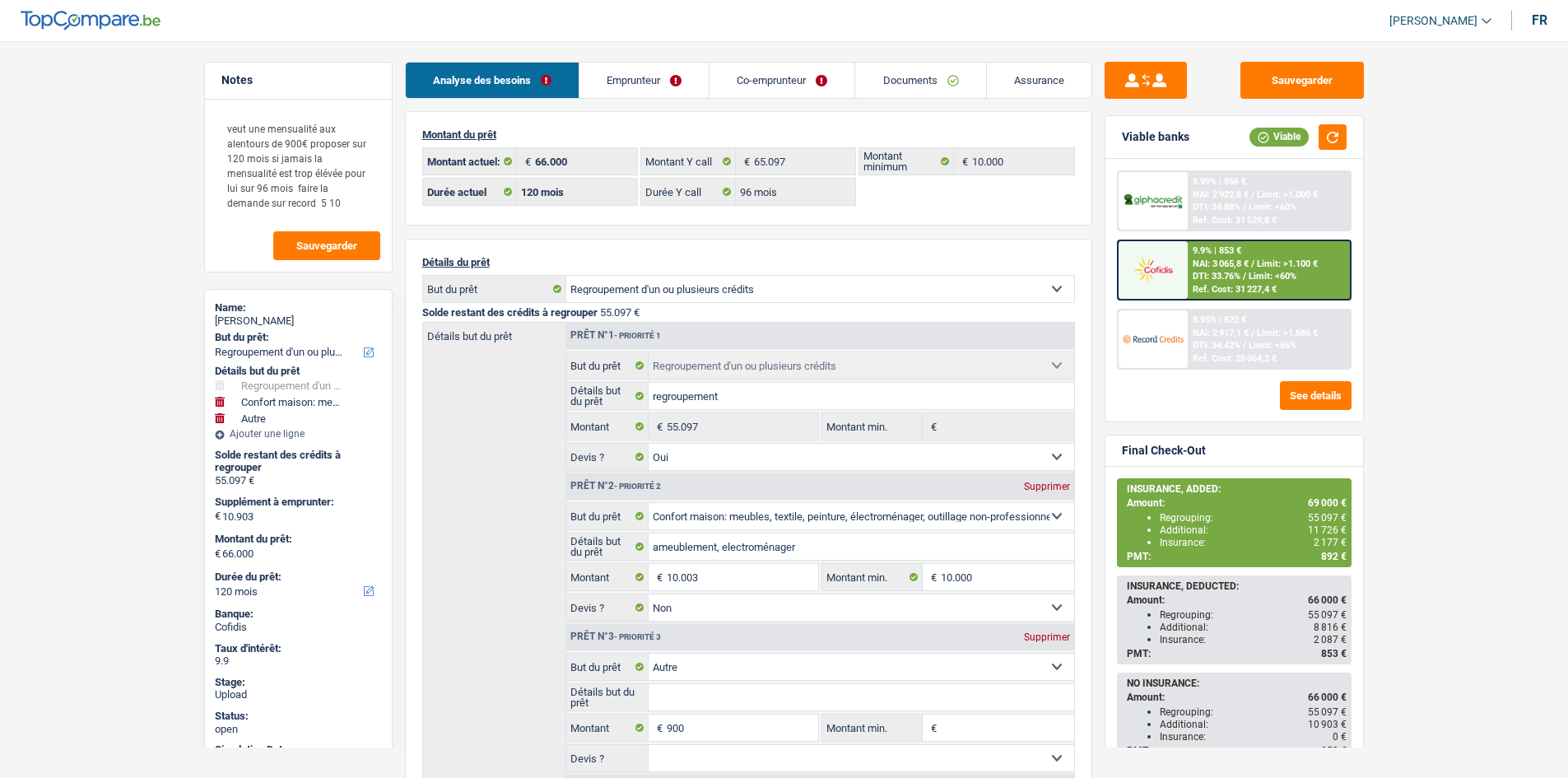
select select "household"
select select "false"
select select "other"
select select "120"
select select "32"
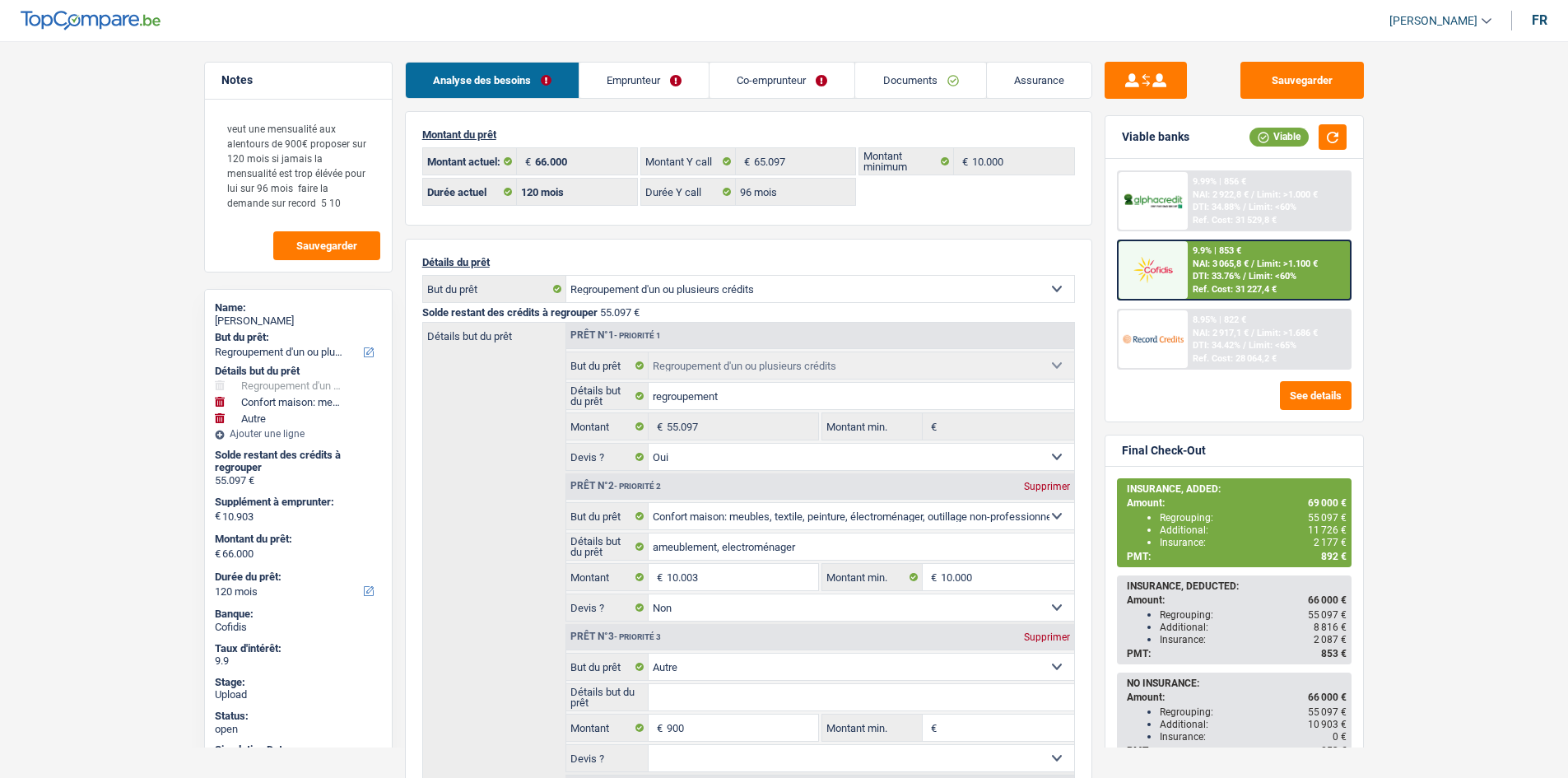
click at [754, 73] on link "Co-emprunteur" at bounding box center [781, 80] width 145 height 35
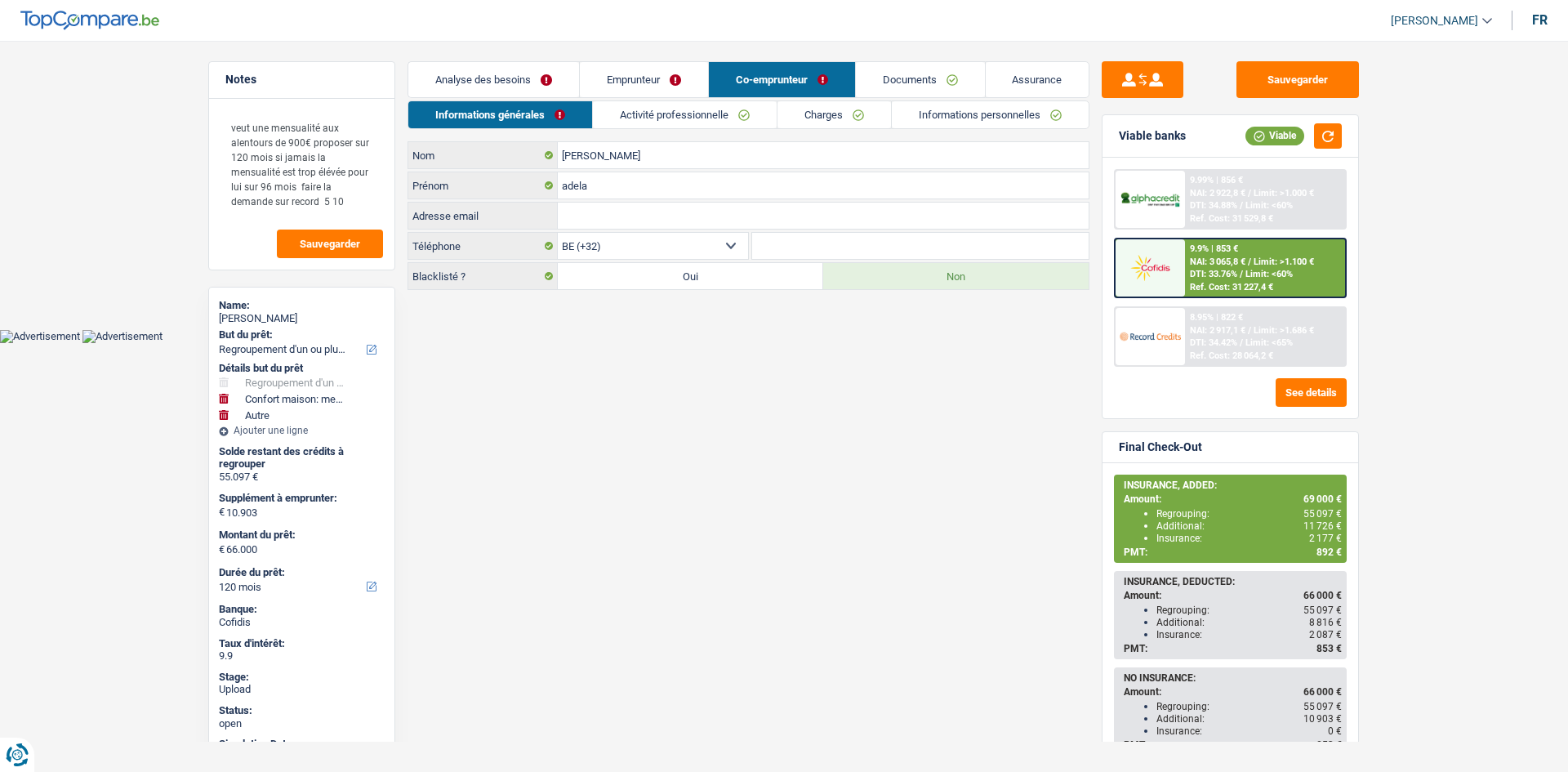
click at [667, 66] on link "Emprunteur" at bounding box center [643, 79] width 128 height 35
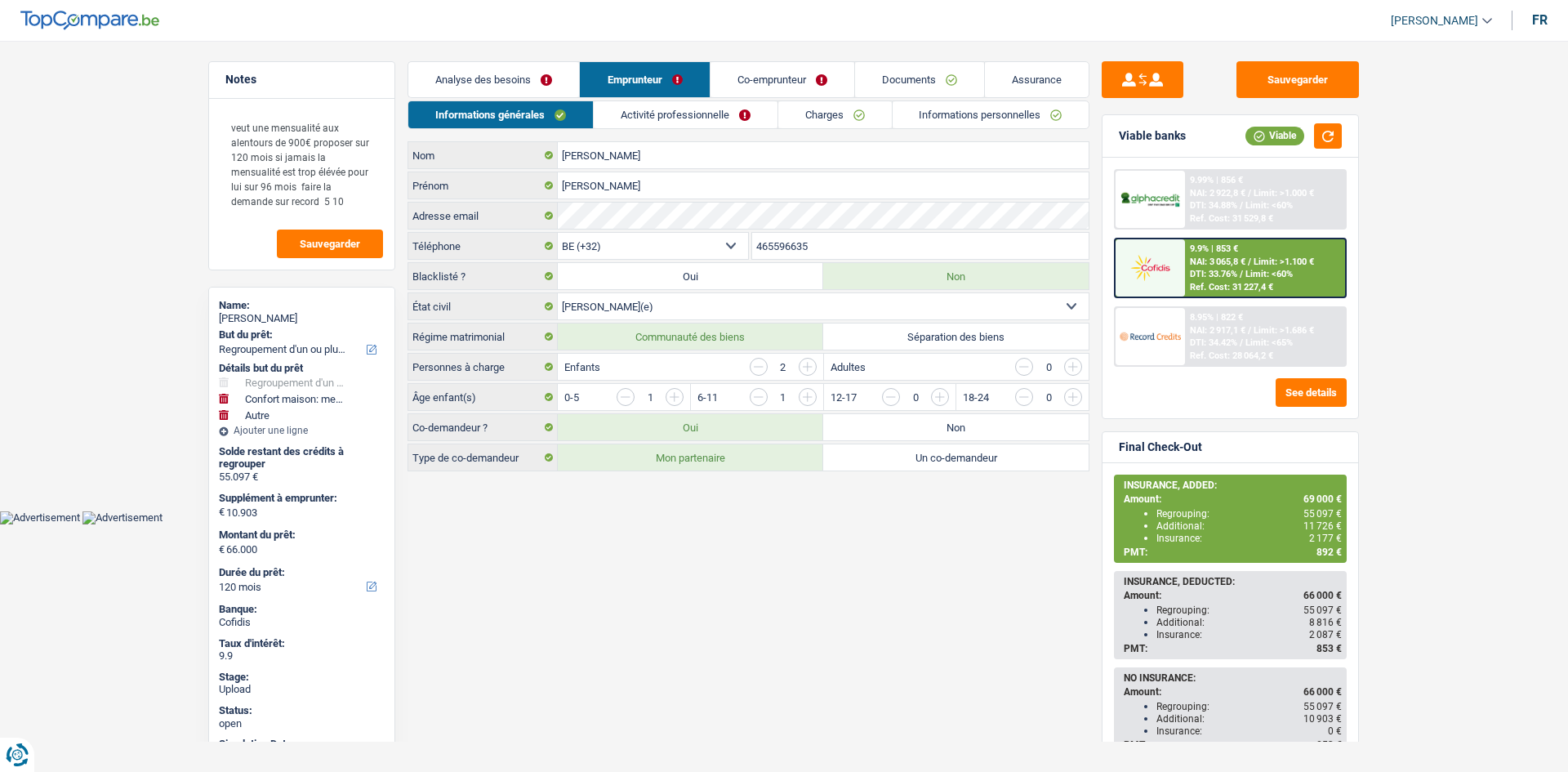
click at [731, 73] on link "Co-emprunteur" at bounding box center [782, 79] width 144 height 35
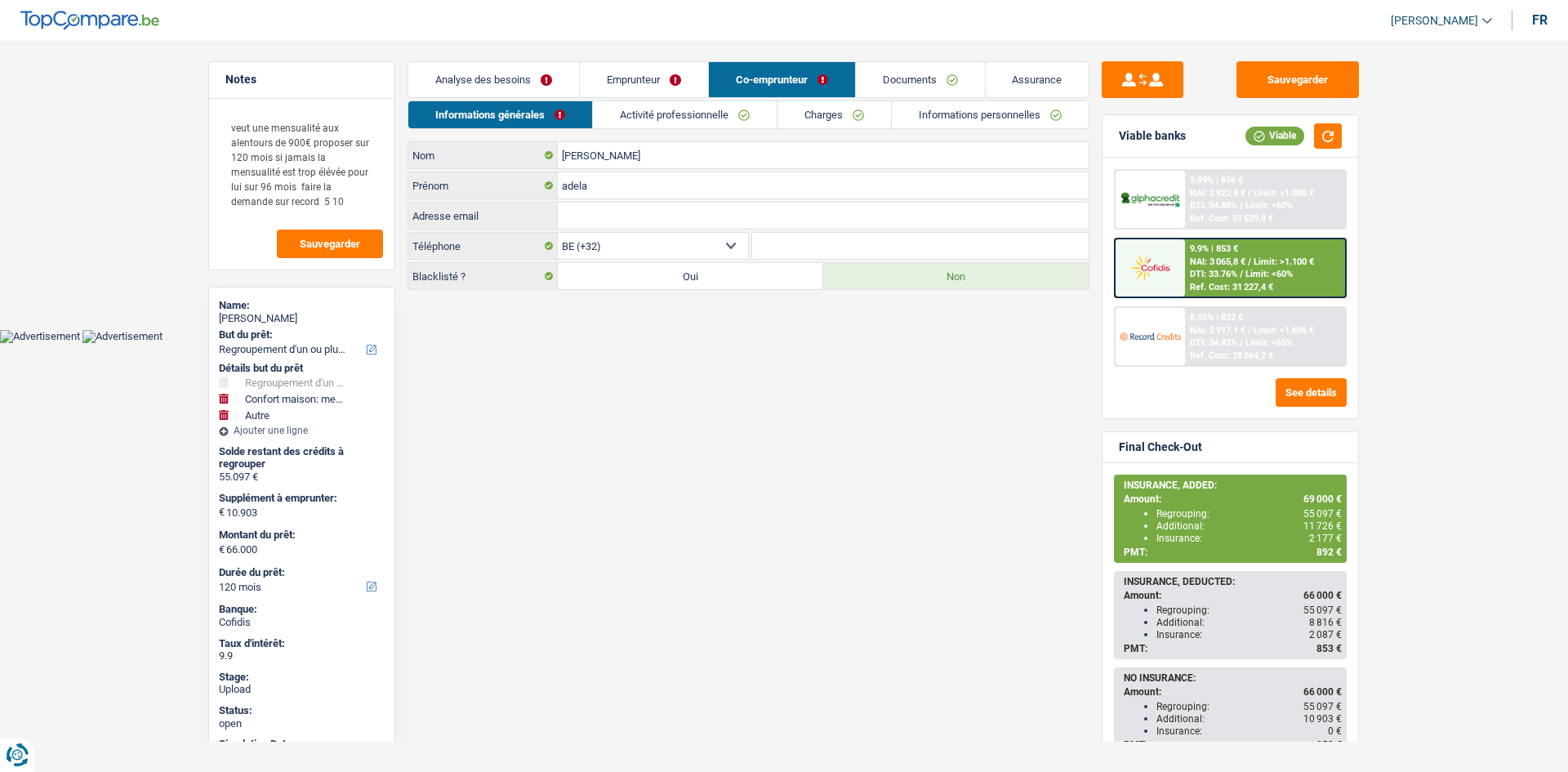
drag, startPoint x: 691, startPoint y: 111, endPoint x: 724, endPoint y: 113, distance: 33.1
click at [692, 113] on link "Activité professionnelle" at bounding box center [685, 115] width 184 height 27
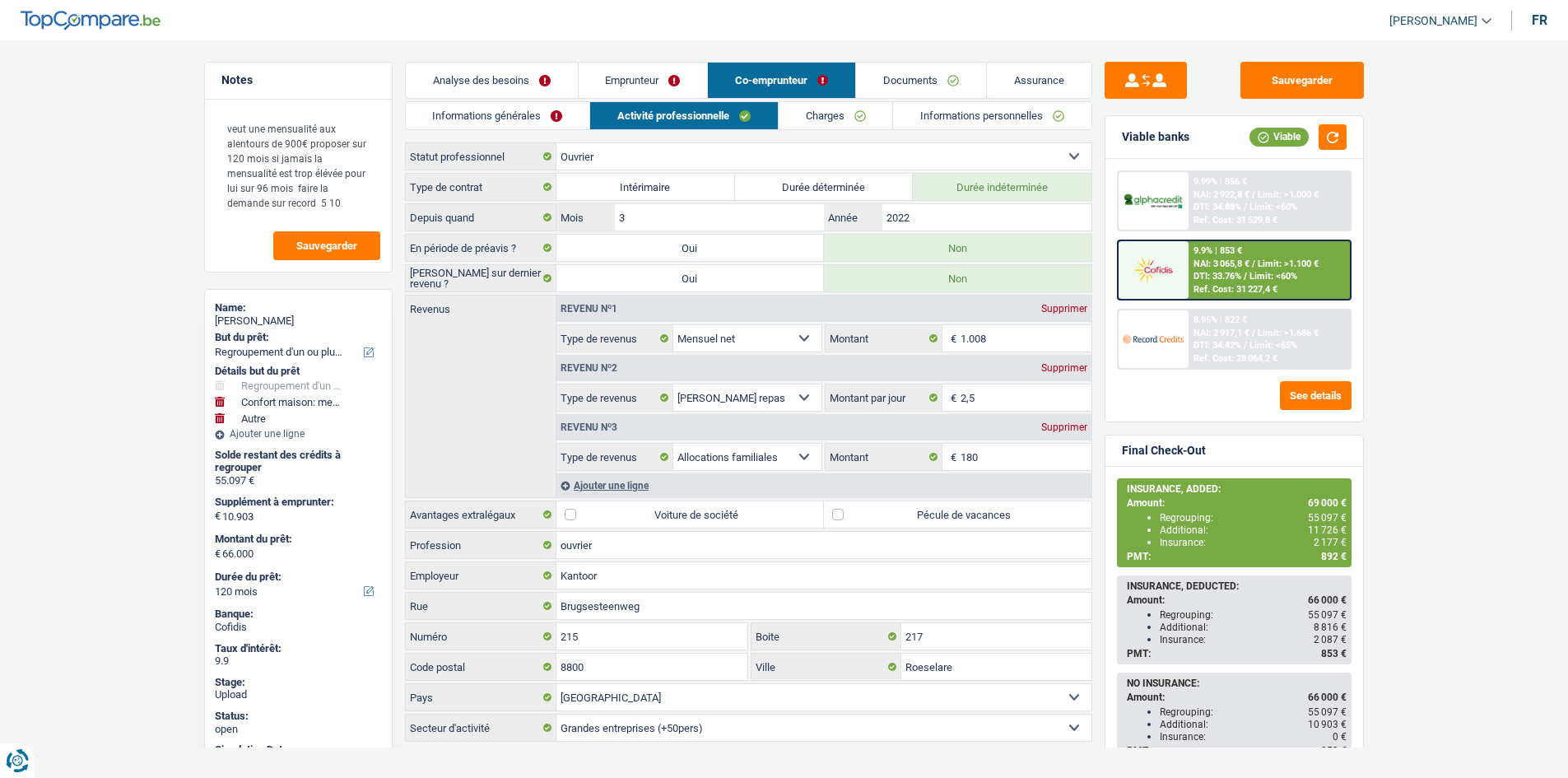
click at [678, 91] on link "Emprunteur" at bounding box center [642, 80] width 129 height 35
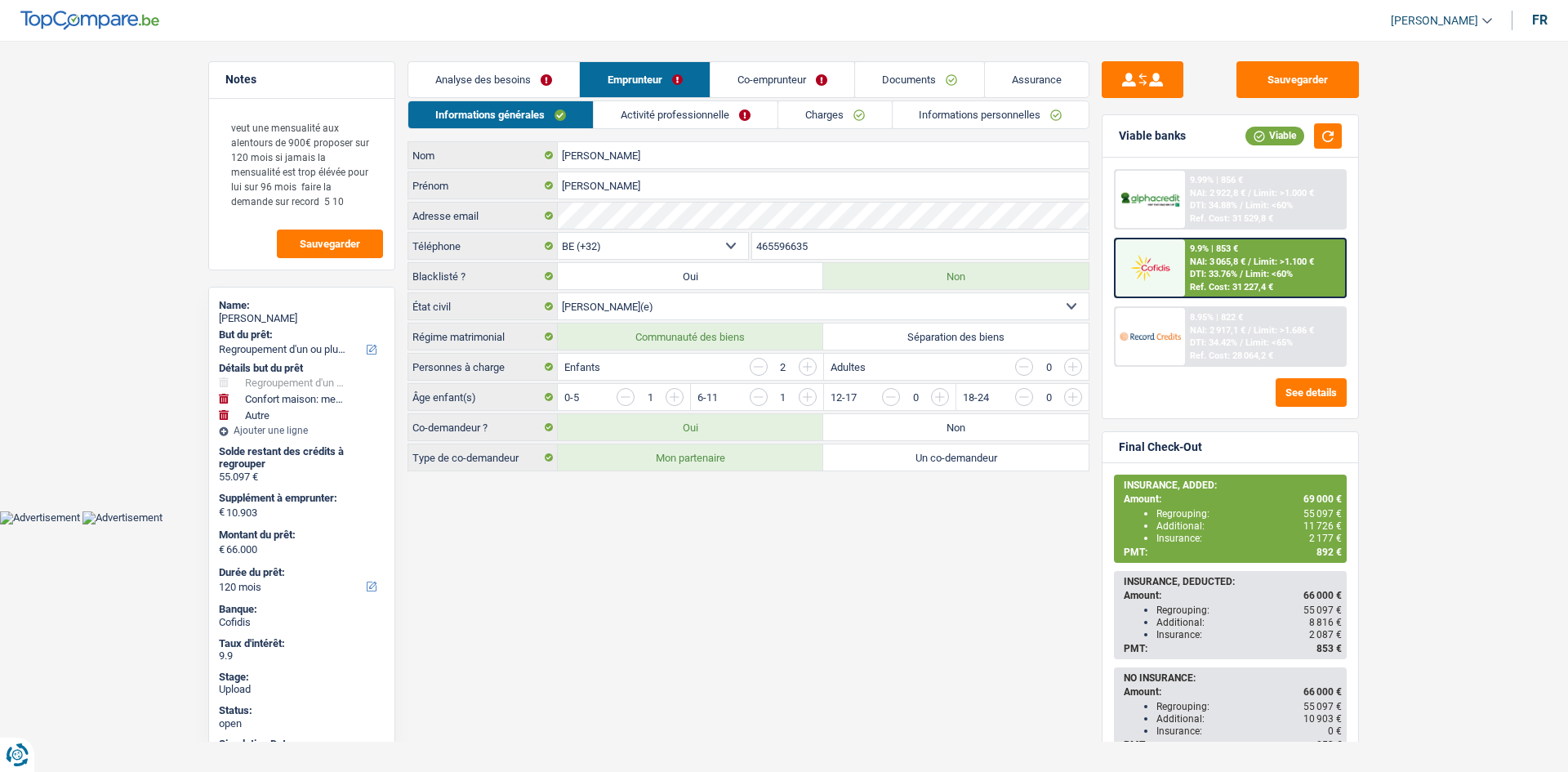
click at [805, 103] on link "Charges" at bounding box center [835, 115] width 113 height 27
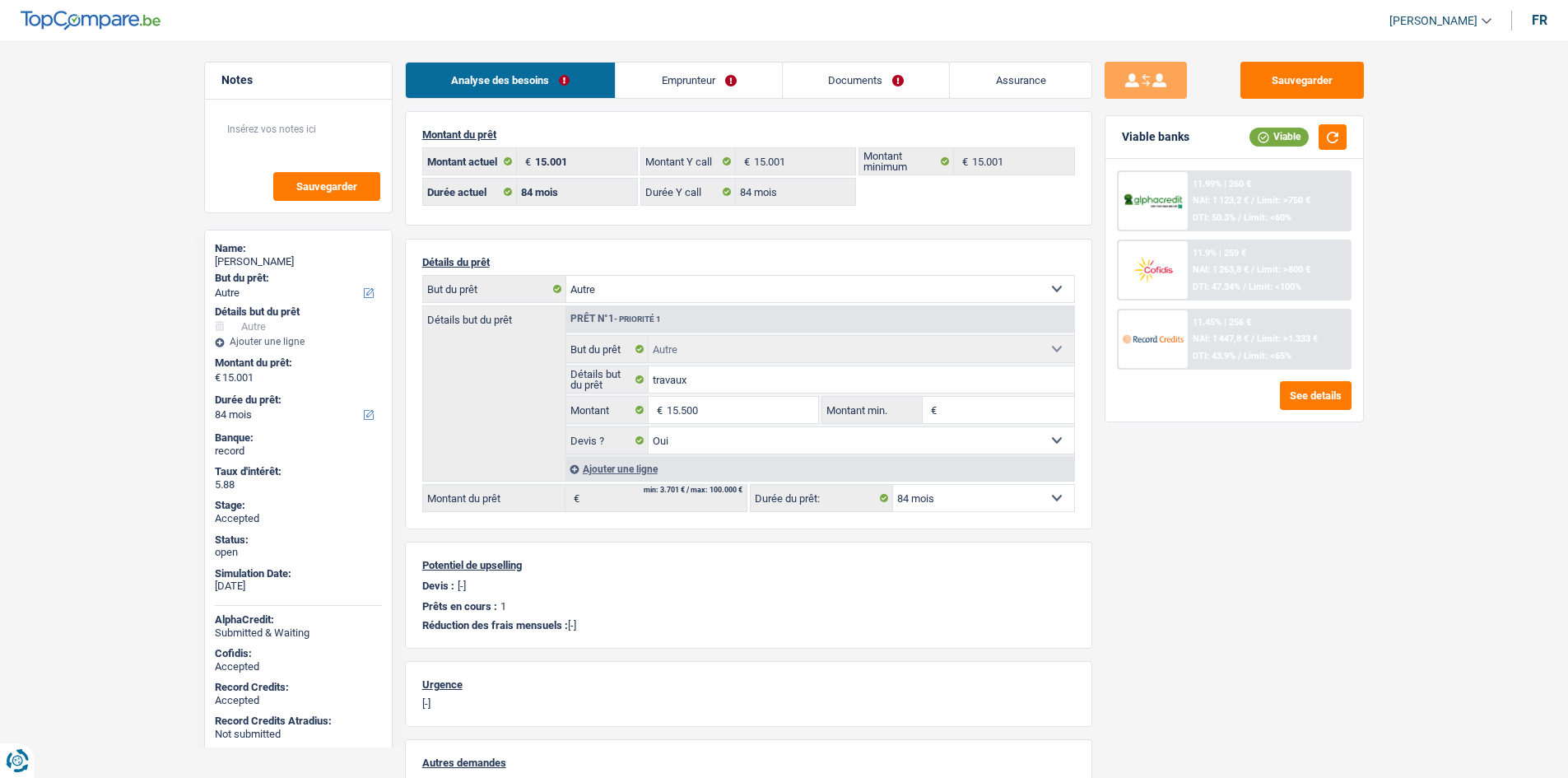
select select "other"
select select "84"
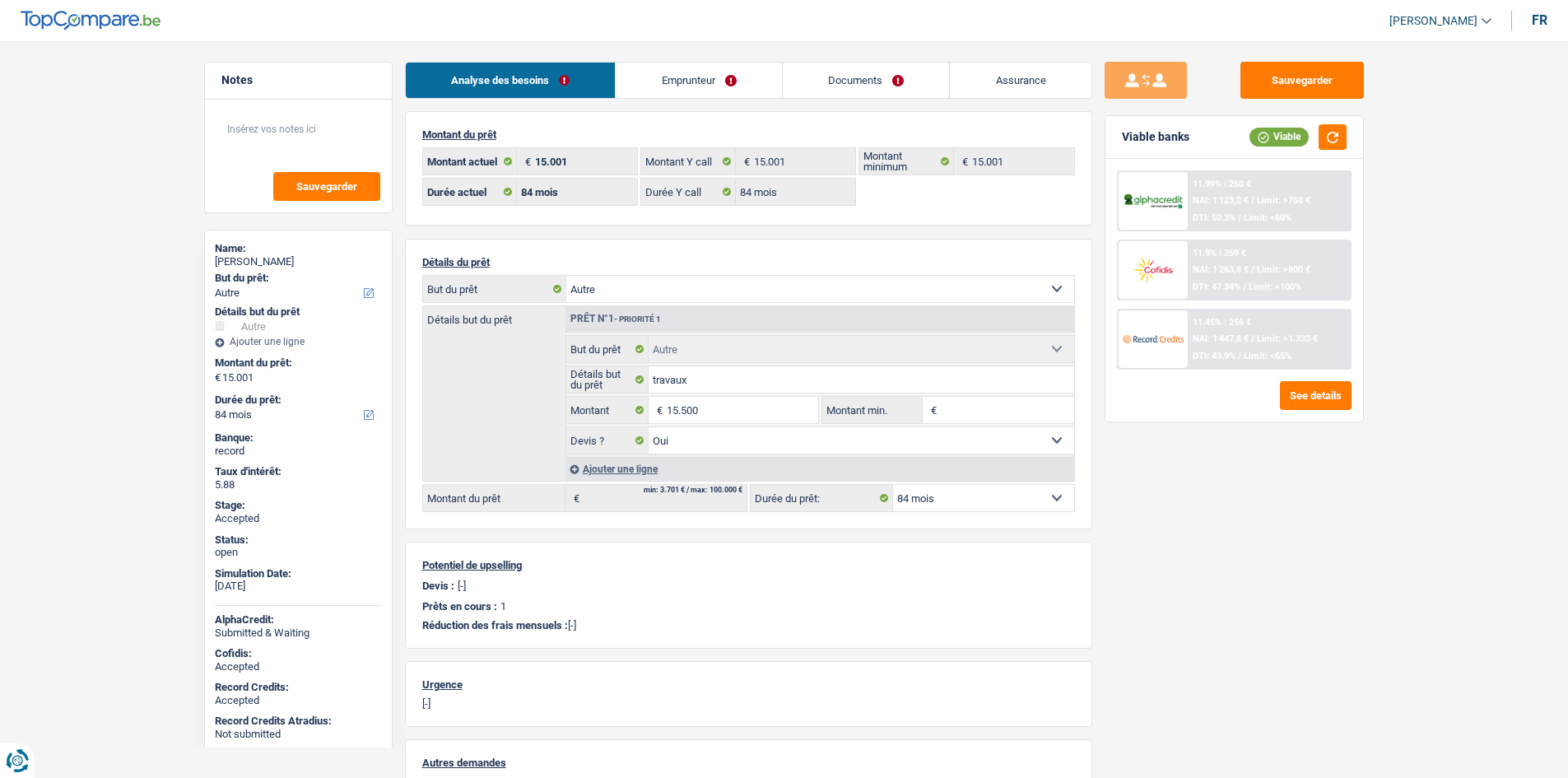
select select "other"
select select "yes"
select select "84"
click at [242, 252] on div "Name:" at bounding box center [298, 248] width 167 height 13
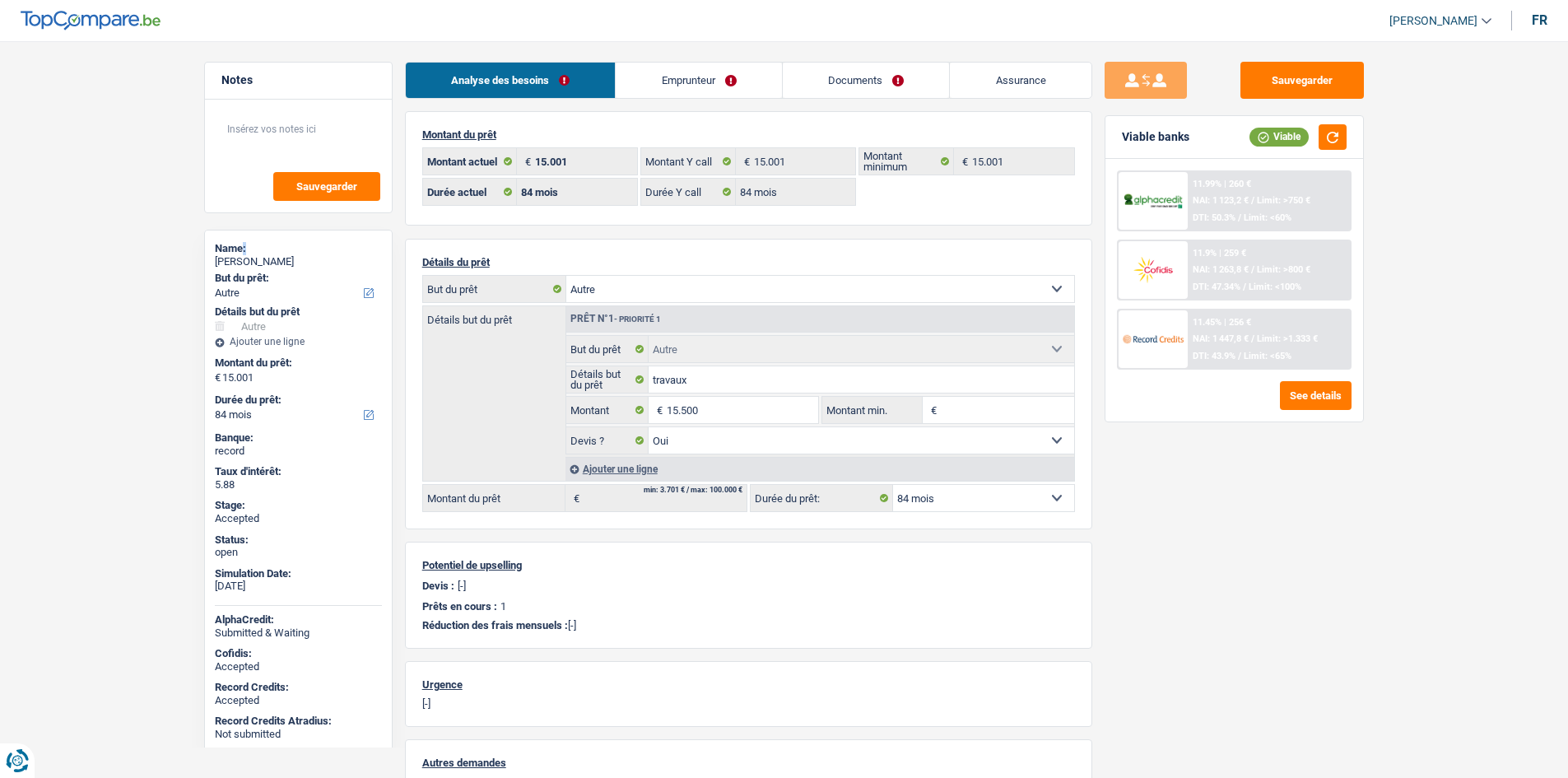
click at [242, 252] on div "Name:" at bounding box center [298, 248] width 167 height 13
click at [256, 262] on div "[PERSON_NAME]" at bounding box center [298, 261] width 167 height 13
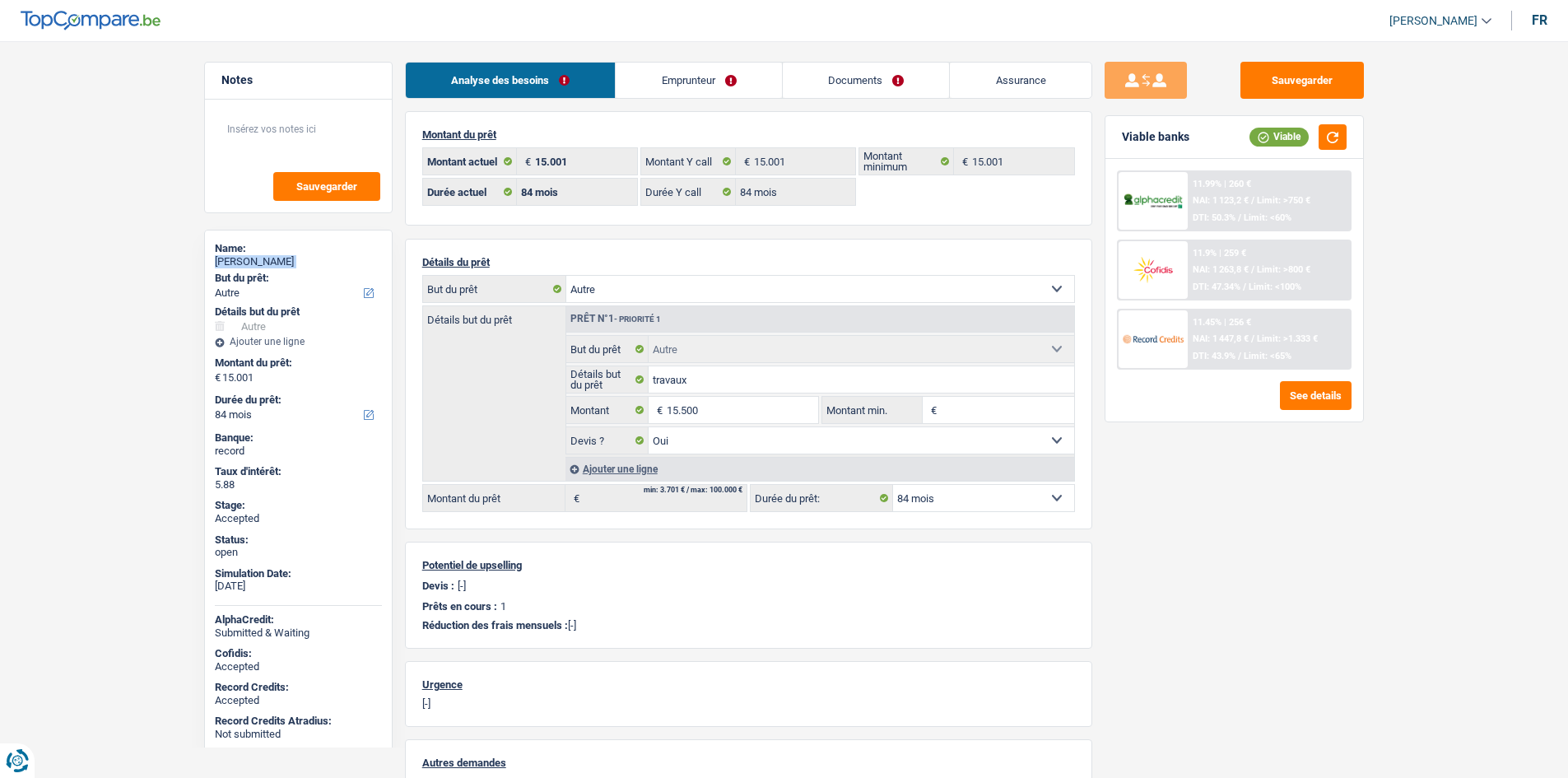
copy div "[PERSON_NAME]"
click at [701, 83] on link "Emprunteur" at bounding box center [698, 80] width 166 height 35
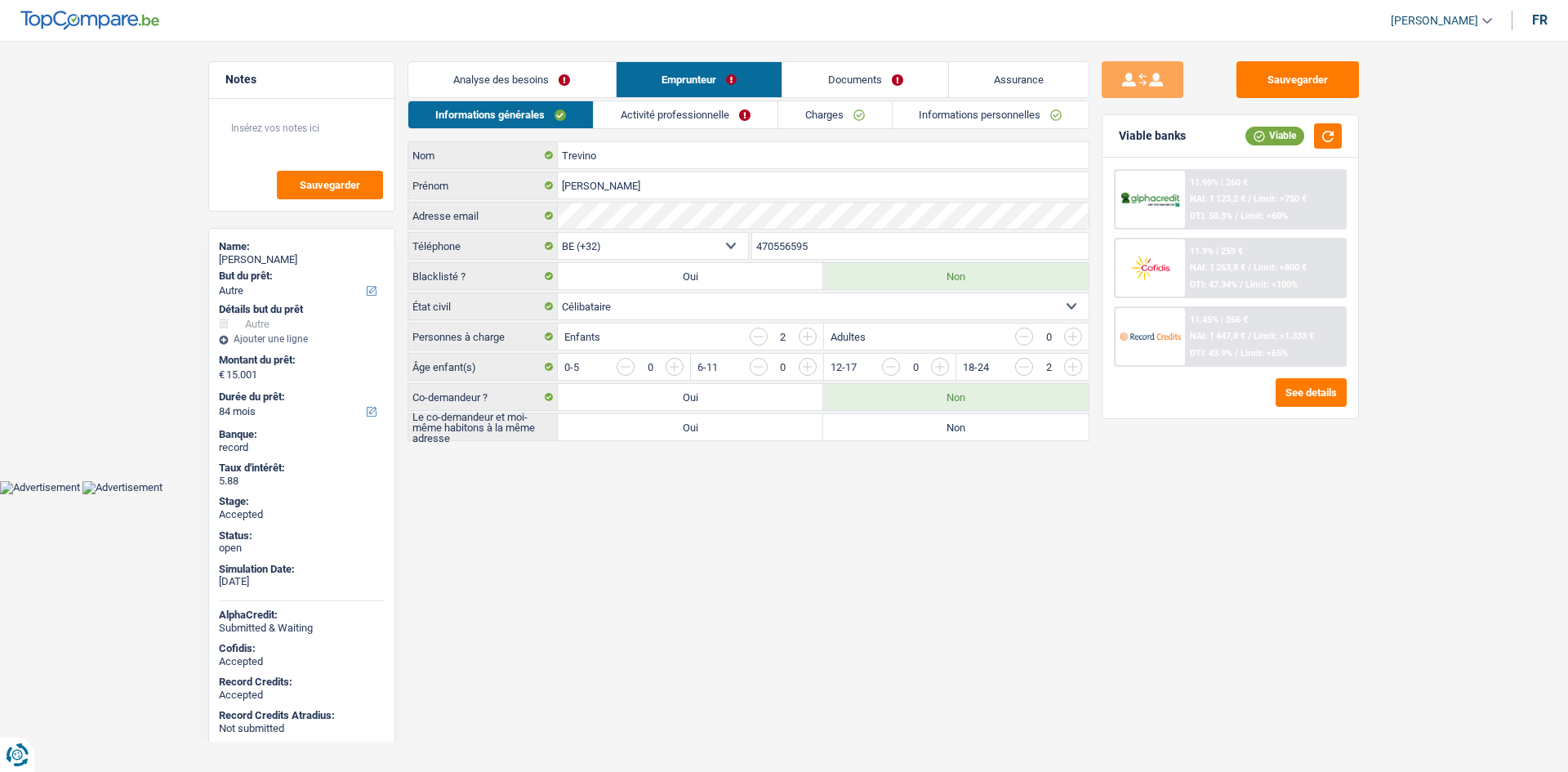
click at [869, 247] on input "470556595" at bounding box center [921, 245] width 337 height 26
click at [330, 122] on textarea at bounding box center [302, 135] width 162 height 49
type textarea "25 25"
click at [697, 103] on link "Activité professionnelle" at bounding box center [685, 115] width 184 height 27
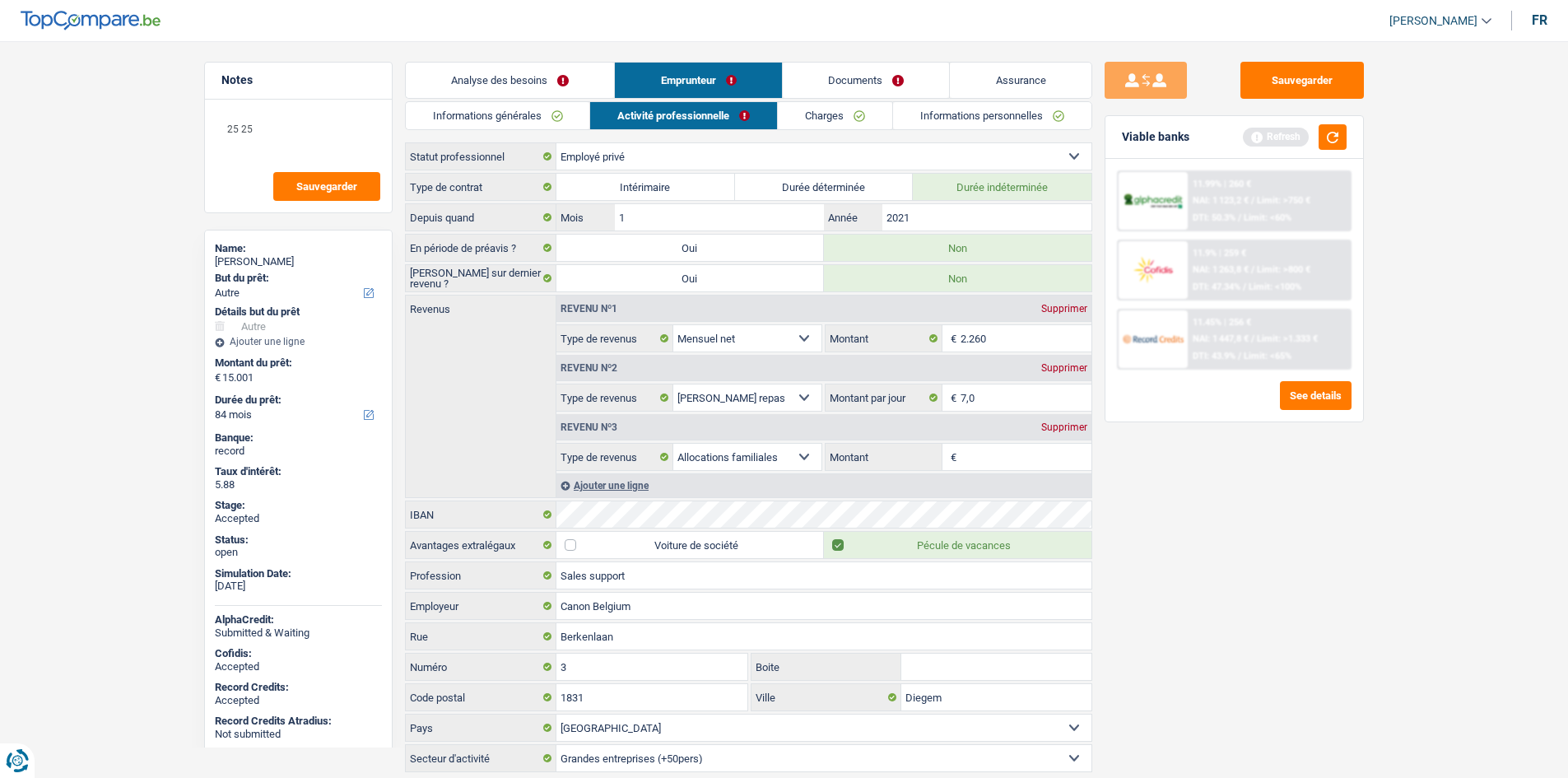
click at [810, 121] on link "Charges" at bounding box center [835, 116] width 114 height 28
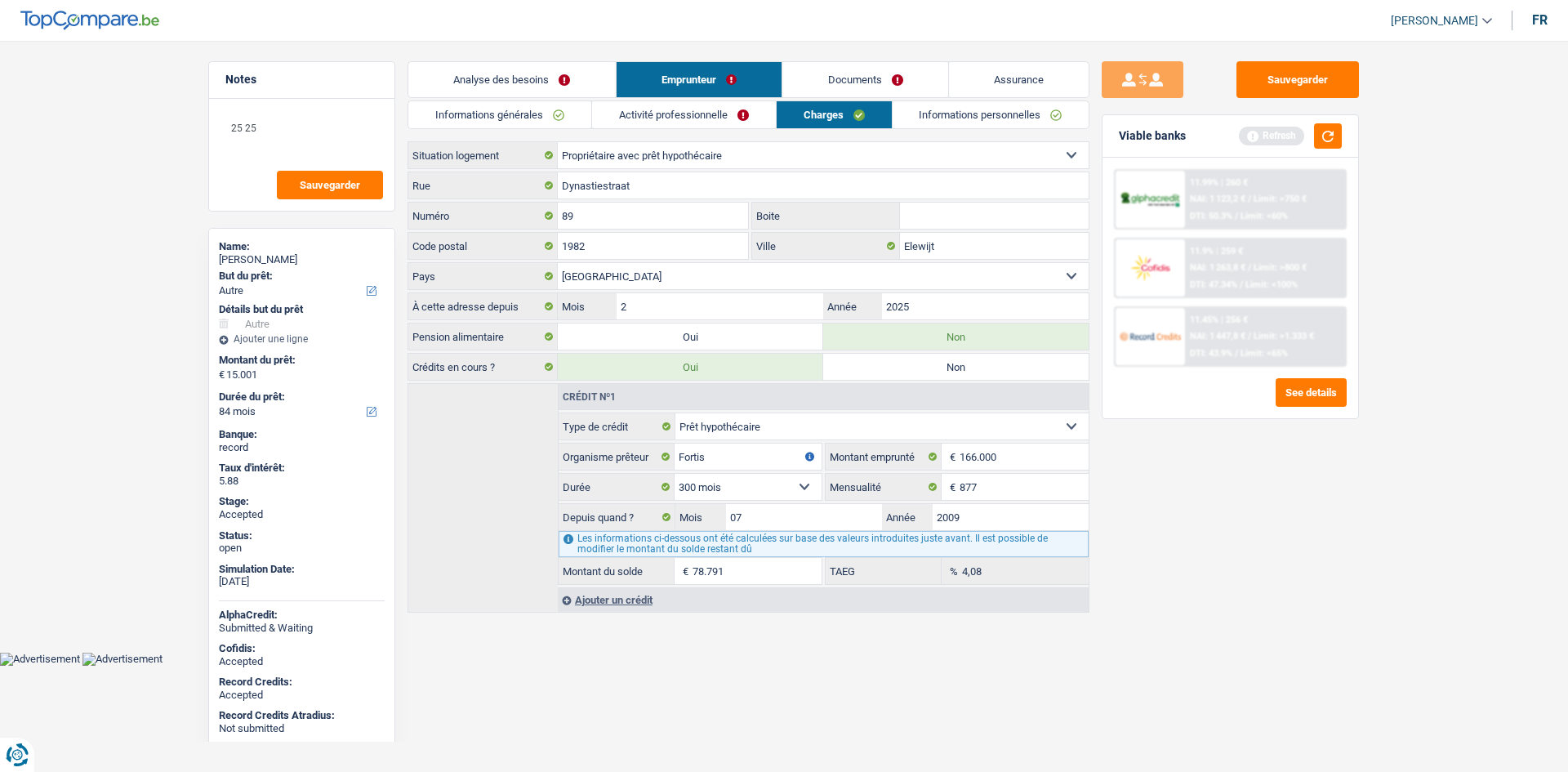
click at [898, 69] on link "Documents" at bounding box center [865, 79] width 166 height 35
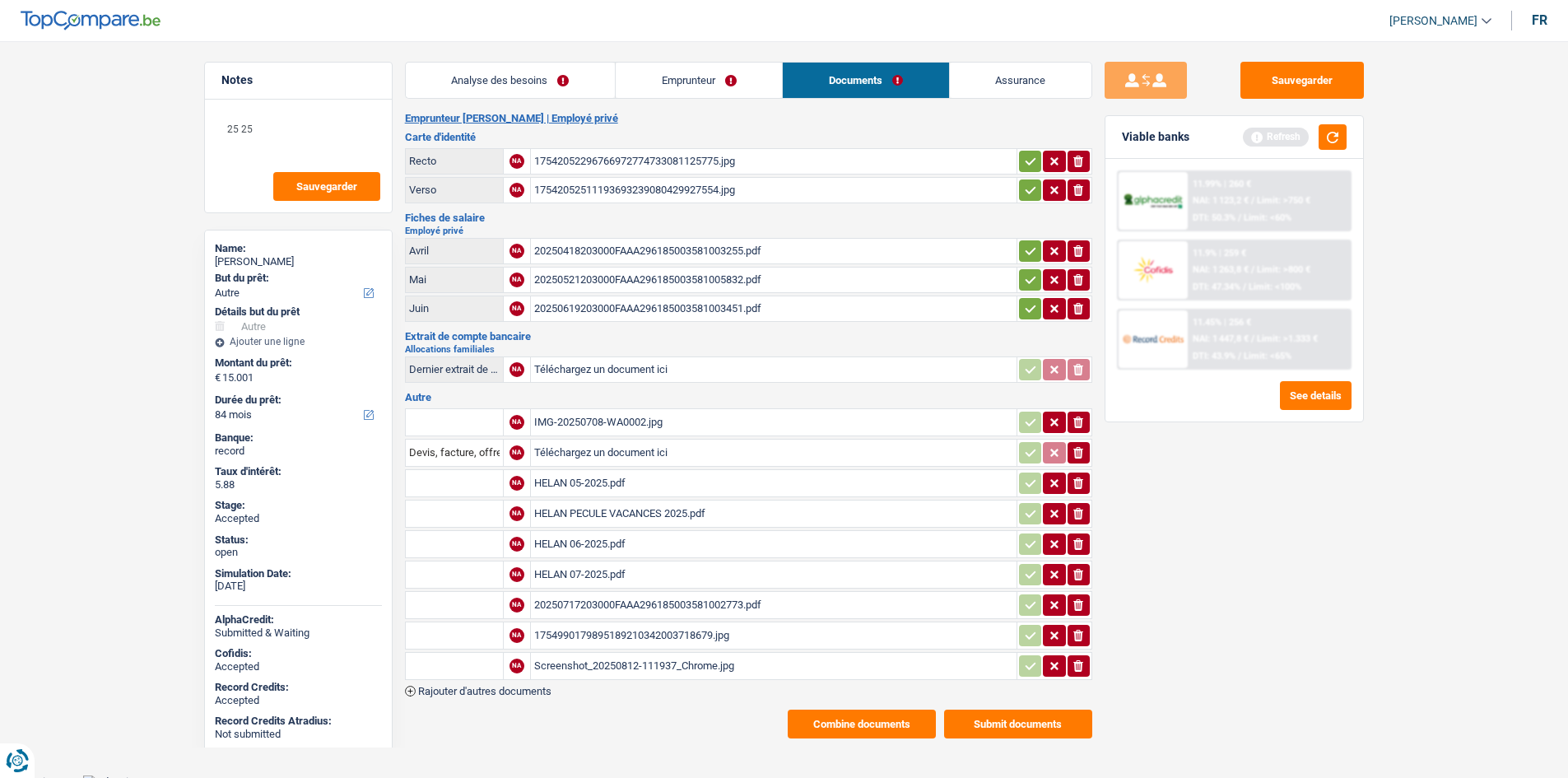
click at [690, 662] on div "Screenshot_20250812-111937_Chrome.jpg" at bounding box center [773, 665] width 479 height 25
click at [667, 638] on div "1754990179895189210342003718679.jpg" at bounding box center [773, 634] width 479 height 25
click at [668, 606] on div "20250717203000FAAA296185003581002773.pdf" at bounding box center [773, 605] width 479 height 25
click at [663, 669] on div "Screenshot_20250812-111937_Chrome.jpg" at bounding box center [773, 665] width 479 height 25
click at [709, 64] on link "Emprunteur" at bounding box center [698, 80] width 166 height 35
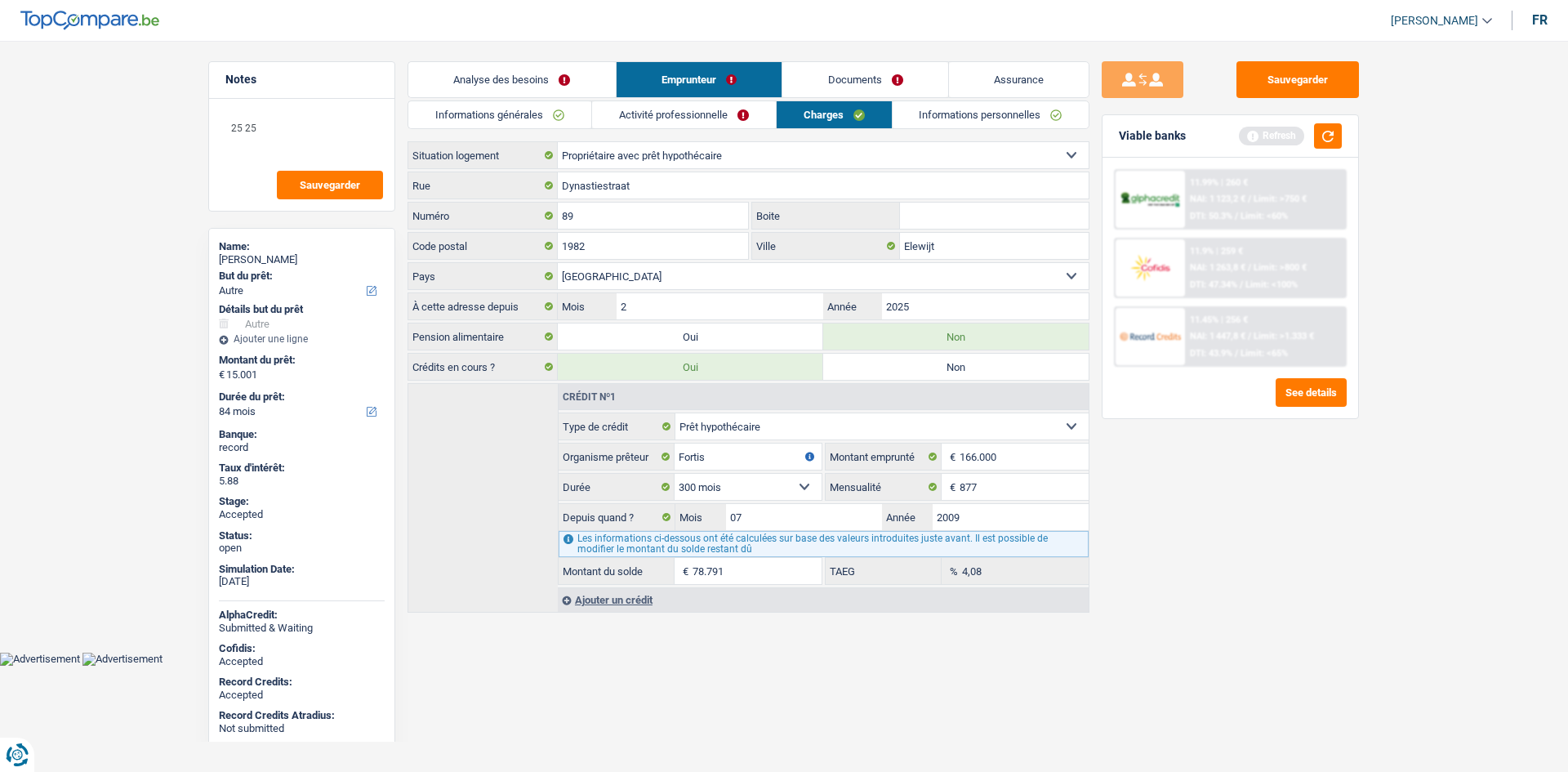
click at [916, 111] on link "Informations personnelles" at bounding box center [990, 115] width 196 height 27
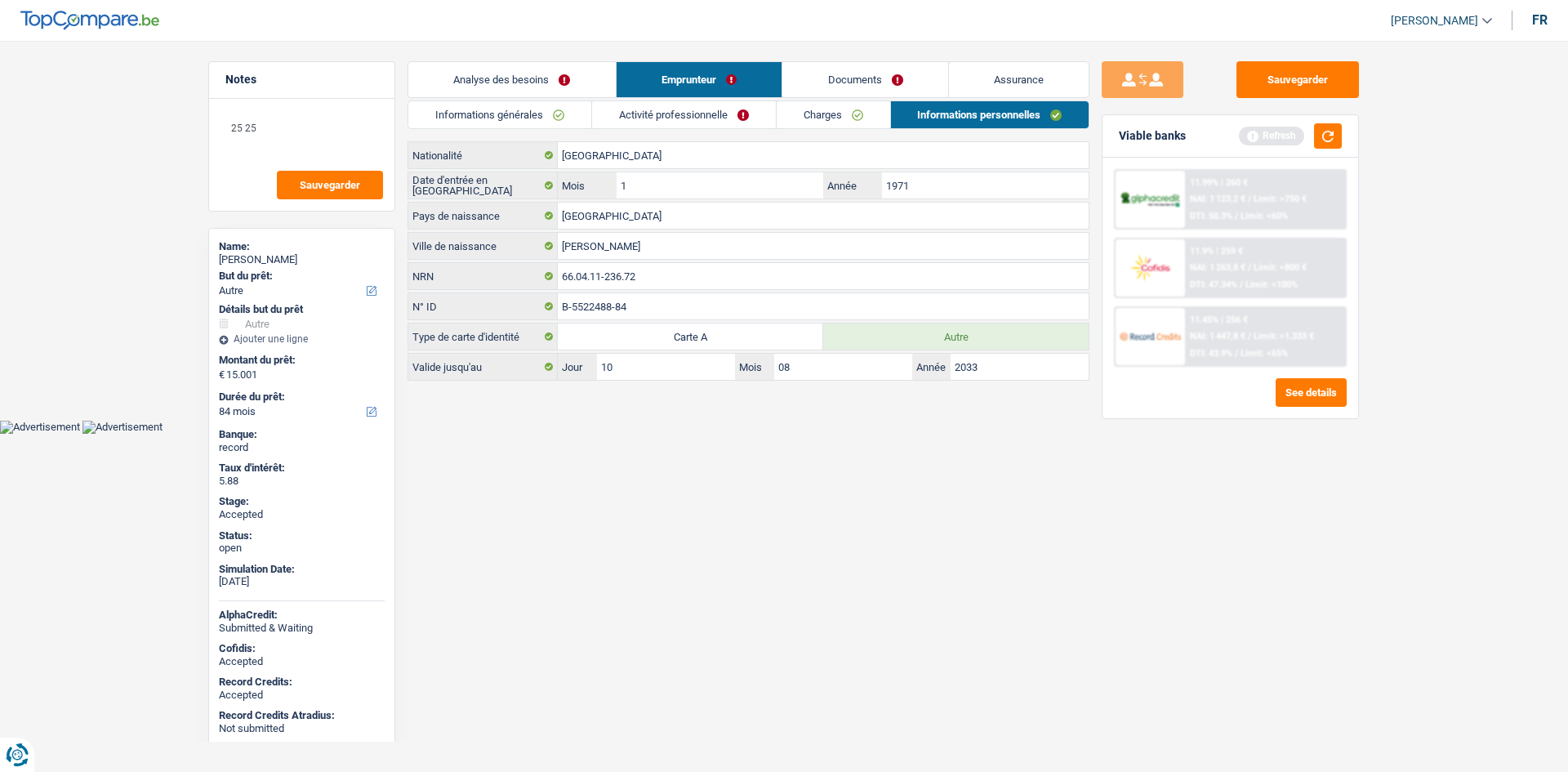
click at [737, 434] on html "Vous avez le contrôle de vos données Nous utilisons des cookies, tout comme nos…" at bounding box center [784, 217] width 1568 height 434
click at [1045, 86] on link "Assurance" at bounding box center [1020, 79] width 141 height 35
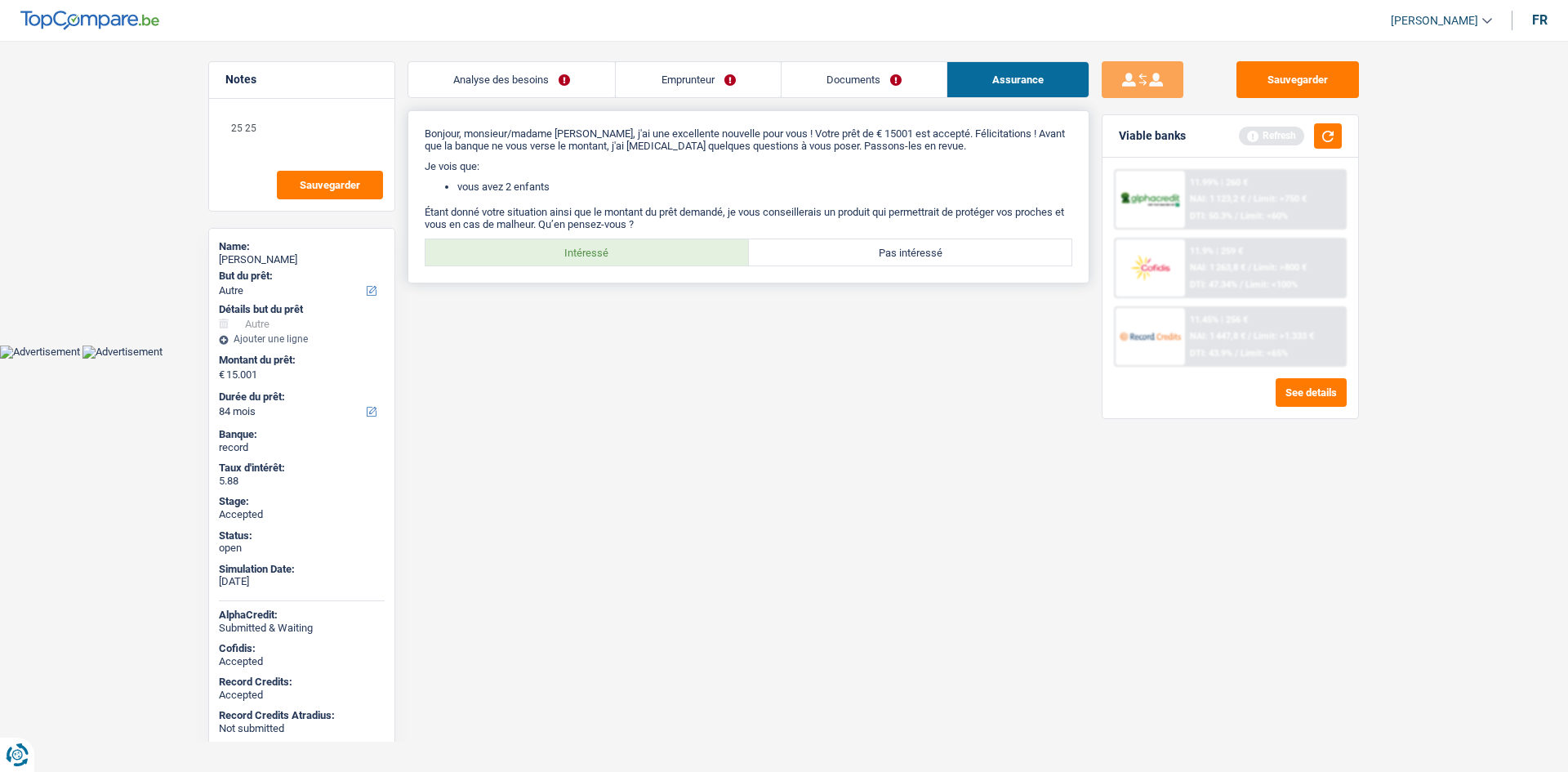
click at [609, 256] on label "Intéressé" at bounding box center [587, 252] width 324 height 26
click at [609, 256] on input "Intéressé" at bounding box center [587, 252] width 324 height 26
radio input "true"
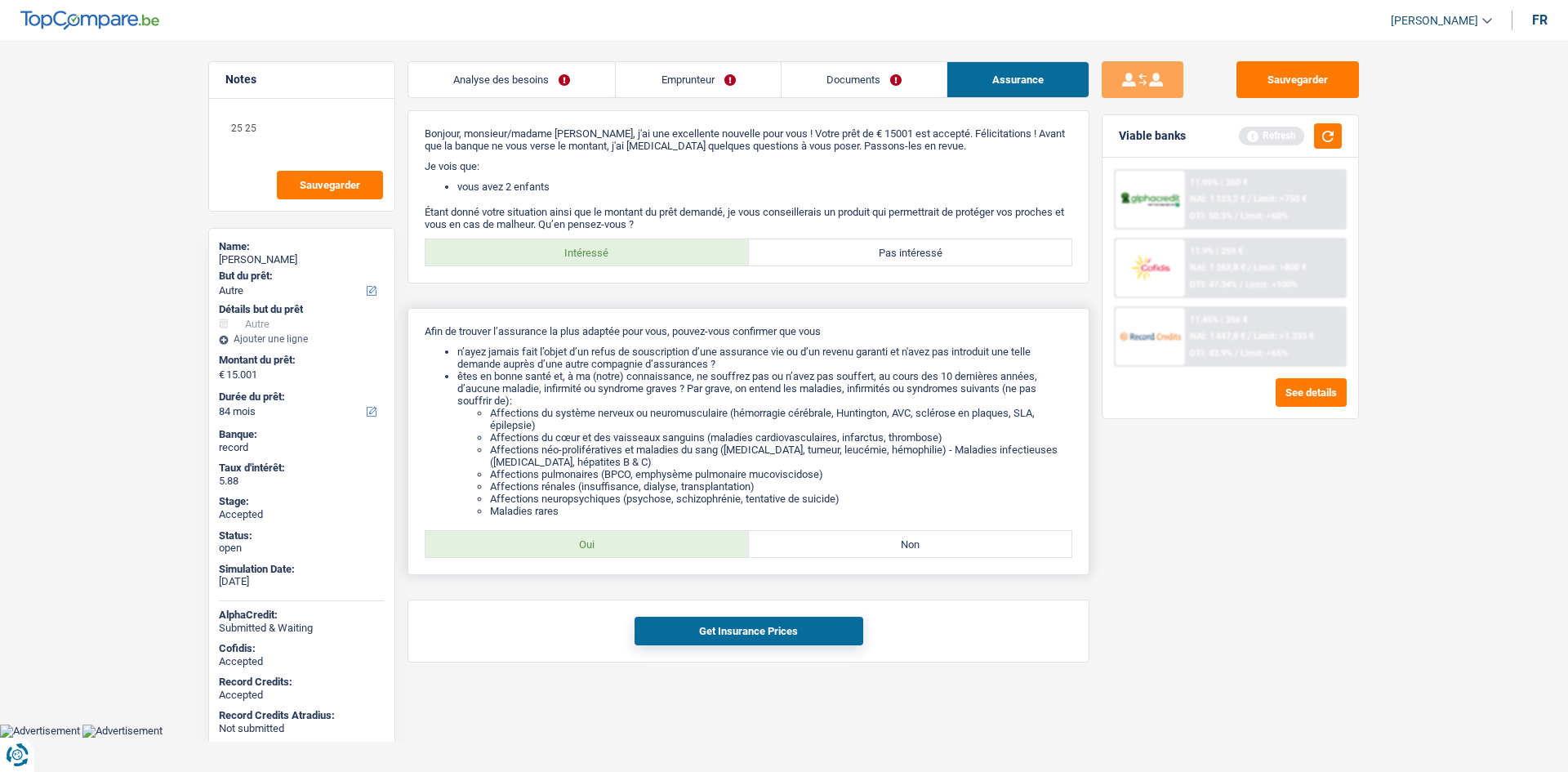
click at [658, 525] on div "Afin de trouver l’assurance la plus adaptée pour vous, pouvez-vous confirmer qu…" at bounding box center [749, 441] width 682 height 267
click at [666, 540] on label "Oui" at bounding box center [587, 543] width 324 height 26
click at [666, 540] on input "Oui" at bounding box center [587, 543] width 324 height 26
radio input "true"
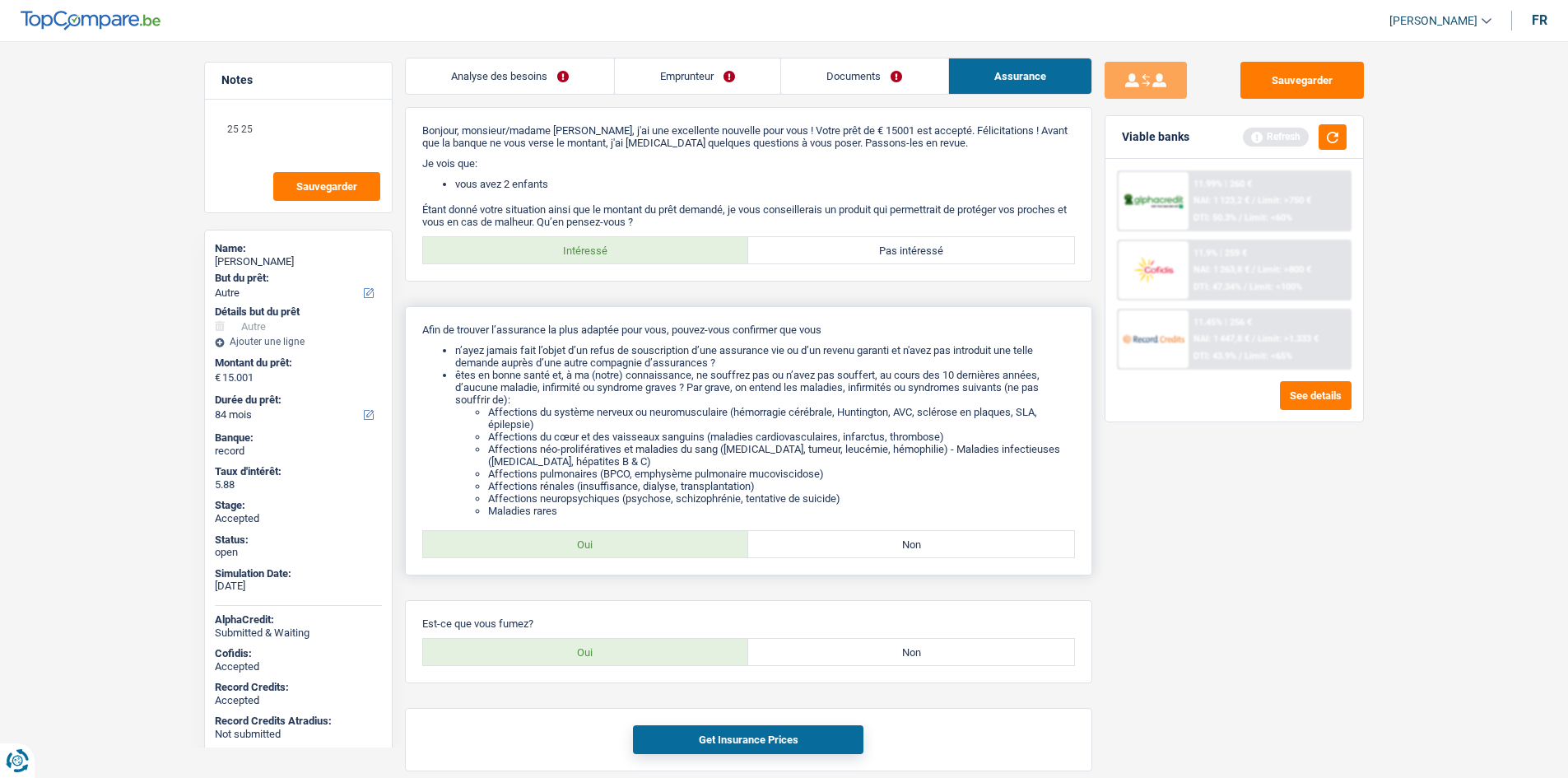
scroll to position [72, 0]
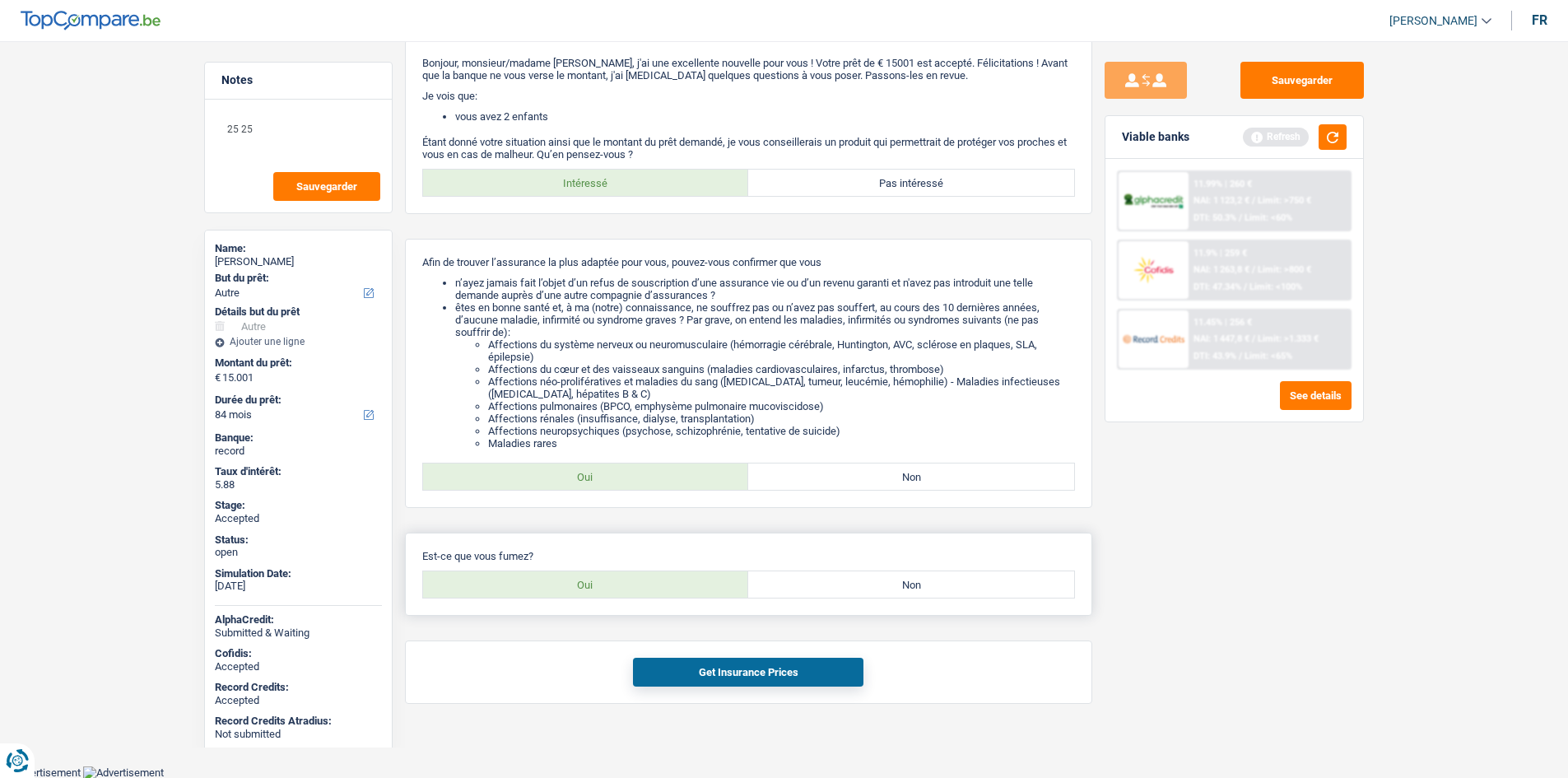
click at [667, 573] on label "Oui" at bounding box center [585, 584] width 326 height 27
click at [667, 573] on input "Oui" at bounding box center [585, 584] width 326 height 27
radio input "true"
click at [838, 593] on label "Non" at bounding box center [910, 584] width 326 height 27
click at [838, 593] on input "Non" at bounding box center [910, 584] width 326 height 27
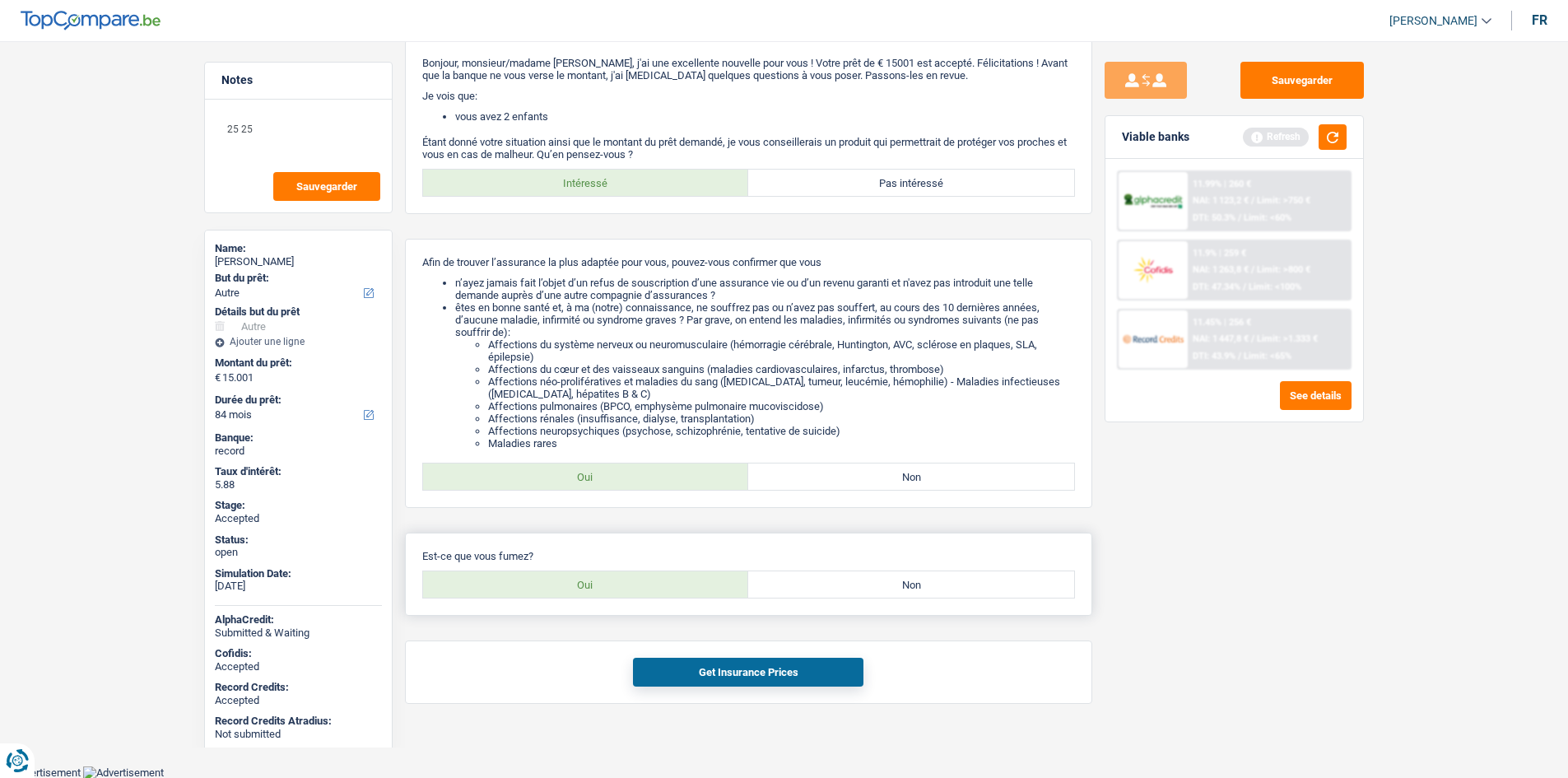
radio input "true"
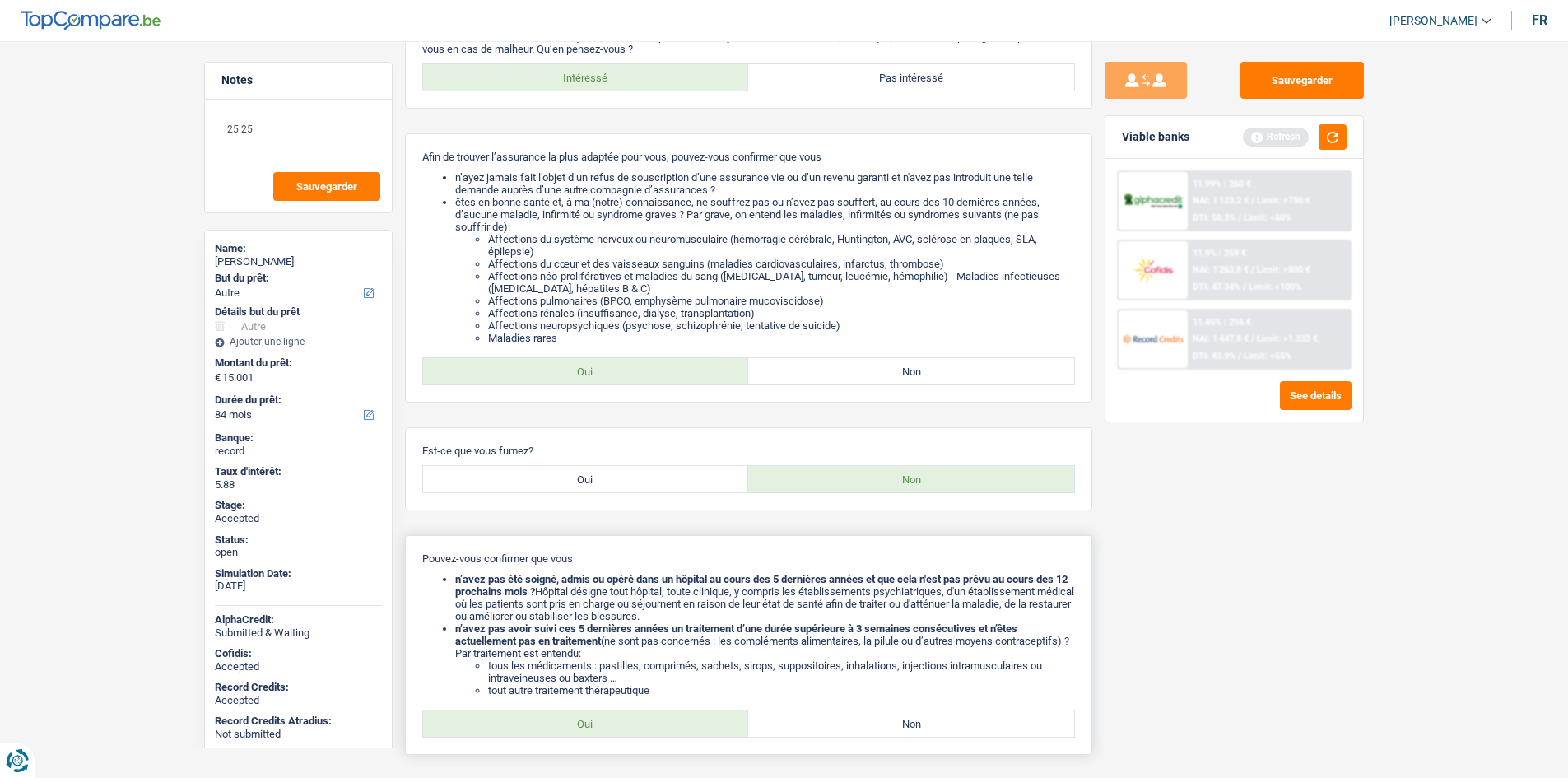
scroll to position [316, 0]
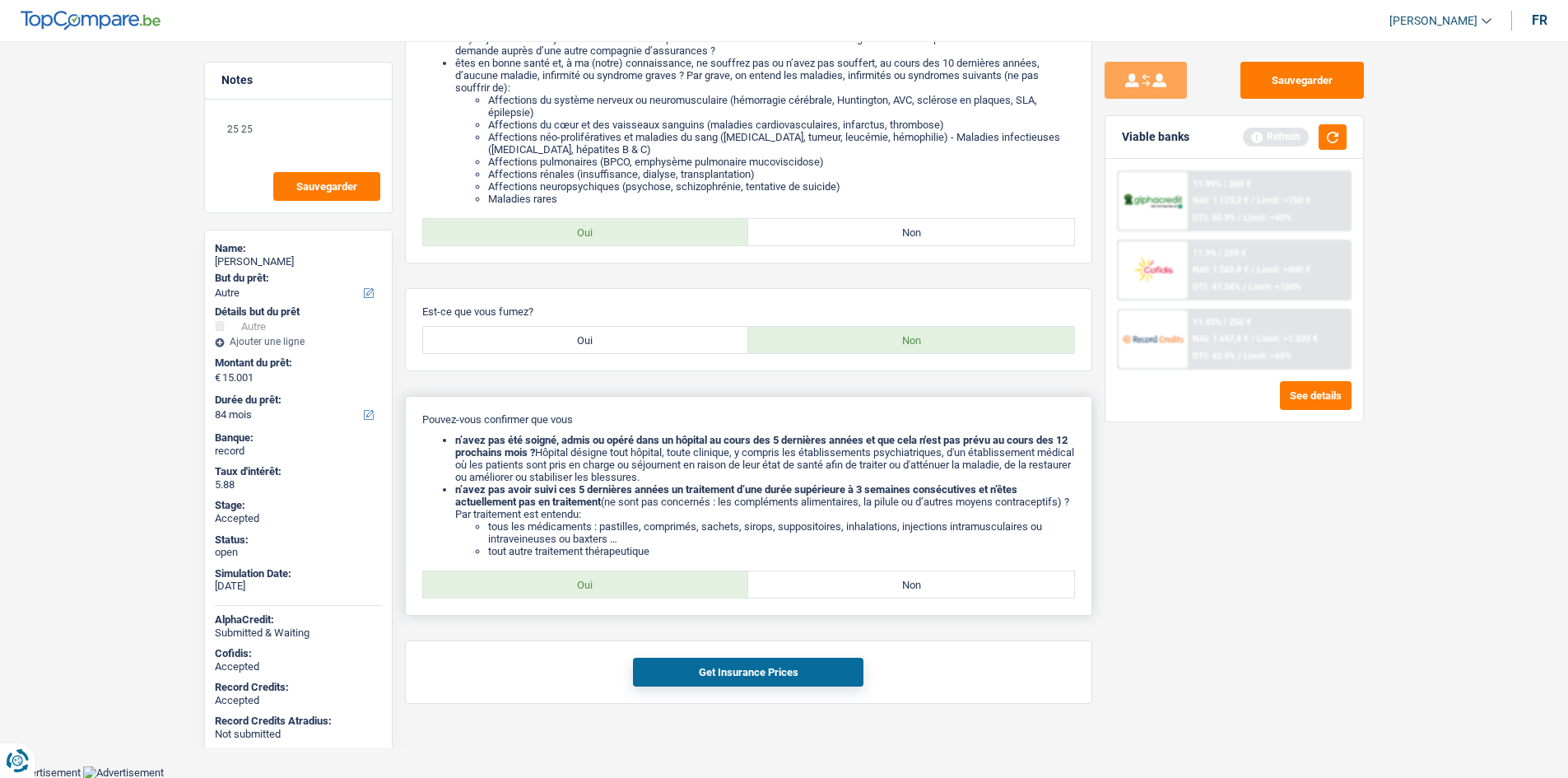
click at [586, 578] on label "Oui" at bounding box center [585, 584] width 326 height 27
click at [586, 578] on input "Oui" at bounding box center [585, 584] width 326 height 27
radio input "true"
click at [785, 667] on button "Get Insurance Prices" at bounding box center [749, 672] width 230 height 29
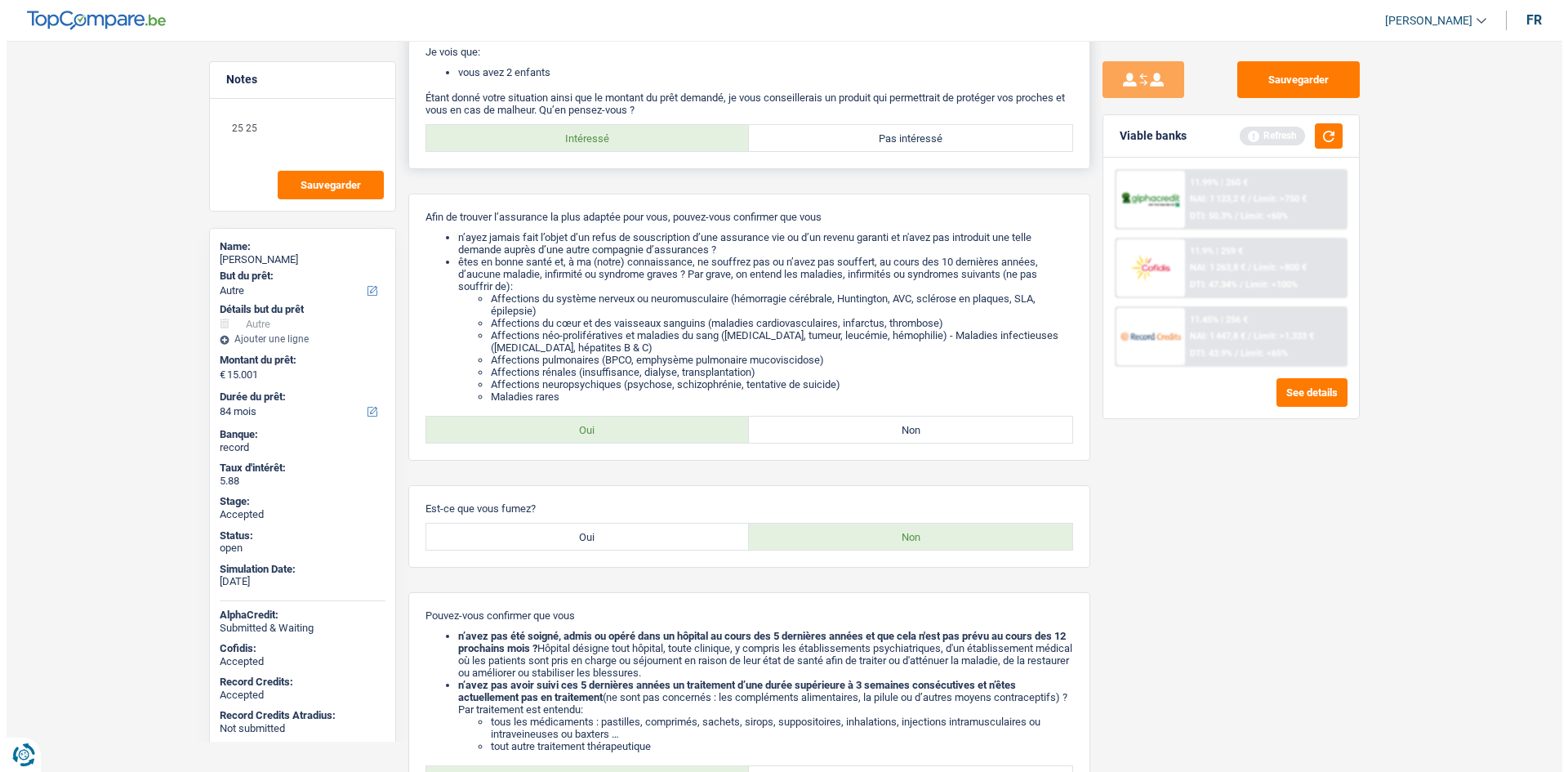
scroll to position [0, 0]
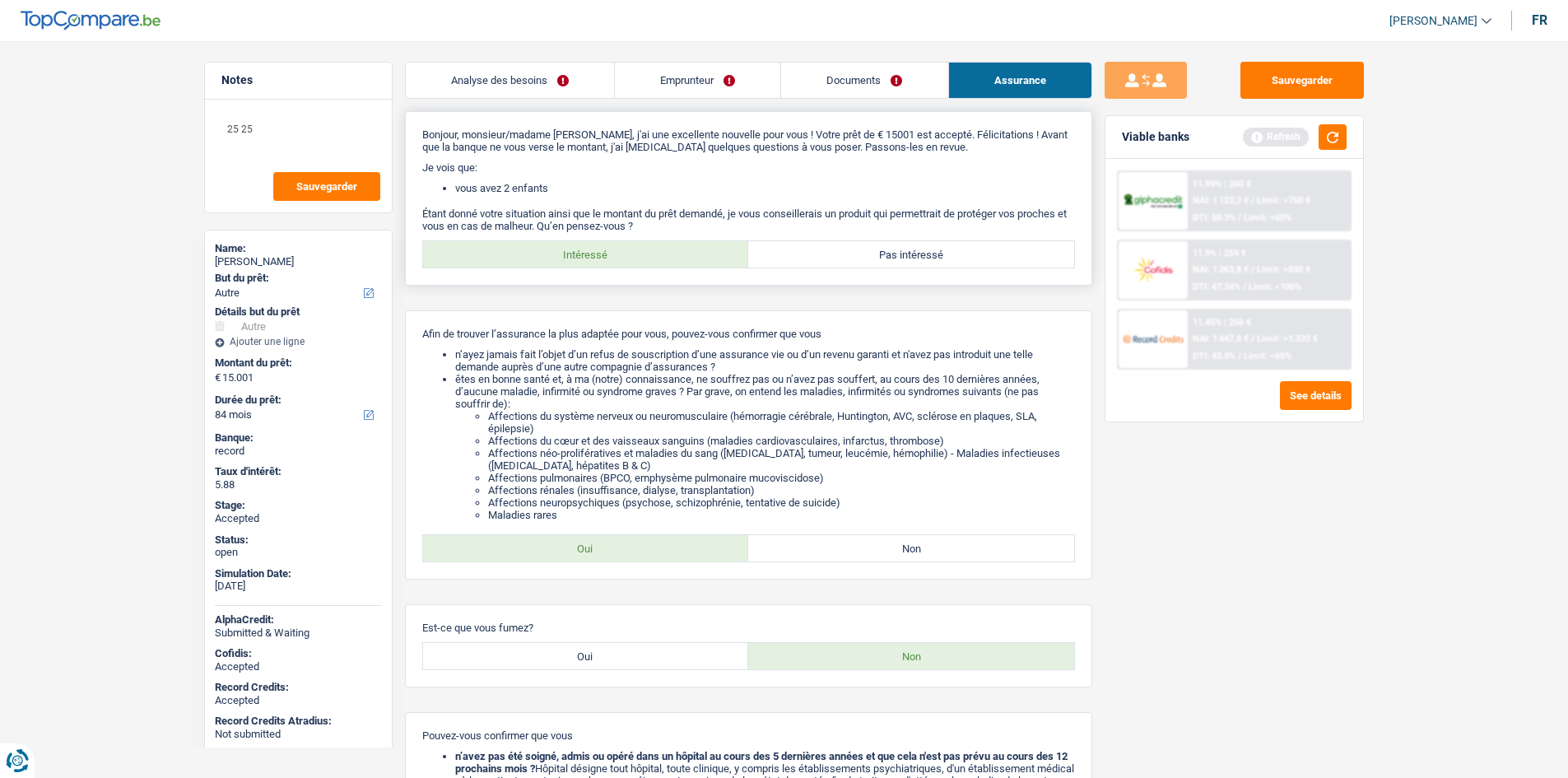
click at [910, 254] on label "Pas intéressé" at bounding box center [910, 254] width 326 height 27
click at [910, 254] on input "Pas intéressé" at bounding box center [910, 254] width 326 height 27
radio input "true"
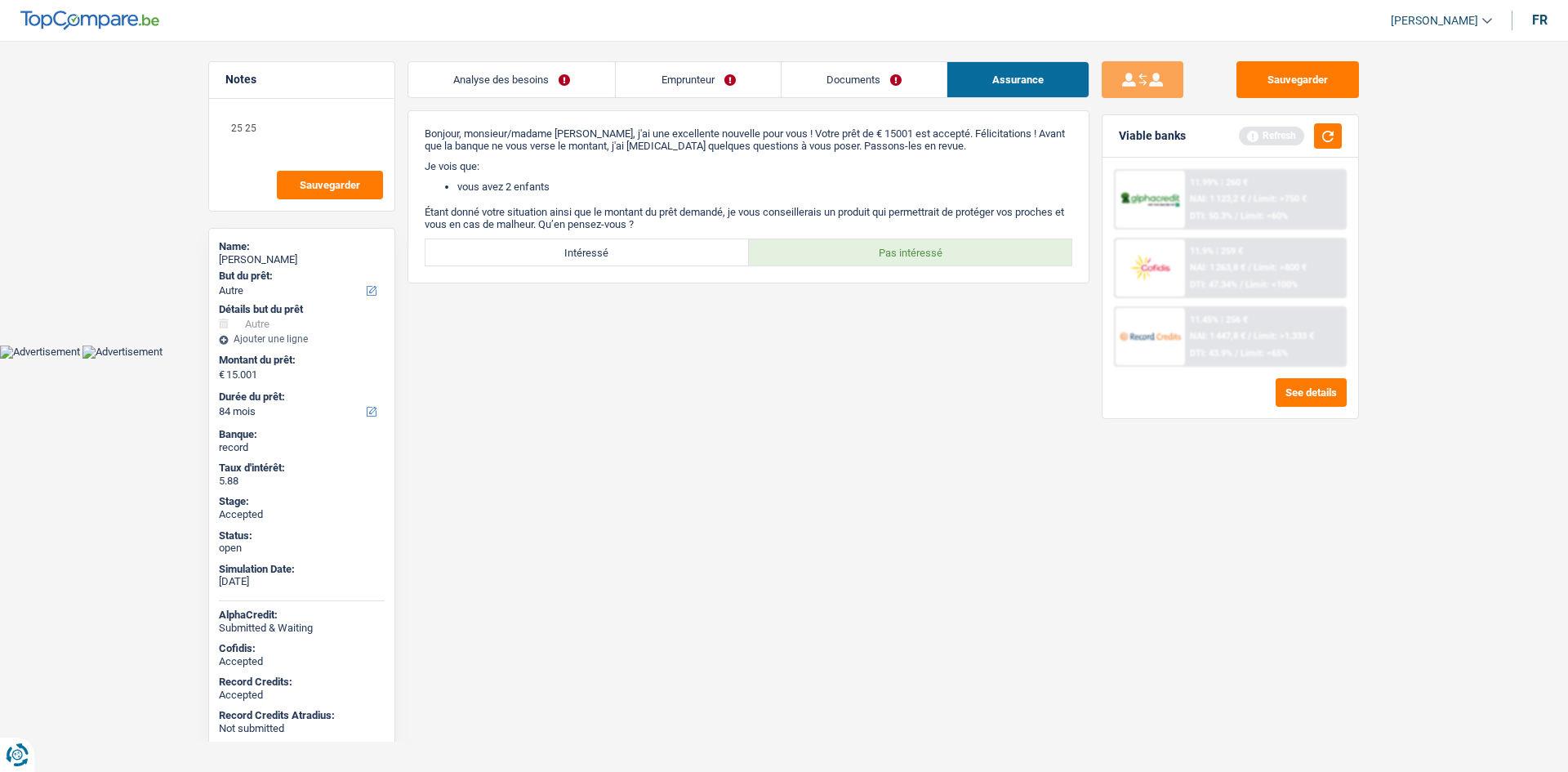
click at [758, 77] on link "Emprunteur" at bounding box center [698, 79] width 164 height 35
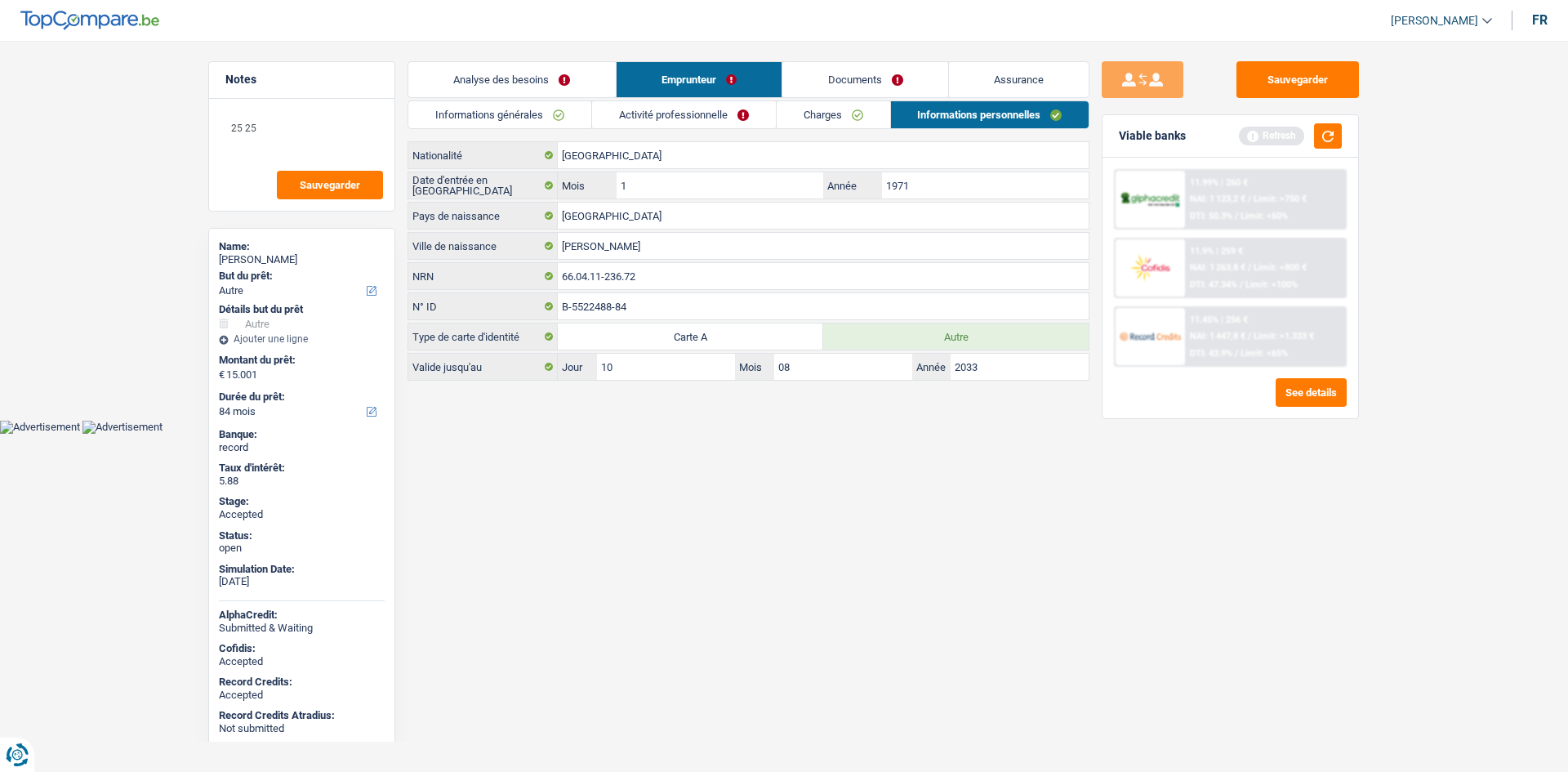
click at [853, 72] on link "Documents" at bounding box center [865, 79] width 166 height 35
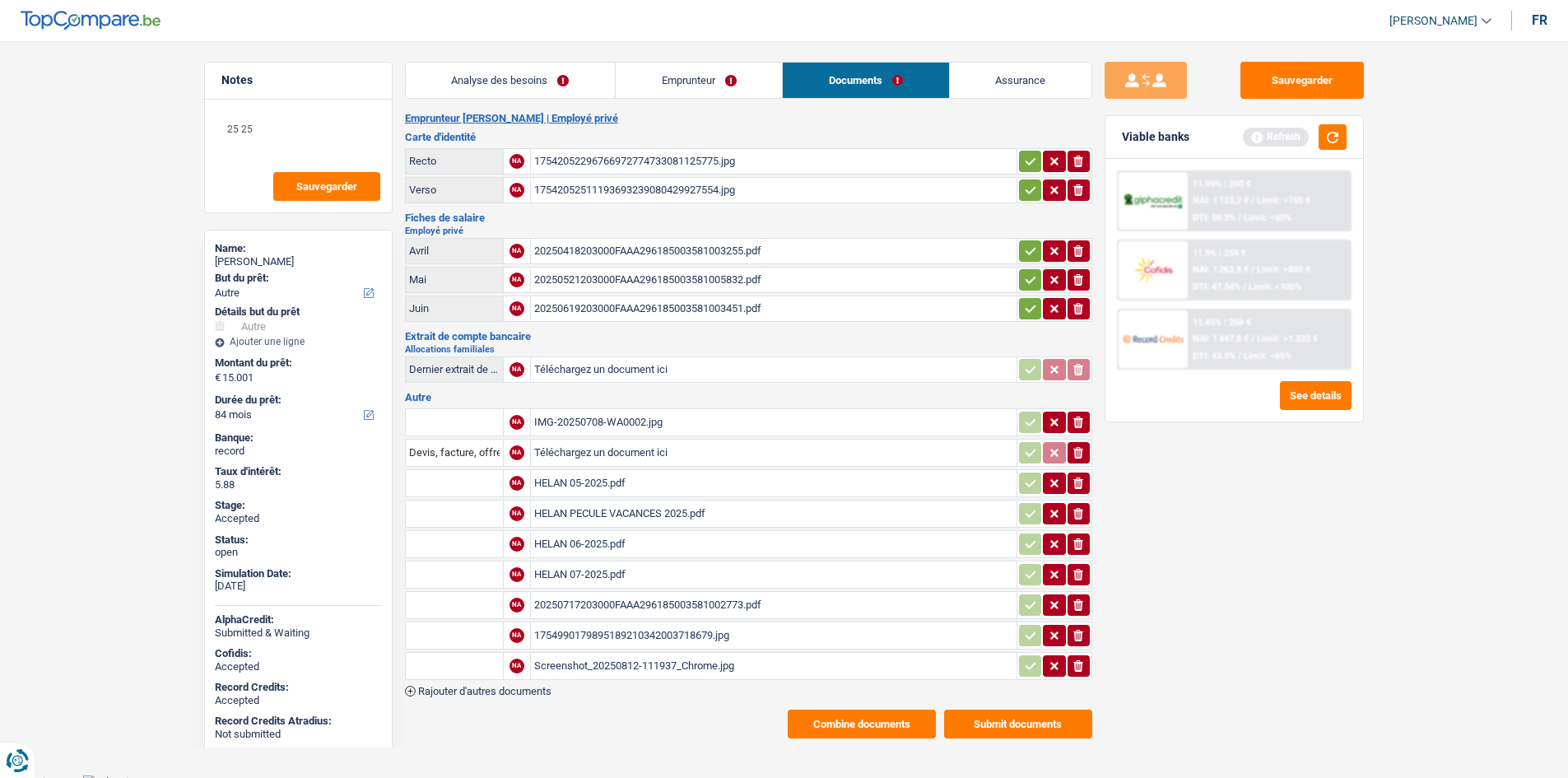
click at [679, 596] on div "20250717203000FAAA296185003581002773.pdf" at bounding box center [773, 605] width 479 height 25
click at [667, 664] on div "Screenshot_20250812-111937_Chrome.jpg" at bounding box center [773, 665] width 479 height 25
click at [640, 638] on div "1754990179895189210342003718679.jpg" at bounding box center [773, 634] width 479 height 25
drag, startPoint x: 769, startPoint y: 74, endPoint x: 935, endPoint y: 109, distance: 169.6
click at [770, 74] on link "Emprunteur" at bounding box center [698, 80] width 166 height 35
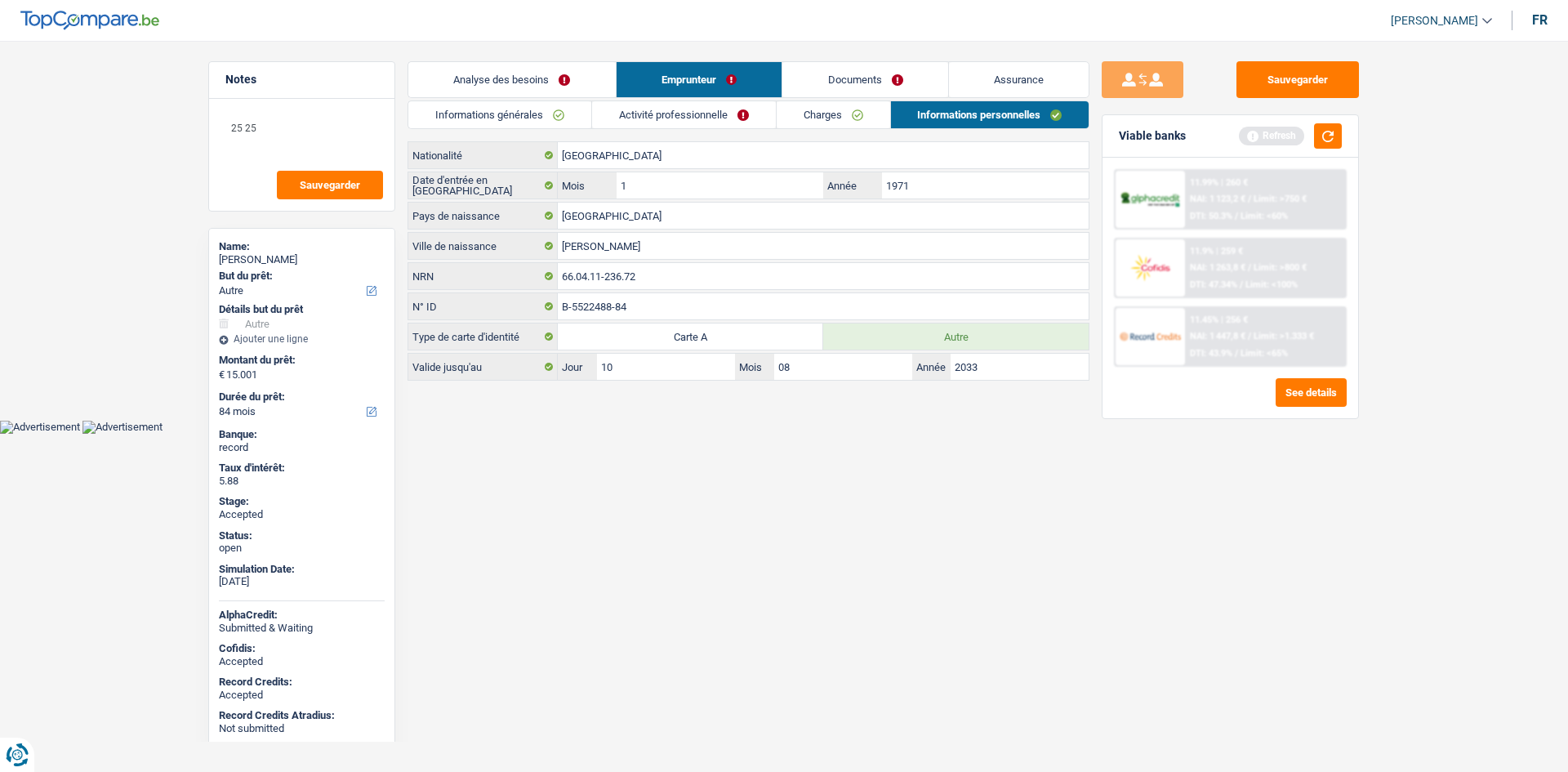
click at [852, 106] on link "Charges" at bounding box center [834, 115] width 113 height 27
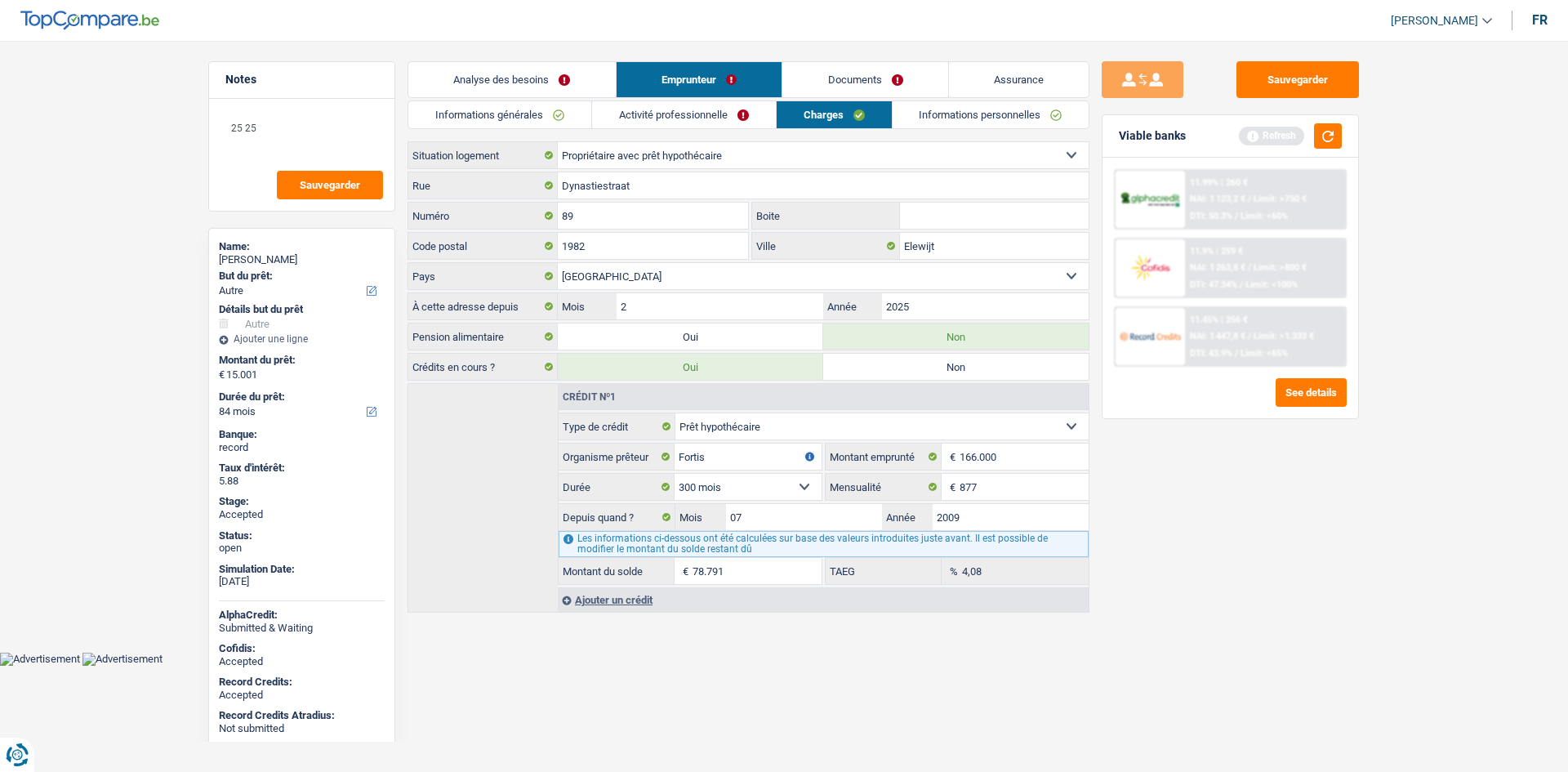
click at [952, 102] on link "Informations personnelles" at bounding box center [990, 115] width 196 height 27
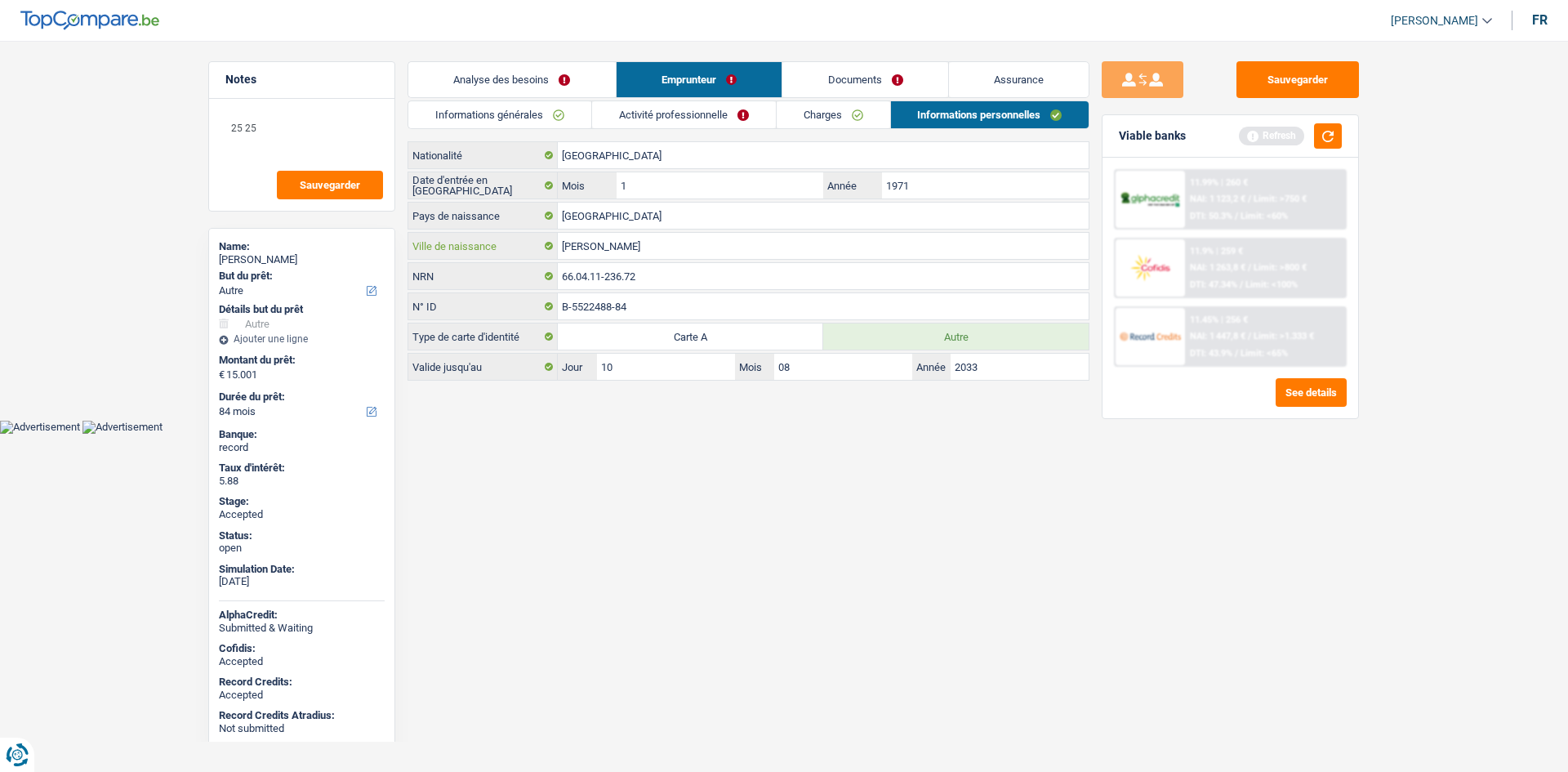
click at [625, 236] on input "[PERSON_NAME]" at bounding box center [823, 245] width 531 height 26
